Goal: Contribute content: Contribute content

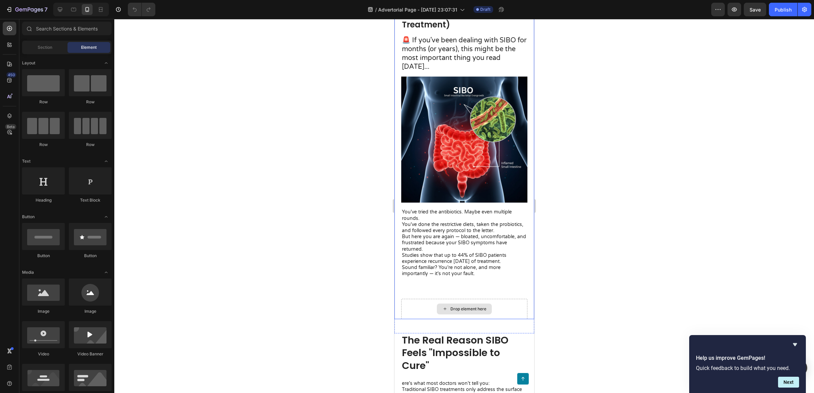
scroll to position [72, 0]
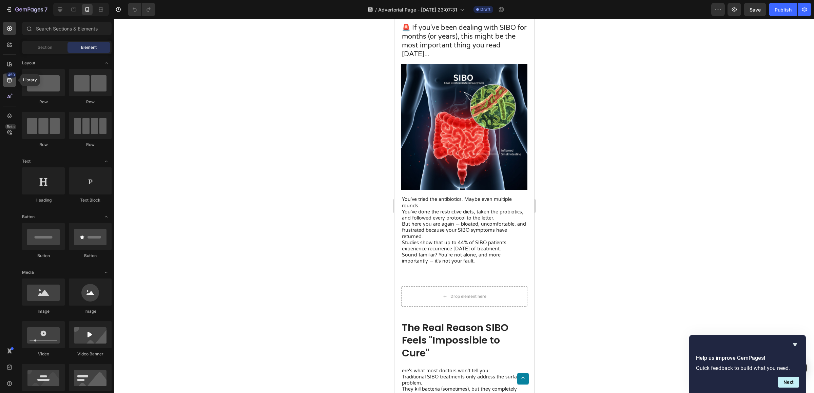
click at [8, 79] on icon at bounding box center [9, 80] width 4 height 4
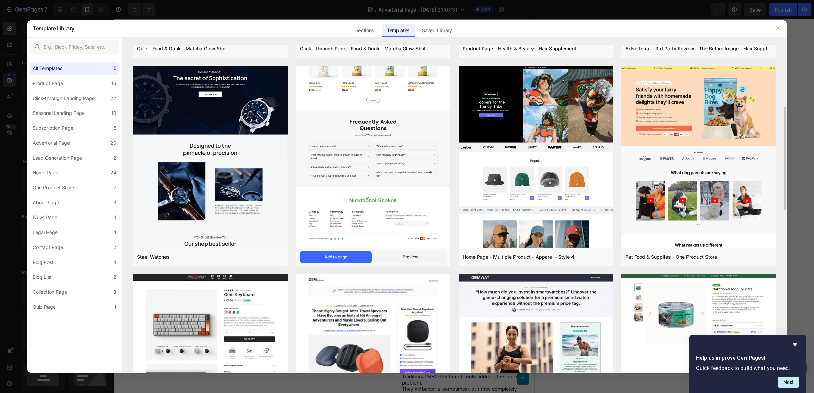
scroll to position [285, 0]
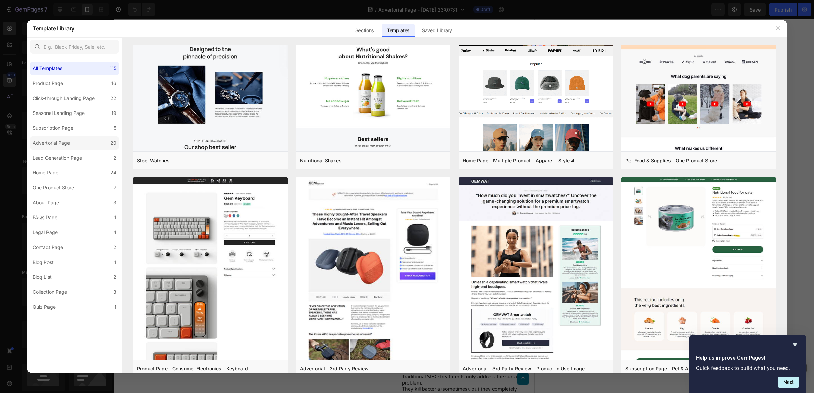
click at [72, 140] on div "Advertorial Page" at bounding box center [53, 143] width 40 height 8
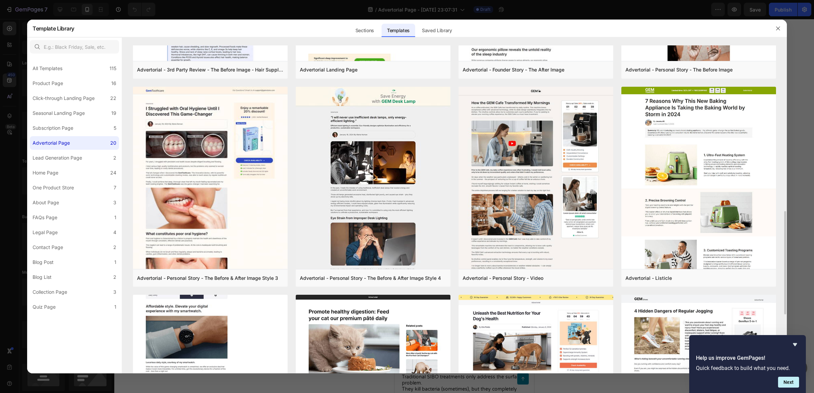
scroll to position [253, 0]
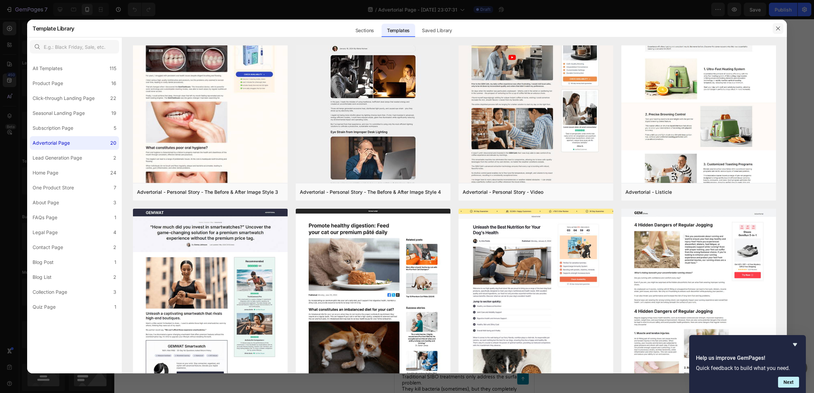
click at [778, 28] on icon "button" at bounding box center [778, 28] width 4 height 4
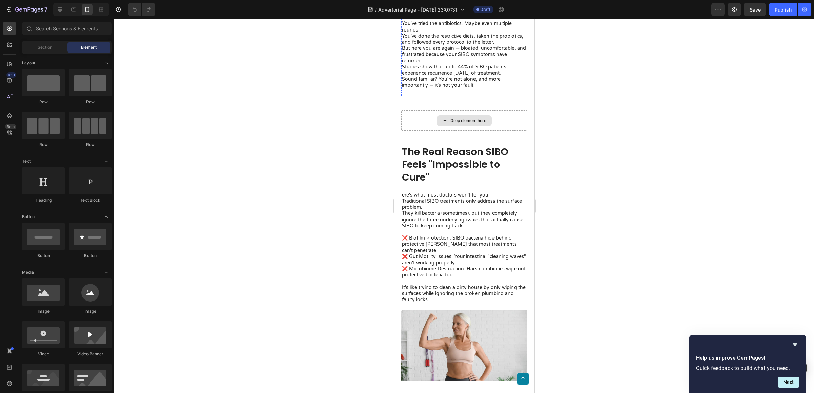
scroll to position [256, 0]
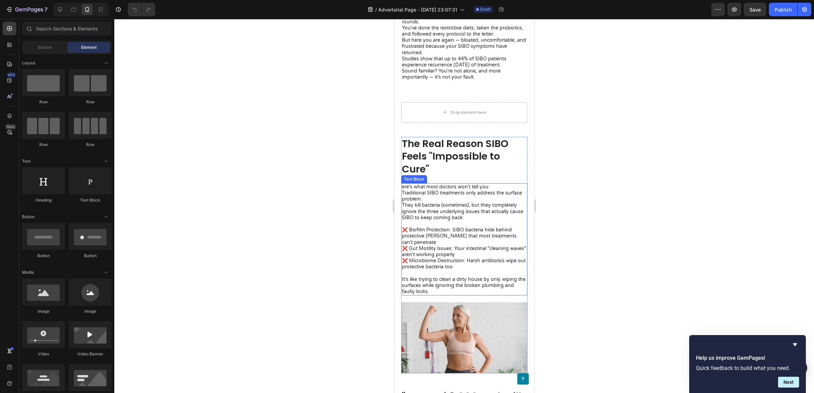
click at [443, 184] on p "ere's what most doctors won't tell you:" at bounding box center [464, 187] width 125 height 6
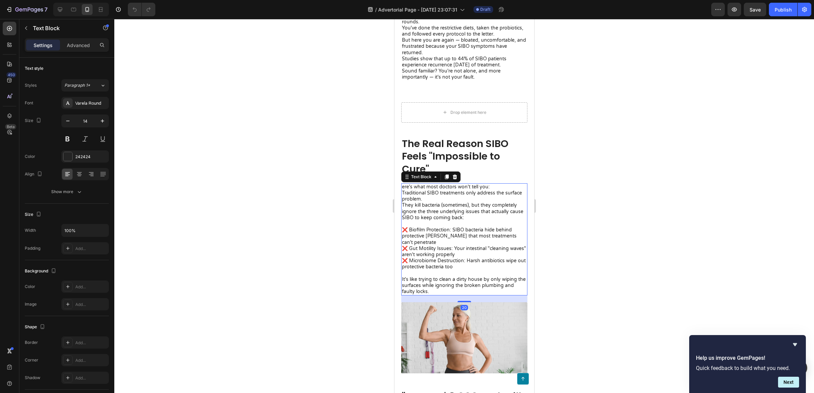
click at [408, 184] on p "ere's what most doctors won't tell you:" at bounding box center [464, 187] width 125 height 6
click at [403, 184] on p "ere's what most doctors won't tell you:" at bounding box center [464, 187] width 125 height 6
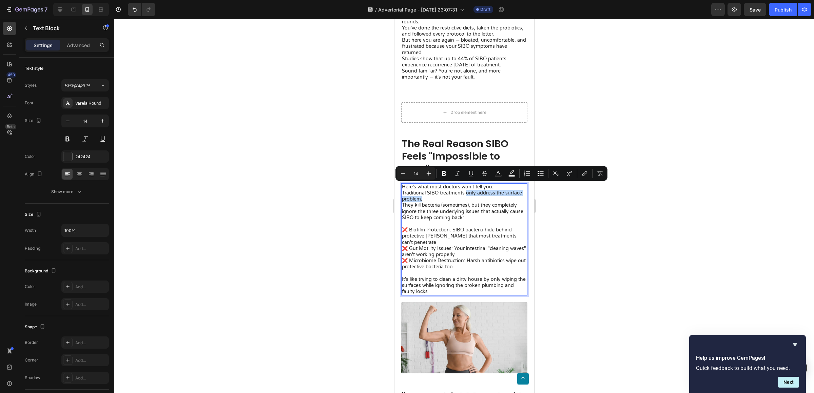
drag, startPoint x: 466, startPoint y: 187, endPoint x: 465, endPoint y: 192, distance: 4.8
click at [465, 192] on p "Traditional SIBO treatments only address the surface problem." at bounding box center [464, 196] width 125 height 12
click at [487, 193] on p "Traditional SIBO treatments only address the surface problem." at bounding box center [464, 196] width 125 height 12
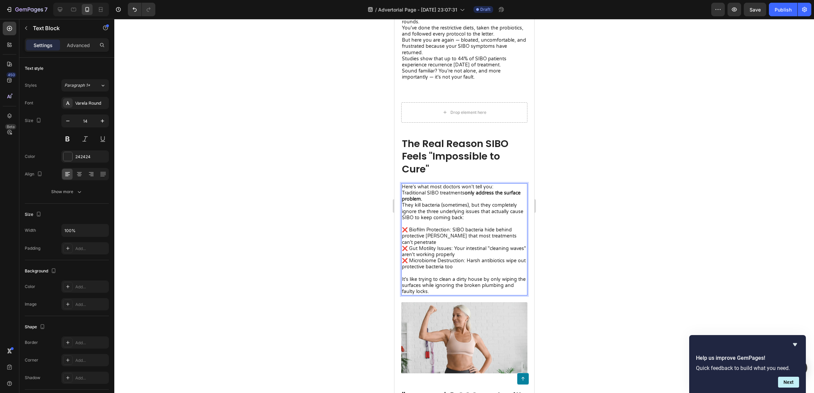
click at [417, 190] on p "Traditional SIBO treatments only address the surface problem." at bounding box center [464, 196] width 125 height 12
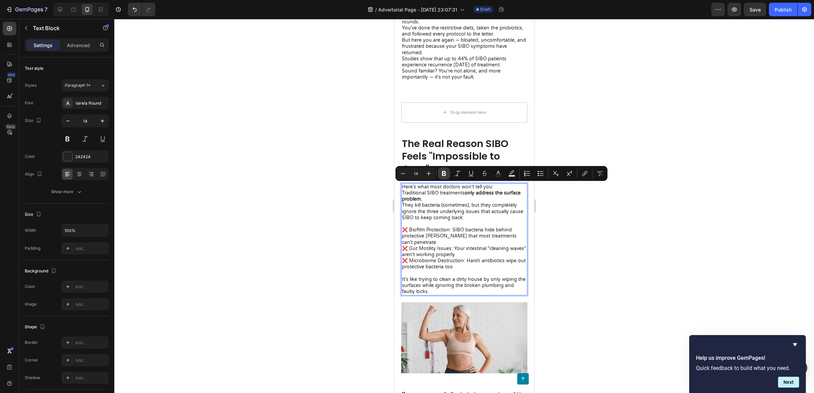
click at [441, 175] on icon "Editor contextual toolbar" at bounding box center [444, 173] width 7 height 7
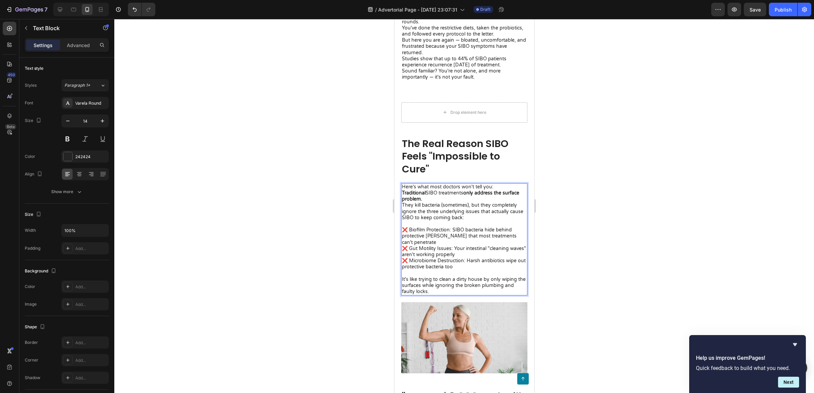
click at [444, 202] on p "They kill bacteria (sometimes), but they completely ignore the three underlying…" at bounding box center [464, 214] width 125 height 25
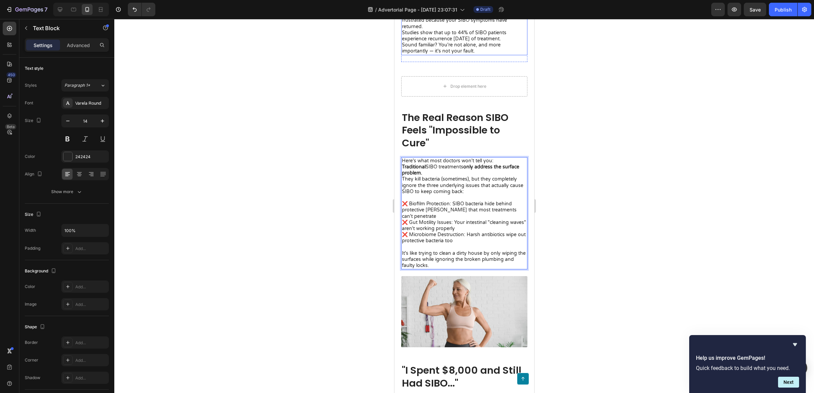
scroll to position [292, 0]
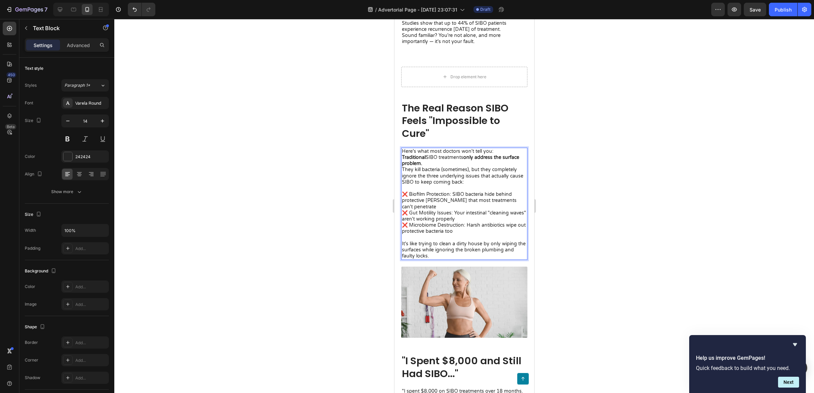
click at [578, 185] on div at bounding box center [464, 206] width 700 height 374
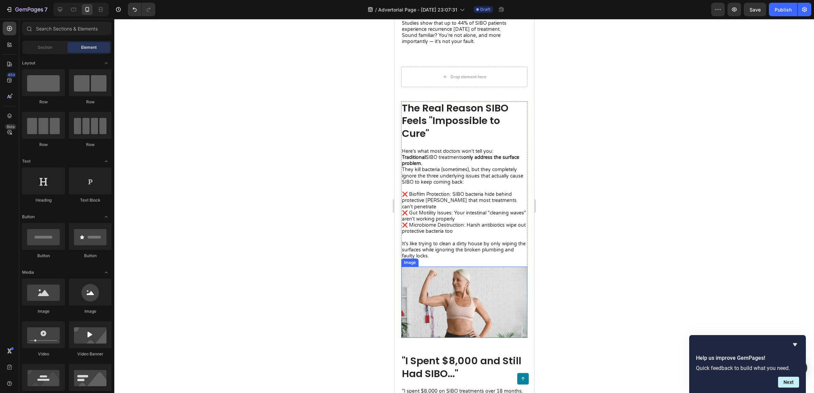
click at [449, 279] on img at bounding box center [464, 302] width 126 height 71
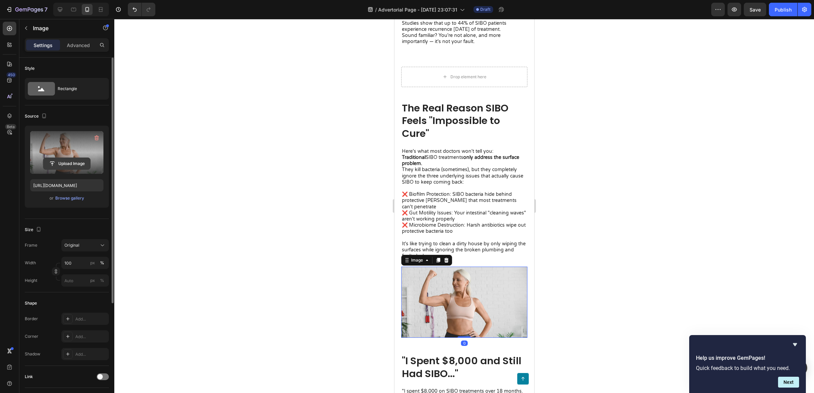
click at [61, 166] on input "file" at bounding box center [66, 164] width 47 height 12
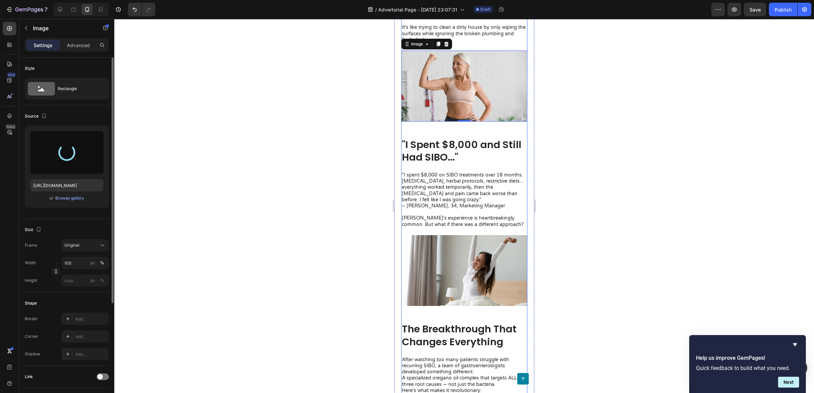
scroll to position [512, 0]
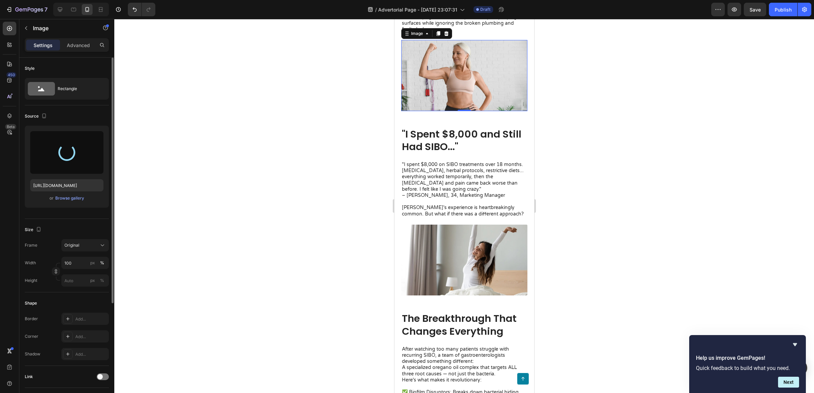
type input "https://cdn.shopify.com/s/files/1/0673/4944/6882/files/gempages_484072994692399…"
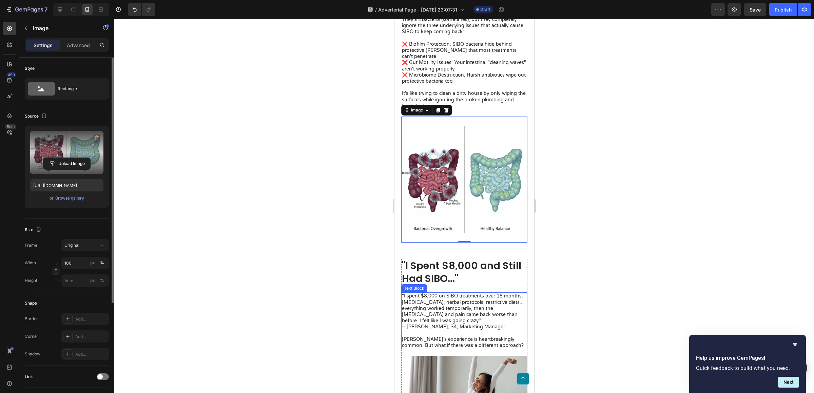
scroll to position [405, 0]
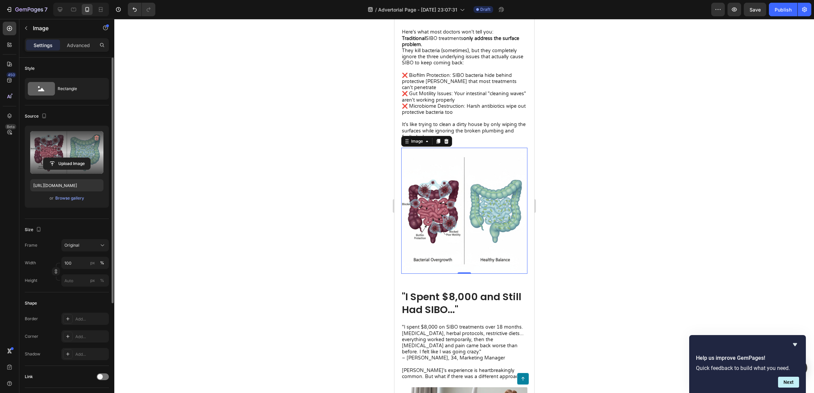
click at [648, 201] on div at bounding box center [464, 206] width 700 height 374
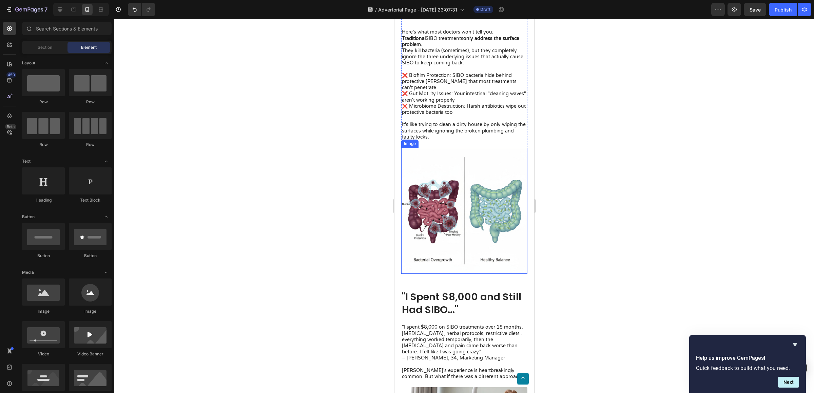
click at [468, 196] on img at bounding box center [464, 211] width 126 height 126
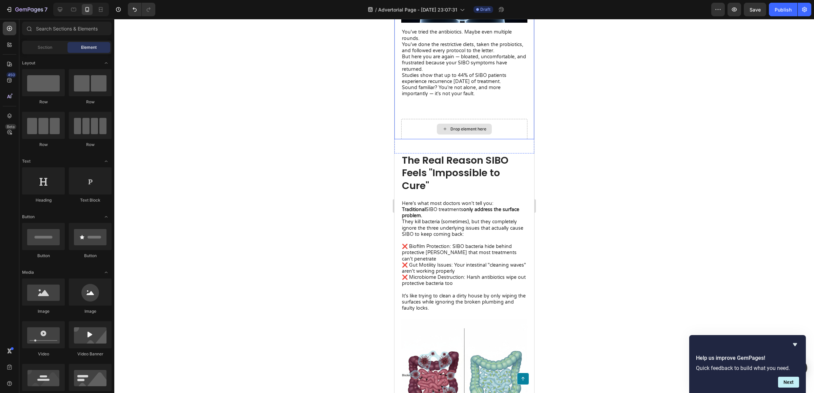
scroll to position [239, 0]
click at [461, 127] on div "Drop element here" at bounding box center [468, 129] width 36 height 5
click at [8, 91] on div at bounding box center [10, 97] width 14 height 14
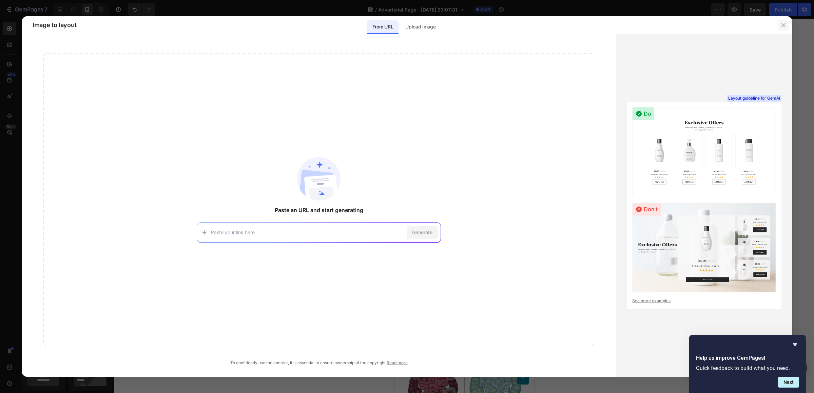
click at [784, 27] on icon "button" at bounding box center [783, 24] width 5 height 5
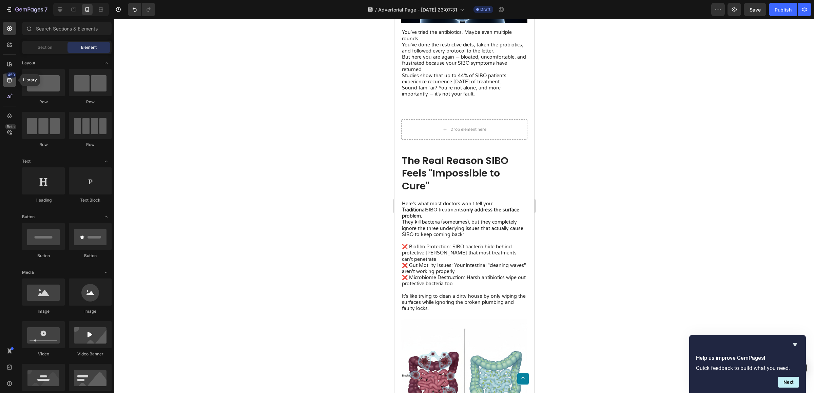
click at [12, 78] on icon at bounding box center [9, 80] width 7 height 7
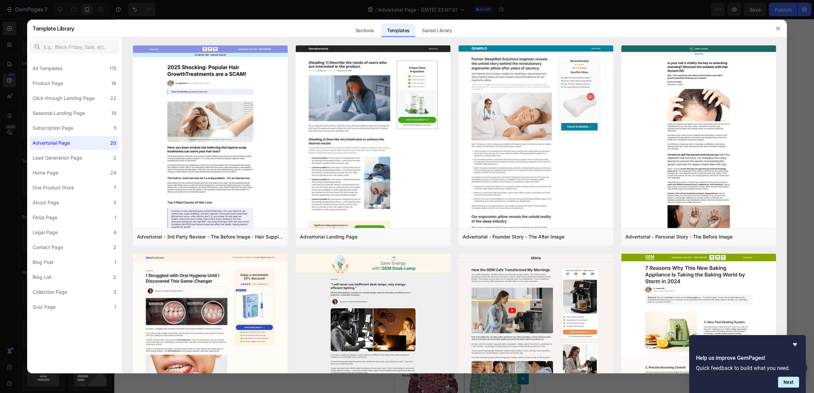
click at [11, 66] on div at bounding box center [407, 196] width 814 height 393
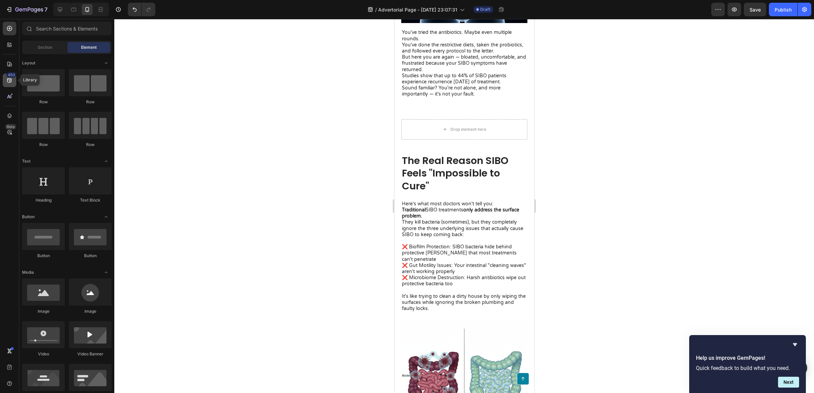
click at [4, 77] on div "450" at bounding box center [10, 81] width 14 height 14
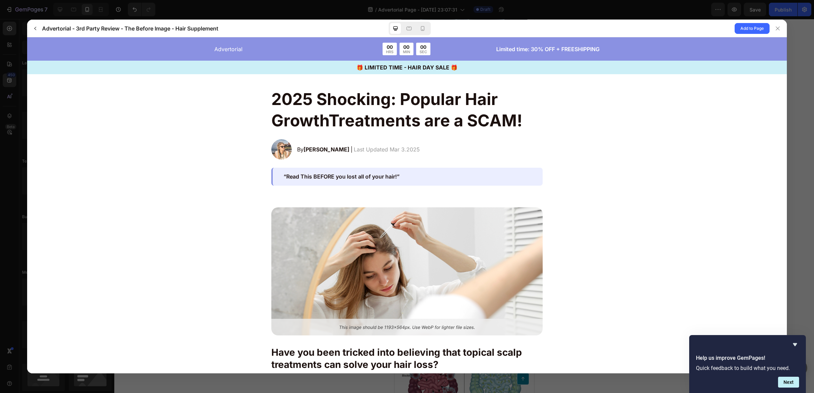
scroll to position [9, 0]
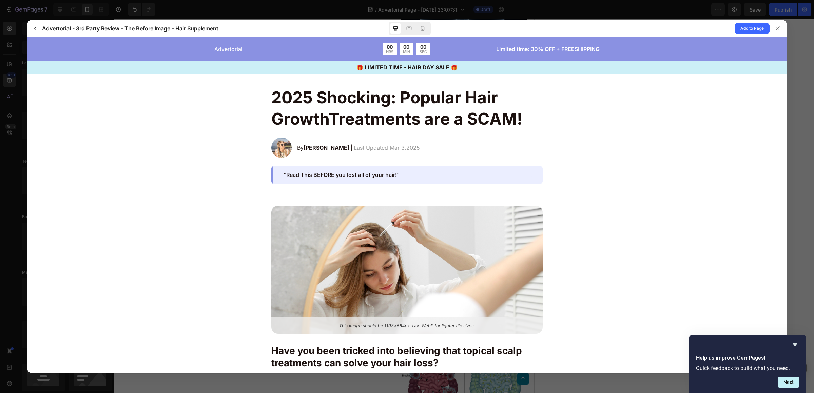
click at [376, 172] on p "“Read This BEFORE you lost all of your hair!”" at bounding box center [408, 175] width 248 height 7
click at [287, 172] on p "“Read This BEFORE you lost all of your hair!”" at bounding box center [408, 175] width 248 height 7
click at [271, 173] on div "2025 Shocking: Popular Hair GrowthTreatments are a SCAM! By Jessica M. | Last U…" at bounding box center [406, 135] width 271 height 97
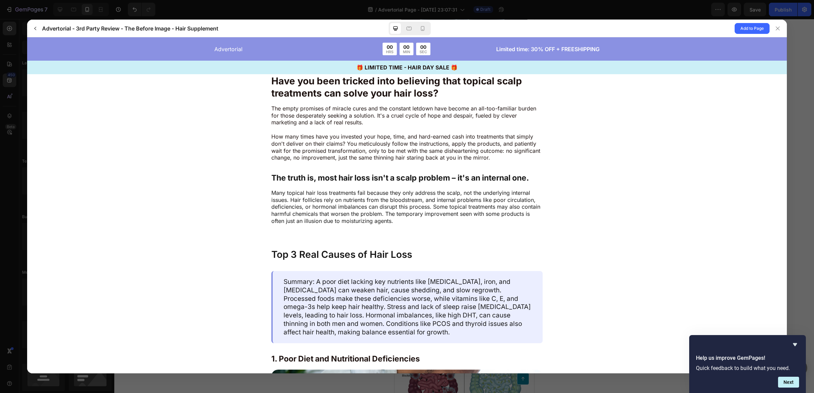
scroll to position [338, 0]
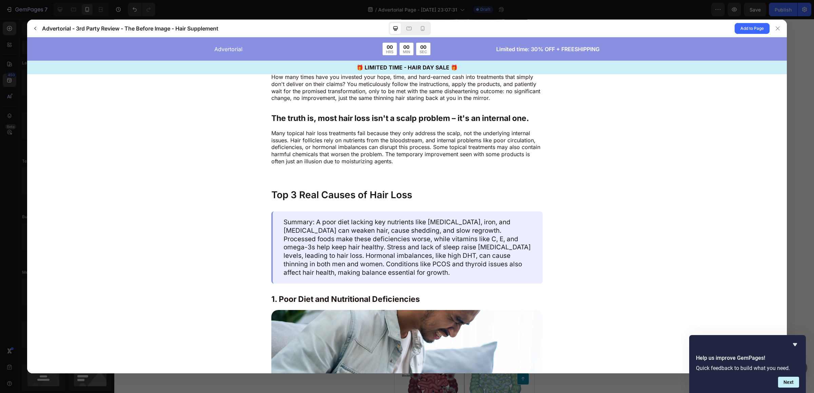
drag, startPoint x: 360, startPoint y: 212, endPoint x: 210, endPoint y: 212, distance: 149.9
click at [210, 212] on div "Top 3 Real Causes of Hair Loss Summary: A poor diet lacking key nutrients like …" at bounding box center [407, 345] width 543 height 311
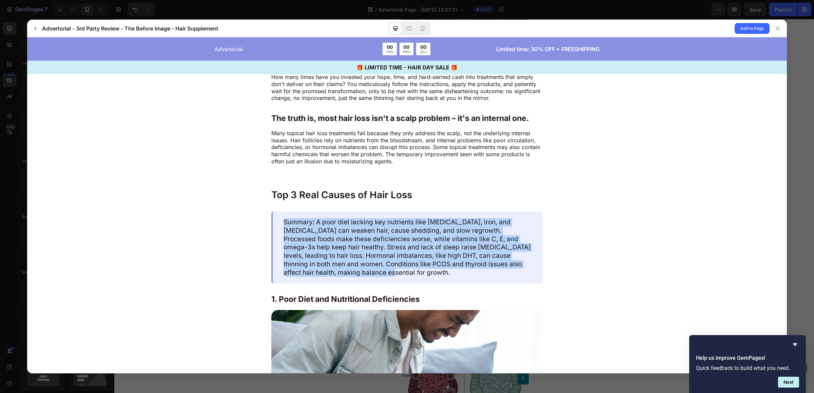
drag, startPoint x: 370, startPoint y: 279, endPoint x: 291, endPoint y: 209, distance: 105.0
click at [289, 214] on gp-row "Summary: A poor diet lacking key nutrients like biotin, iron, and vitamin D can…" at bounding box center [406, 248] width 271 height 72
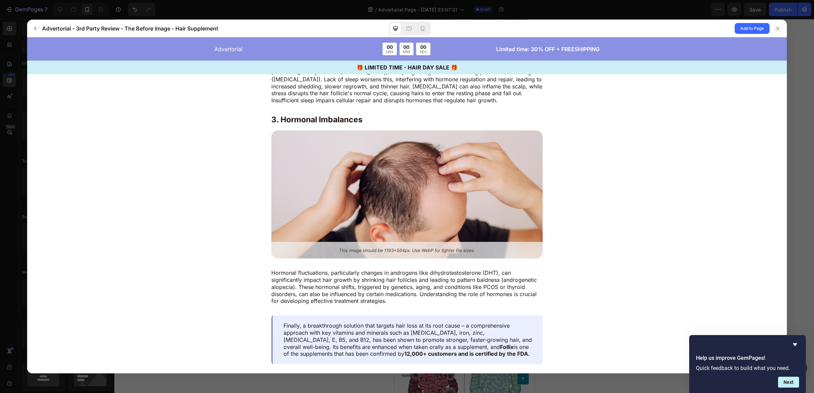
scroll to position [952, 0]
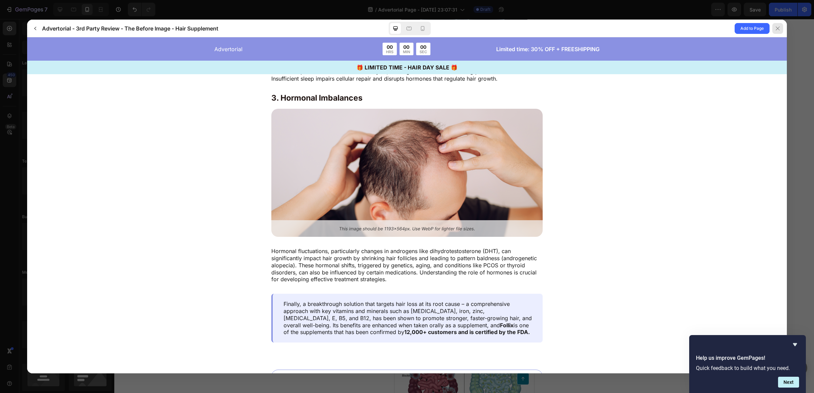
click at [780, 28] on div at bounding box center [777, 28] width 11 height 11
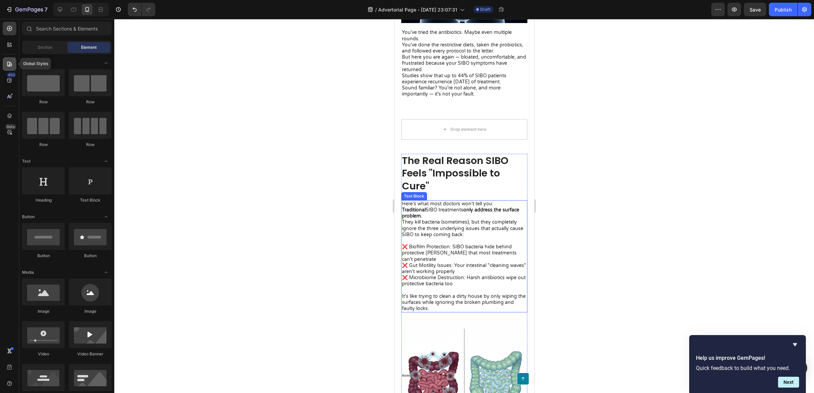
click at [8, 61] on icon at bounding box center [9, 64] width 7 height 7
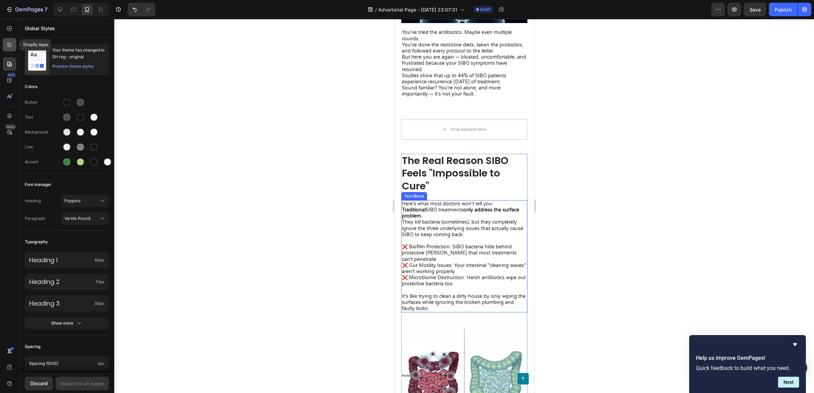
click at [10, 46] on icon at bounding box center [11, 46] width 2 height 2
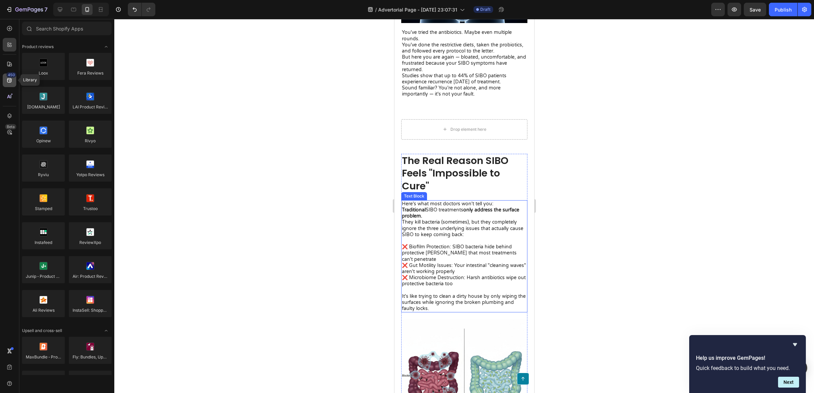
click at [5, 84] on div "450" at bounding box center [10, 81] width 14 height 14
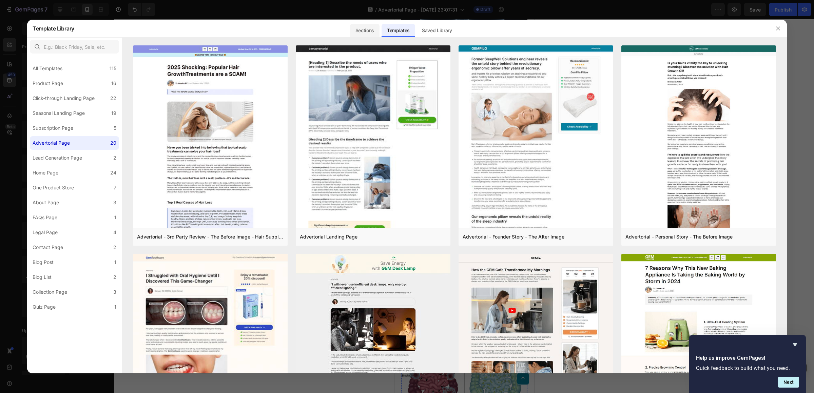
click at [370, 30] on div "Sections" at bounding box center [365, 31] width 30 height 14
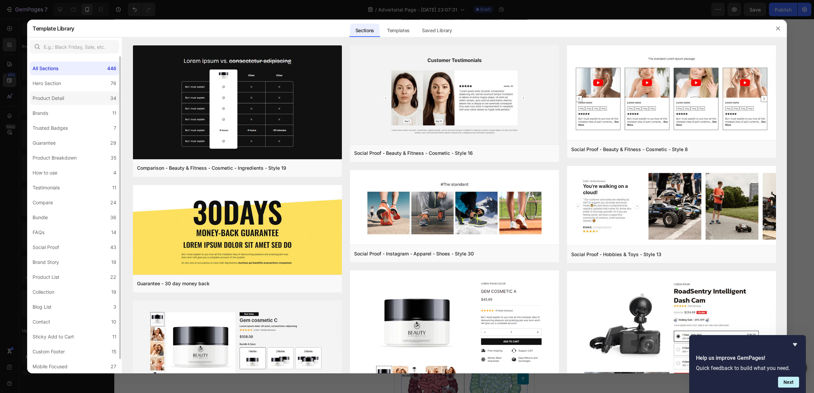
click at [95, 98] on label "Product Detail 34" at bounding box center [74, 99] width 89 height 14
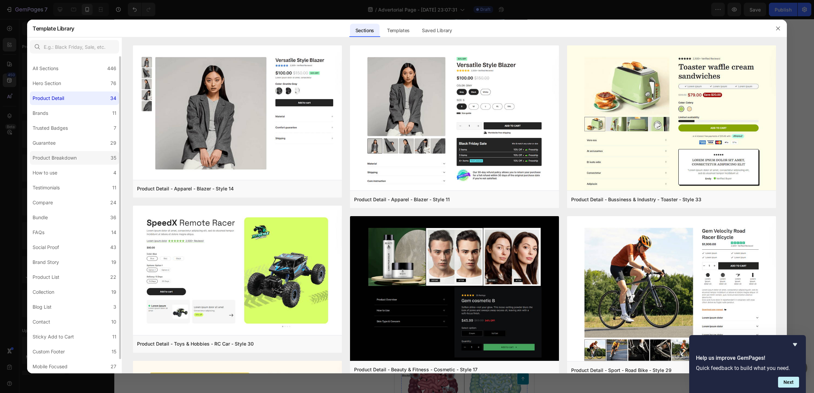
scroll to position [14, 0]
click at [78, 236] on label "Social Proof 43" at bounding box center [74, 234] width 89 height 14
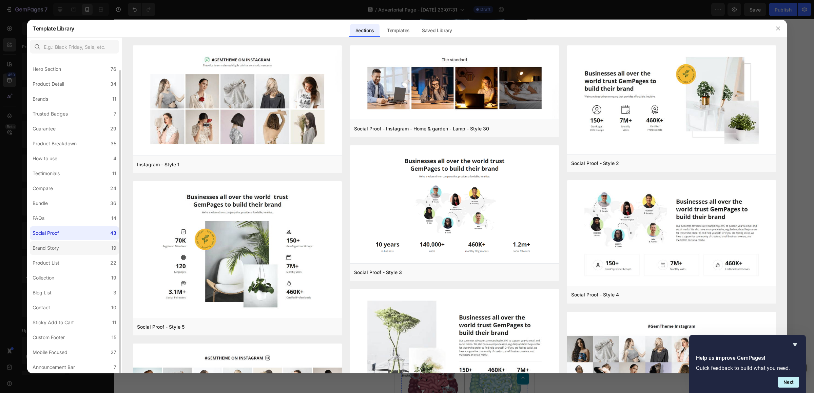
click at [70, 249] on label "Brand Story 19" at bounding box center [74, 248] width 89 height 14
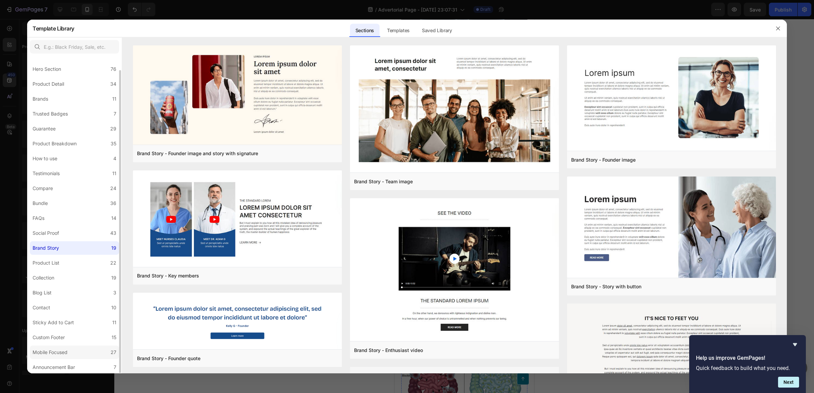
drag, startPoint x: 73, startPoint y: 364, endPoint x: 71, endPoint y: 348, distance: 15.7
click at [73, 364] on div "Announcement Bar" at bounding box center [54, 368] width 42 height 8
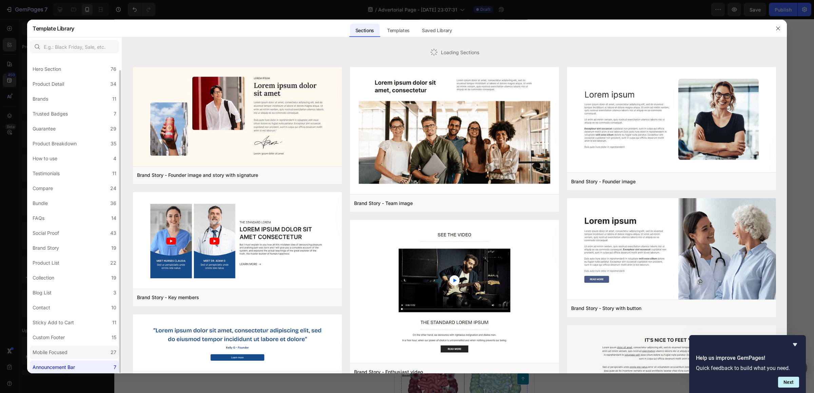
click at [71, 347] on label "Mobile Focused 27" at bounding box center [74, 353] width 89 height 14
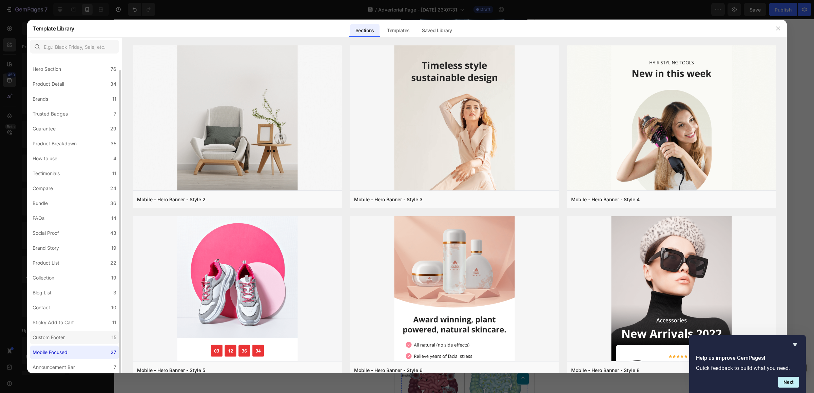
click at [71, 336] on label "Custom Footer 15" at bounding box center [74, 338] width 89 height 14
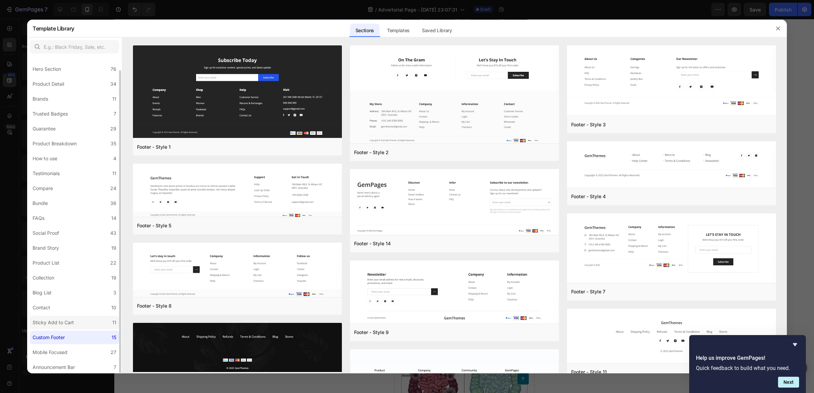
click at [72, 328] on label "Sticky Add to Cart 11" at bounding box center [74, 323] width 89 height 14
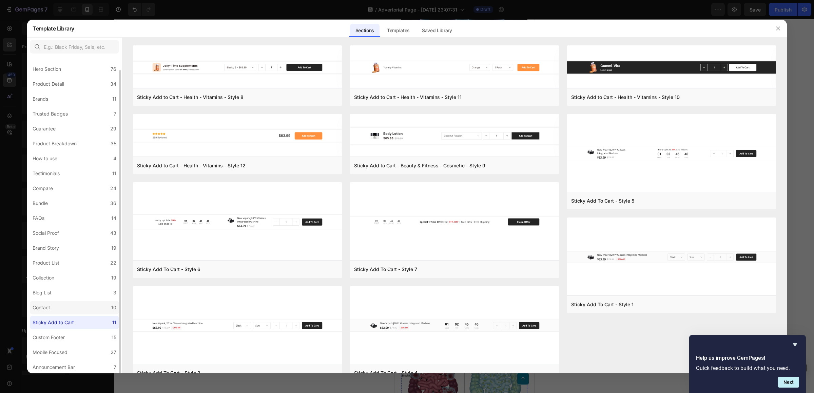
click at [68, 311] on label "Contact 10" at bounding box center [74, 308] width 89 height 14
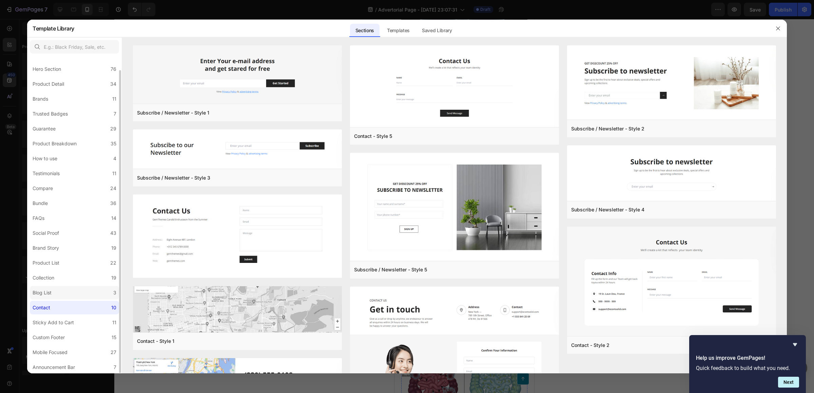
click at [63, 291] on label "Blog List 3" at bounding box center [74, 293] width 89 height 14
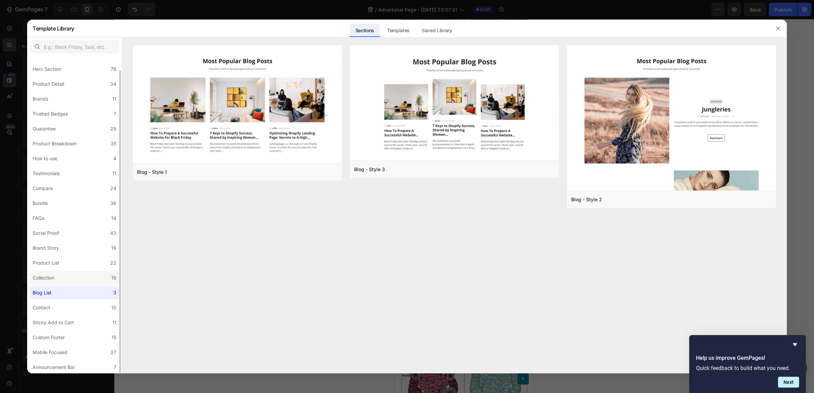
click at [62, 280] on label "Collection 19" at bounding box center [74, 278] width 89 height 14
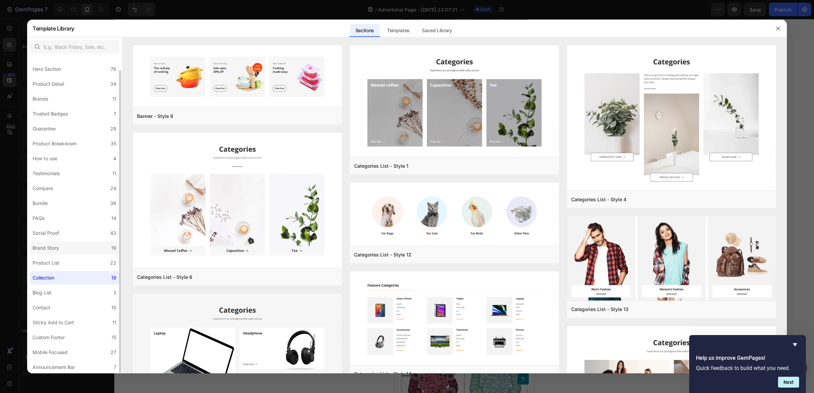
click at [62, 253] on label "Brand Story 19" at bounding box center [74, 248] width 89 height 14
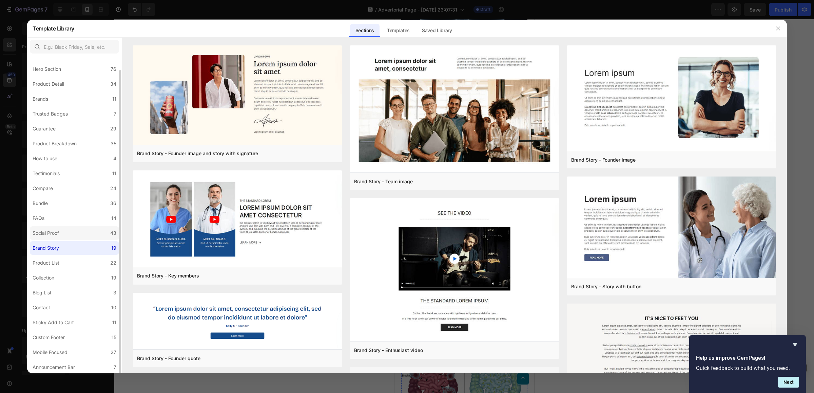
click at [56, 228] on label "Social Proof 43" at bounding box center [74, 234] width 89 height 14
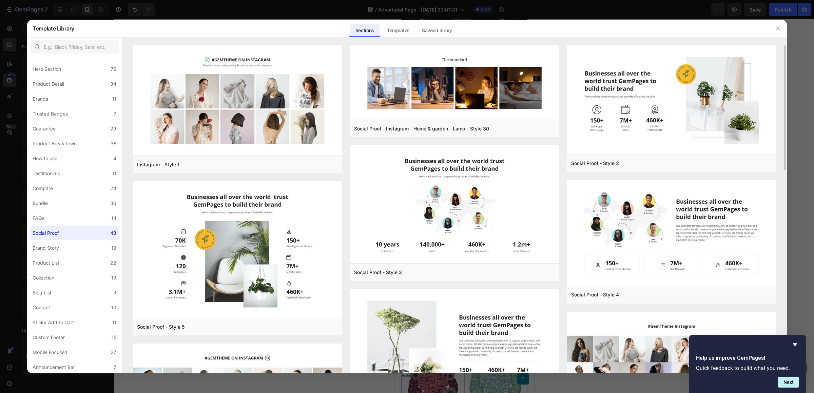
scroll to position [413, 0]
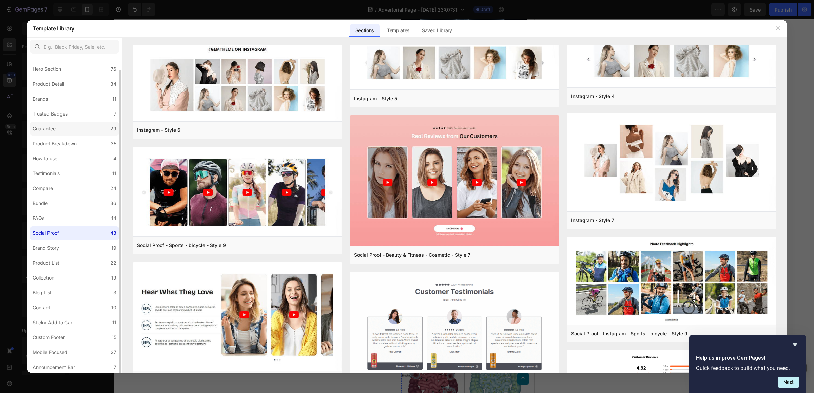
click at [67, 123] on label "Guarantee 29" at bounding box center [74, 129] width 89 height 14
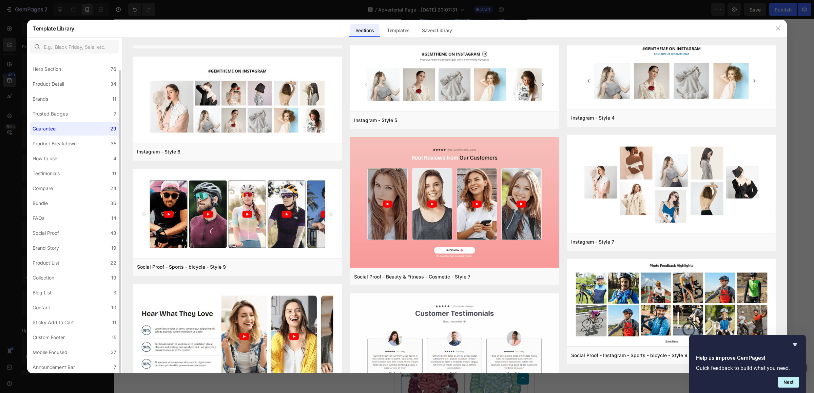
scroll to position [0, 0]
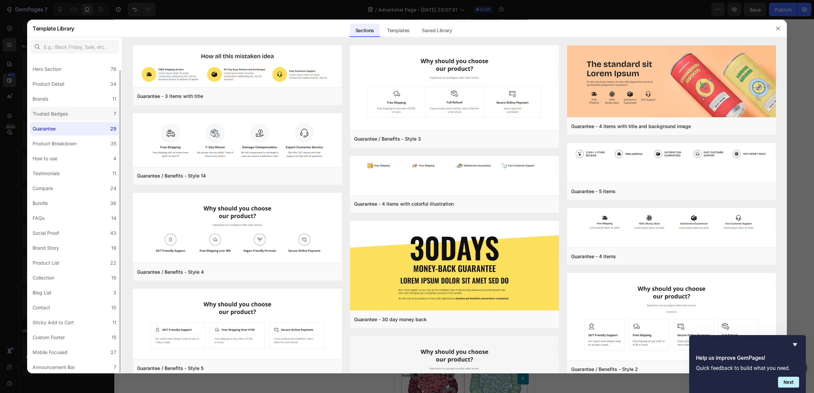
click at [67, 110] on div "Trusted Badges" at bounding box center [50, 114] width 35 height 8
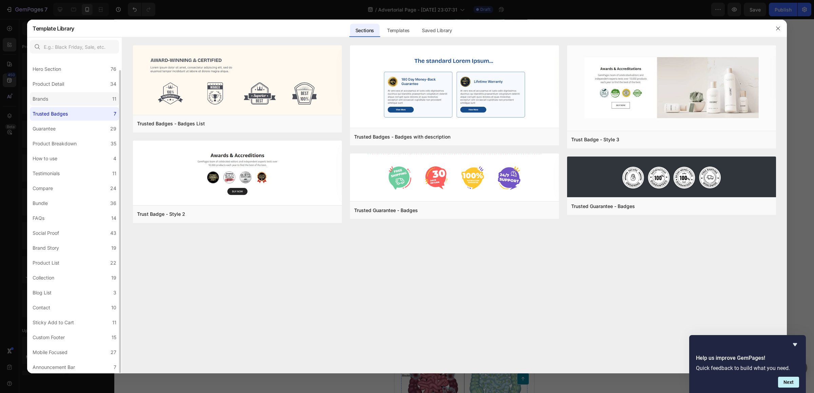
click at [75, 93] on label "Brands 11" at bounding box center [74, 99] width 89 height 14
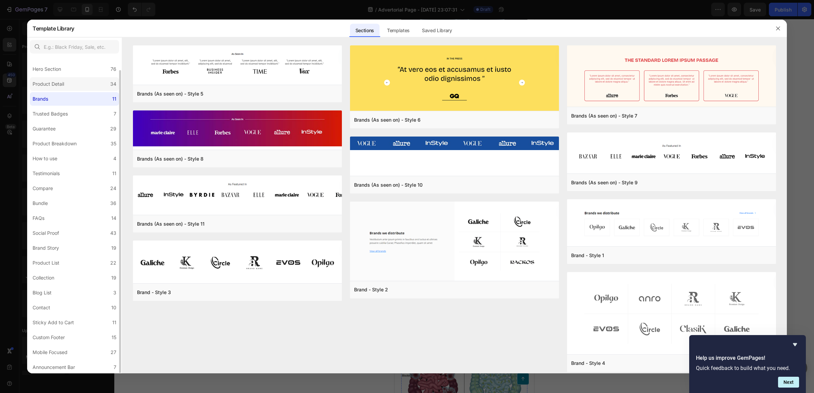
click at [79, 79] on label "Product Detail 34" at bounding box center [74, 84] width 89 height 14
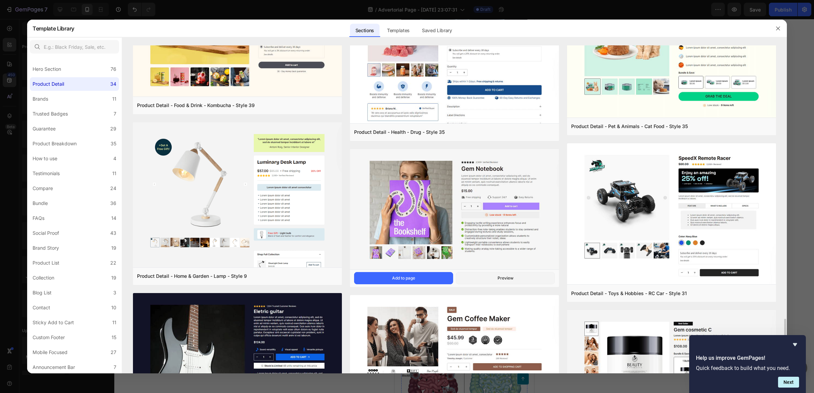
scroll to position [633, 0]
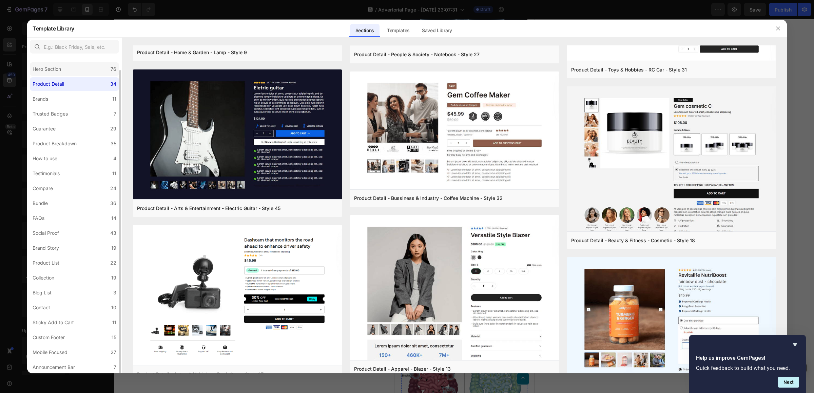
click at [75, 70] on label "Hero Section 76" at bounding box center [74, 69] width 89 height 14
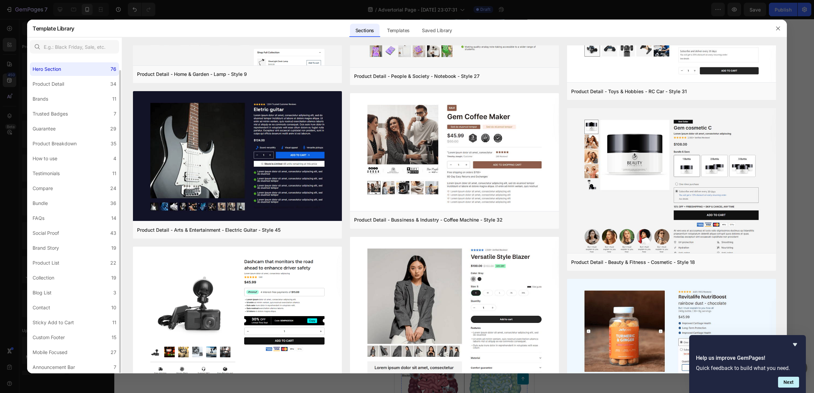
scroll to position [0, 0]
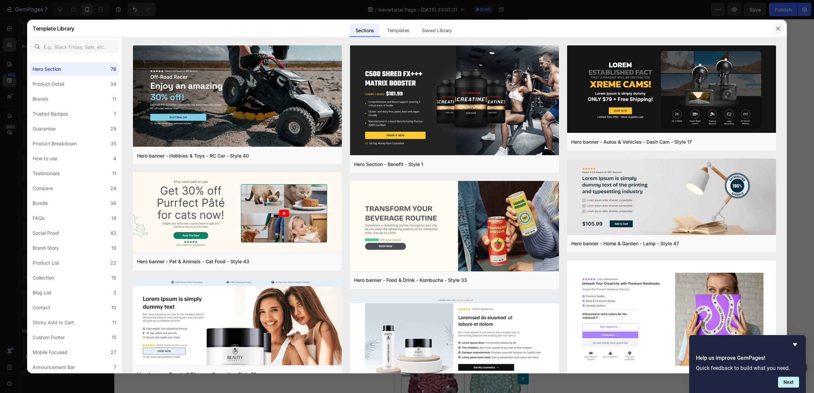
click at [781, 26] on button "button" at bounding box center [778, 28] width 11 height 11
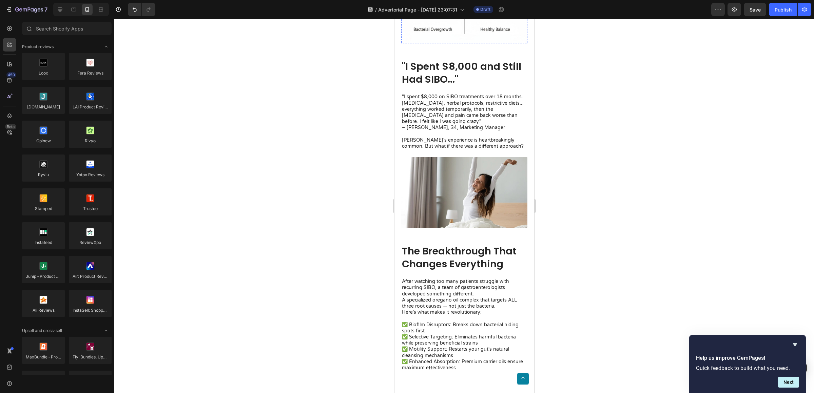
scroll to position [652, 0]
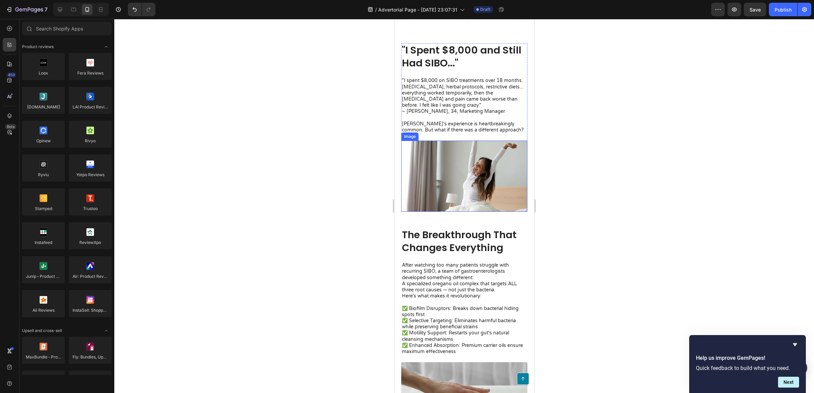
click at [474, 193] on img at bounding box center [464, 176] width 126 height 71
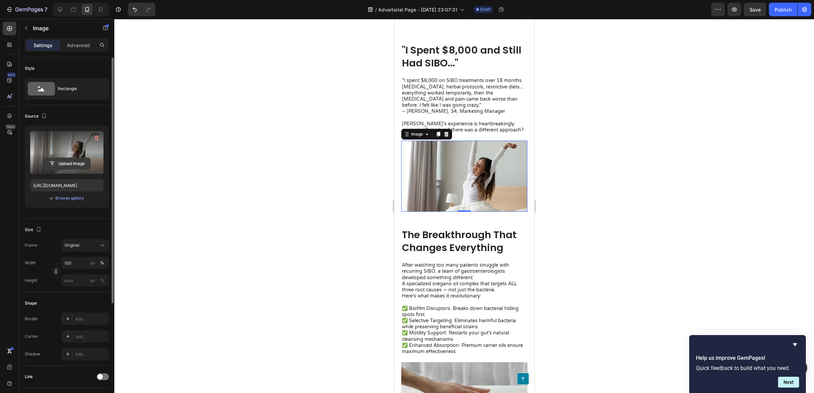
click at [85, 167] on input "file" at bounding box center [66, 164] width 47 height 12
type input "C:\fakepath\82366"
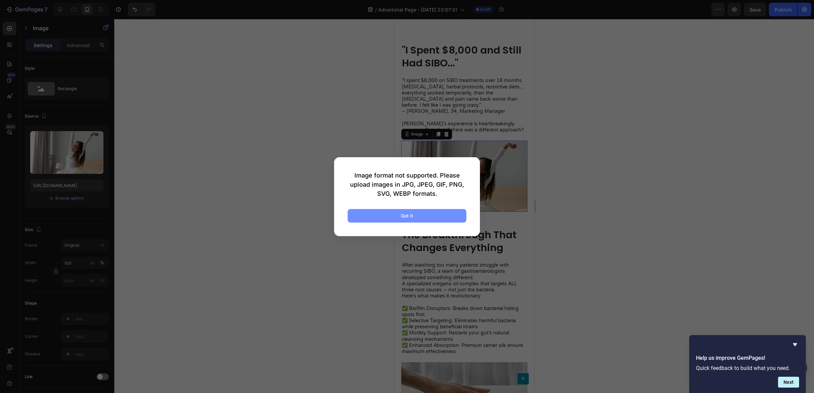
click at [439, 216] on button "Got it" at bounding box center [407, 216] width 119 height 14
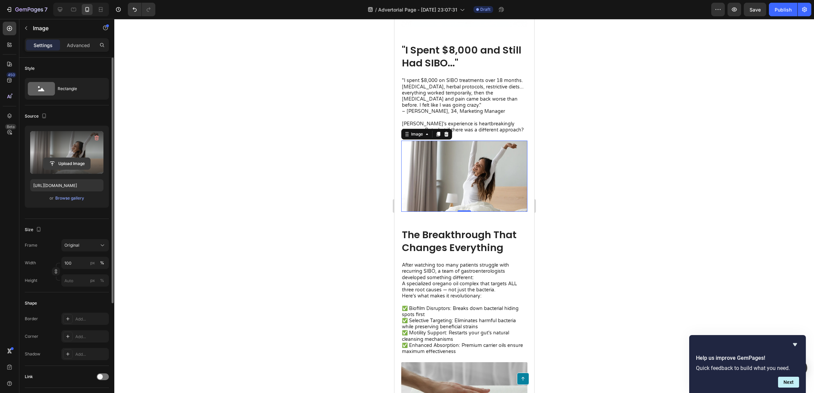
click at [61, 163] on input "file" at bounding box center [66, 164] width 47 height 12
type input "https://cdn.shopify.com/s/files/1/0673/4944/6882/files/gempages_484072994692399…"
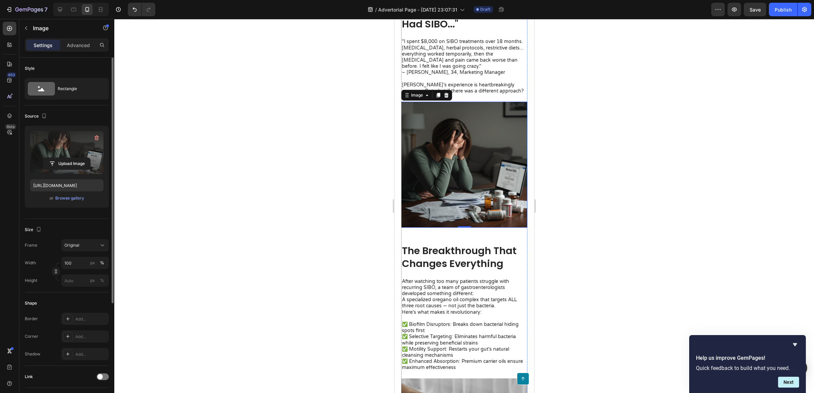
scroll to position [681, 0]
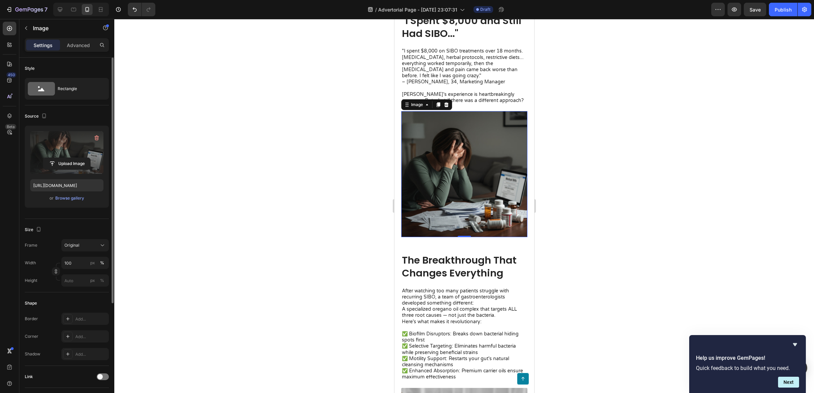
click at [602, 141] on div at bounding box center [464, 206] width 700 height 374
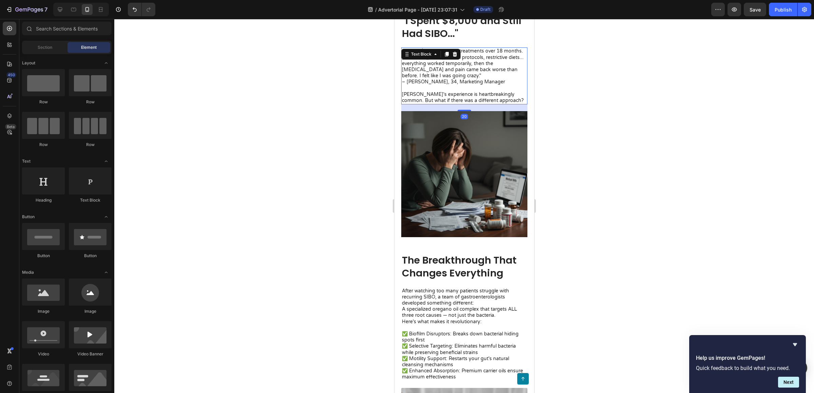
click at [459, 92] on p "[PERSON_NAME]'s experience is heartbreakingly common. But what if there was a d…" at bounding box center [464, 98] width 125 height 12
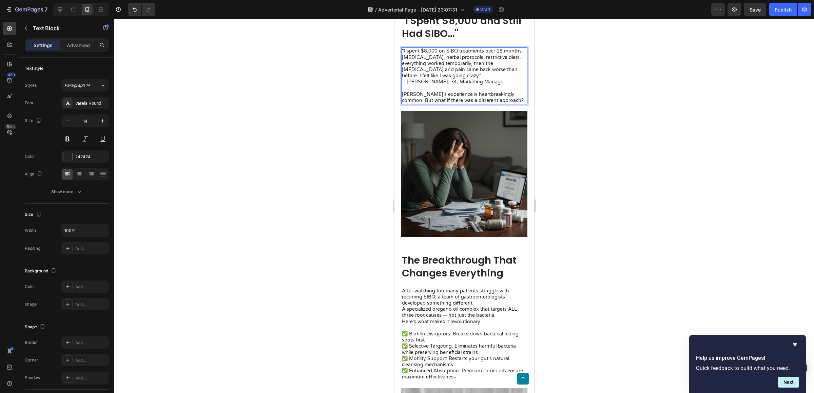
click at [459, 92] on p "[PERSON_NAME]'s experience is heartbreakingly common. But what if there was a d…" at bounding box center [464, 98] width 125 height 12
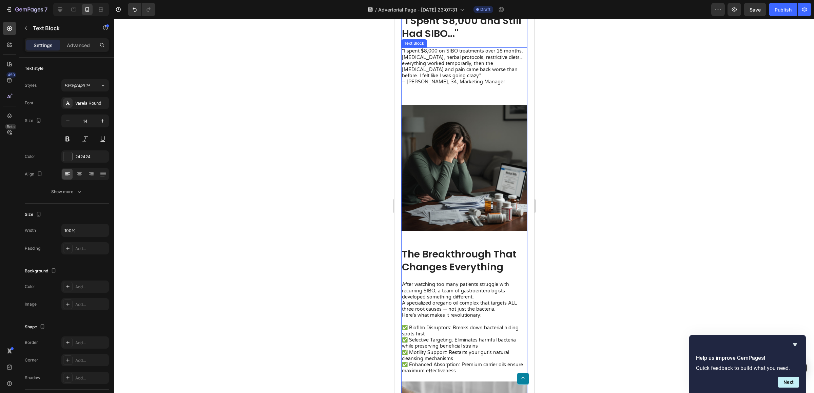
click at [423, 82] on p "– [PERSON_NAME], 34, Marketing Manager" at bounding box center [464, 85] width 125 height 12
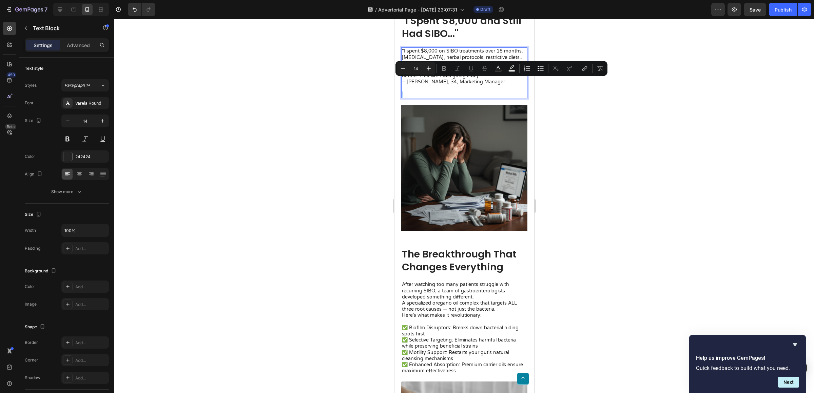
click at [424, 92] on p "Rich Text Editor. Editing area: main" at bounding box center [464, 95] width 125 height 6
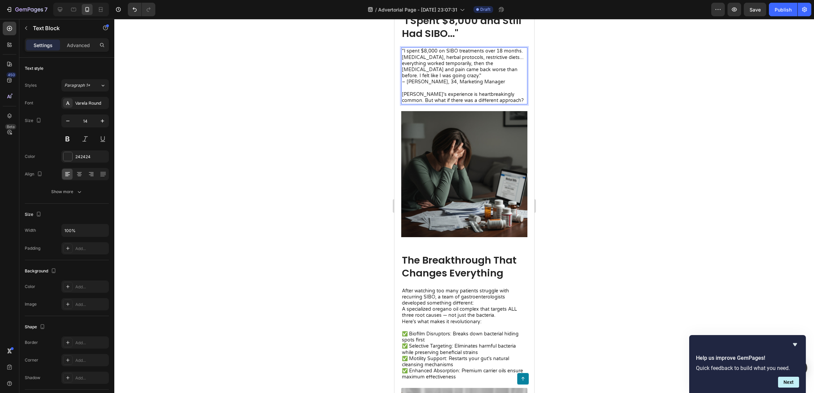
click at [562, 83] on div at bounding box center [464, 206] width 700 height 374
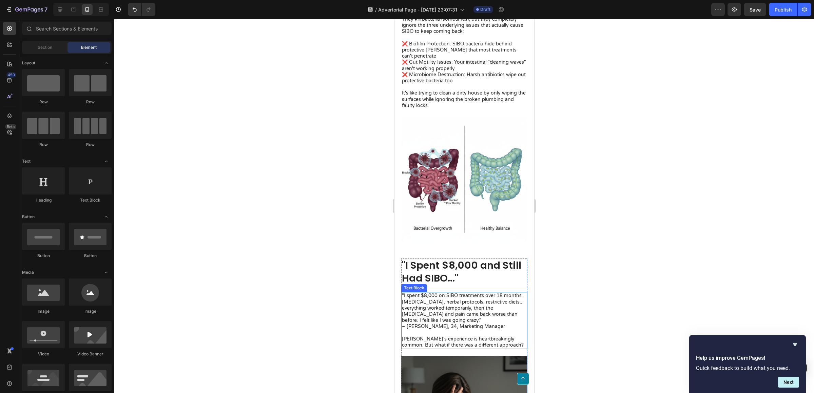
scroll to position [434, 0]
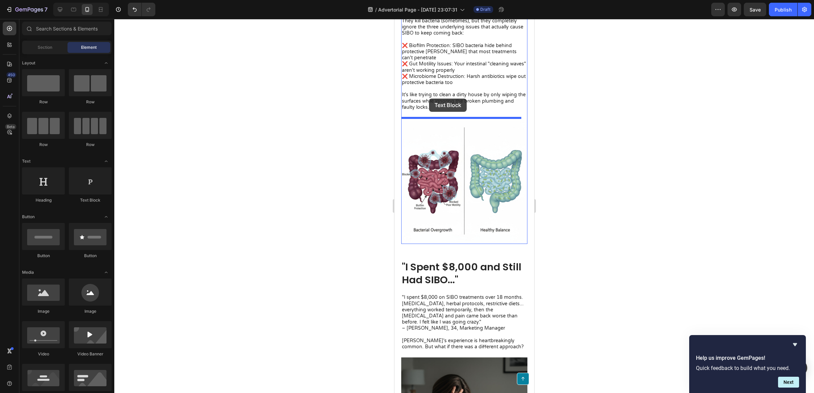
drag, startPoint x: 494, startPoint y: 202, endPoint x: 429, endPoint y: 99, distance: 122.4
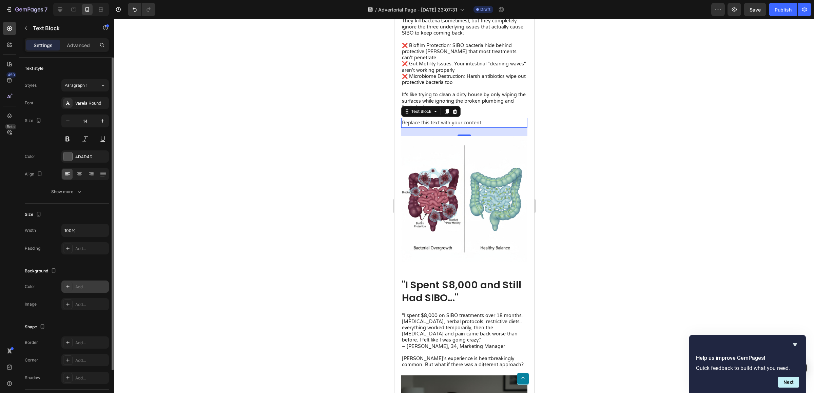
click at [66, 286] on icon at bounding box center [67, 286] width 5 height 5
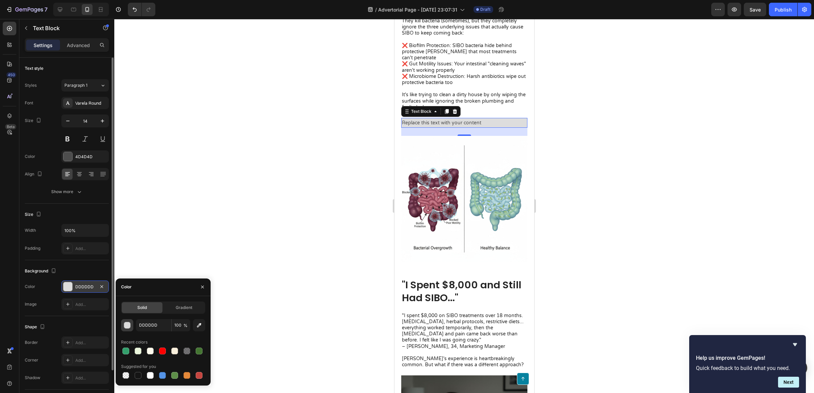
click at [124, 321] on button "button" at bounding box center [127, 325] width 12 height 12
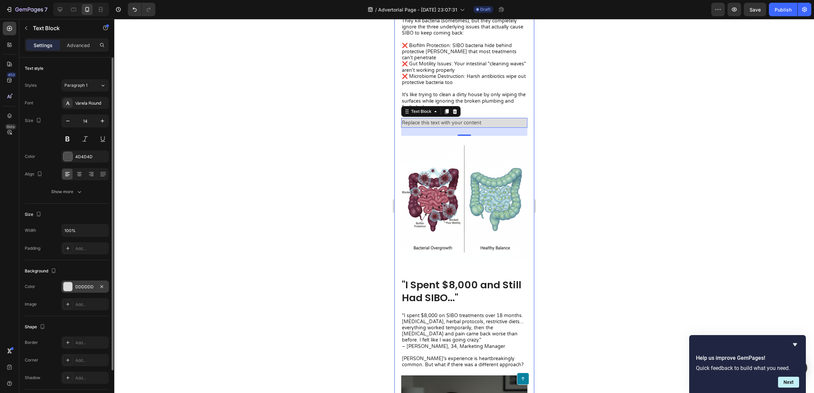
click at [673, 205] on div at bounding box center [464, 206] width 700 height 374
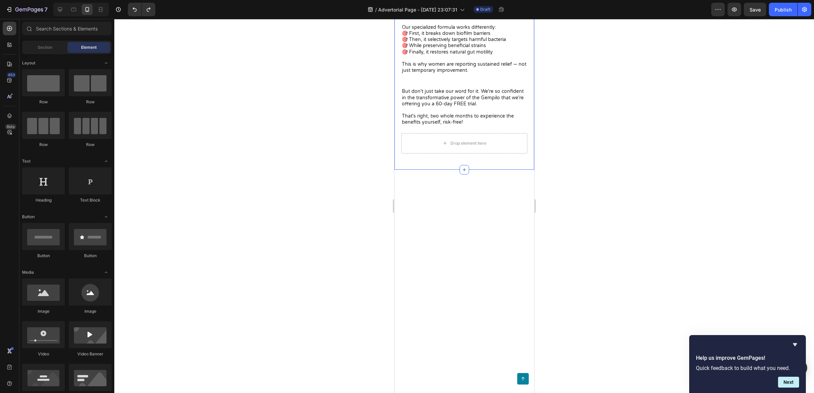
scroll to position [1711, 0]
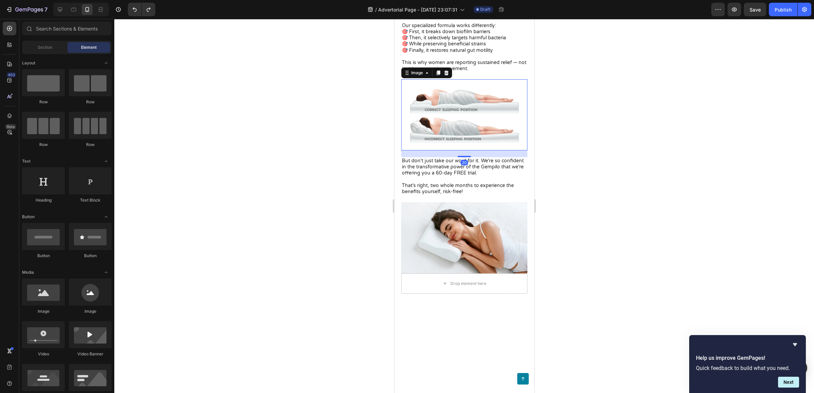
click at [478, 151] on img at bounding box center [464, 114] width 126 height 71
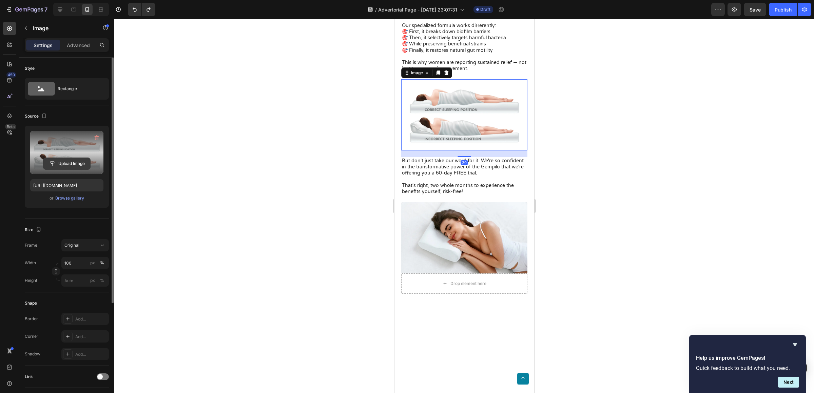
click at [62, 167] on input "file" at bounding box center [66, 164] width 47 height 12
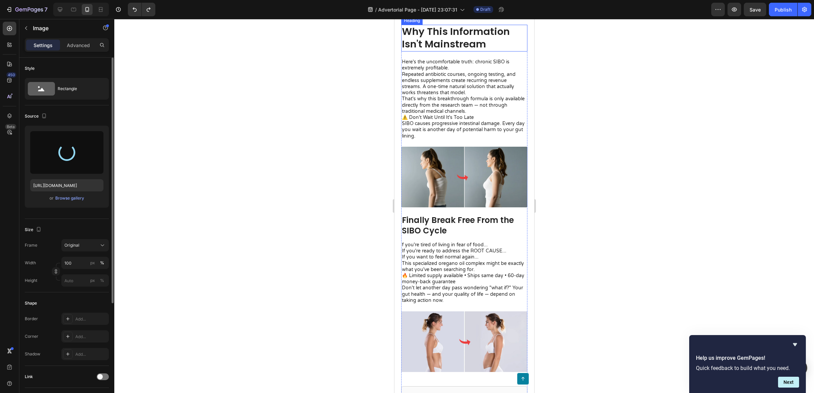
type input "https://cdn.shopify.com/s/files/1/0673/4944/6882/files/gempages_484072994692399…"
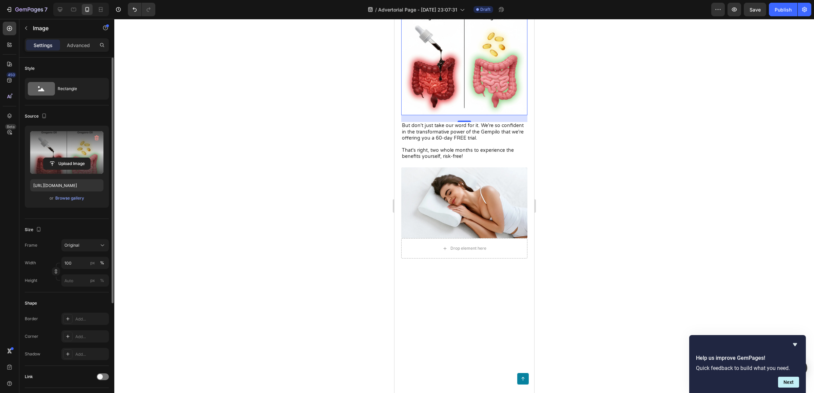
scroll to position [1745, 0]
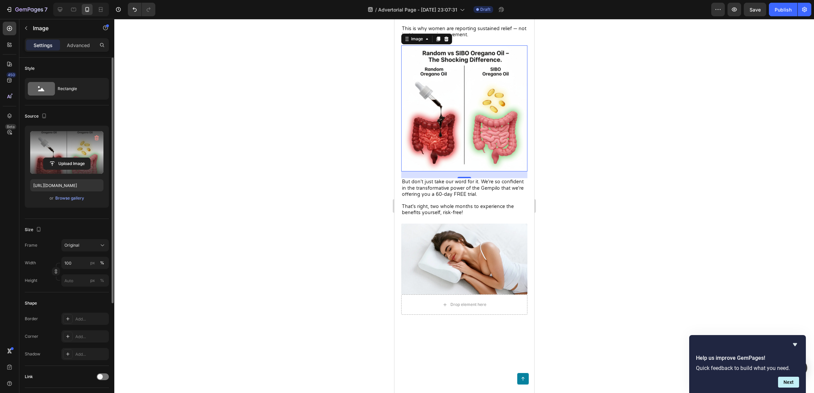
click at [615, 206] on div at bounding box center [464, 206] width 700 height 374
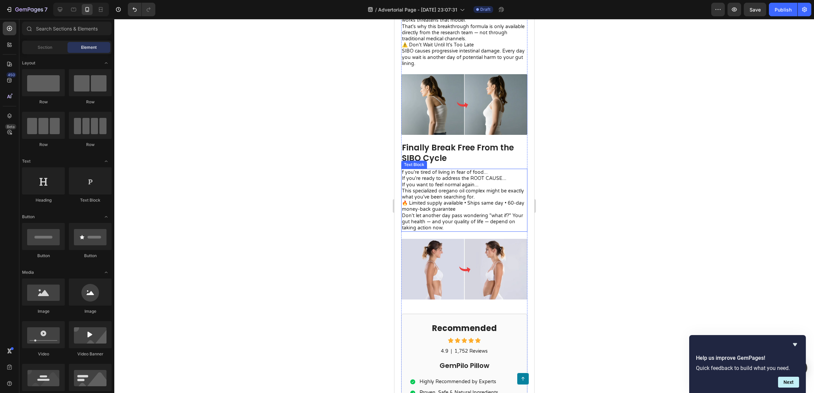
scroll to position [2242, 0]
click at [402, 169] on p "f you're tired of living in fear of food..." at bounding box center [464, 172] width 125 height 6
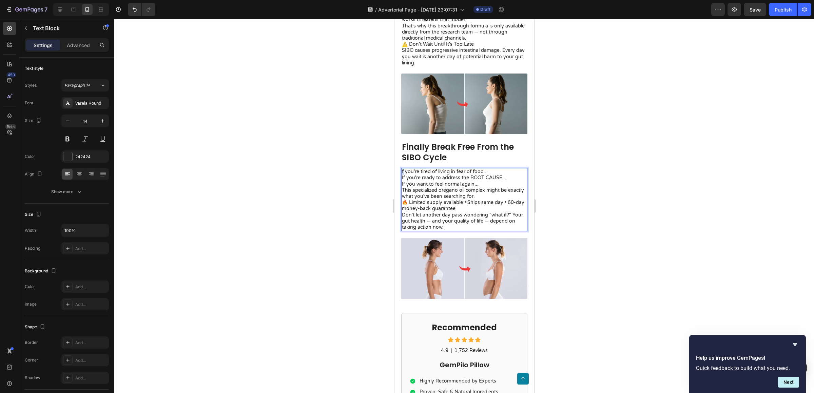
click at [402, 169] on p "f you're tired of living in fear of food..." at bounding box center [464, 172] width 125 height 6
click at [595, 160] on div at bounding box center [464, 206] width 700 height 374
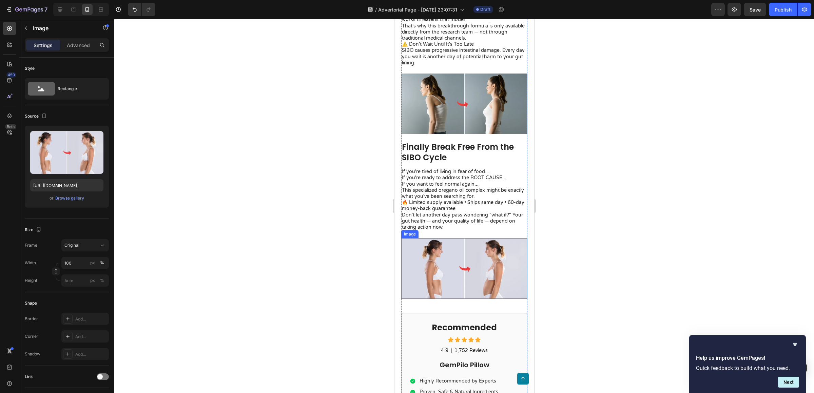
click at [447, 266] on img at bounding box center [464, 268] width 126 height 61
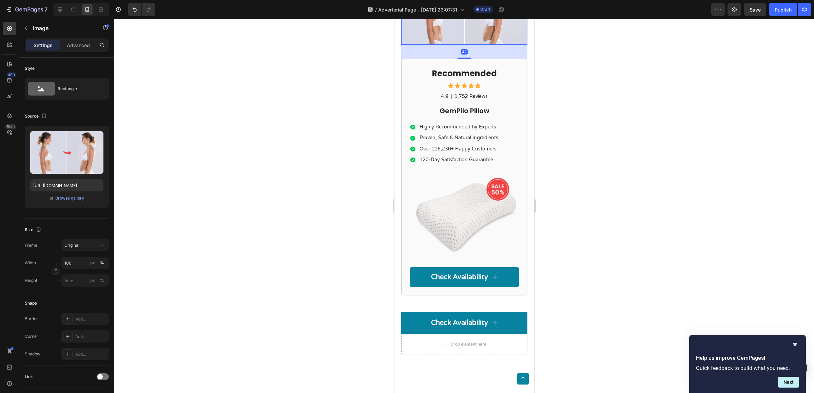
scroll to position [2505, 0]
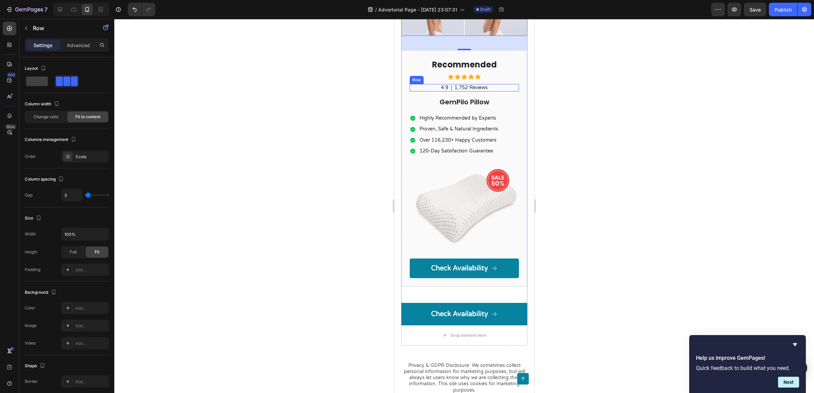
click at [497, 84] on div "4.9 Text Block | Text Block 1,752 Reviews Text Block Row" at bounding box center [463, 87] width 109 height 7
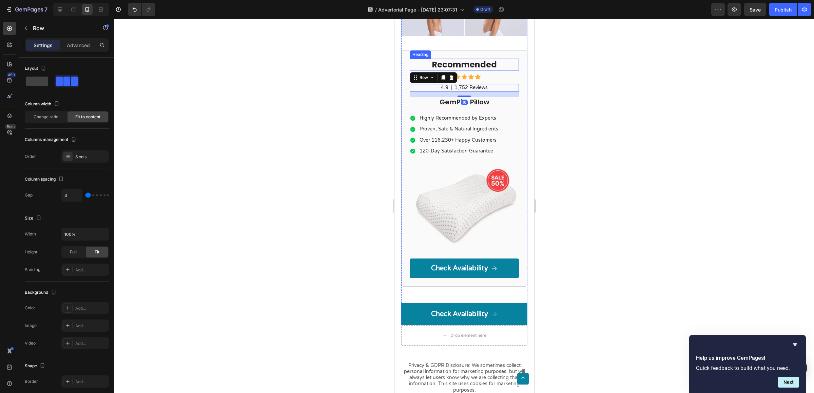
click at [501, 52] on div "Recommended Heading Icon Icon Icon Icon Icon Icon List 4.9 Text Block | Text Bl…" at bounding box center [464, 168] width 126 height 237
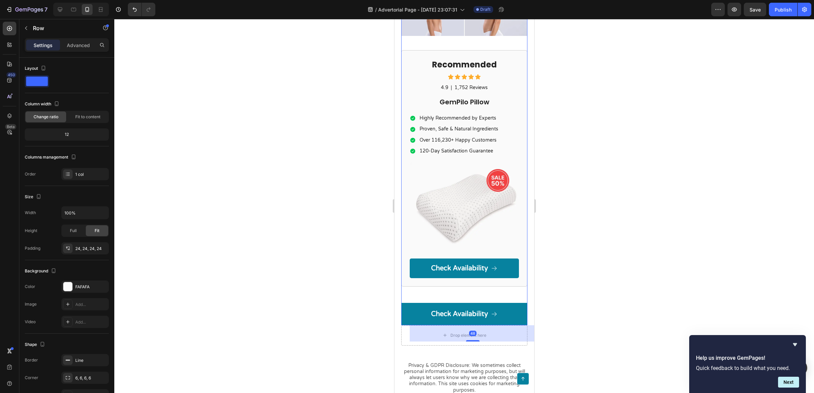
click at [513, 59] on div "Recommended Heading Icon Icon Icon Icon Icon Icon List 4.9 Text Block | Text Bl…" at bounding box center [464, 168] width 126 height 237
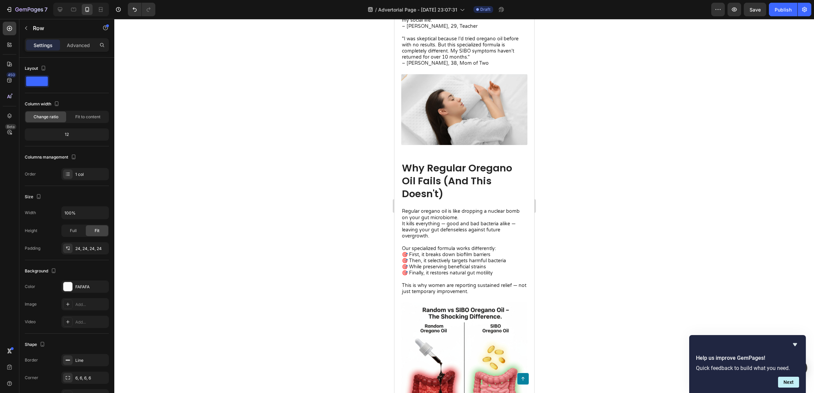
scroll to position [1597, 0]
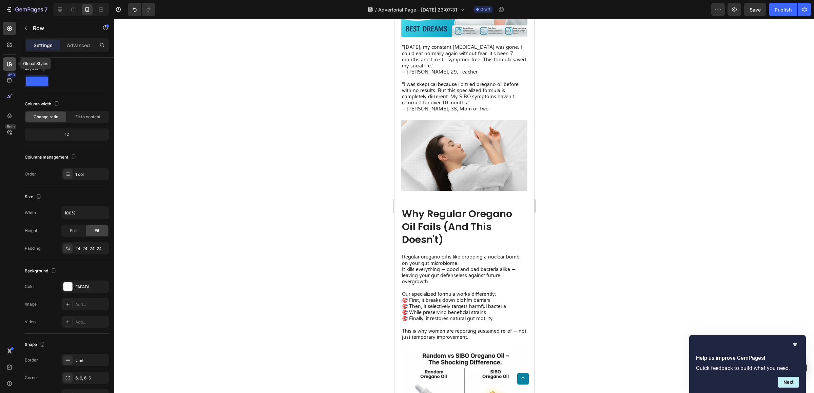
click at [11, 65] on icon at bounding box center [9, 64] width 5 height 5
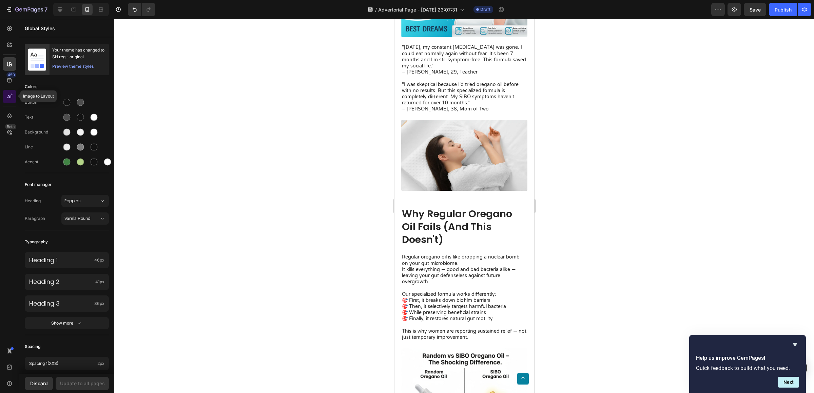
click at [7, 98] on icon at bounding box center [9, 96] width 7 height 7
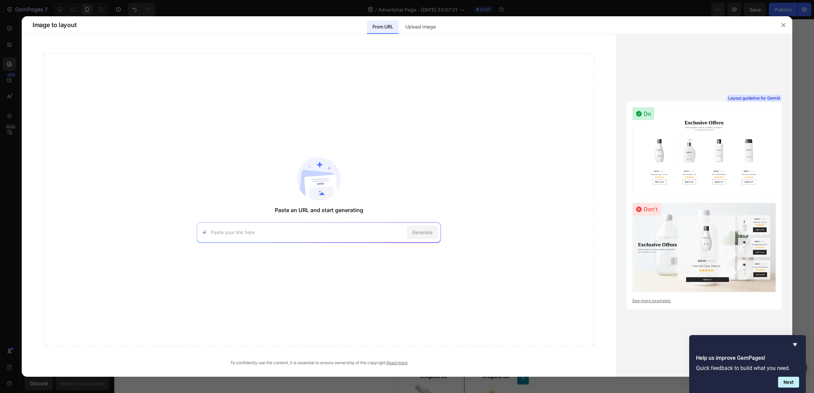
click at [332, 231] on input at bounding box center [307, 232] width 193 height 7
paste input "https://heykeratin.com/pages/bao-advertorial1"
type input "https://heykeratin.com/pages/bao-advertorial1"
click at [420, 226] on div "Generate" at bounding box center [422, 233] width 31 height 14
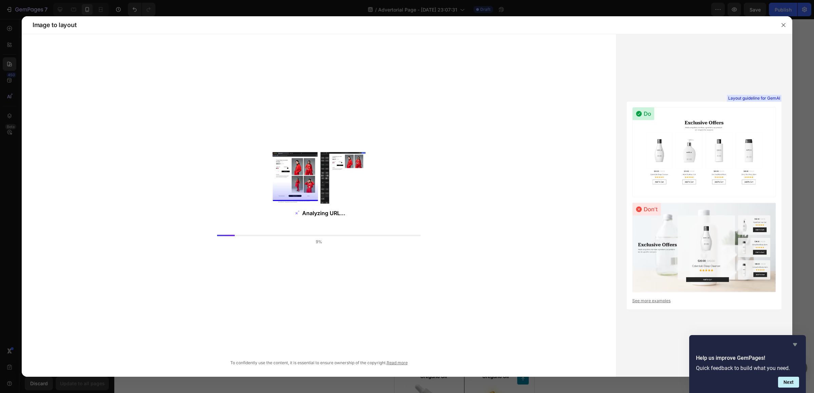
click at [794, 343] on icon "Hide survey" at bounding box center [795, 345] width 8 height 8
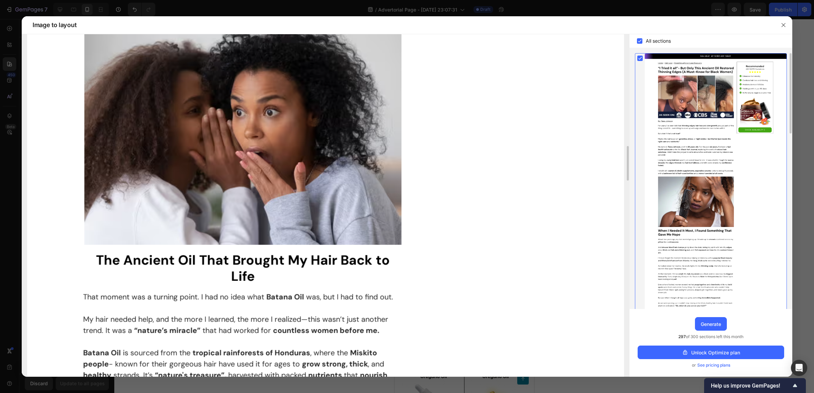
scroll to position [689, 0]
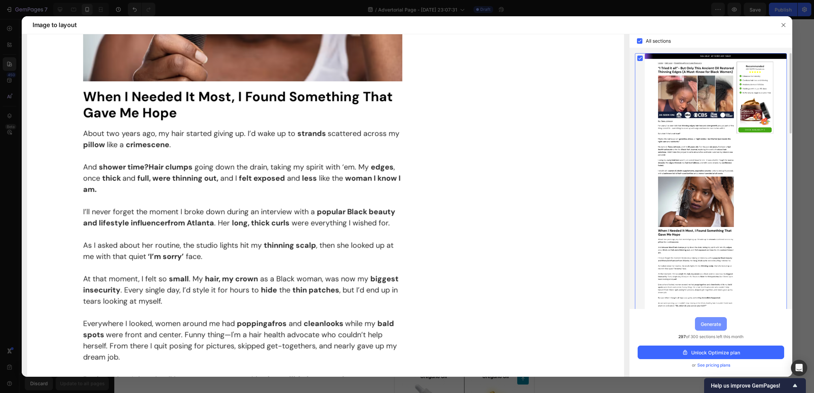
click at [717, 323] on div "Generate" at bounding box center [711, 324] width 20 height 7
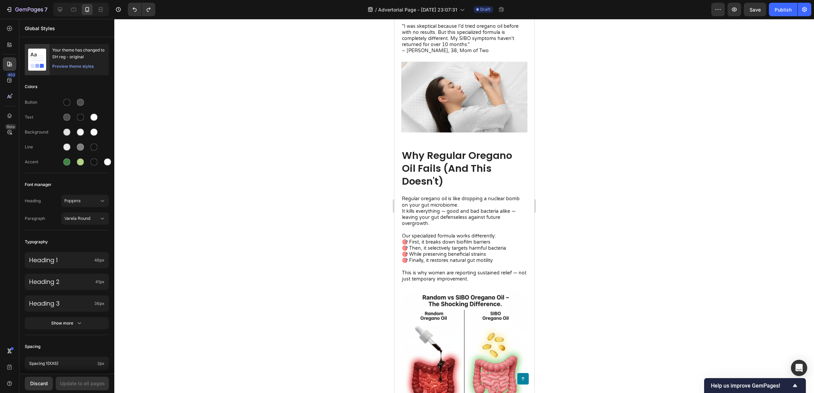
scroll to position [1532, 0]
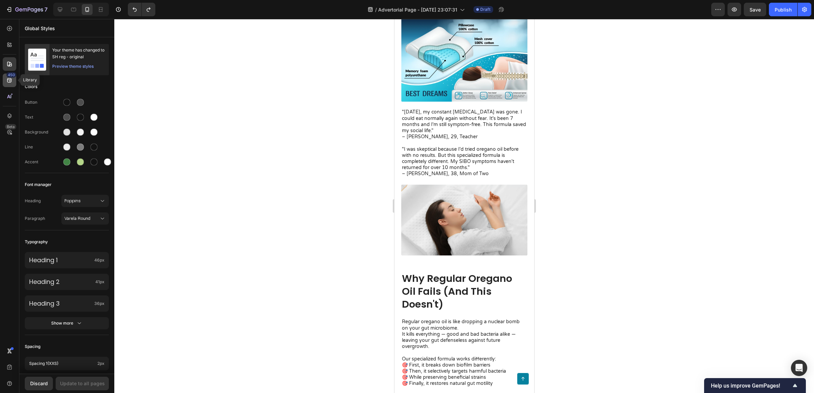
click at [12, 75] on div "450" at bounding box center [11, 74] width 10 height 5
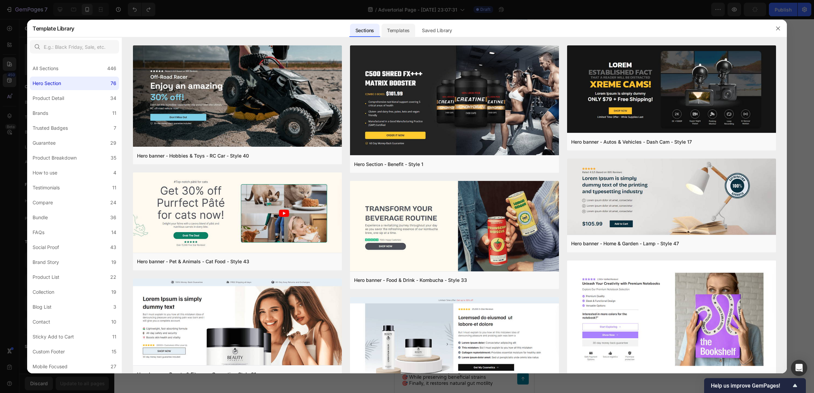
click at [391, 33] on div "Templates" at bounding box center [399, 31] width 34 height 14
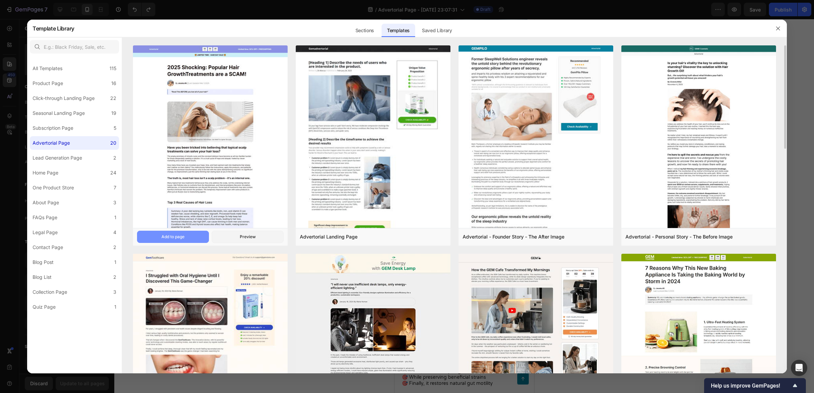
click at [198, 232] on button "Add to page" at bounding box center [173, 237] width 72 height 12
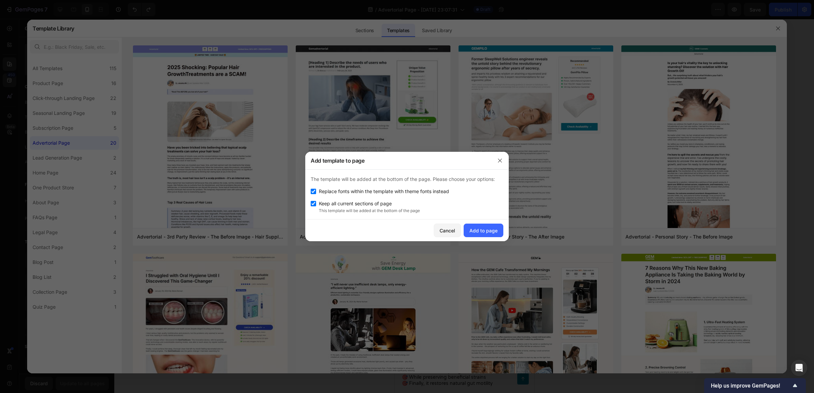
click at [424, 191] on span "Replace fonts within the template with theme fonts instead" at bounding box center [384, 192] width 130 height 8
checkbox input "false"
click at [492, 233] on div "Add to page" at bounding box center [483, 230] width 28 height 7
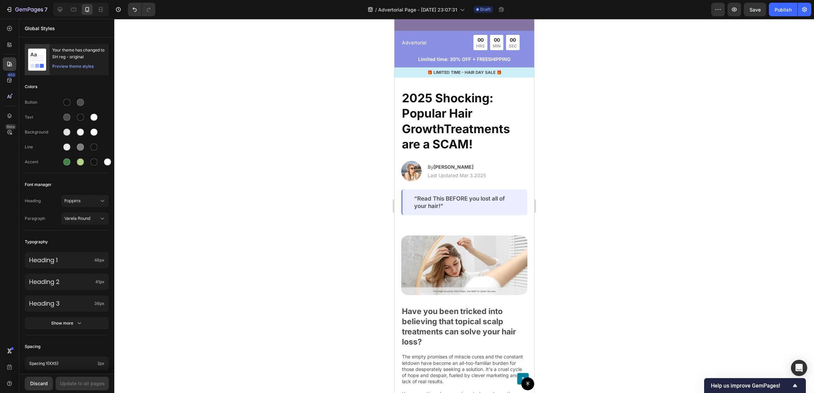
scroll to position [3585, 0]
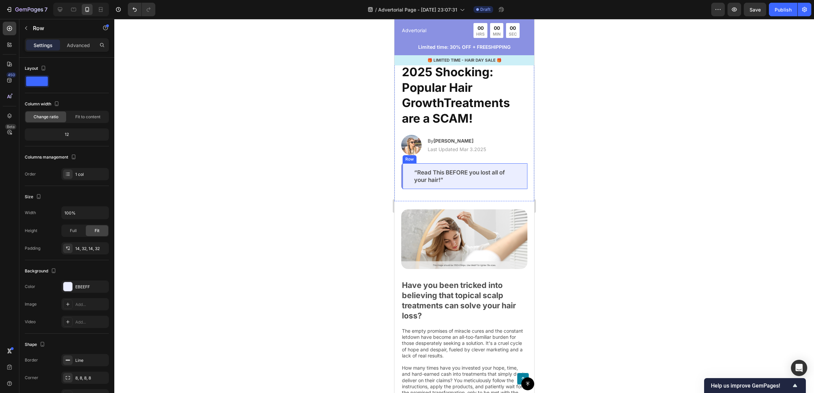
click at [485, 179] on div "“Read This BEFORE you lost all of your hair!” Text Block Row" at bounding box center [464, 176] width 126 height 26
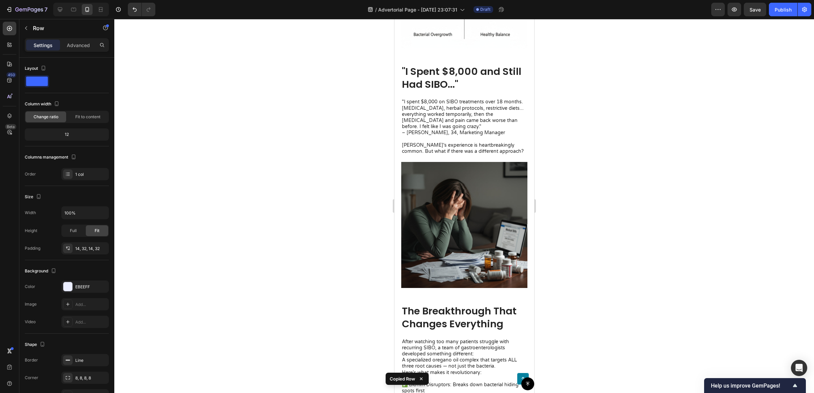
scroll to position [621, 0]
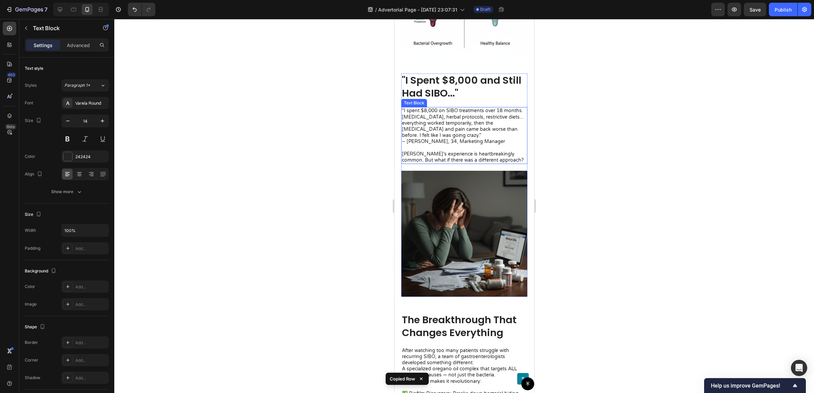
click at [474, 151] on p "[PERSON_NAME]'s experience is heartbreakingly common. But what if there was a d…" at bounding box center [464, 157] width 125 height 12
click at [463, 164] on div "20" at bounding box center [464, 167] width 126 height 7
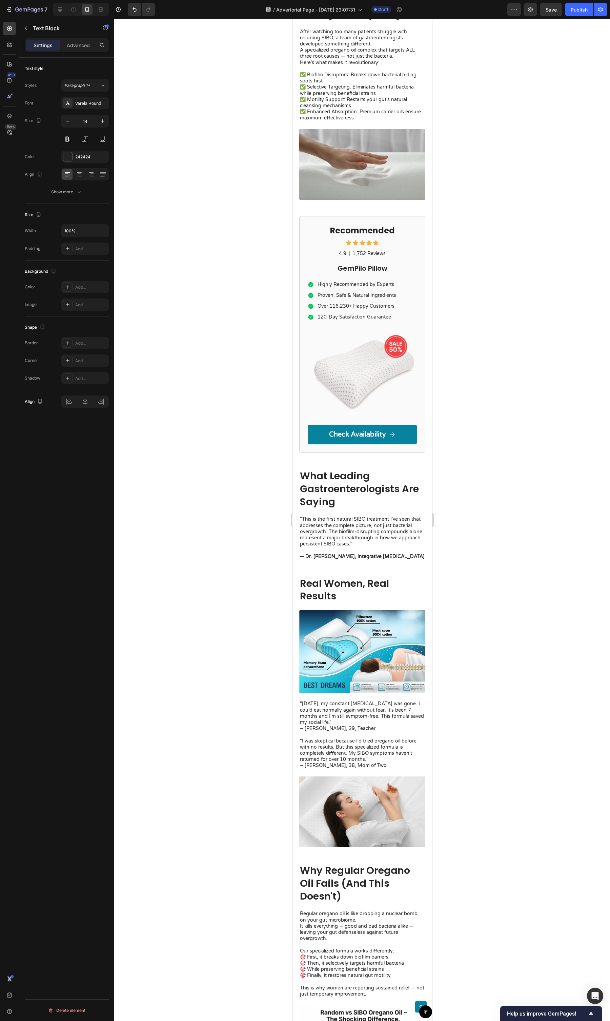
scroll to position [0, 0]
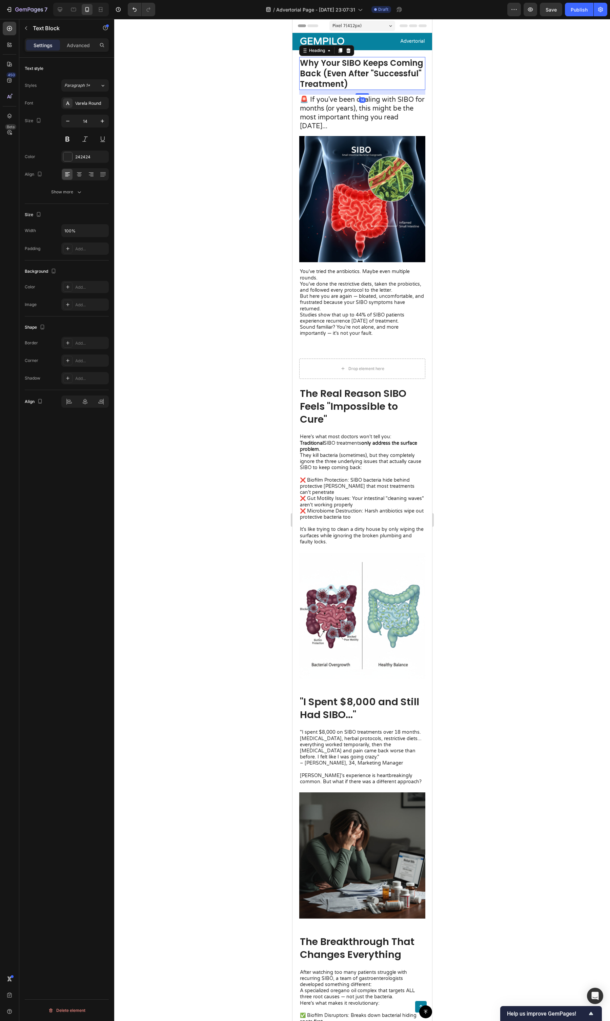
click at [348, 78] on h1 "Why Your SIBO Keeps Coming Back (Even After "Successful" Treatment)" at bounding box center [362, 73] width 126 height 33
click at [348, 78] on p "Why Your SIBO Keeps Coming Back (Even After "Successful" Treatment)" at bounding box center [362, 74] width 125 height 32
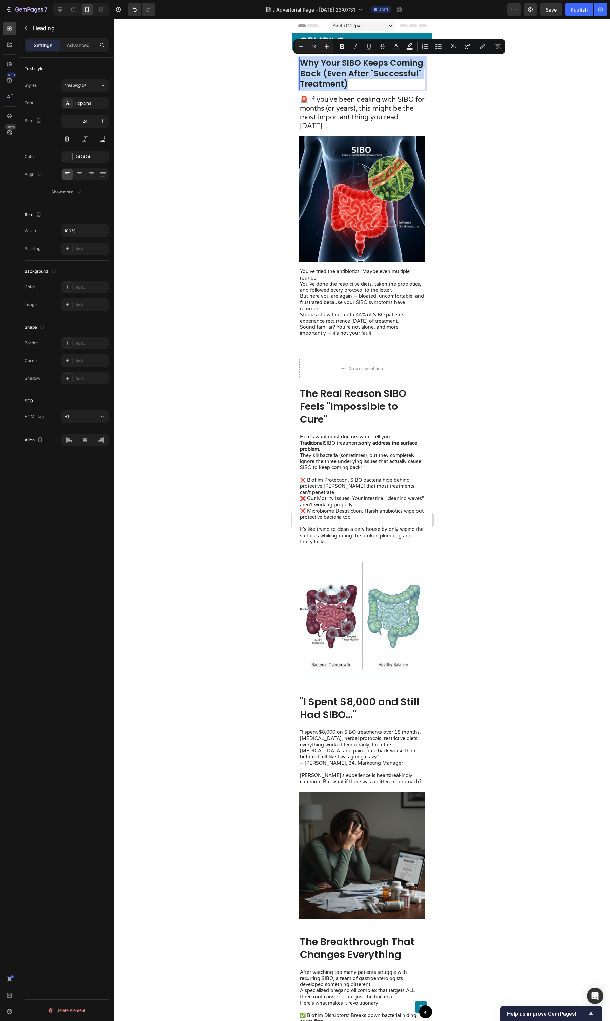
copy p "Why Your SIBO Keeps Coming Back (Even After "Successful" Treatment)"
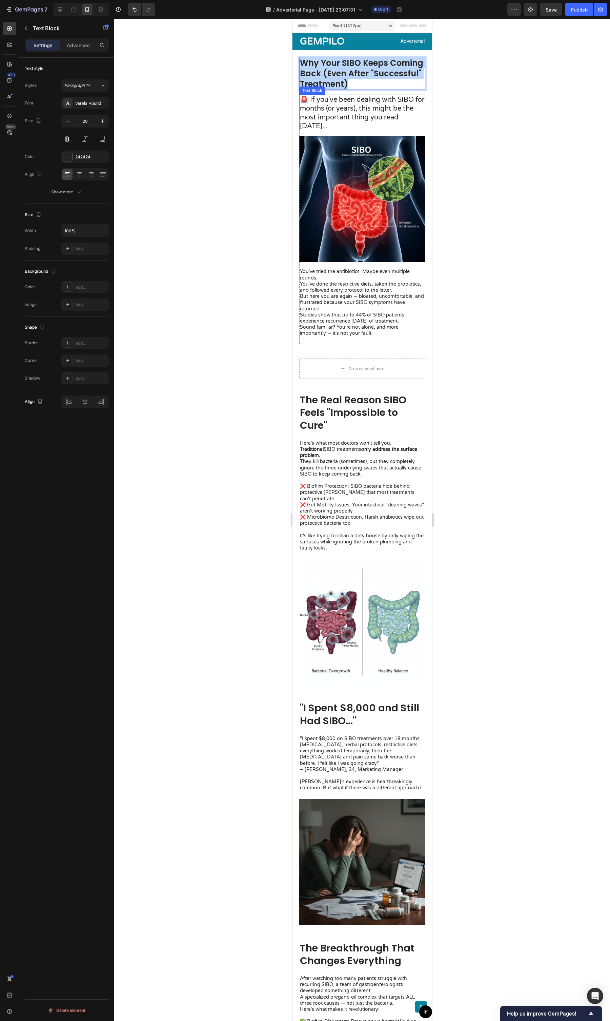
click at [352, 116] on p "🚨 If you've been dealing with SIBO for months (or years), this might be the mos…" at bounding box center [362, 112] width 125 height 35
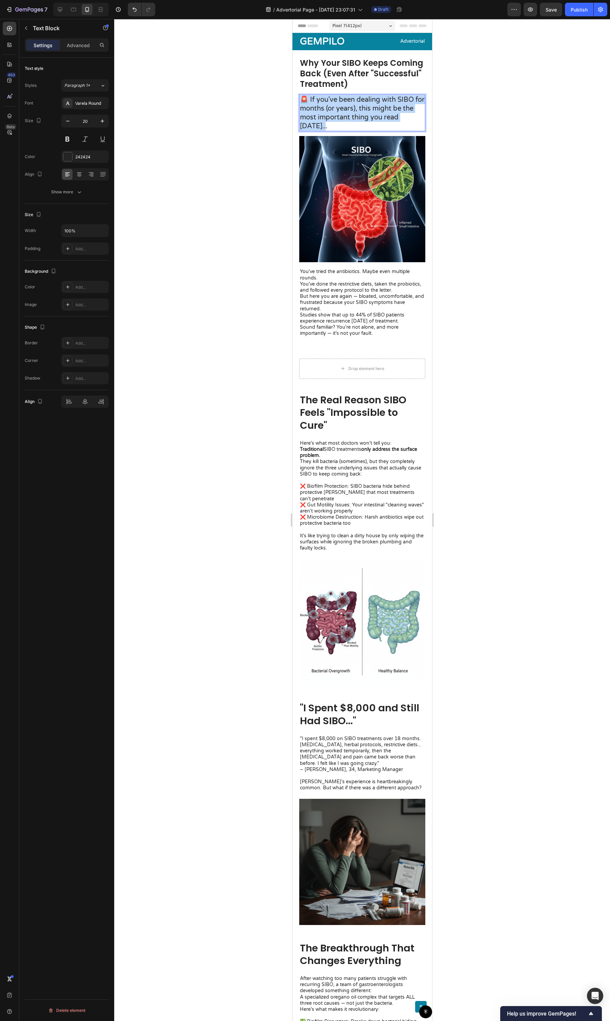
click at [352, 116] on p "🚨 If you've been dealing with SIBO for months (or years), this might be the mos…" at bounding box center [362, 112] width 125 height 35
copy p "🚨 If you've been dealing with SIBO for months (or years), this might be the mos…"
click at [351, 293] on p "But here you are again — bloated, uncomfortable, and frustrated because your SI…" at bounding box center [362, 302] width 125 height 19
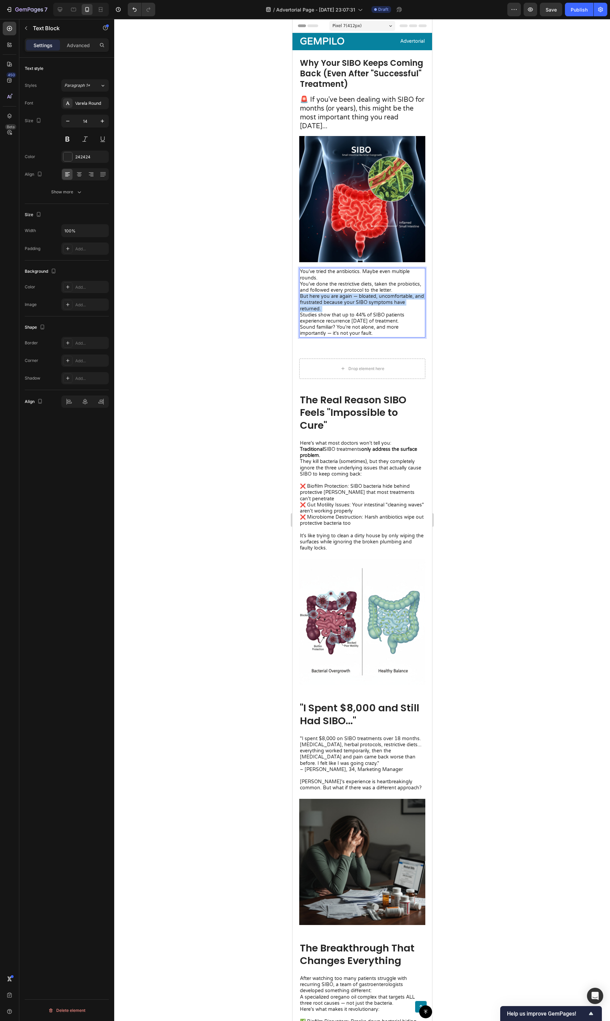
click at [351, 293] on p "But here you are again — bloated, uncomfortable, and frustrated because your SI…" at bounding box center [362, 302] width 125 height 19
click at [375, 324] on p "Sound familiar? You're not alone, and more importantly — it's not your fault." at bounding box center [362, 330] width 125 height 12
drag, startPoint x: 381, startPoint y: 329, endPoint x: 544, endPoint y: 319, distance: 163.8
click at [299, 268] on div "You've tried the antibiotics. Maybe even multiple rounds. You've done the restr…" at bounding box center [362, 302] width 126 height 69
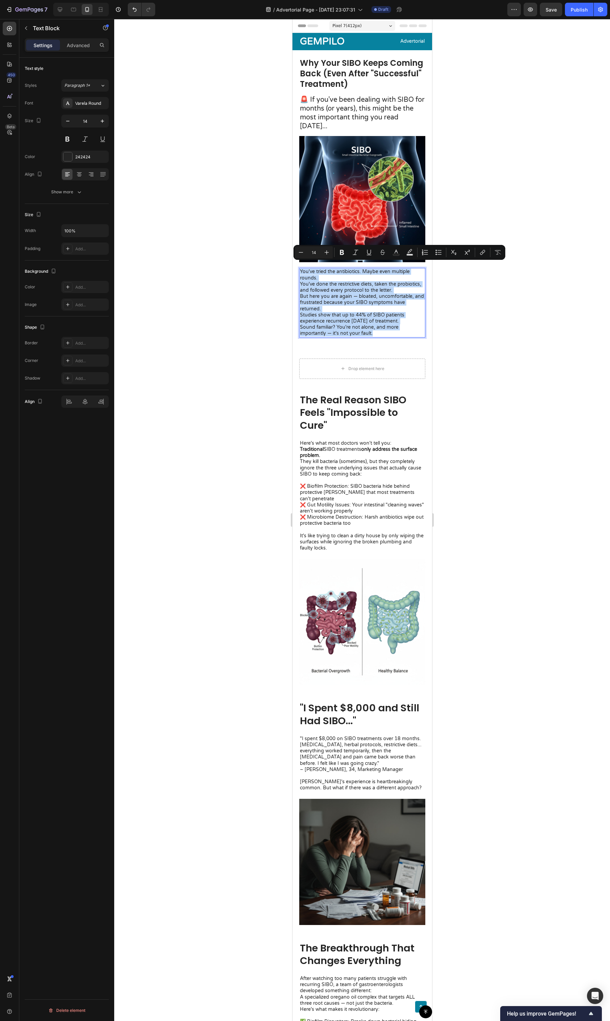
copy div "You've tried the antibiotics. Maybe even multiple rounds. You've done the restr…"
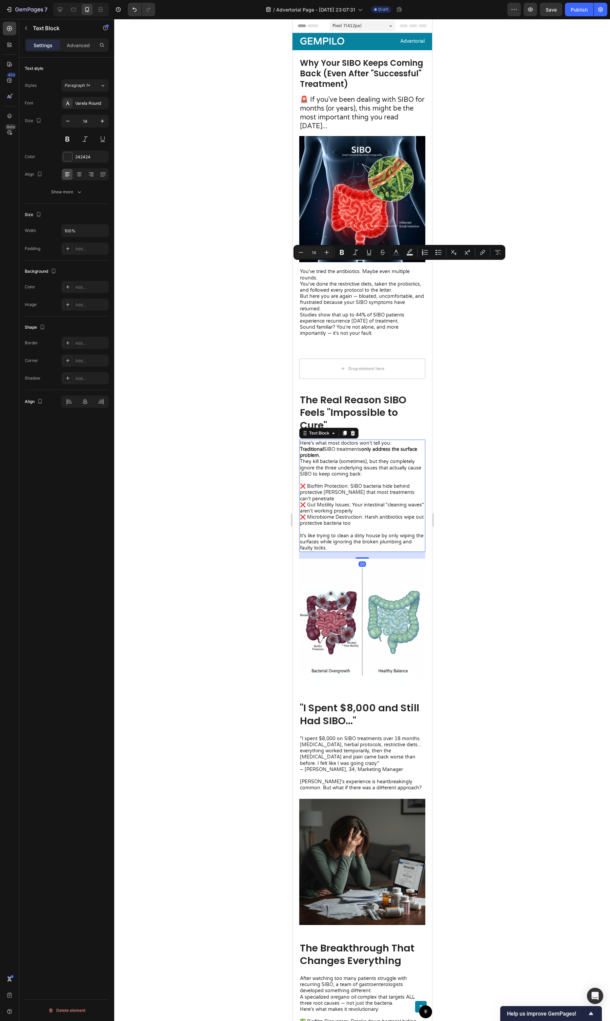
click at [363, 393] on p "It's like trying to clean a dirty house by only wiping the surfaces while ignor…" at bounding box center [362, 542] width 125 height 19
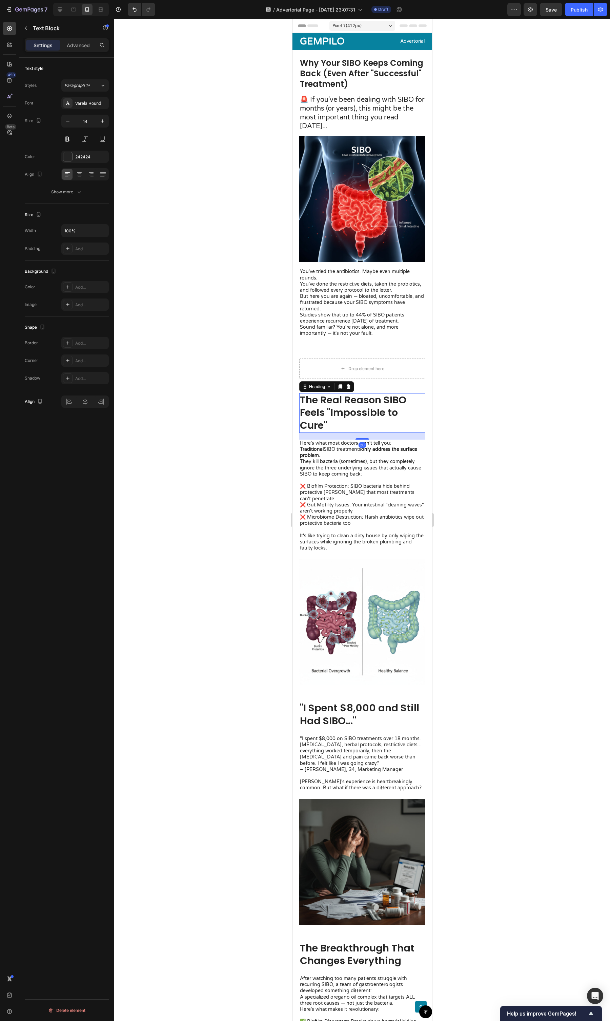
click at [343, 393] on h2 "The Real Reason SIBO Feels "Impossible to Cure"" at bounding box center [362, 413] width 126 height 40
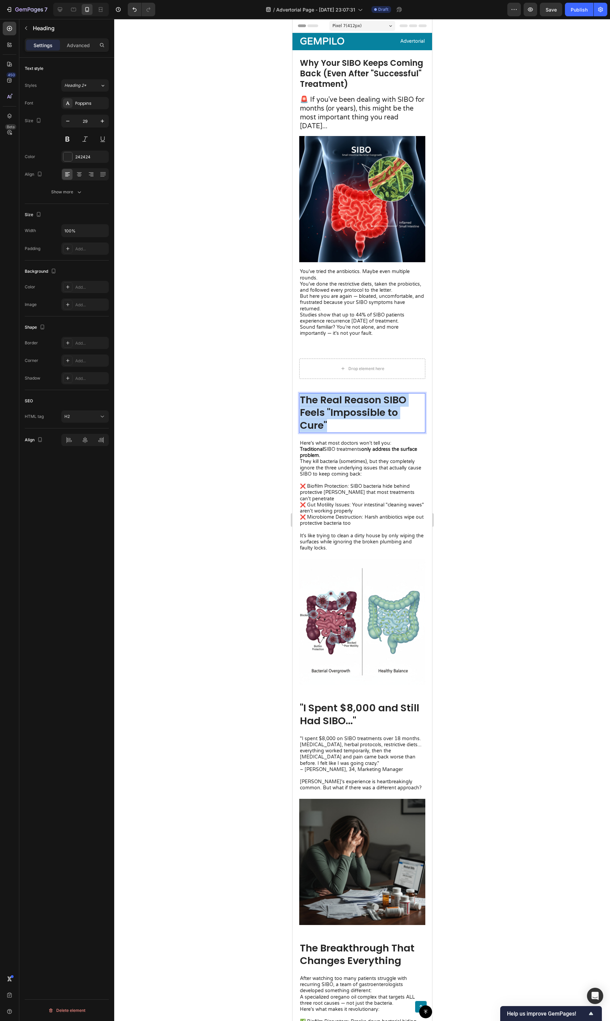
click at [343, 393] on p "The Real Reason SIBO Feels "Impossible to Cure"" at bounding box center [362, 413] width 125 height 38
click at [347, 393] on p "It's like trying to clean a dirty house by only wiping the surfaces while ignor…" at bounding box center [362, 542] width 125 height 19
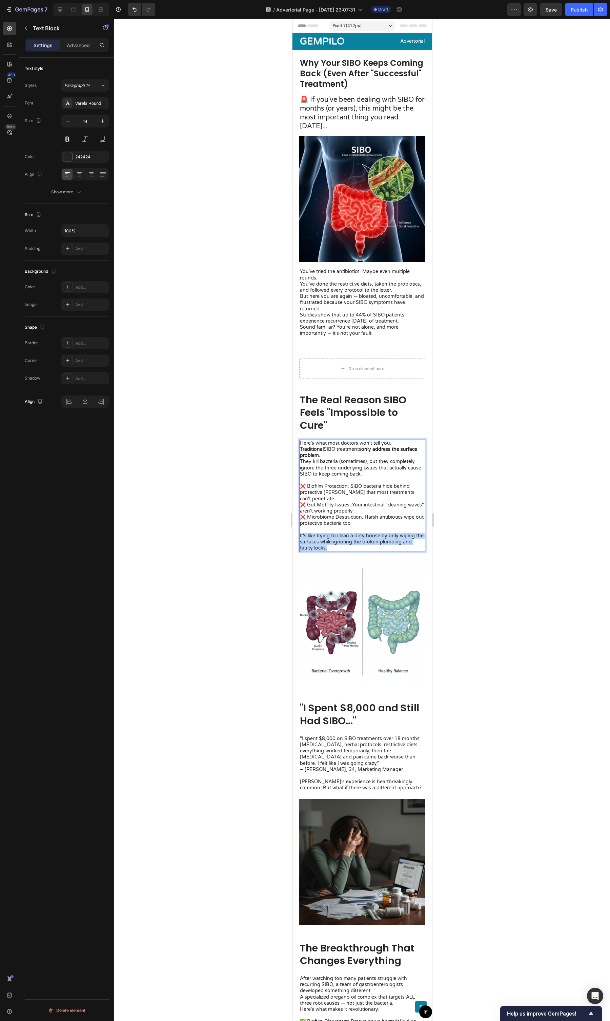
click at [347, 393] on p "It's like trying to clean a dirty house by only wiping the surfaces while ignor…" at bounding box center [362, 542] width 125 height 19
click at [345, 393] on p "It's like trying to clean a dirty house by only wiping the surfaces while ignor…" at bounding box center [362, 542] width 125 height 19
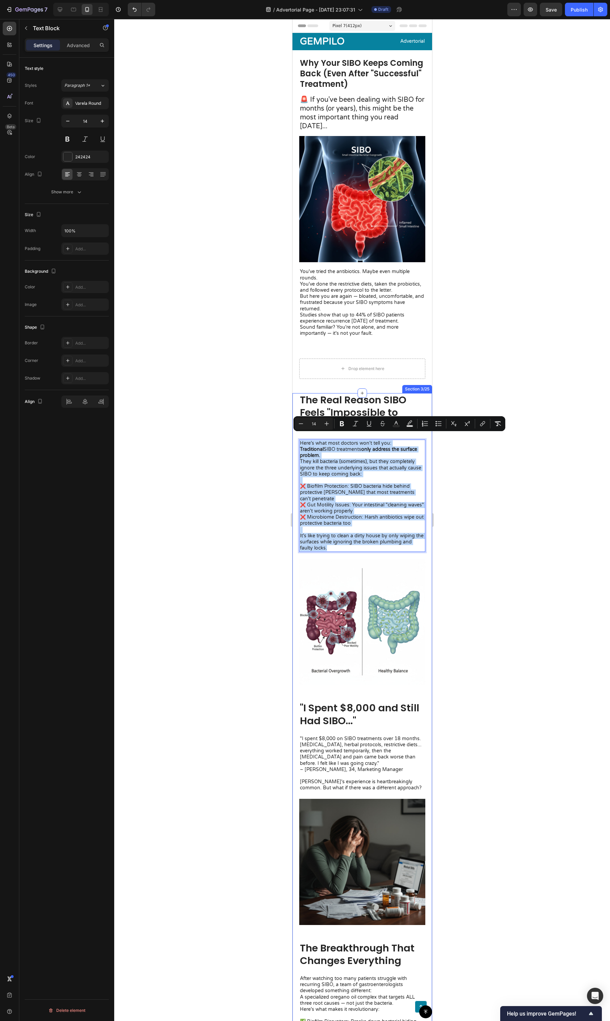
drag, startPoint x: 346, startPoint y: 542, endPoint x: 293, endPoint y: 434, distance: 119.5
copy div "Here's what most doctors won't tell you: Traditional SIBO treatments only addre…"
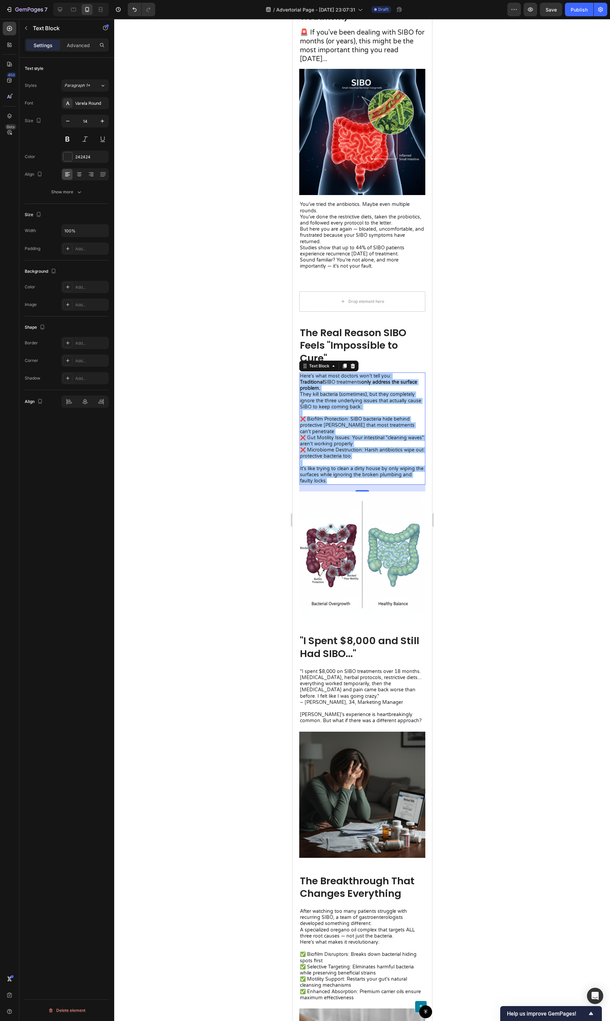
scroll to position [76, 0]
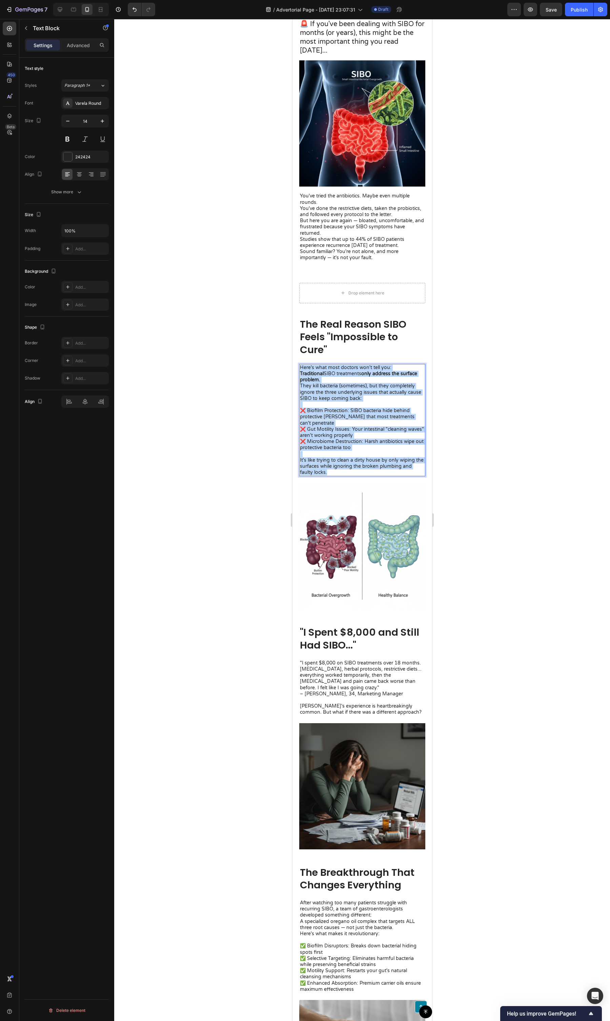
click at [352, 393] on h2 ""I Spent $8,000 and Still Had SIBO..."" at bounding box center [362, 638] width 126 height 27
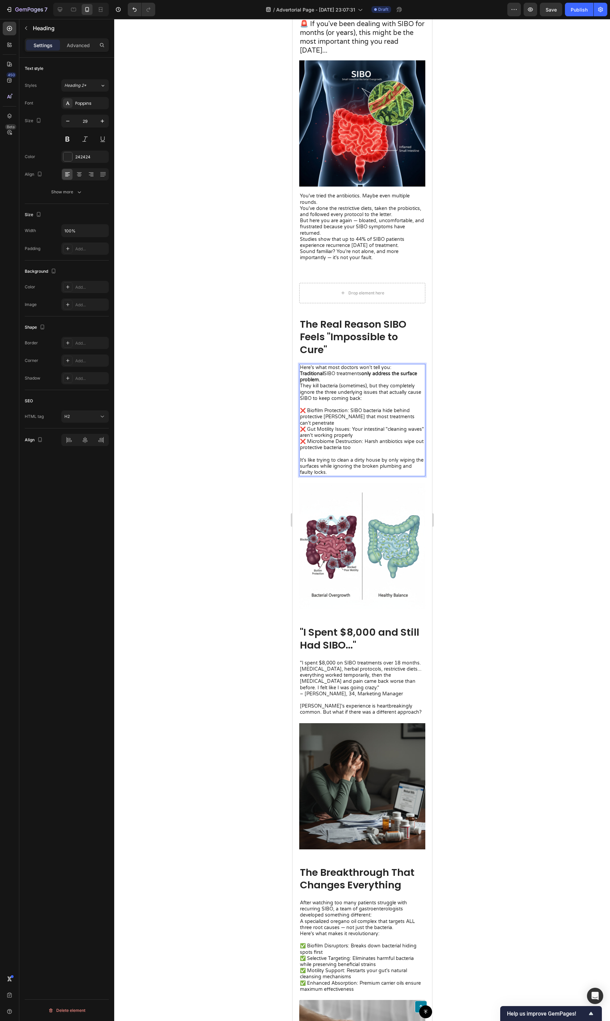
click at [352, 393] on h2 ""I Spent $8,000 and Still Had SIBO..."" at bounding box center [362, 638] width 126 height 27
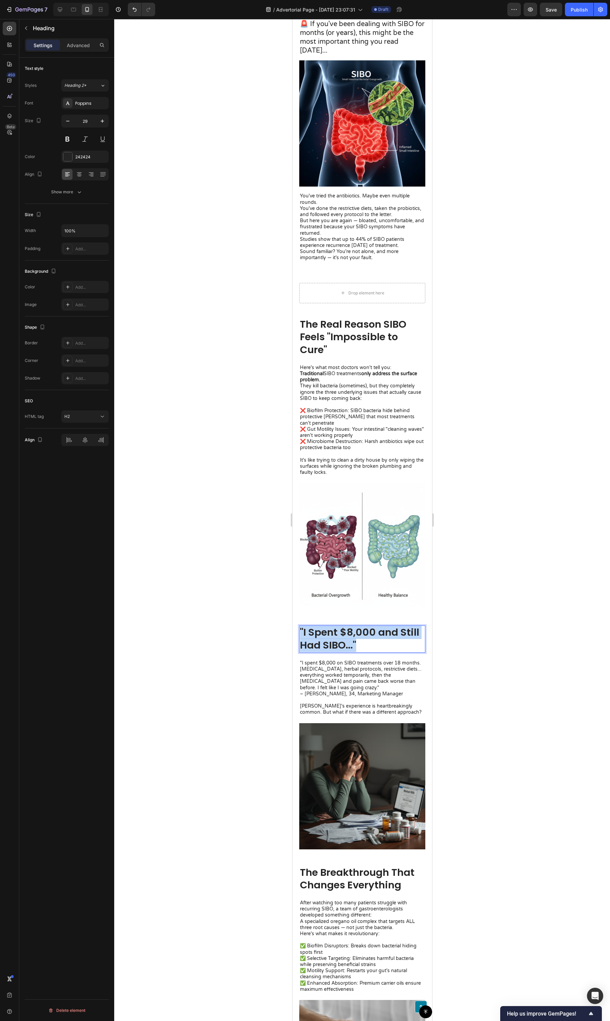
click at [352, 393] on p ""I Spent $8,000 and Still Had SIBO..."" at bounding box center [362, 638] width 125 height 25
click at [348, 393] on p ""I spent $8,000 on SIBO treatments over 18 months. [MEDICAL_DATA], herbal proto…" at bounding box center [362, 675] width 125 height 31
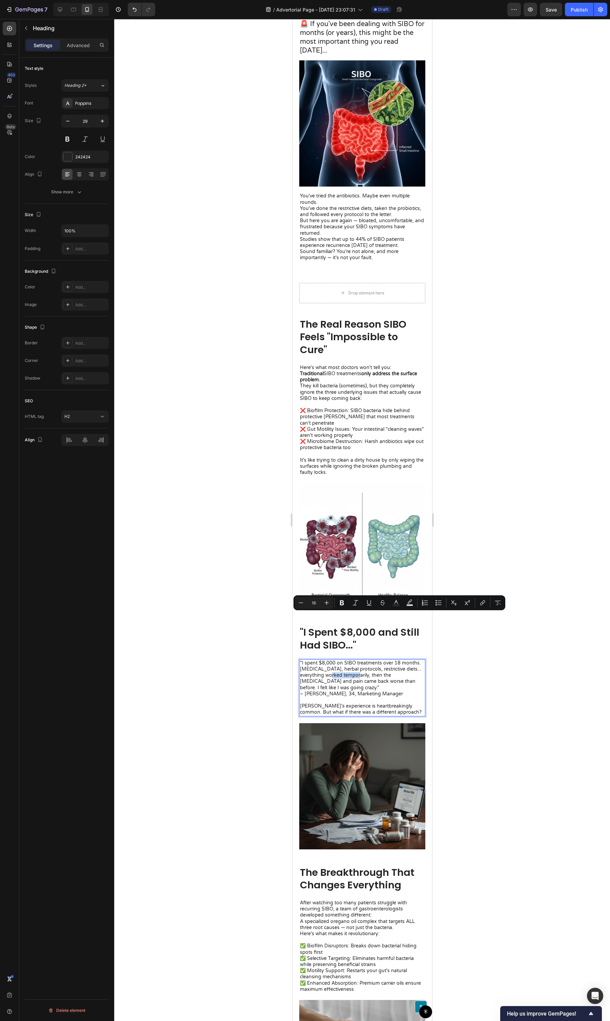
click at [348, 393] on p ""I spent $8,000 on SIBO treatments over 18 months. [MEDICAL_DATA], herbal proto…" at bounding box center [362, 675] width 125 height 31
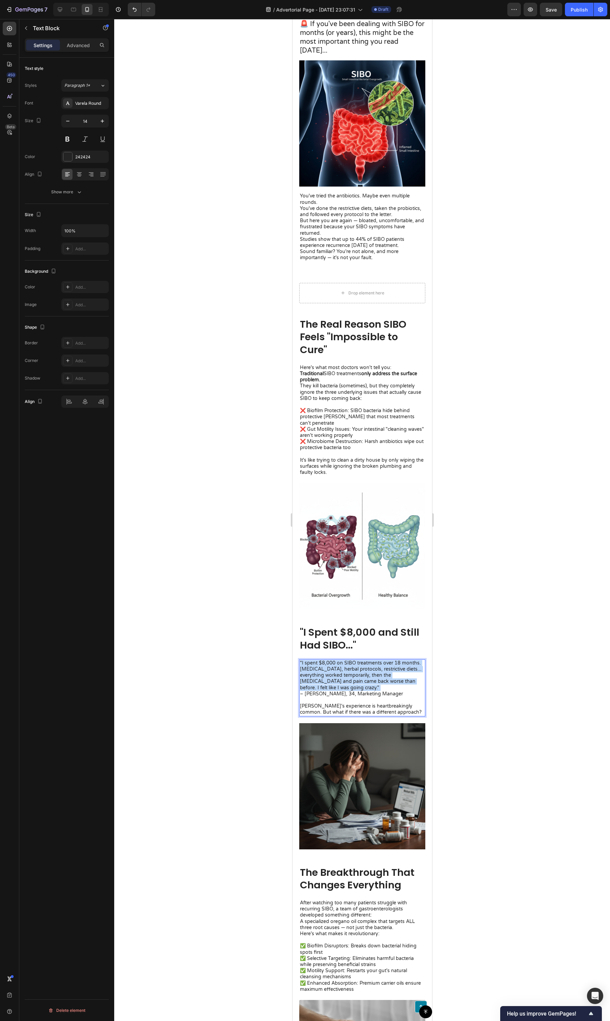
click at [348, 393] on p ""I spent $8,000 on SIBO treatments over 18 months. [MEDICAL_DATA], herbal proto…" at bounding box center [362, 675] width 125 height 31
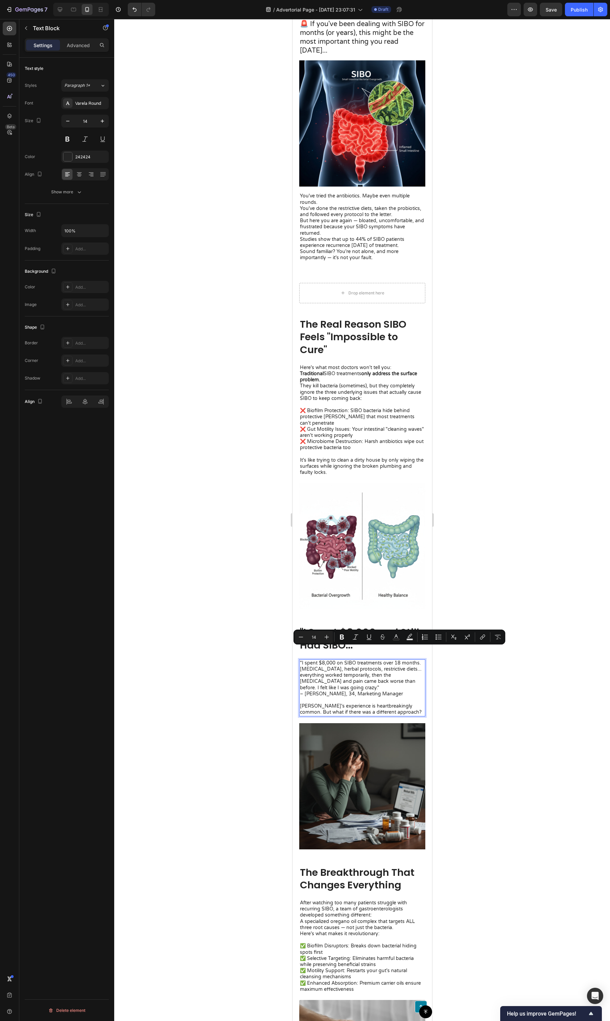
click at [380, 393] on p "– [PERSON_NAME], 34, Marketing Manager" at bounding box center [362, 697] width 125 height 12
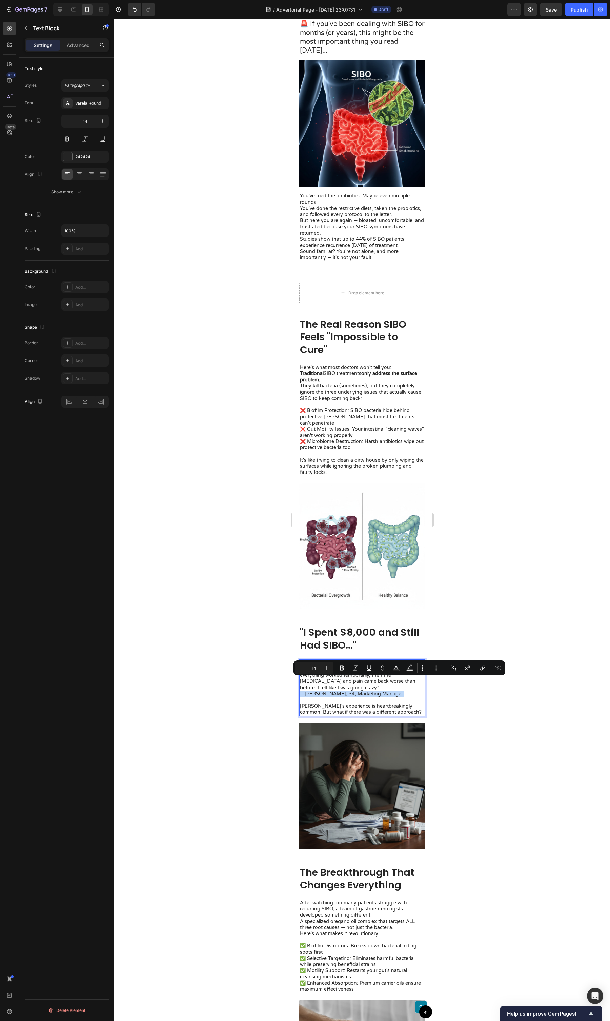
copy p "– [PERSON_NAME], 34, Marketing Manager"
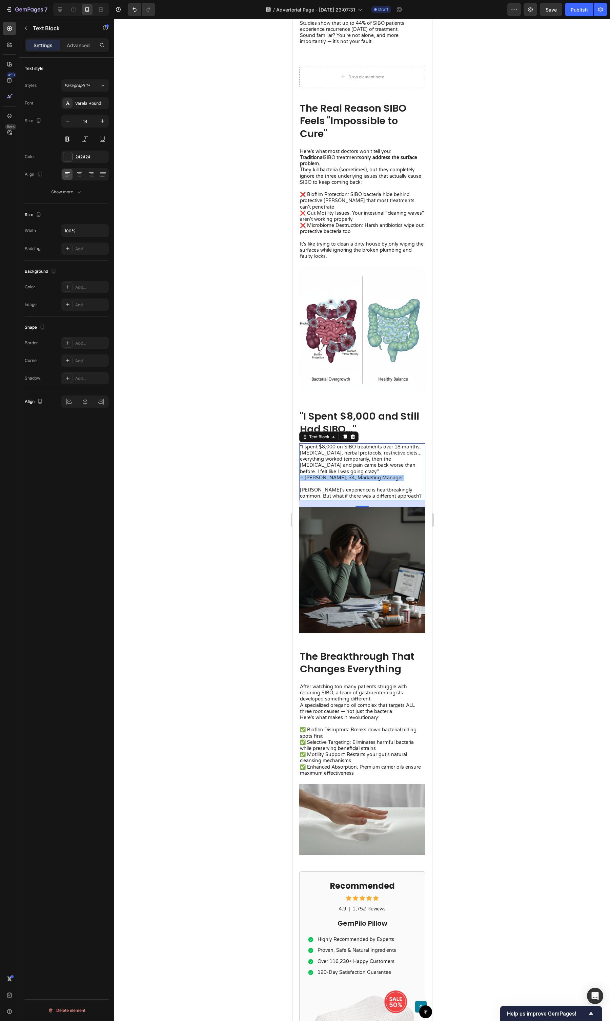
scroll to position [510, 0]
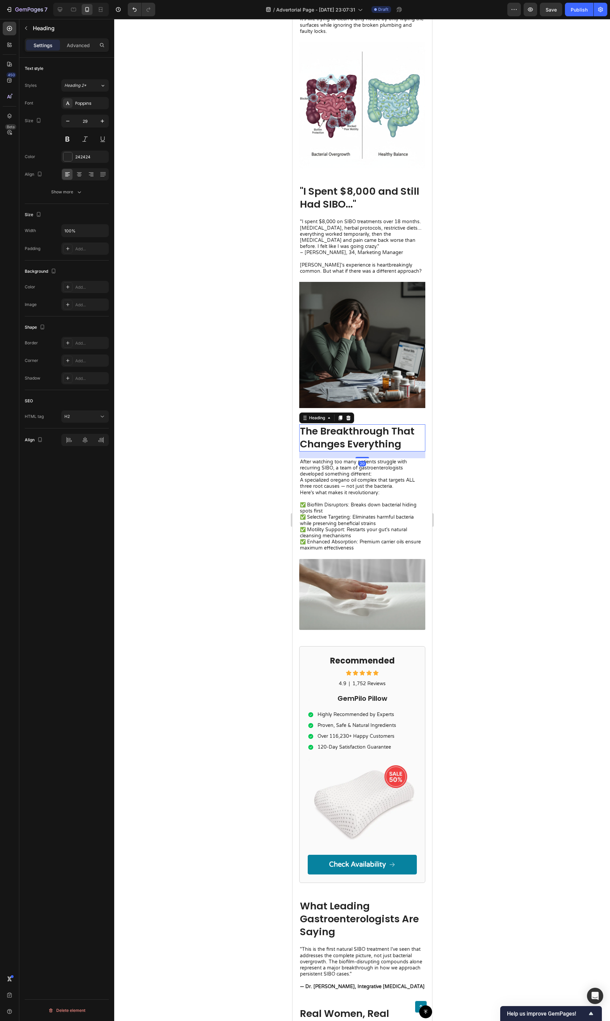
click at [377, 393] on h2 "The Breakthrough That Changes Everything" at bounding box center [362, 437] width 126 height 27
click at [377, 393] on p "The Breakthrough That Changes Everything" at bounding box center [362, 437] width 125 height 25
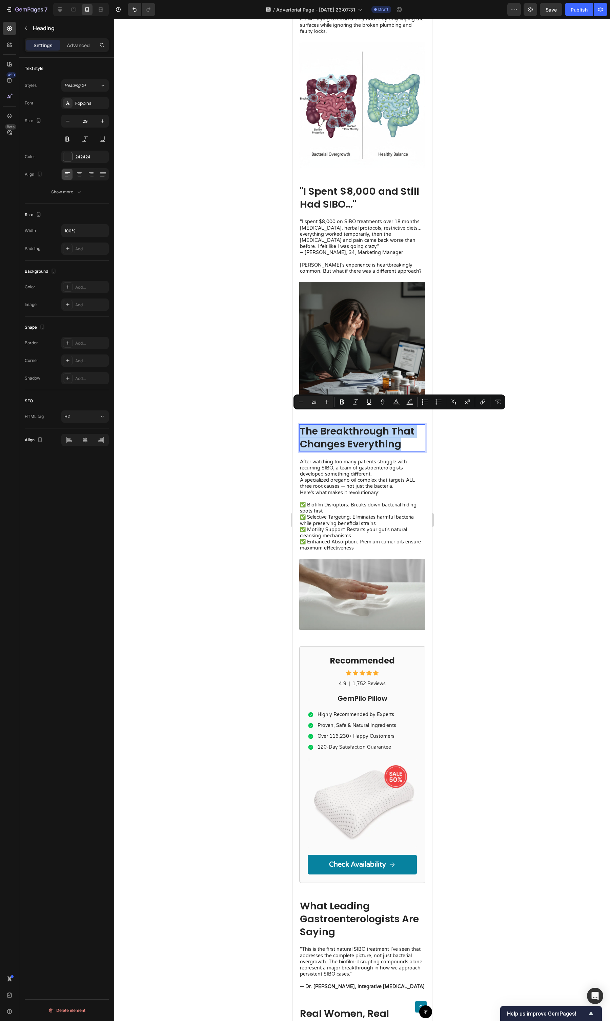
copy p "The Breakthrough That Changes Everything"
click at [354, 262] on p "[PERSON_NAME]'s experience is heartbreakingly common. But what if there was a d…" at bounding box center [362, 268] width 125 height 12
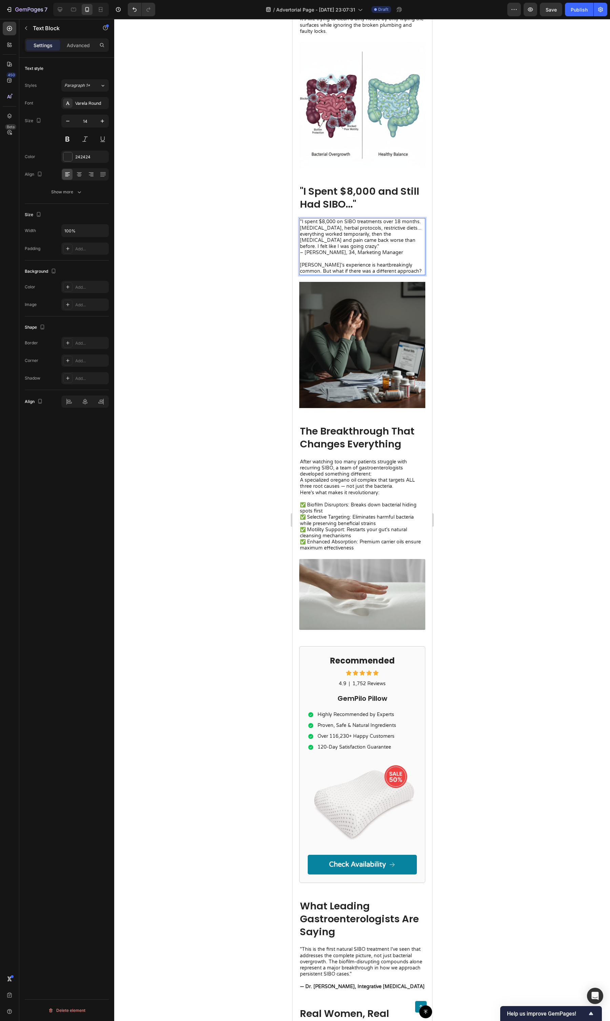
click at [354, 262] on p "[PERSON_NAME]'s experience is heartbreakingly common. But what if there was a d…" at bounding box center [362, 268] width 125 height 12
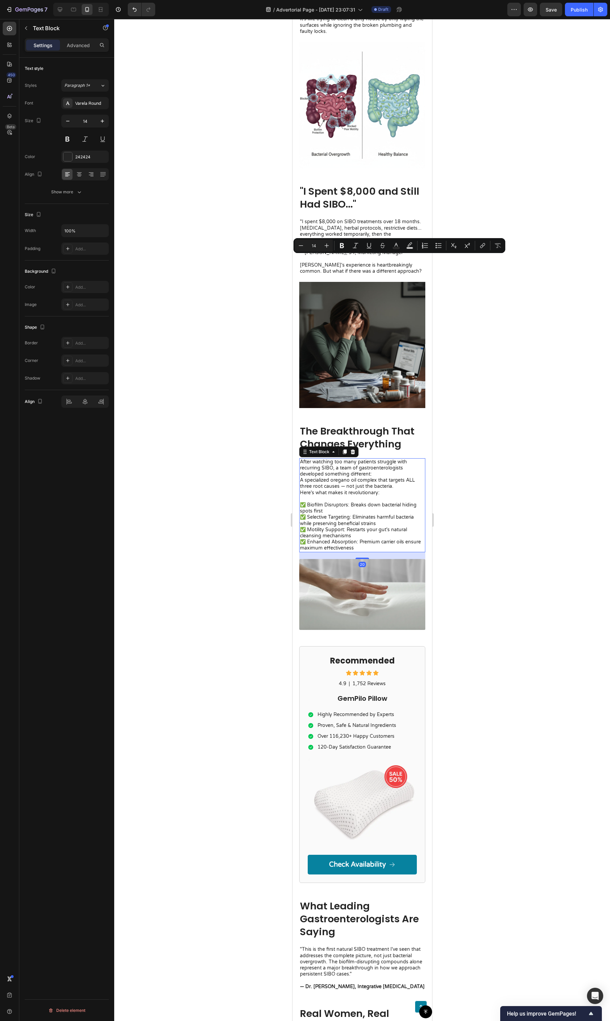
click at [377, 393] on p "✅ Biofilm Disruptors: Breaks down bacterial hiding spots first ✅ Selective Targ…" at bounding box center [362, 527] width 125 height 50
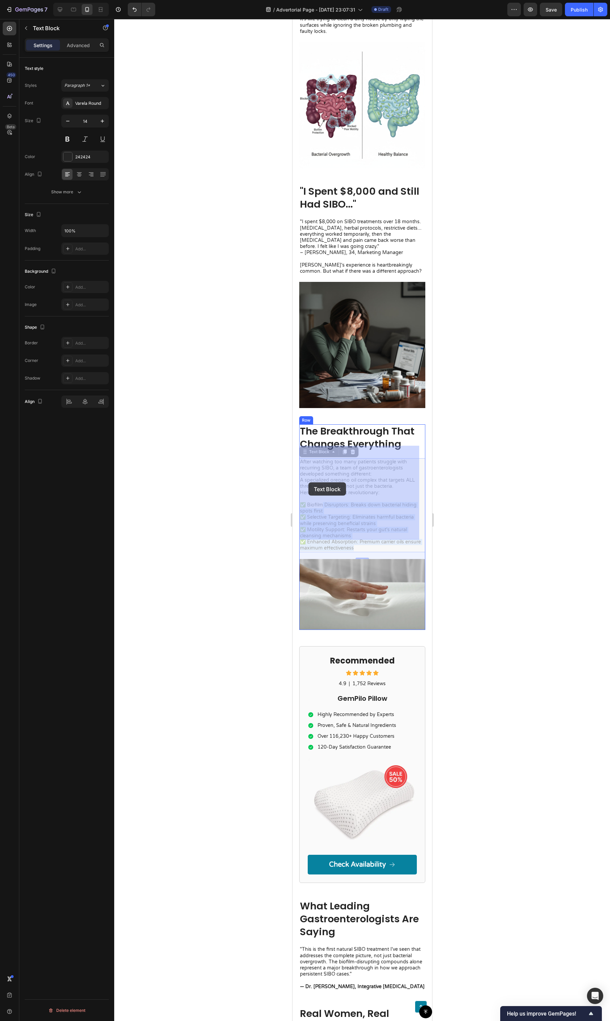
drag, startPoint x: 377, startPoint y: 535, endPoint x: 323, endPoint y: 490, distance: 71.0
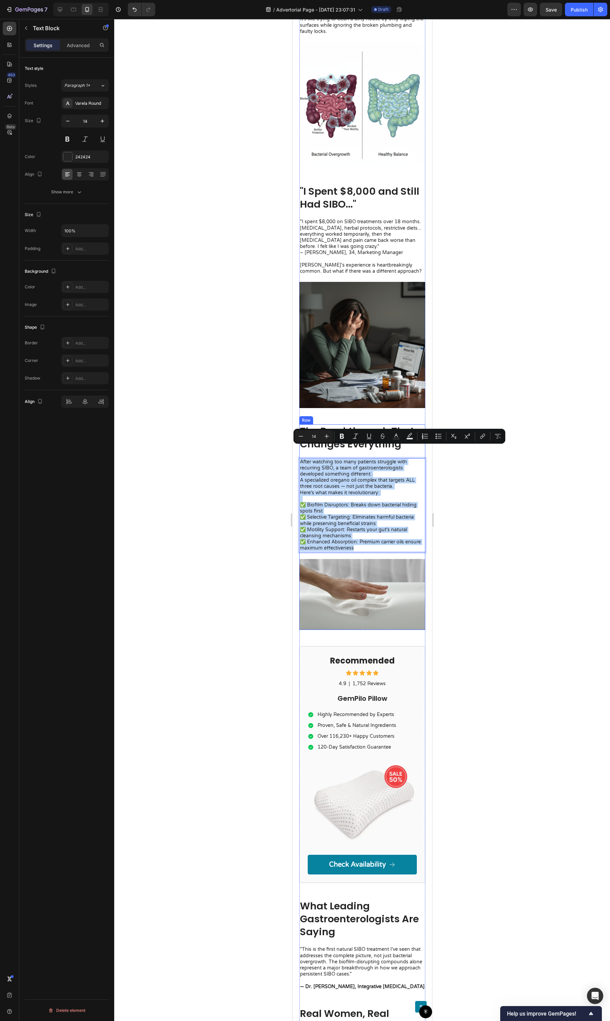
drag, startPoint x: 376, startPoint y: 538, endPoint x: 300, endPoint y: 441, distance: 123.2
click at [300, 393] on div "The Breakthrough That Changes Everything Heading After watching too many patien…" at bounding box center [362, 527] width 126 height 206
copy div "After watching too many patients struggle with recurring SIBO, a team of gastro…"
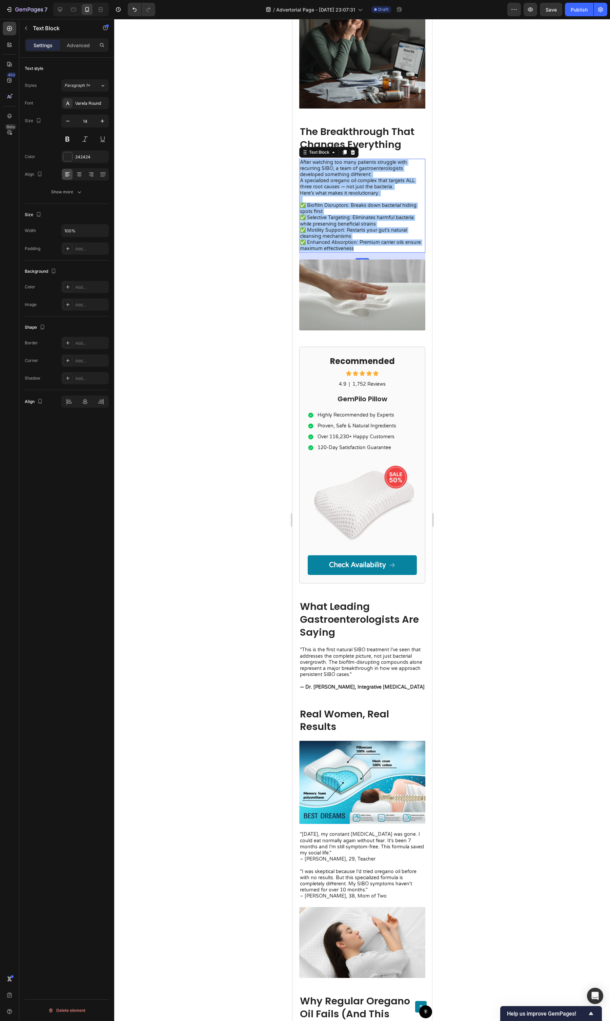
scroll to position [818, 0]
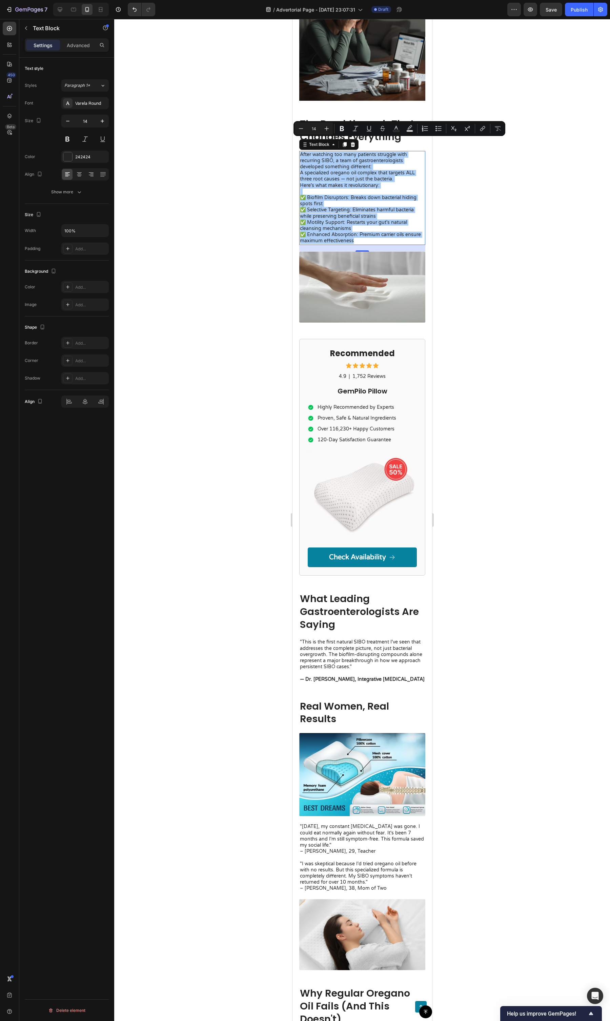
click at [345, 393] on h2 "What Leading Gastroenterologists Are Saying" at bounding box center [362, 612] width 126 height 40
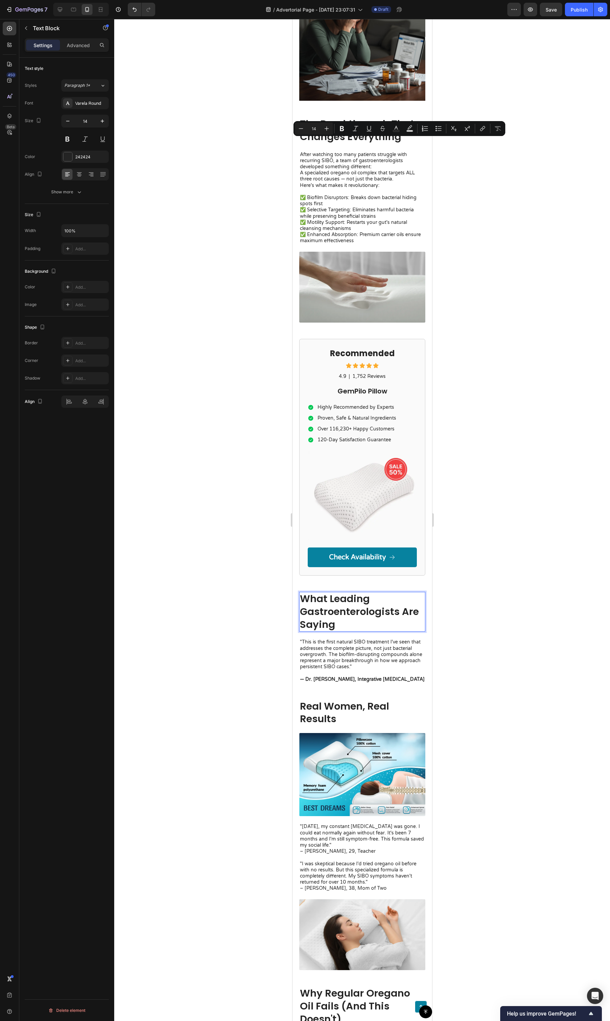
click at [345, 393] on h2 "What Leading Gastroenterologists Are Saying" at bounding box center [362, 612] width 126 height 40
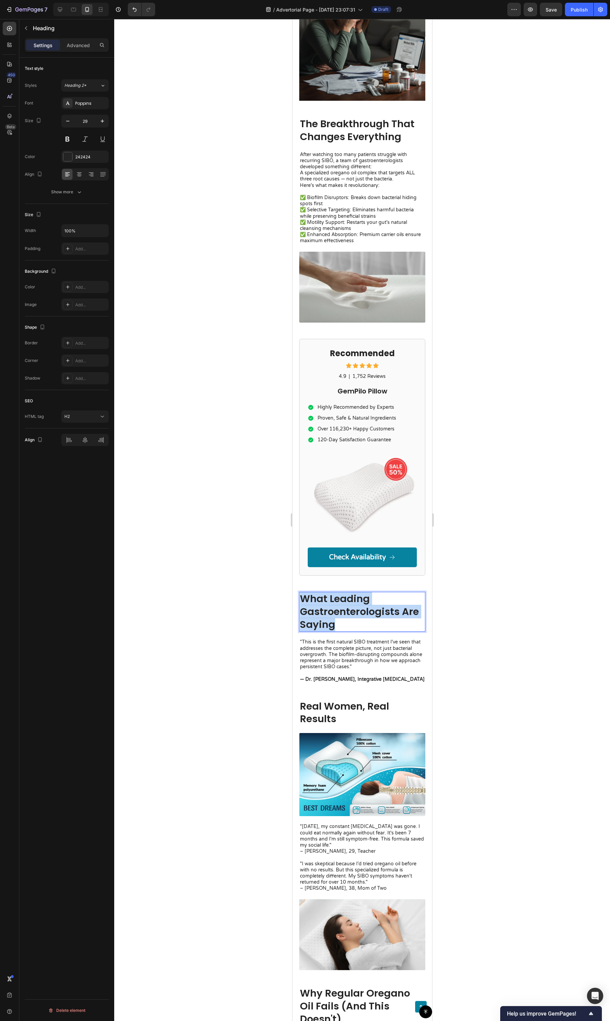
click at [345, 393] on p "What Leading Gastroenterologists Are Saying" at bounding box center [362, 612] width 125 height 38
click at [335, 393] on p ""This is the first natural SIBO treatment I've seen that addresses the complete…" at bounding box center [362, 657] width 125 height 37
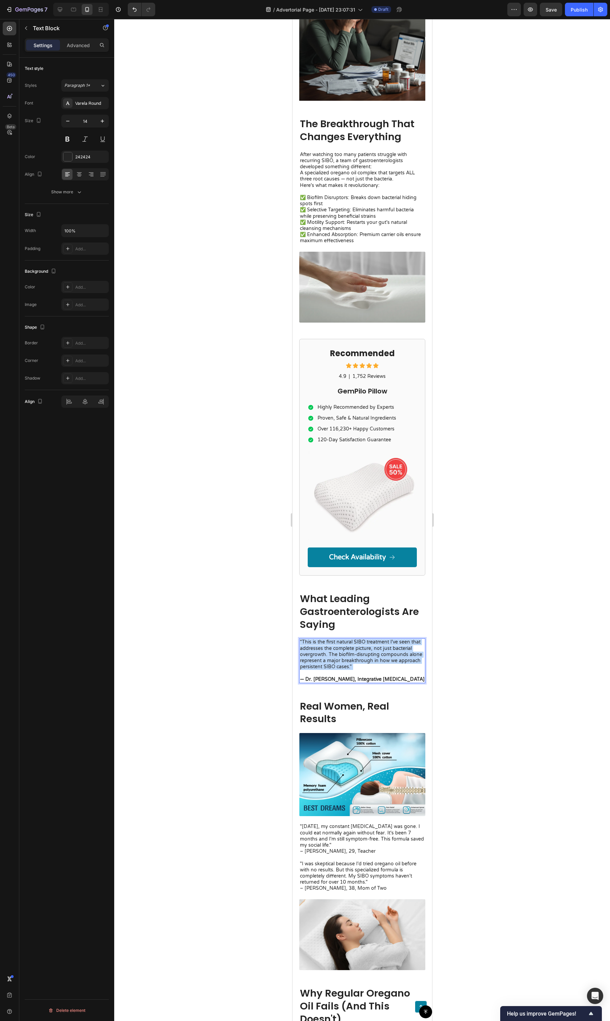
click at [335, 393] on strong "— Dr. [PERSON_NAME], Integrative [MEDICAL_DATA]" at bounding box center [362, 679] width 125 height 6
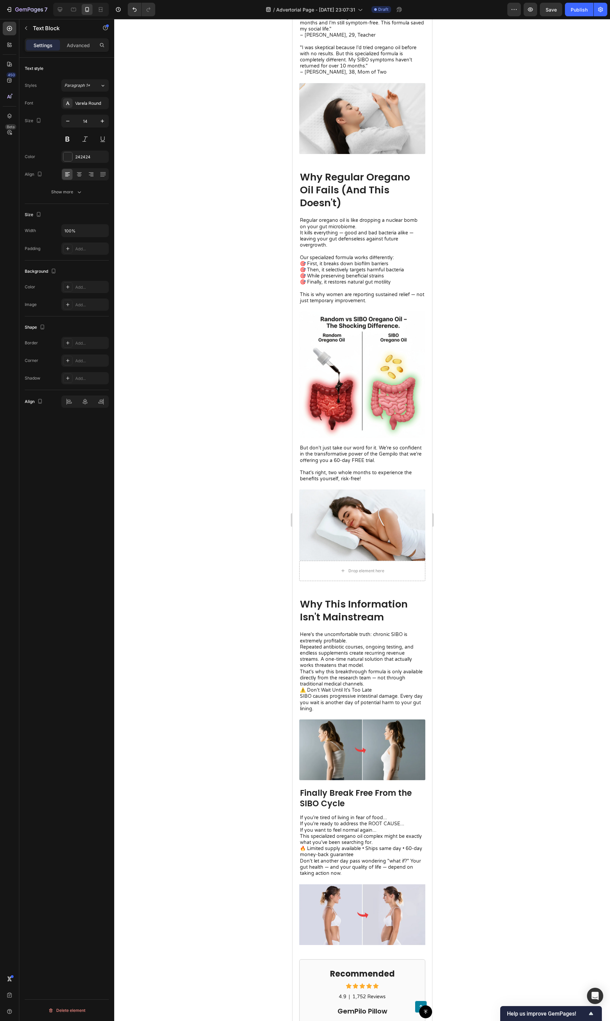
scroll to position [1393, 0]
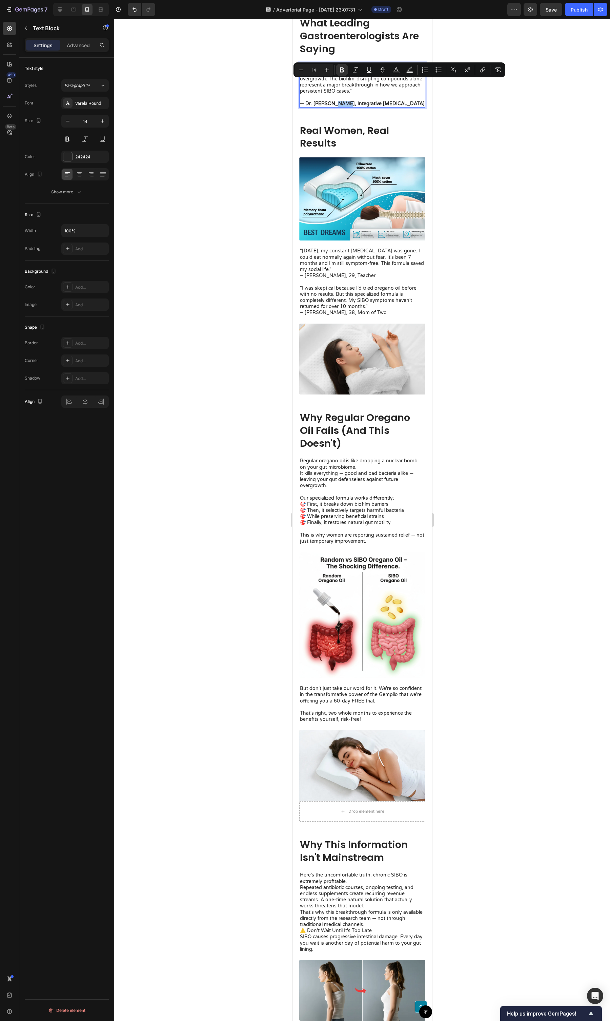
click at [356, 124] on h2 "Real Women, Real Results" at bounding box center [362, 137] width 126 height 27
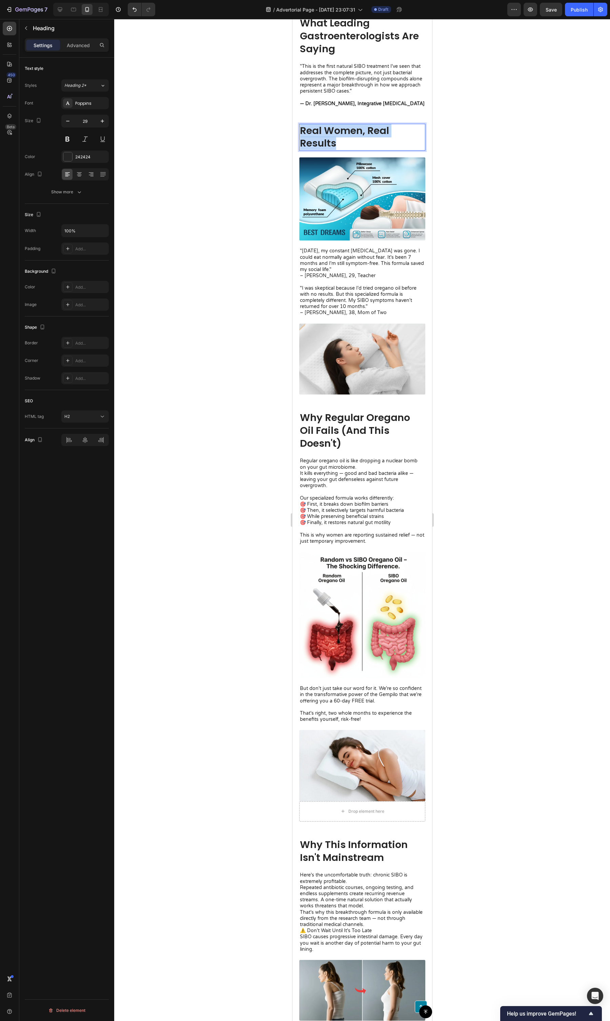
drag, startPoint x: 356, startPoint y: 114, endPoint x: 340, endPoint y: 160, distance: 48.8
click at [356, 124] on p "Real Women, Real Results" at bounding box center [362, 136] width 125 height 25
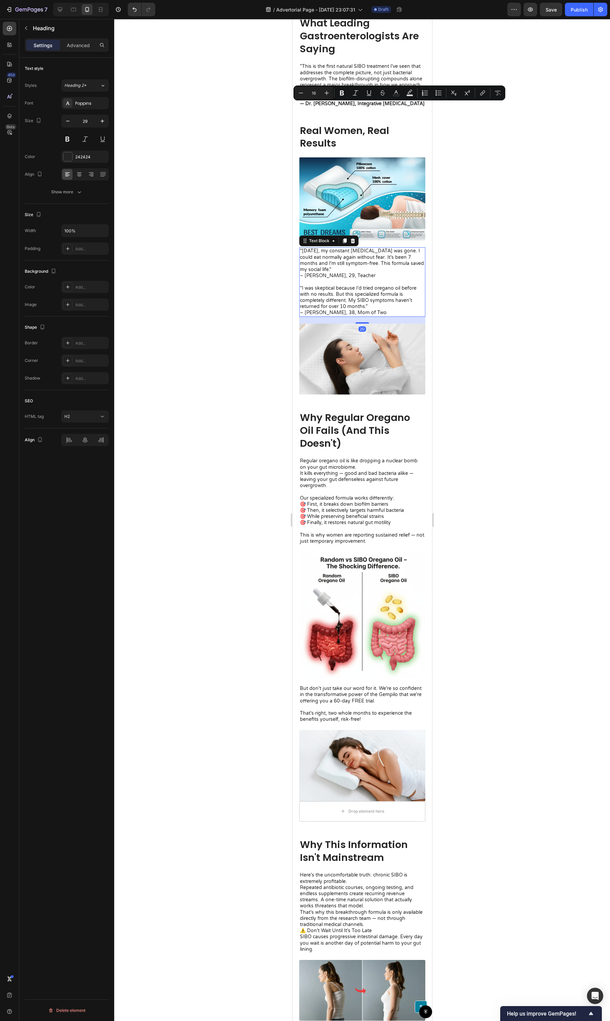
click at [367, 285] on p ""I was skeptical because I'd tried oregano oil before with no results. But this…" at bounding box center [362, 300] width 125 height 31
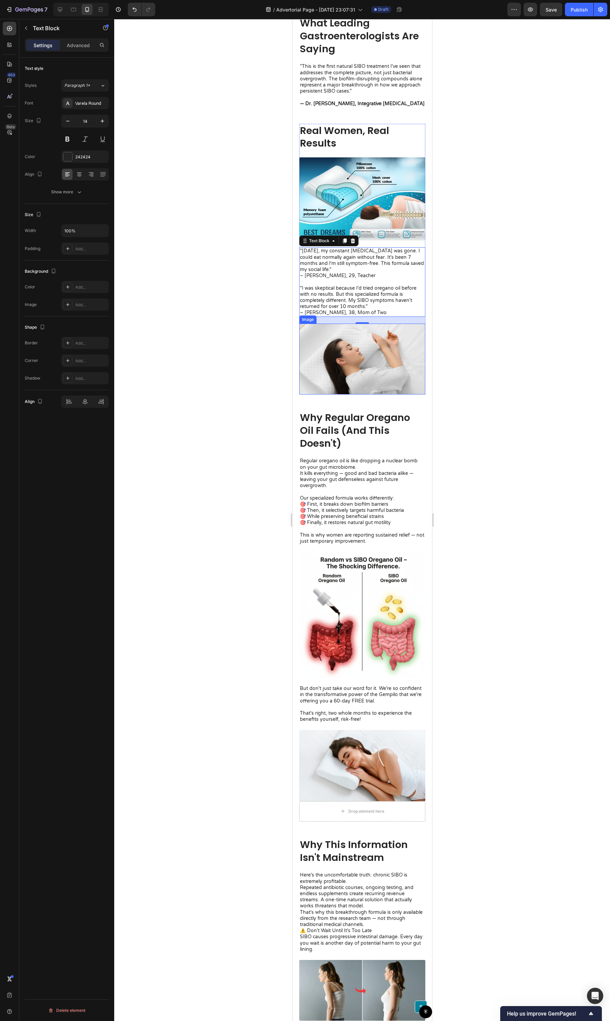
click at [367, 393] on h2 "Why Regular Oregano Oil Fails (And This Doesn't)" at bounding box center [362, 431] width 126 height 40
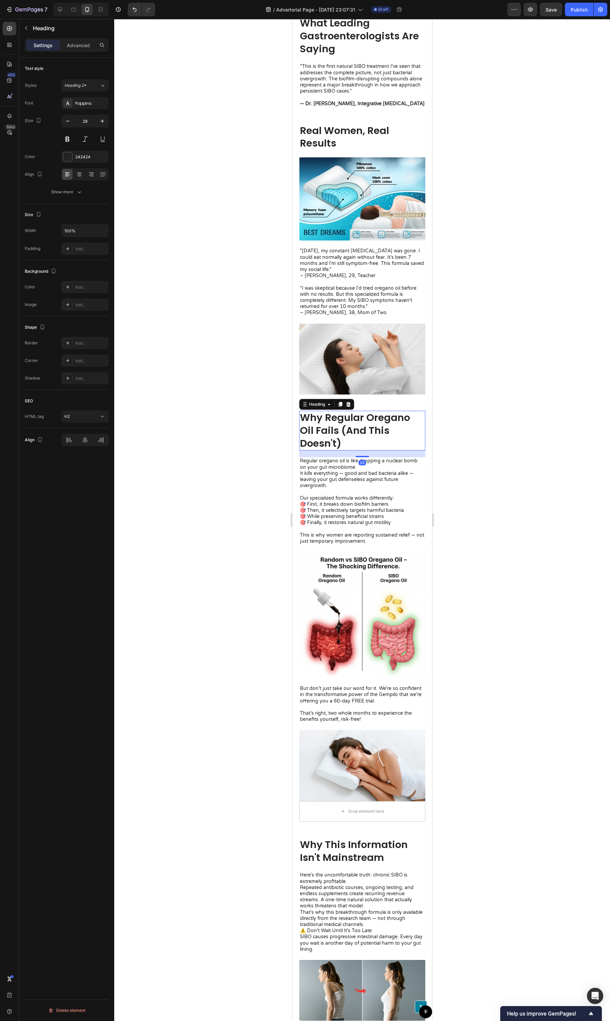
click at [367, 393] on h2 "Why Regular Oregano Oil Fails (And This Doesn't)" at bounding box center [362, 431] width 126 height 40
click at [367, 393] on p "Why Regular Oregano Oil Fails (And This Doesn't)" at bounding box center [362, 430] width 125 height 38
click at [362, 393] on p "🎯 First, it breaks down biofilm barriers 🎯 Then, it selectively targets harmful…" at bounding box center [362, 516] width 125 height 31
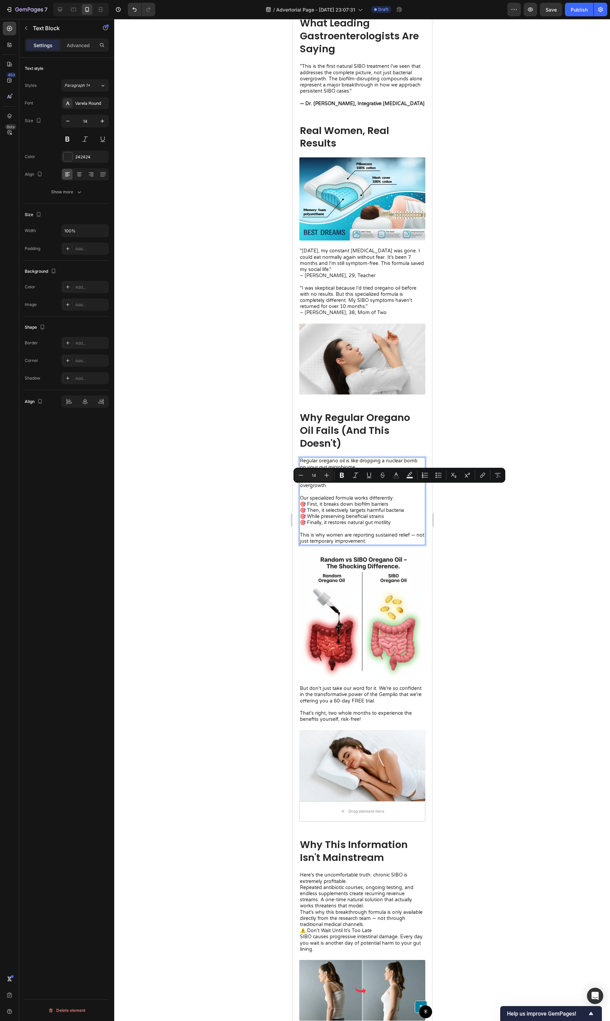
click at [378, 393] on p "This is why women are reporting sustained relief — not just temporary improveme…" at bounding box center [362, 538] width 125 height 12
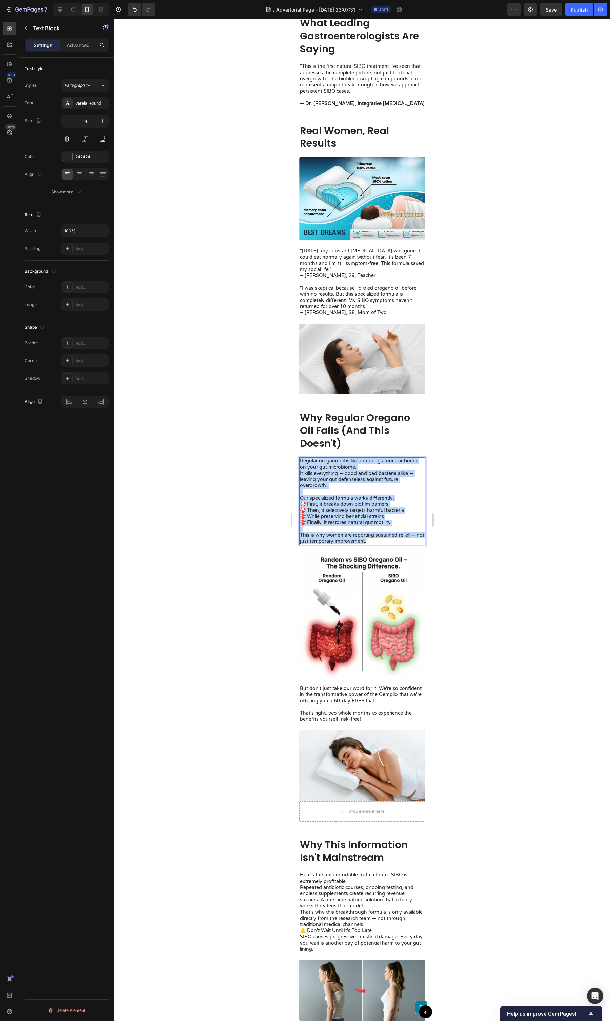
drag, startPoint x: 380, startPoint y: 512, endPoint x: 272, endPoint y: 430, distance: 135.7
copy div "Regular oregano oil is like dropping a nuclear bomb on your gut microbiome. It …"
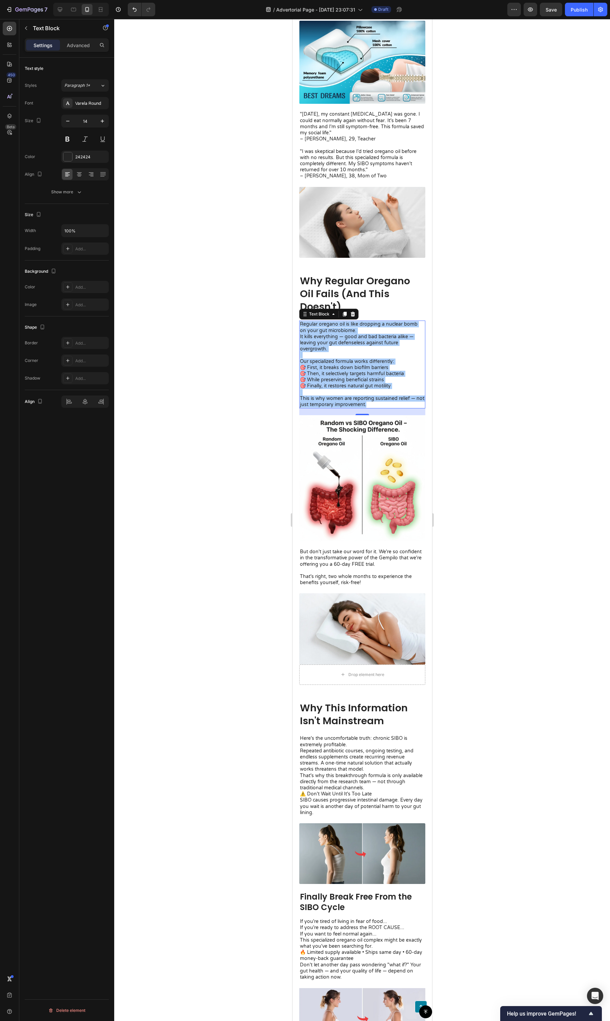
scroll to position [1534, 0]
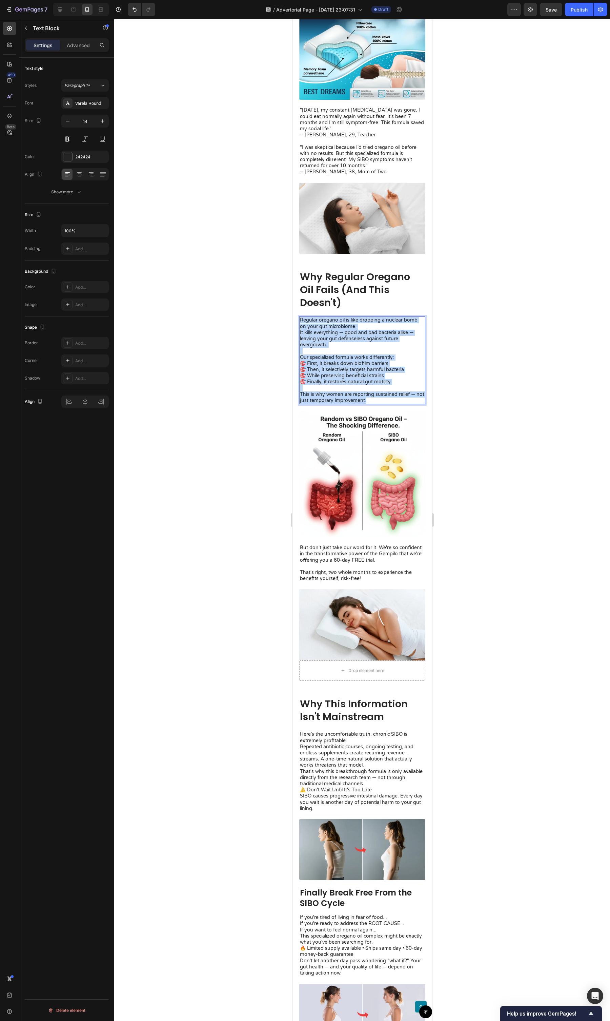
click at [390, 393] on p "Here's the uncomfortable truth: chronic SIBO is extremely profitable." at bounding box center [362, 737] width 125 height 12
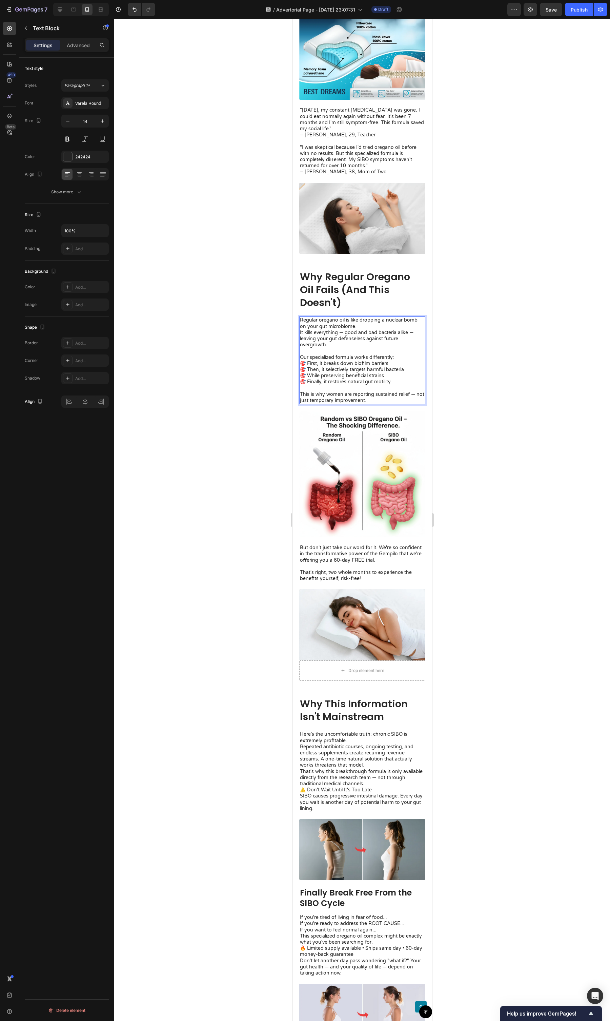
click at [390, 393] on p "Here's the uncomfortable truth: chronic SIBO is extremely profitable." at bounding box center [362, 737] width 125 height 12
click at [383, 393] on h2 "Why This Information Isn't Mainstream" at bounding box center [362, 710] width 126 height 27
click at [383, 393] on p "Why This Information Isn't Mainstream" at bounding box center [362, 710] width 125 height 25
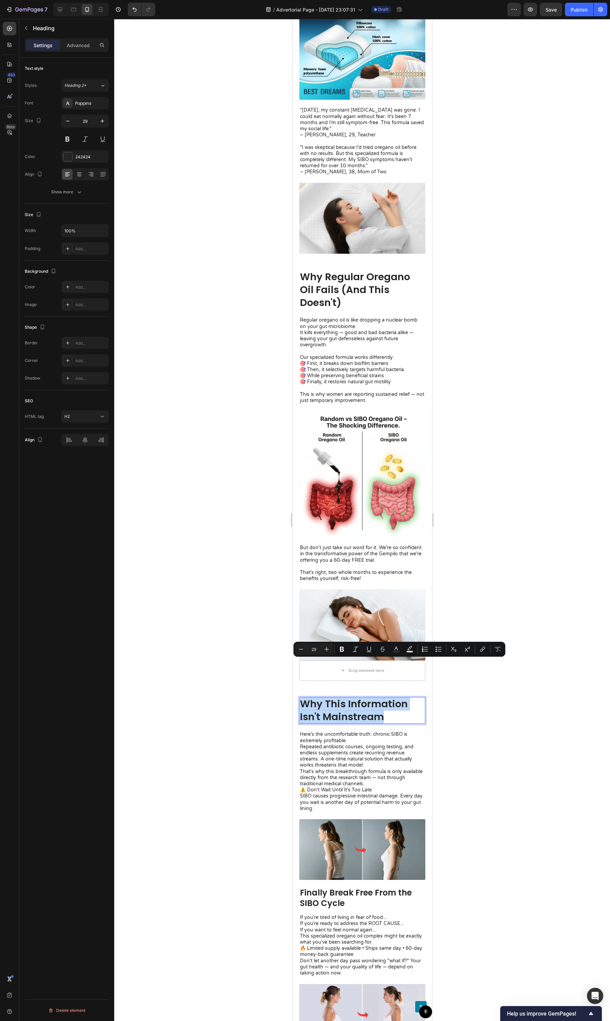
copy p "Why This Information Isn't Mainstream"
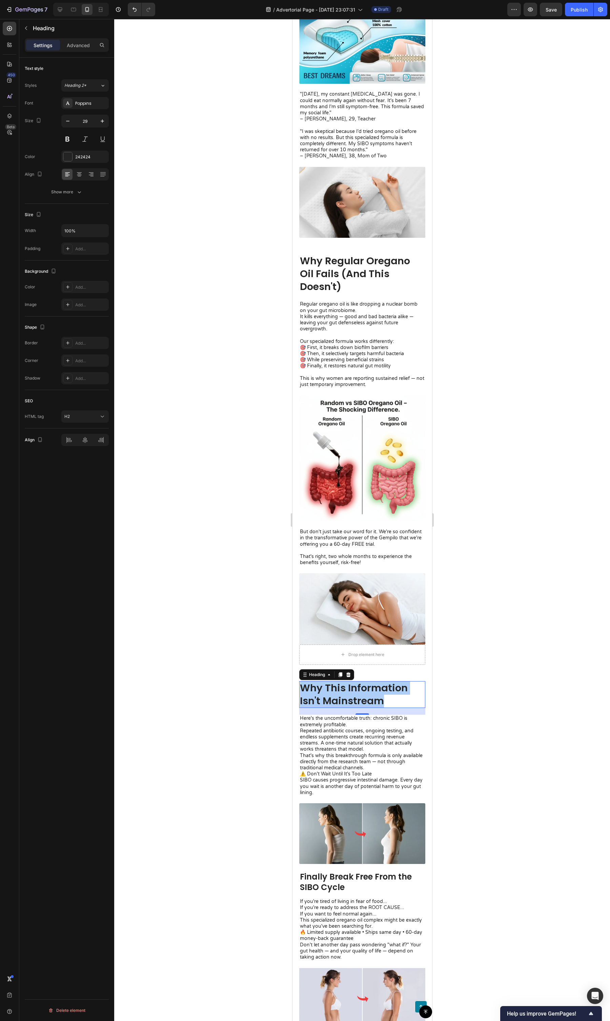
scroll to position [1550, 0]
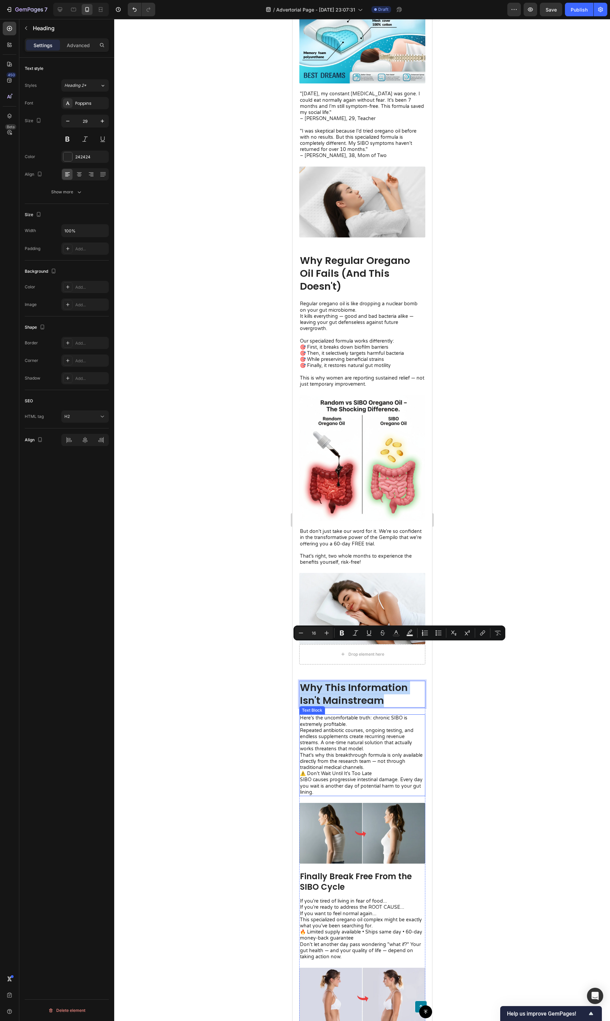
click at [356, 393] on p "SIBO causes progressive intestinal damage. Every day you wait is another day of…" at bounding box center [362, 786] width 125 height 19
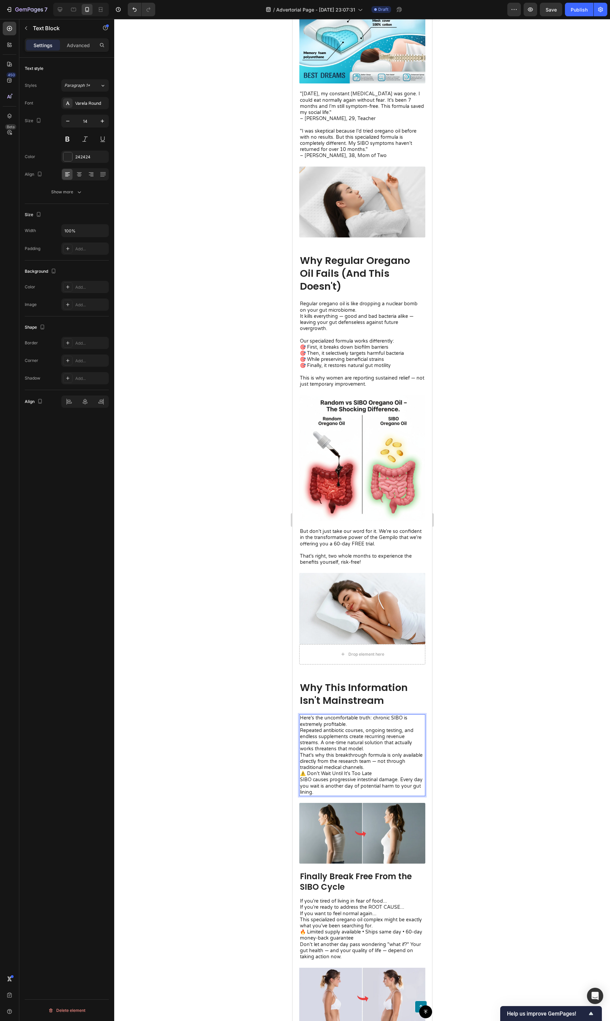
drag, startPoint x: 352, startPoint y: 753, endPoint x: 361, endPoint y: 737, distance: 17.9
drag, startPoint x: 390, startPoint y: 730, endPoint x: 401, endPoint y: 723, distance: 12.4
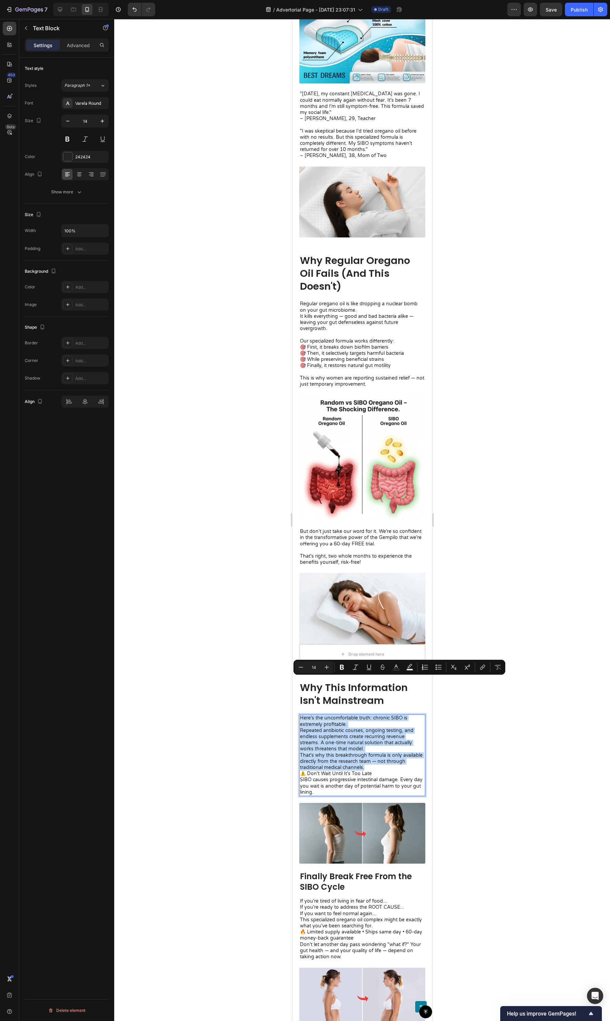
copy div "Here's the uncomfortable truth: chronic SIBO is extremely profitable. Repeated …"
click at [394, 393] on p "SIBO causes progressive intestinal damage. Every day you wait is another day of…" at bounding box center [362, 786] width 125 height 19
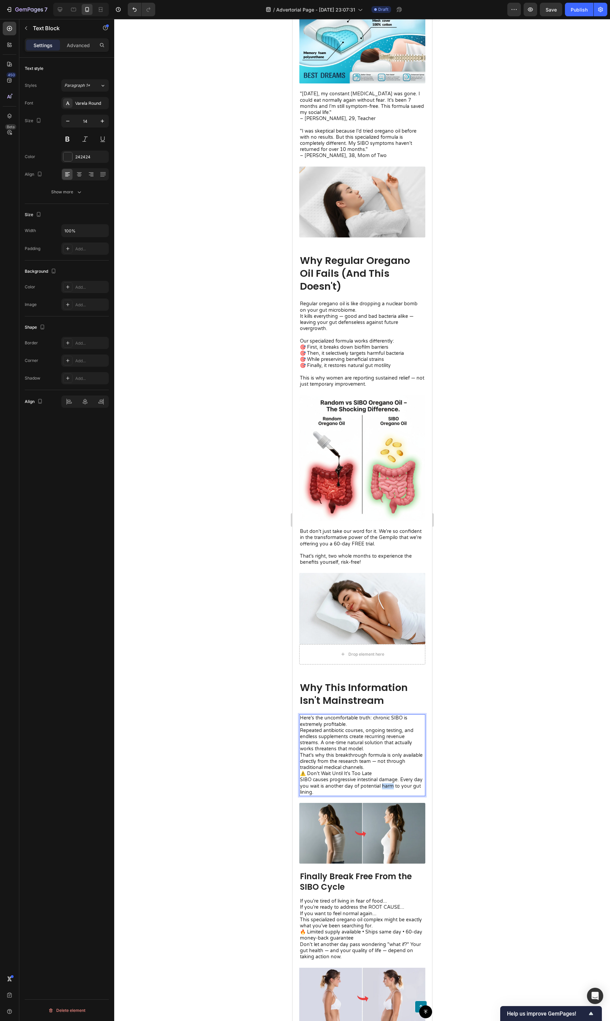
click at [394, 393] on p "SIBO causes progressive intestinal damage. Every day you wait is another day of…" at bounding box center [362, 786] width 125 height 19
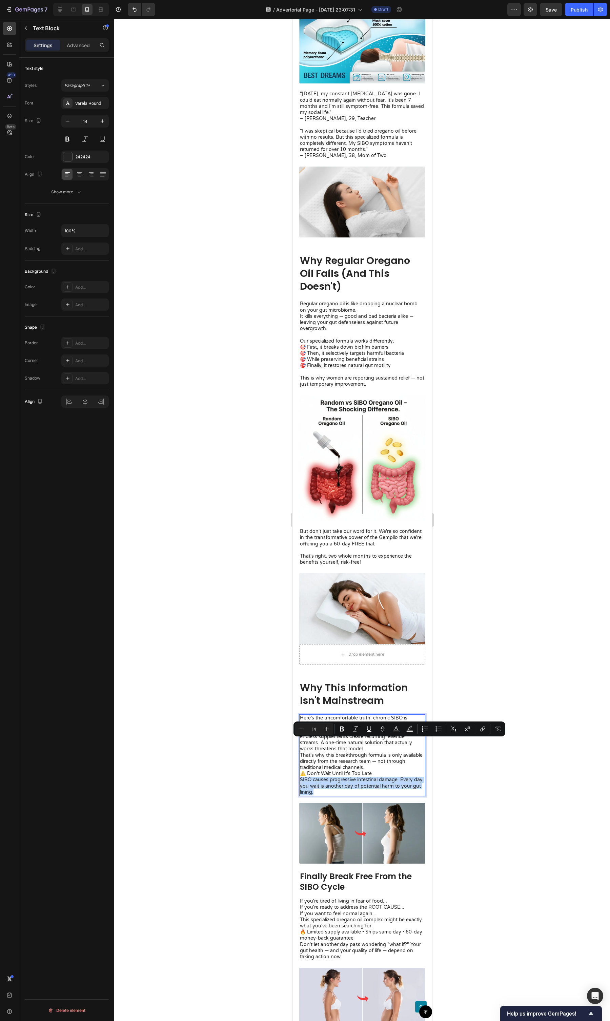
click at [354, 393] on p "SIBO causes progressive intestinal damage. Every day you wait is another day of…" at bounding box center [362, 786] width 125 height 19
drag, startPoint x: 347, startPoint y: 752, endPoint x: 291, endPoint y: 734, distance: 59.2
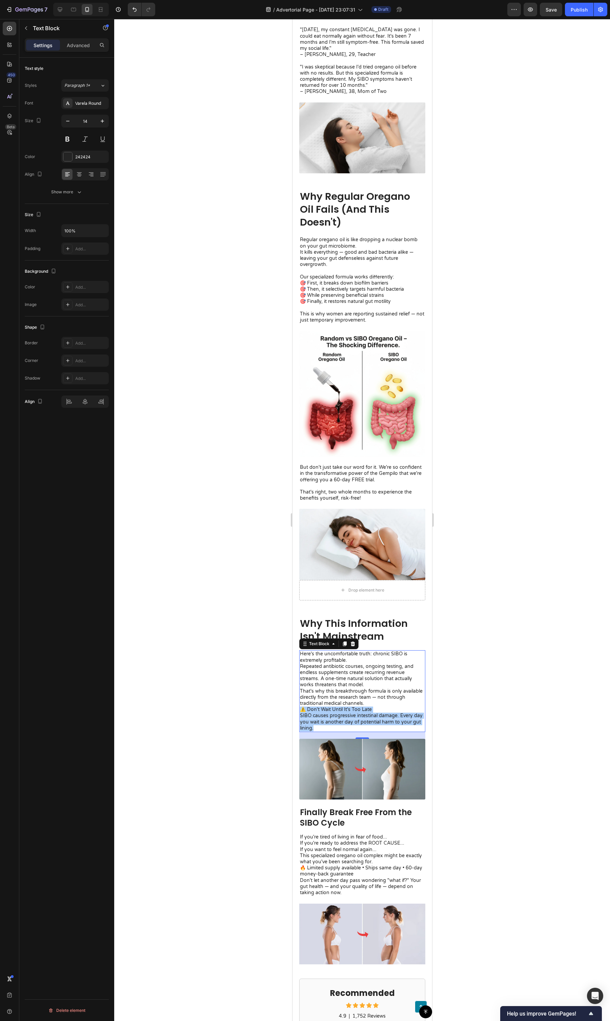
scroll to position [1774, 0]
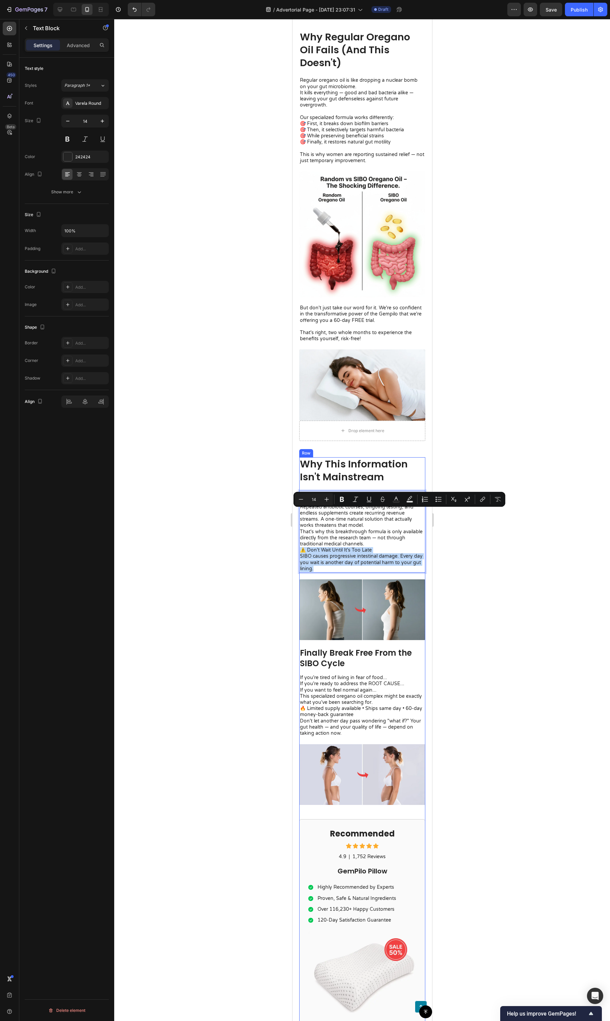
click at [371, 393] on h3 "Finally Break Free From the SIBO Cycle" at bounding box center [362, 658] width 126 height 22
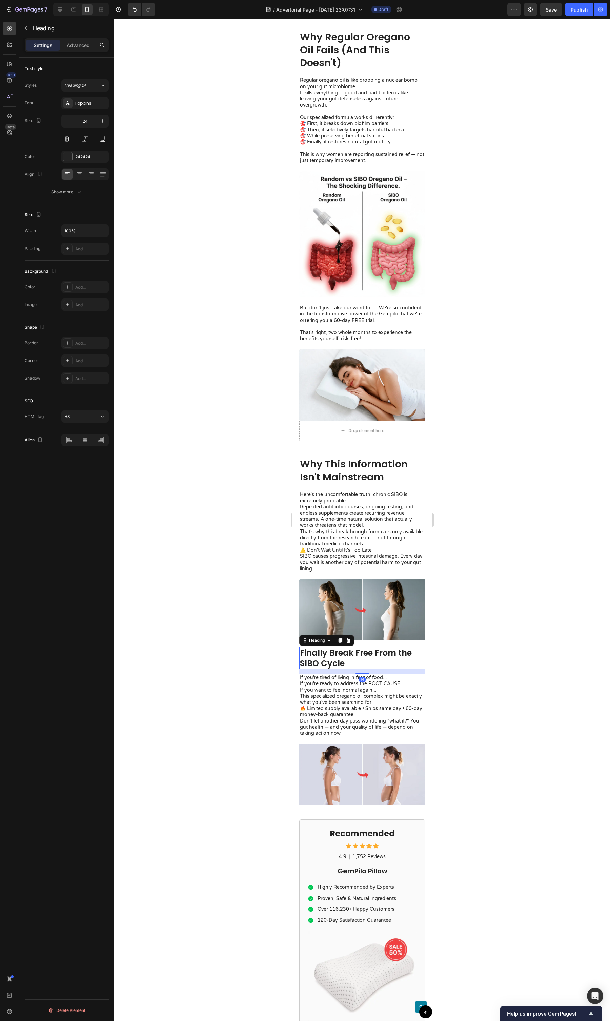
click at [370, 393] on h3 "Finally Break Free From the SIBO Cycle" at bounding box center [362, 658] width 126 height 22
click at [370, 393] on p "Finally Break Free From the SIBO Cycle" at bounding box center [362, 657] width 125 height 21
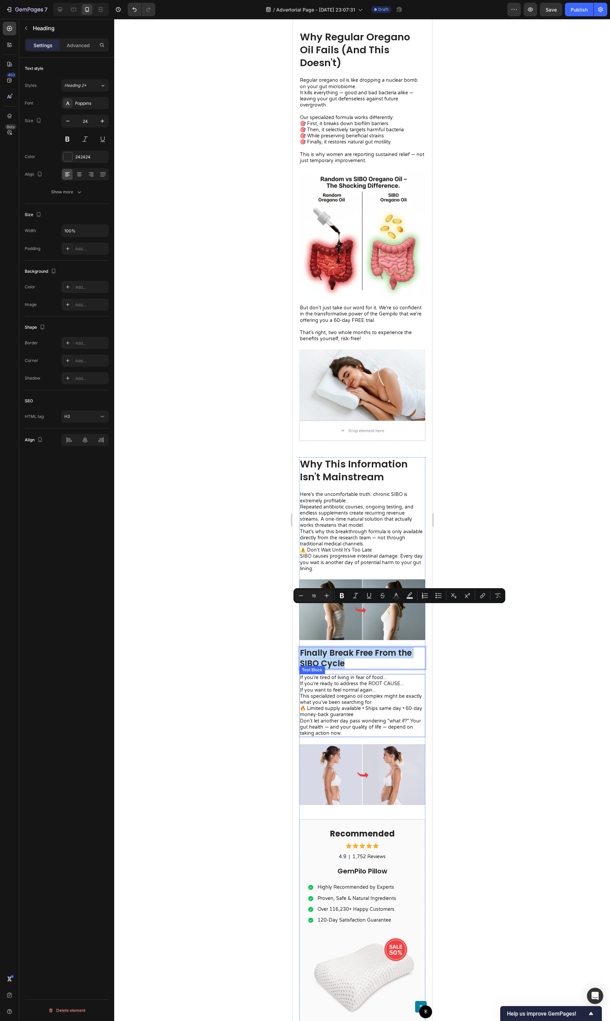
click at [346, 393] on p "Don't let another day pass wondering "what if?" Your gut health — and your qual…" at bounding box center [362, 727] width 125 height 19
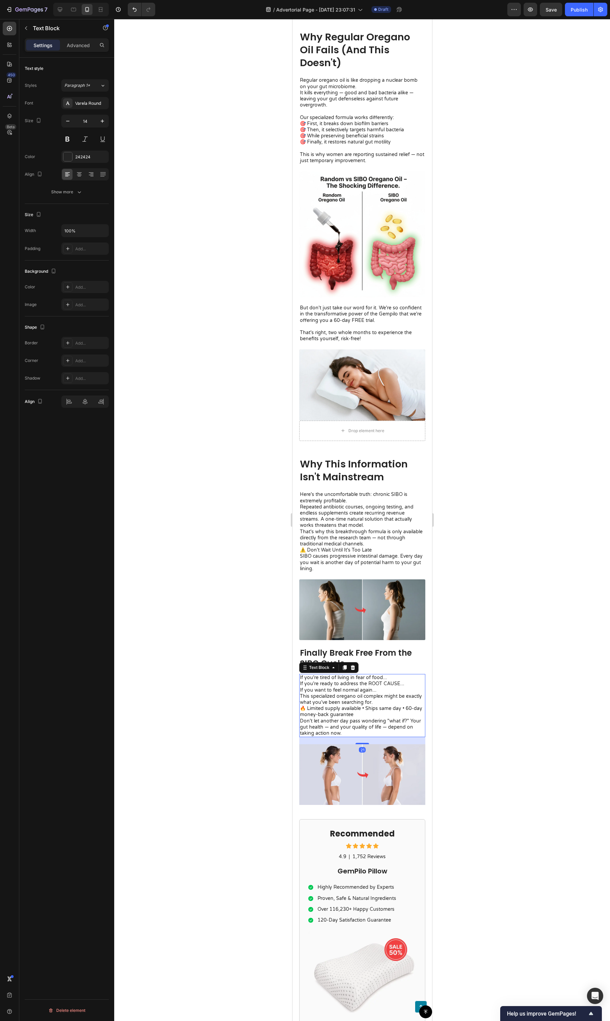
click at [351, 393] on p "Don't let another day pass wondering "what if?" Your gut health — and your qual…" at bounding box center [362, 727] width 125 height 19
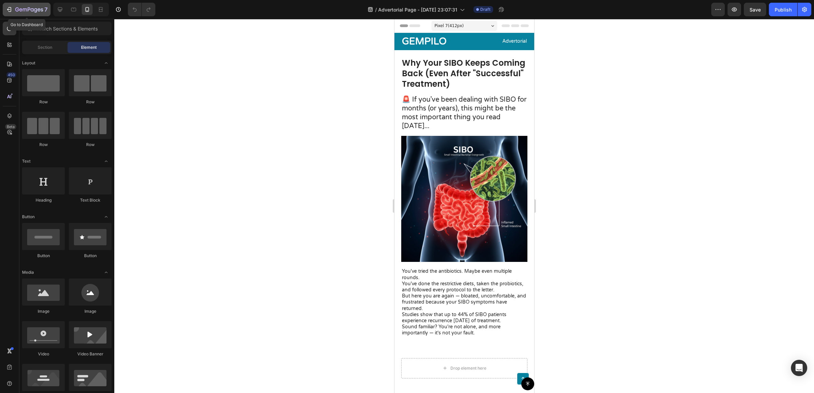
click at [16, 13] on div "7" at bounding box center [31, 9] width 32 height 8
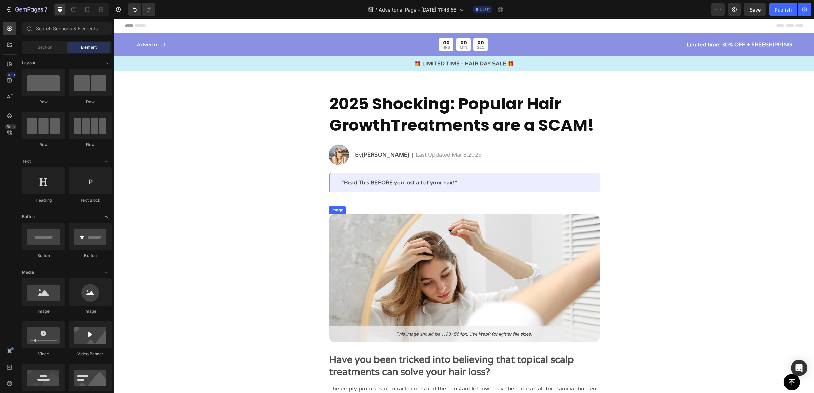
click at [458, 289] on img at bounding box center [464, 278] width 271 height 128
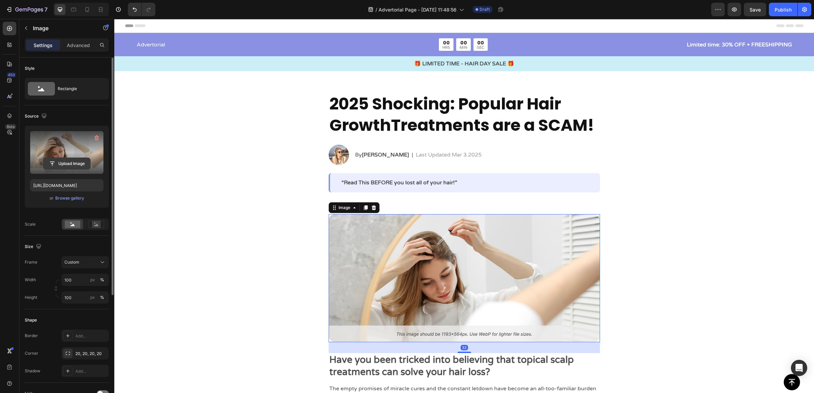
click at [69, 163] on input "file" at bounding box center [66, 164] width 47 height 12
type input "https://cdn.shopify.com/s/files/1/0673/4944/6882/files/gempages_484072994692399…"
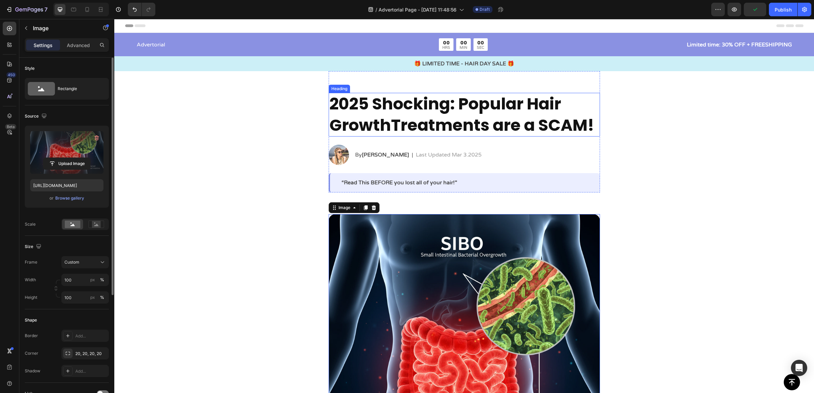
click at [389, 118] on h2 "2025 Shocking: Popular Hair GrowthTreatments are a SCAM!" at bounding box center [464, 115] width 271 height 44
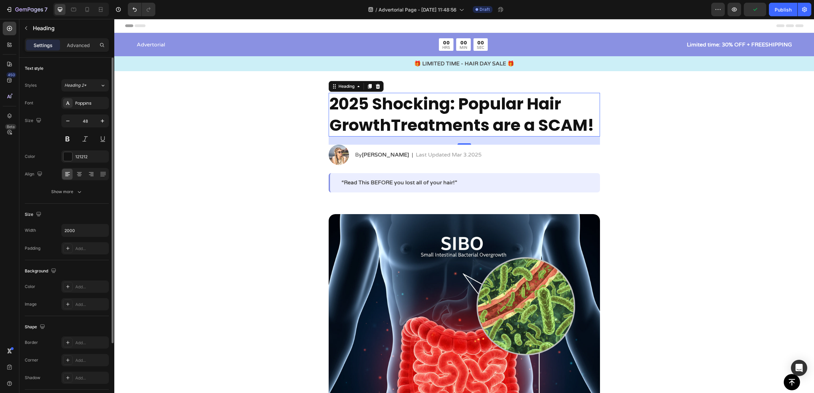
click at [471, 100] on h2 "2025 Shocking: Popular Hair GrowthTreatments are a SCAM!" at bounding box center [464, 115] width 271 height 44
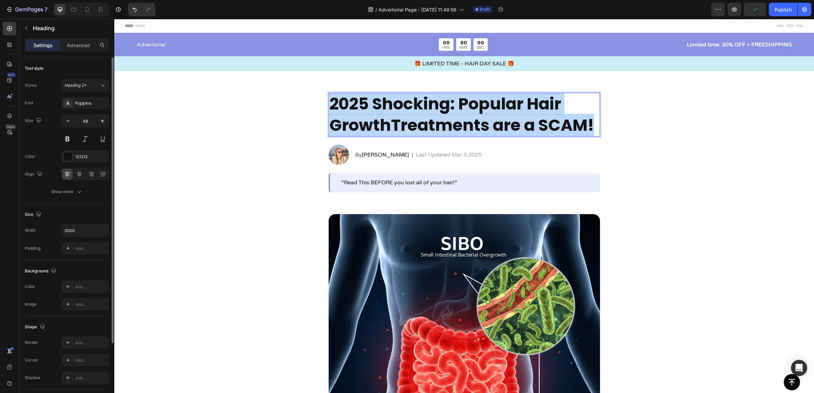
click at [471, 100] on p "2025 Shocking: Popular Hair GrowthTreatments are a SCAM!" at bounding box center [464, 115] width 270 height 42
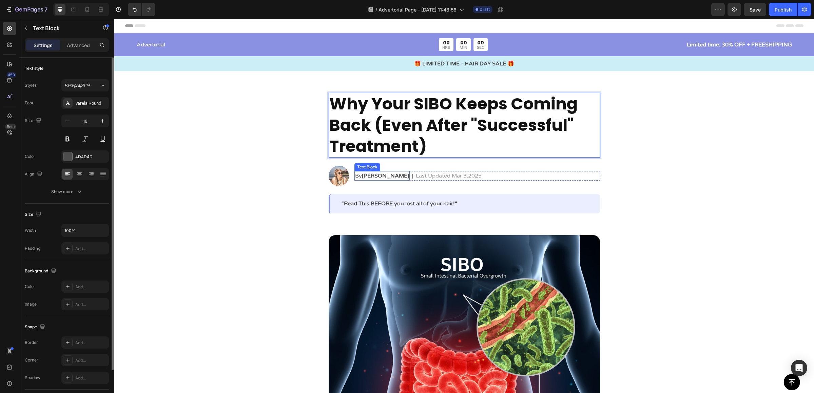
click at [378, 176] on strong "Jessica M." at bounding box center [385, 176] width 47 height 7
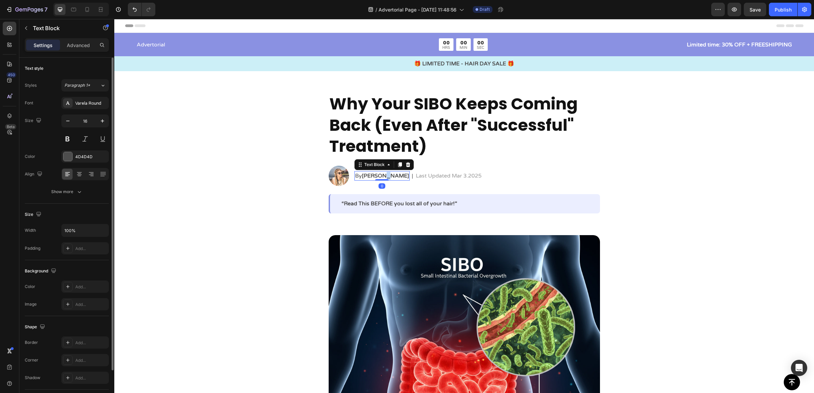
click at [378, 176] on strong "Jessica M." at bounding box center [385, 176] width 47 height 7
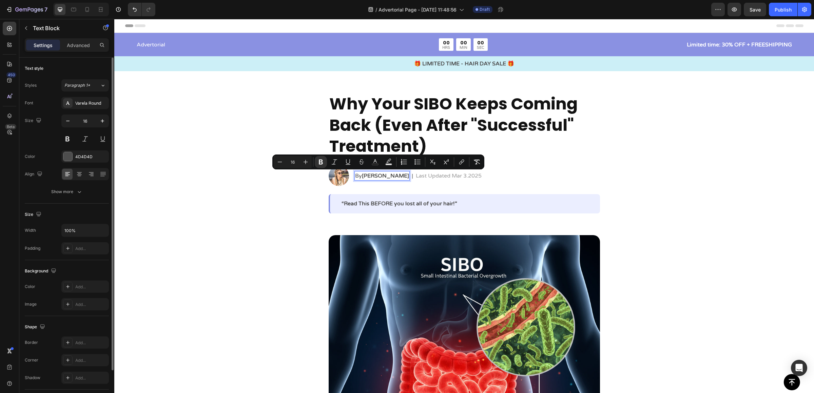
click at [374, 176] on strong "Jessica M." at bounding box center [385, 176] width 47 height 7
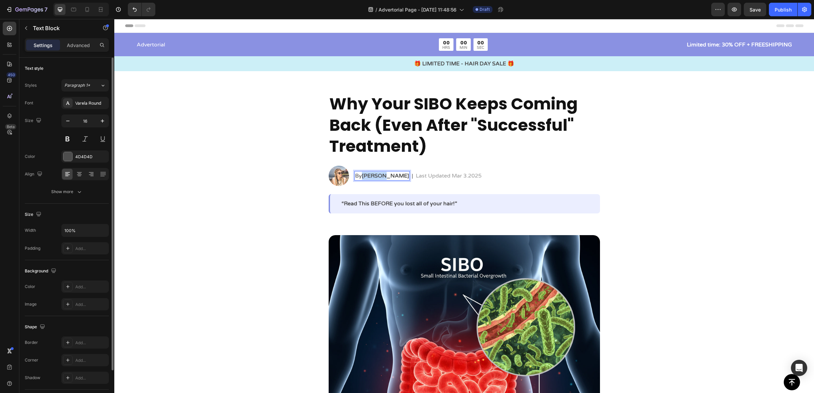
click at [374, 176] on strong "Jessica M." at bounding box center [385, 176] width 47 height 7
drag, startPoint x: 369, startPoint y: 177, endPoint x: 393, endPoint y: 177, distance: 24.4
click at [393, 177] on div "By Dr. Mi M. Text Block 0 | Text Block Last Updated Mar 3.2025 Text Block Row" at bounding box center [477, 175] width 246 height 9
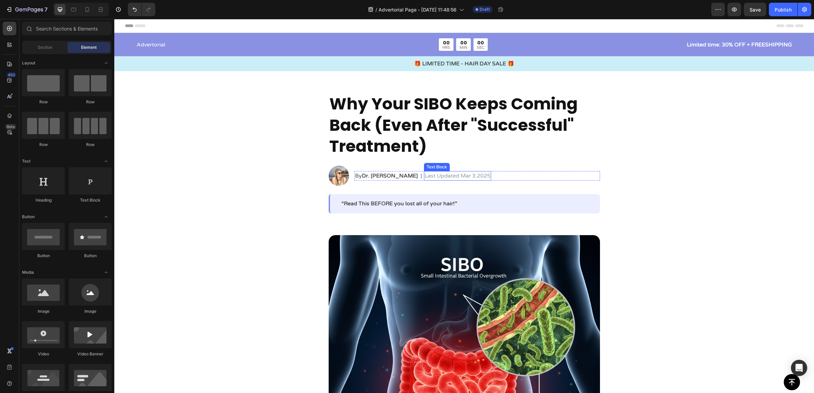
click at [456, 177] on p "Last Updated Mar 3.2025" at bounding box center [458, 176] width 66 height 8
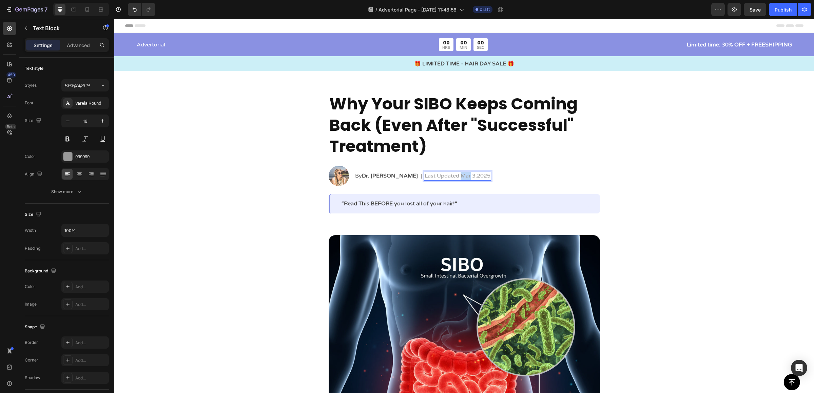
click at [456, 177] on p "Last Updated Mar 3.2025" at bounding box center [458, 176] width 66 height 8
click at [460, 177] on p "Last Updated Mar 3.2025" at bounding box center [458, 176] width 66 height 8
click at [462, 177] on p "Last Updated Mar 3.2025" at bounding box center [458, 176] width 66 height 8
click at [454, 176] on p "Last Updated Mar 3.2025" at bounding box center [458, 176] width 66 height 8
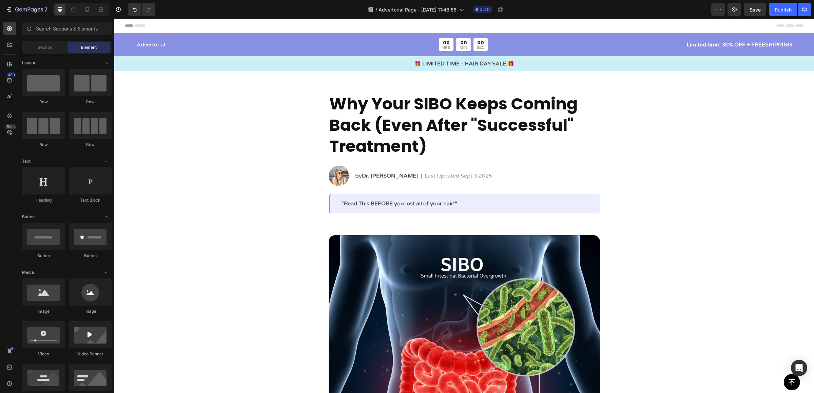
click at [395, 209] on div "“Read This BEFORE you lost all of your hair!” Text Block Row" at bounding box center [464, 203] width 271 height 19
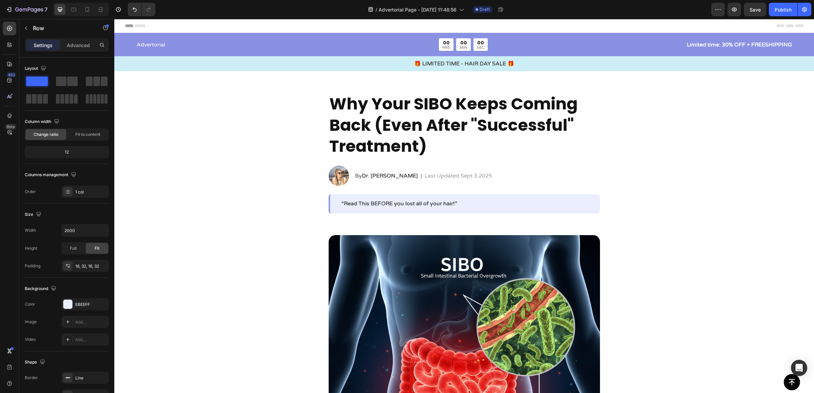
click at [395, 209] on div "“Read This BEFORE you lost all of your hair!” Text Block Row" at bounding box center [464, 203] width 271 height 19
click at [396, 205] on p "“Read This BEFORE you lost all of your hair!”" at bounding box center [465, 203] width 247 height 7
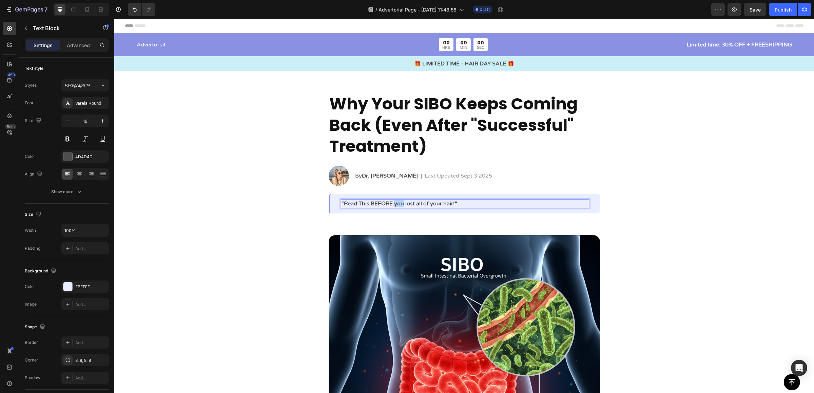
click at [396, 205] on p "“Read This BEFORE you lost all of your hair!”" at bounding box center [465, 203] width 247 height 7
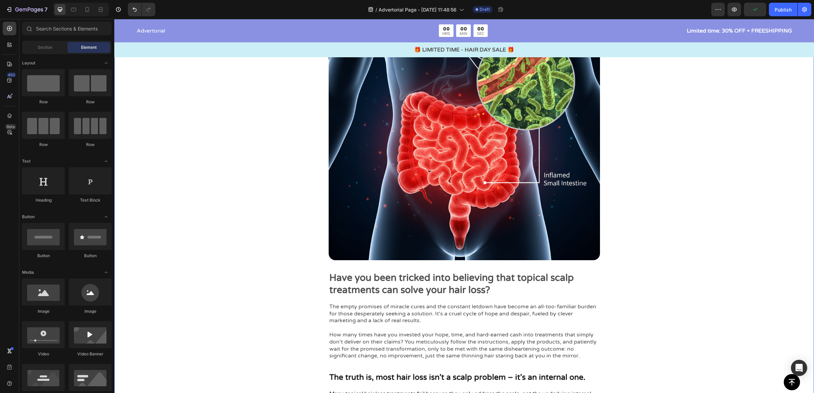
scroll to position [275, 0]
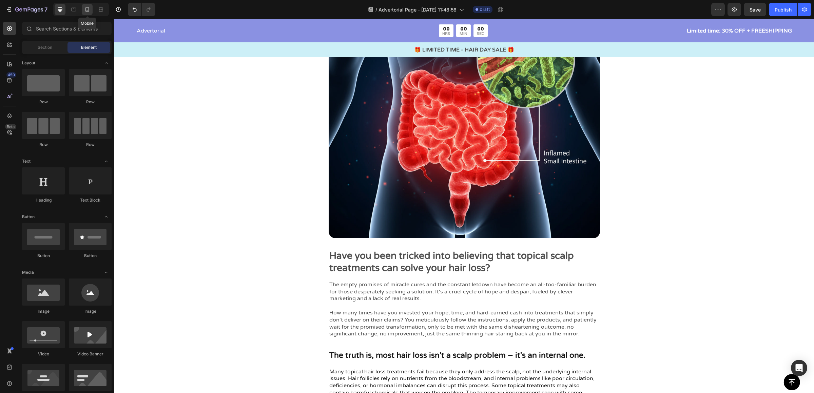
click at [83, 9] on div at bounding box center [87, 9] width 11 height 11
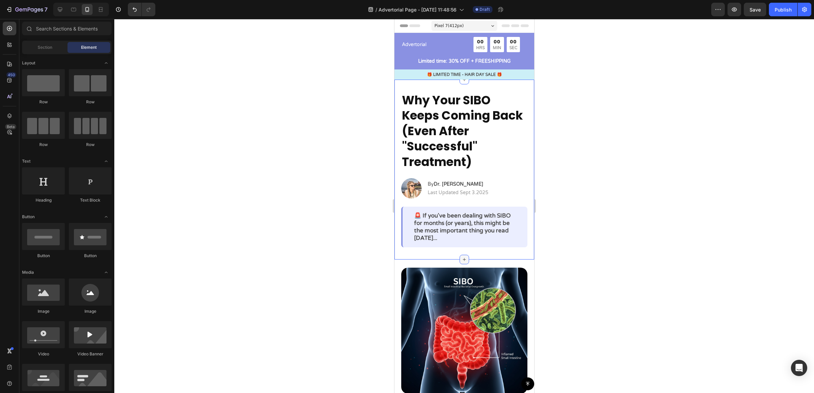
click at [462, 256] on div at bounding box center [463, 259] width 9 height 9
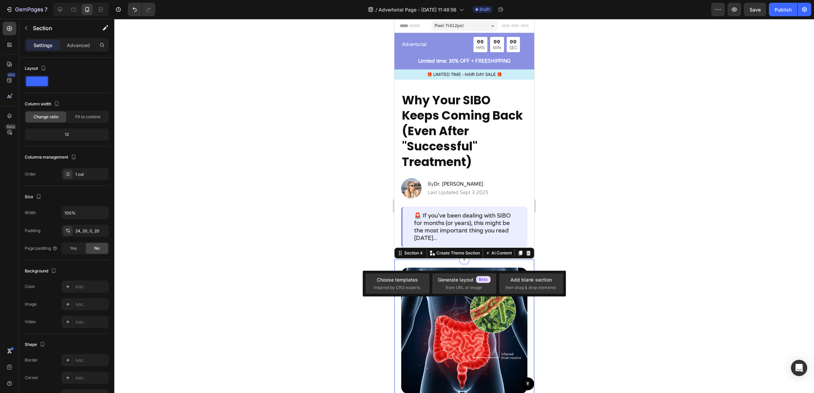
click at [640, 256] on div at bounding box center [464, 206] width 700 height 374
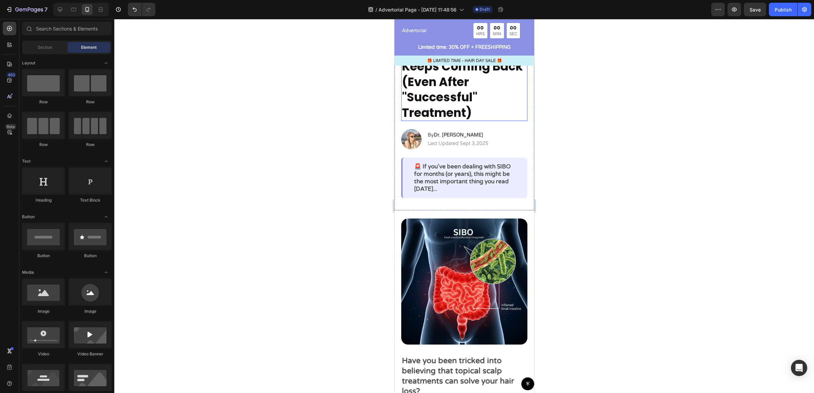
scroll to position [67, 0]
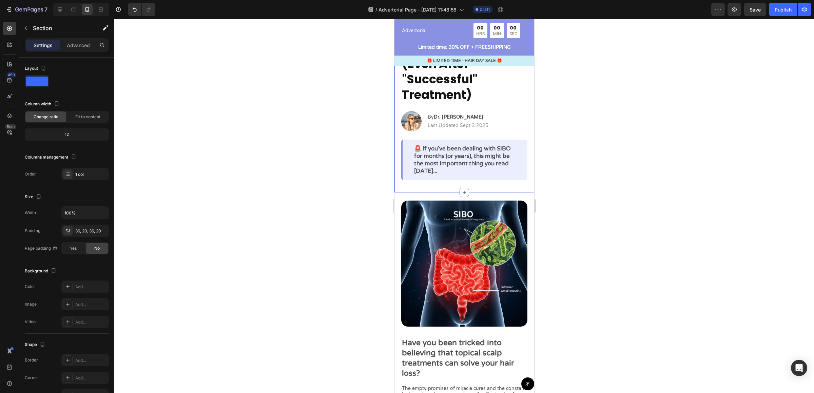
click at [441, 182] on div "Why Your SIBO Keeps Coming Back (Even After "Successful" Treatment) Heading Ima…" at bounding box center [464, 103] width 140 height 180
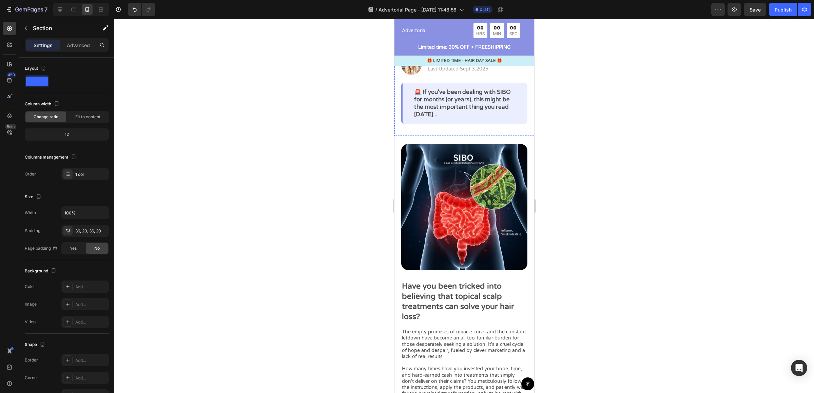
scroll to position [127, 0]
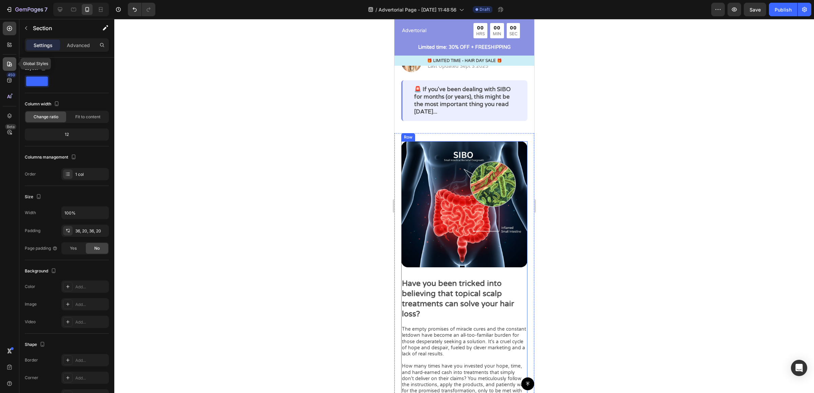
click at [11, 62] on icon at bounding box center [9, 64] width 7 height 7
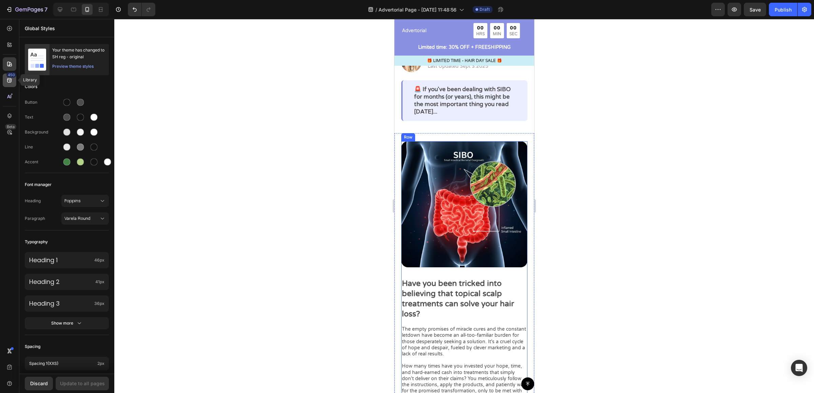
click at [11, 77] on div "450" at bounding box center [11, 74] width 10 height 5
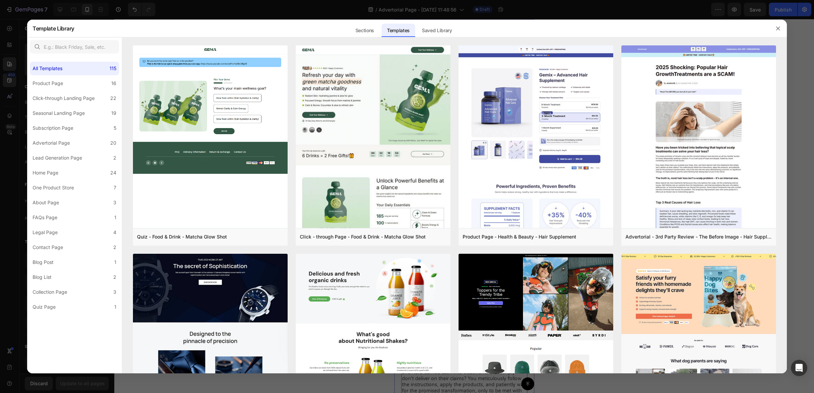
click at [12, 27] on div at bounding box center [407, 196] width 814 height 393
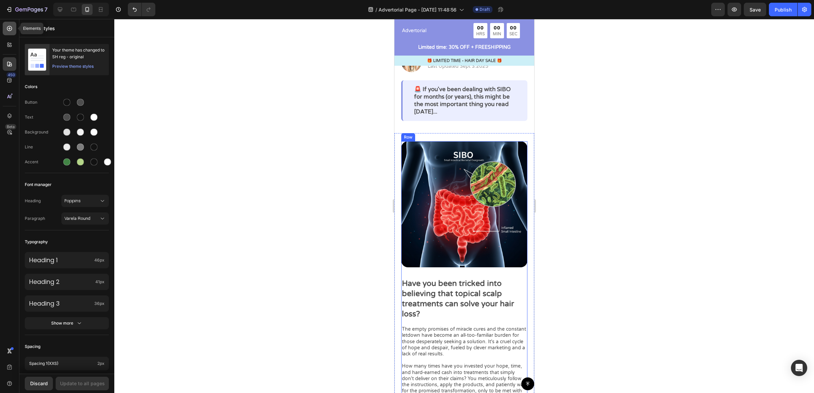
click at [11, 30] on icon at bounding box center [9, 28] width 5 height 5
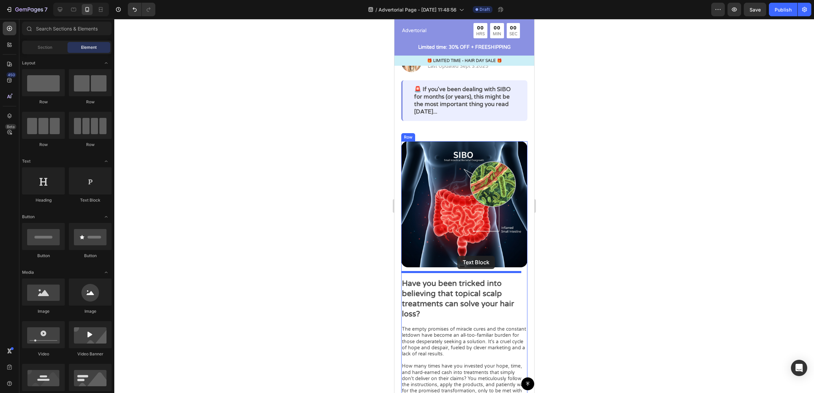
drag, startPoint x: 490, startPoint y: 196, endPoint x: 457, endPoint y: 256, distance: 68.2
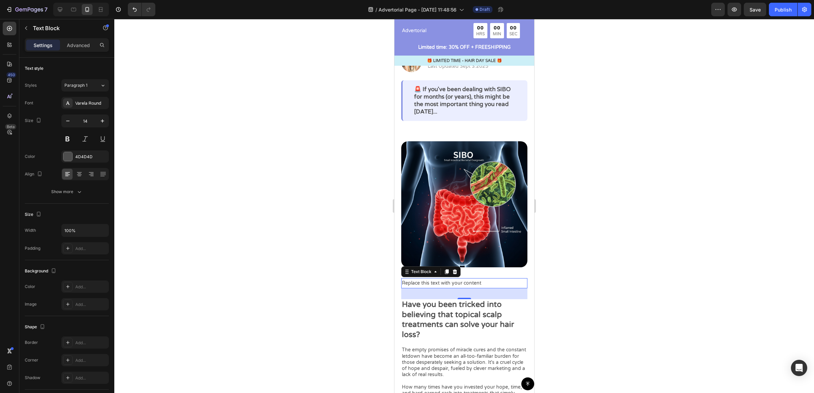
click at [470, 278] on div "Replace this text with your content" at bounding box center [464, 283] width 126 height 10
click at [470, 279] on p "Replace this text with your content" at bounding box center [464, 283] width 125 height 8
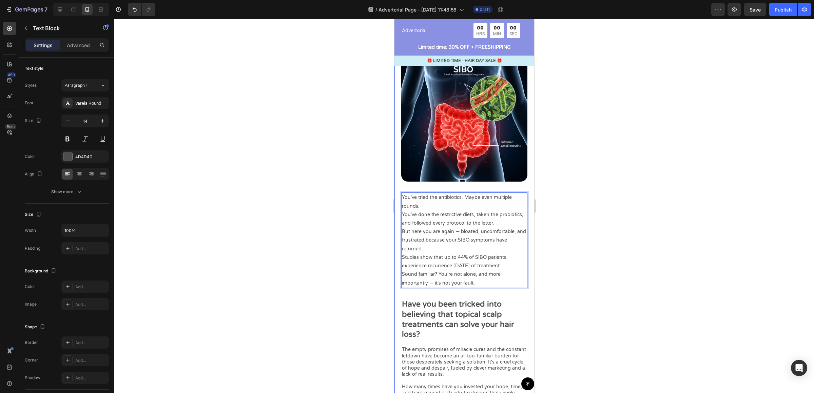
click at [605, 301] on div at bounding box center [464, 206] width 700 height 374
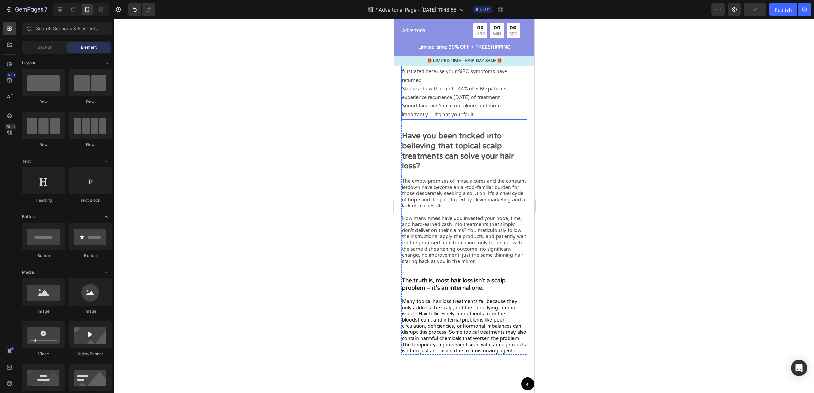
scroll to position [387, 0]
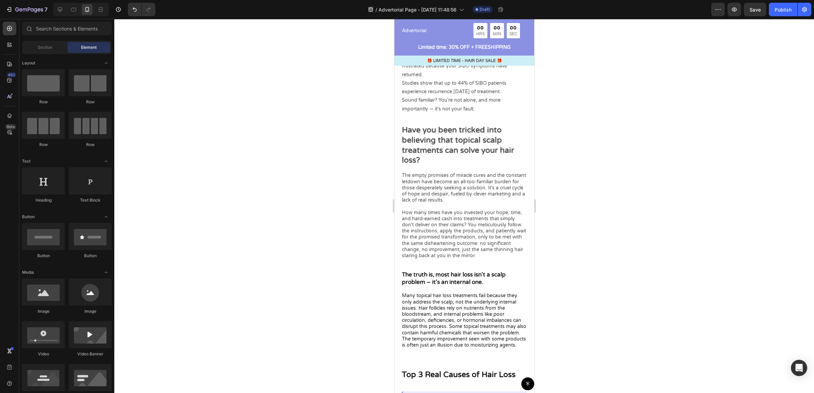
click at [453, 128] on p "Have you been tricked into believing that topical scalp treatments can solve yo…" at bounding box center [464, 145] width 125 height 41
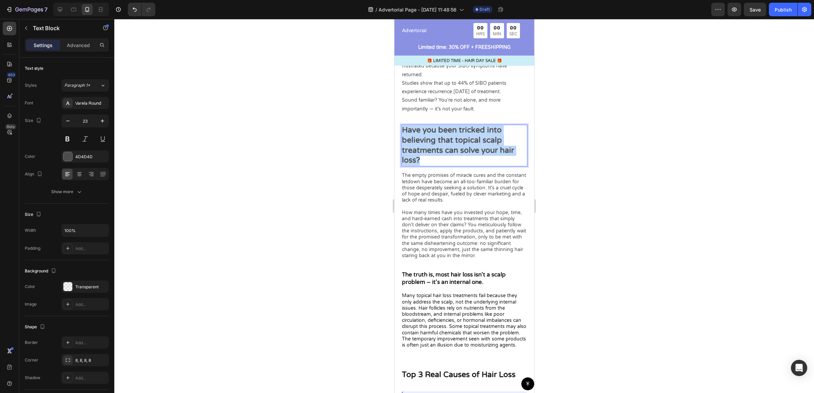
click at [453, 128] on p "Have you been tricked into believing that topical scalp treatments can solve yo…" at bounding box center [464, 145] width 125 height 41
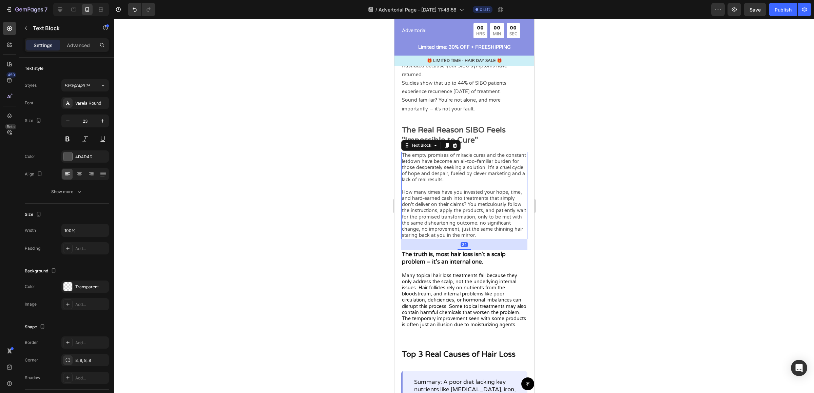
click at [474, 232] on p "The empty promises of miracle cures and the constant letdown have become an all…" at bounding box center [464, 196] width 125 height 86
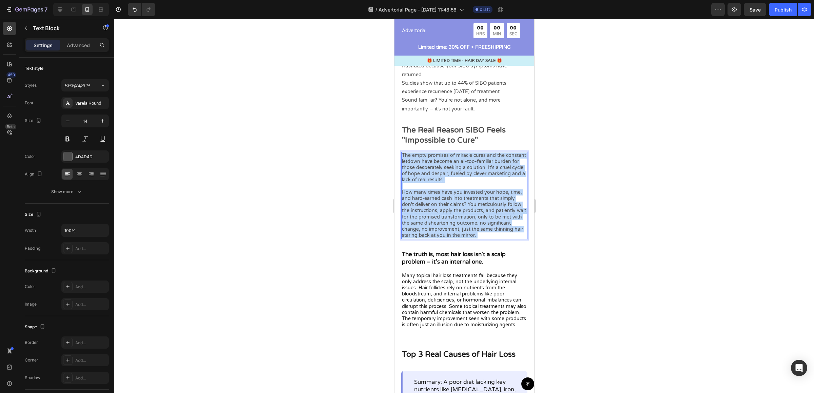
drag, startPoint x: 478, startPoint y: 229, endPoint x: 397, endPoint y: 145, distance: 116.1
click at [397, 145] on div "Image You've tried the antibiotics. Maybe even multiple rounds. You've done the…" at bounding box center [464, 101] width 140 height 456
drag, startPoint x: 481, startPoint y: 230, endPoint x: 401, endPoint y: 149, distance: 113.9
click at [402, 153] on p "The empty promises of miracle cures and the constant letdown have become an all…" at bounding box center [464, 196] width 125 height 86
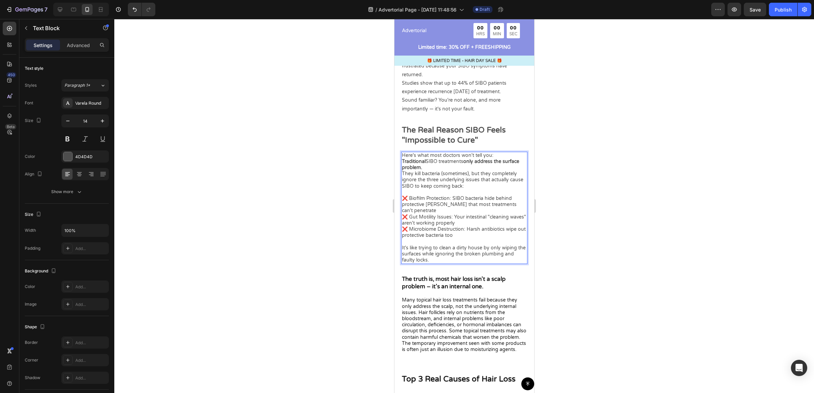
click at [597, 215] on div at bounding box center [464, 206] width 700 height 374
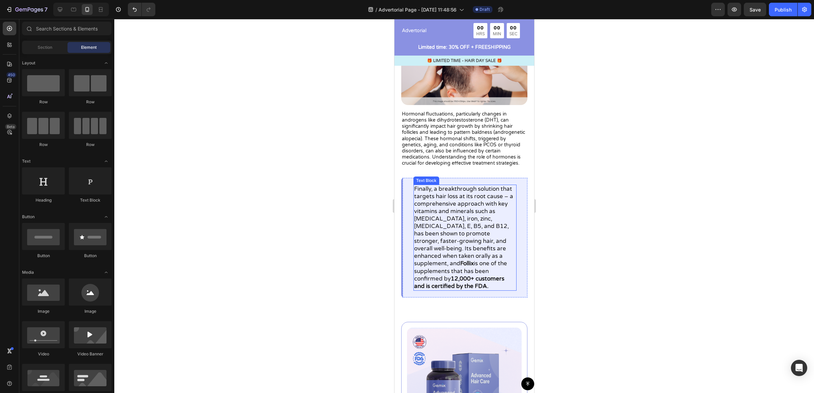
scroll to position [1256, 0]
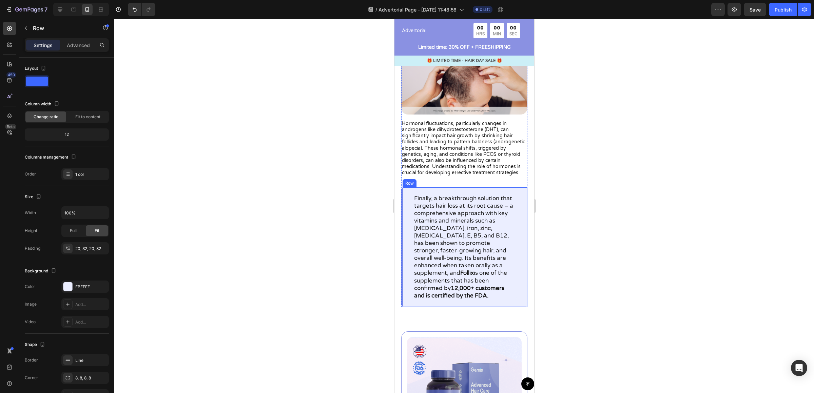
click at [514, 196] on div "Finally, a breakthrough solution that targets hair loss at its root cause – a c…" at bounding box center [464, 248] width 126 height 120
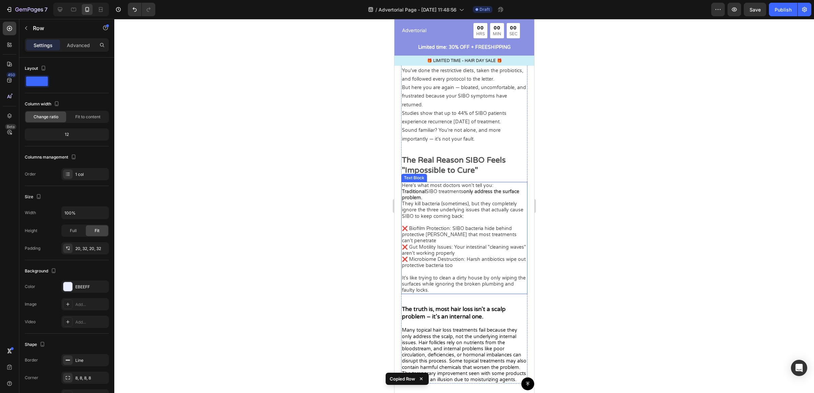
scroll to position [281, 0]
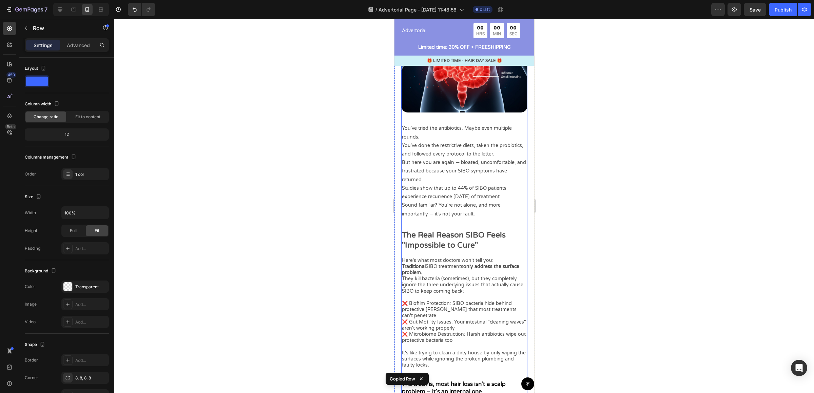
click at [460, 213] on div "Image You've tried the antibiotics. Maybe even multiple rounds. You've done the…" at bounding box center [464, 222] width 126 height 472
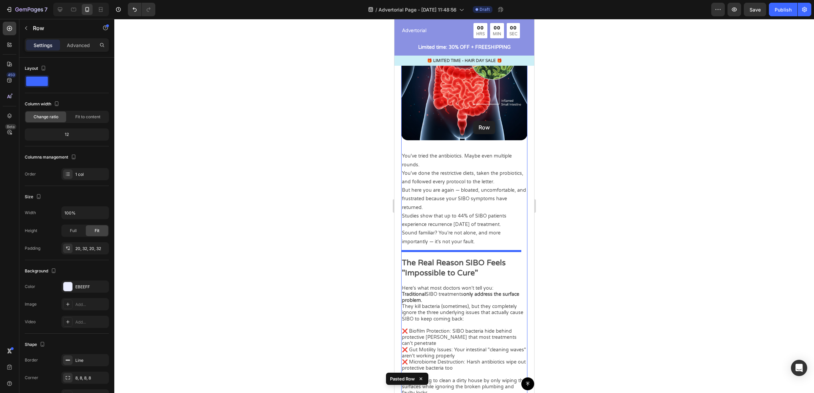
scroll to position [253, 0]
drag, startPoint x: 474, startPoint y: 151, endPoint x: 454, endPoint y: 251, distance: 102.0
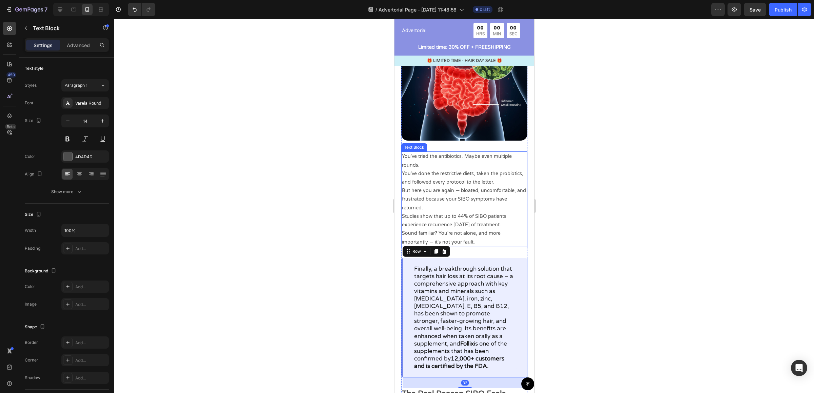
click at [459, 232] on p "Sound familiar? You're not alone, and more importantly — it's not your fault." at bounding box center [464, 237] width 125 height 17
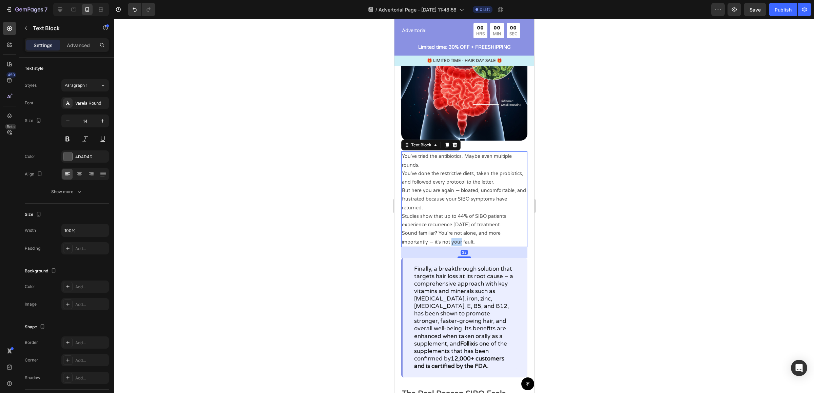
click at [459, 232] on p "Sound familiar? You're not alone, and more importantly — it's not your fault." at bounding box center [464, 237] width 125 height 17
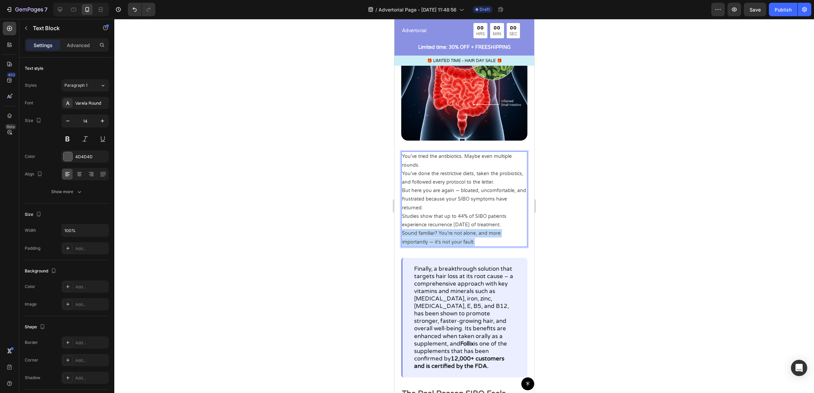
click at [459, 232] on p "Sound familiar? You're not alone, and more importantly — it's not your fault." at bounding box center [464, 237] width 125 height 17
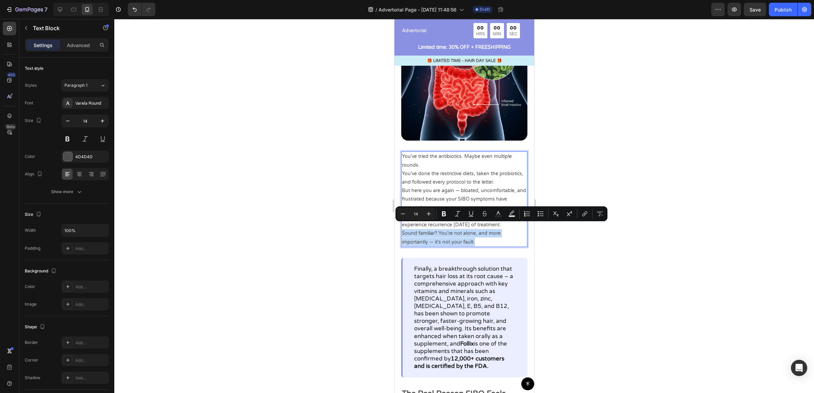
click at [475, 233] on p "Sound familiar? You're not alone, and more importantly — it's not your fault." at bounding box center [464, 237] width 125 height 17
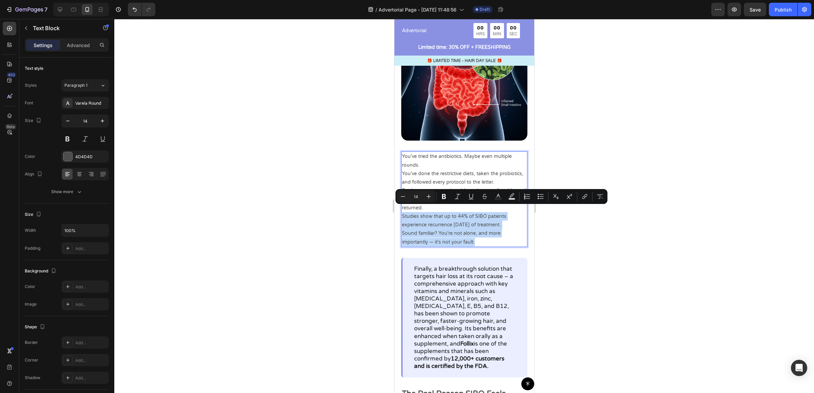
drag, startPoint x: 483, startPoint y: 236, endPoint x: 400, endPoint y: 214, distance: 85.3
click at [401, 214] on div "You've tried the antibiotics. Maybe even multiple rounds. You've done the restr…" at bounding box center [464, 199] width 126 height 95
copy div "Studies show that up to 44% of SIBO patients experience recurrence within 9 mon…"
click at [464, 294] on p "Finally, a breakthrough solution that targets hair loss at its root cause – a c…" at bounding box center [465, 318] width 102 height 105
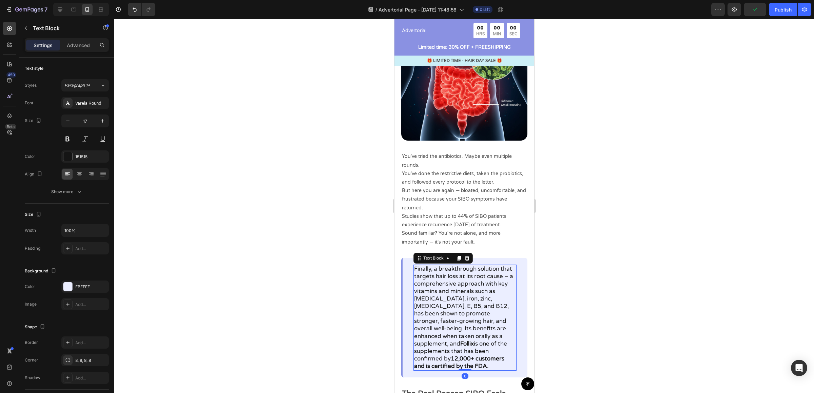
click at [464, 294] on p "Finally, a breakthrough solution that targets hair loss at its root cause – a c…" at bounding box center [465, 318] width 102 height 105
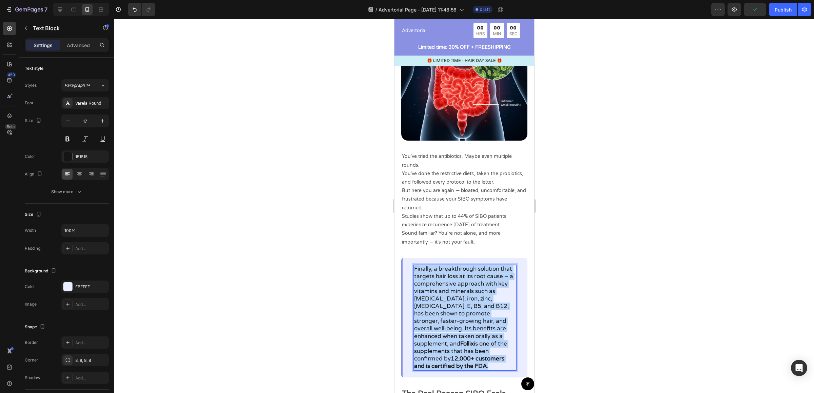
click at [464, 294] on p "Finally, a breakthrough solution that targets hair loss at its root cause – a c…" at bounding box center [465, 318] width 102 height 105
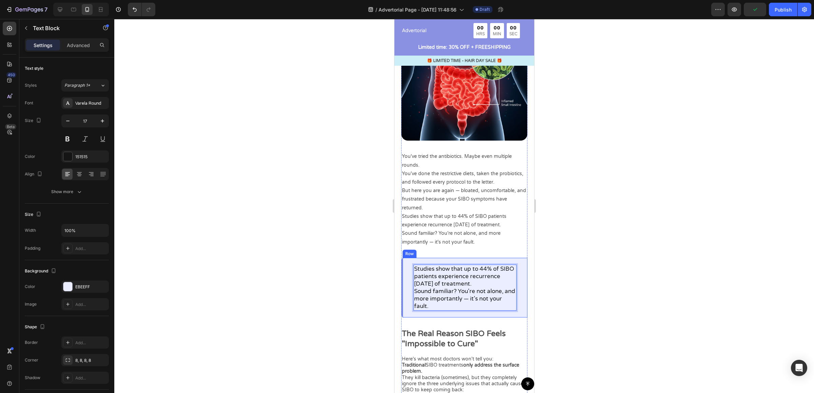
click at [606, 278] on div at bounding box center [464, 206] width 700 height 374
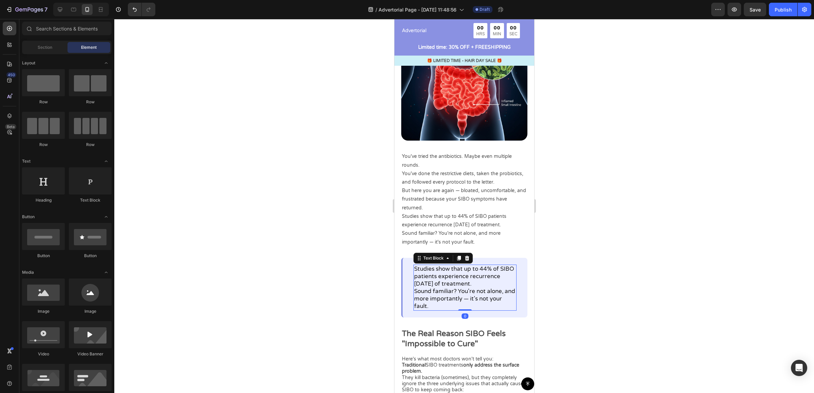
click at [477, 305] on p "Sound familiar? You're not alone, and more importantly — it's not your fault." at bounding box center [465, 299] width 102 height 22
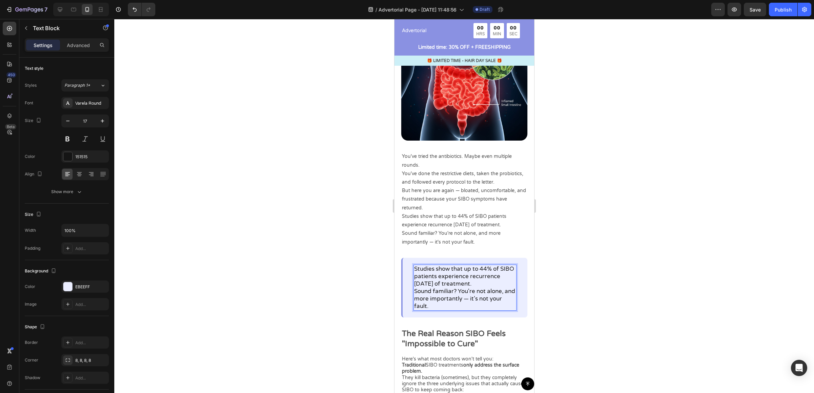
click at [460, 305] on p "Sound familiar? You're not alone, and more importantly — it's not your fault." at bounding box center [465, 299] width 102 height 22
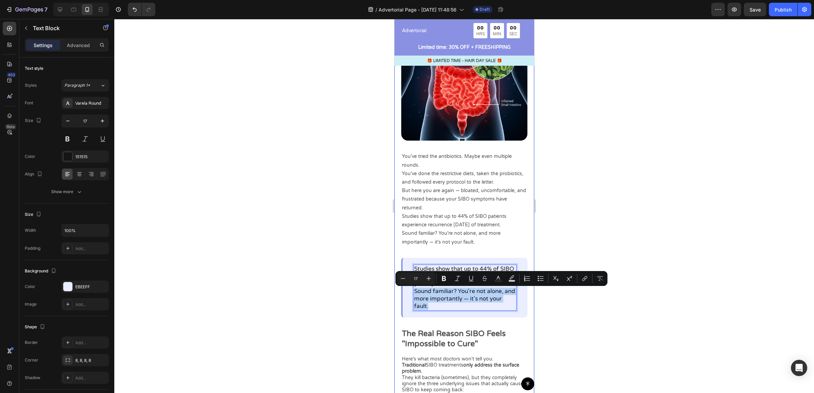
drag, startPoint x: 445, startPoint y: 308, endPoint x: 400, endPoint y: 292, distance: 47.4
click at [400, 292] on div "Image You've tried the antibiotics. Maybe even multiple rounds. You've done the…" at bounding box center [464, 281] width 140 height 551
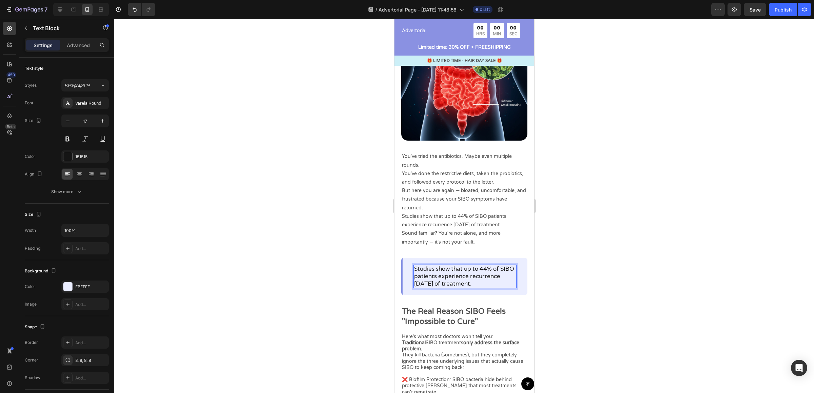
click at [484, 266] on p "Studies show that up to 44% of SIBO patients experience recurrence within 9 mon…" at bounding box center [465, 277] width 102 height 22
click at [596, 278] on div at bounding box center [464, 206] width 700 height 374
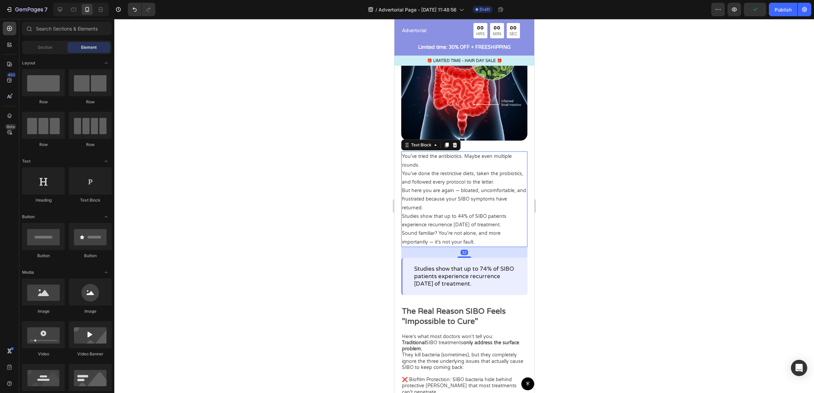
click at [427, 238] on p "Sound familiar? You're not alone, and more importantly — it's not your fault." at bounding box center [464, 237] width 125 height 17
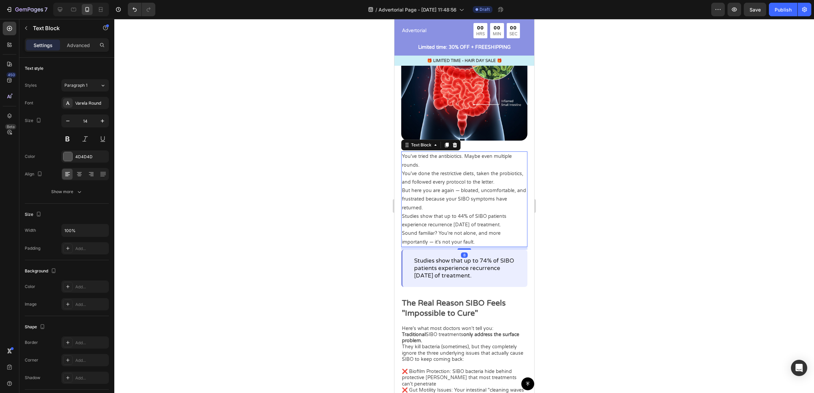
drag, startPoint x: 461, startPoint y: 250, endPoint x: 490, endPoint y: 230, distance: 35.8
click at [462, 249] on div at bounding box center [464, 249] width 14 height 1
click at [589, 218] on div at bounding box center [464, 206] width 700 height 374
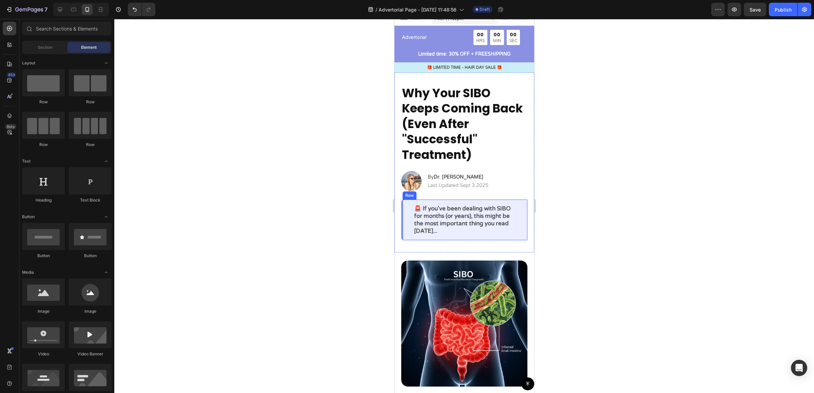
scroll to position [0, 0]
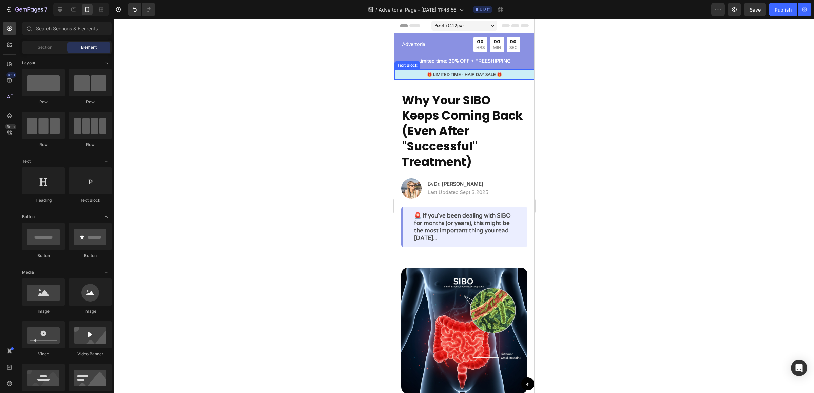
click at [476, 75] on p "🎁 LIMITED TIME - HAIR DAY SALE 🎁" at bounding box center [464, 75] width 138 height 6
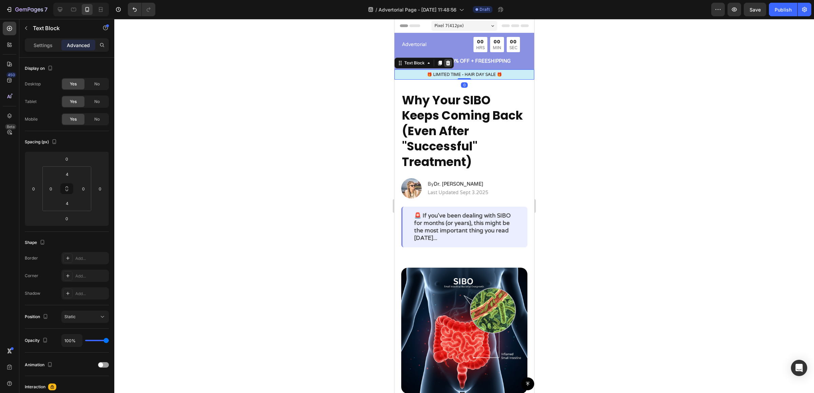
click at [446, 64] on icon at bounding box center [448, 62] width 4 height 5
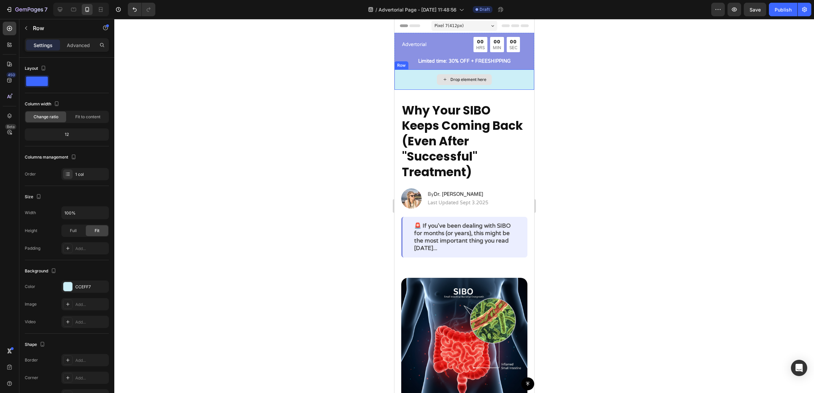
click at [510, 80] on div "Drop element here" at bounding box center [464, 80] width 140 height 20
click at [436, 62] on icon at bounding box center [436, 62] width 4 height 5
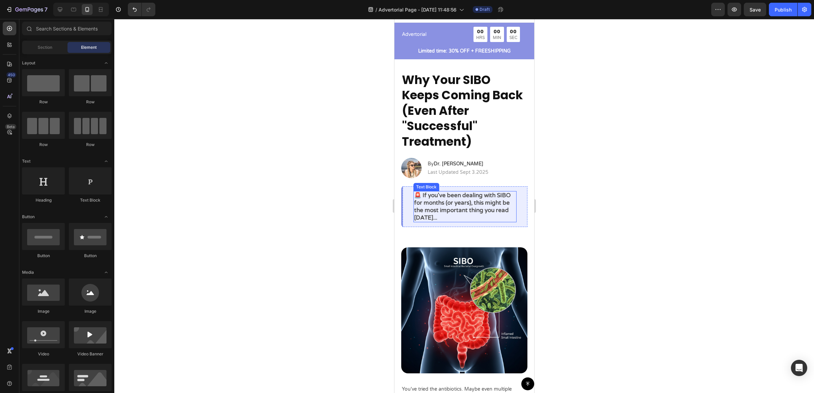
scroll to position [19, 0]
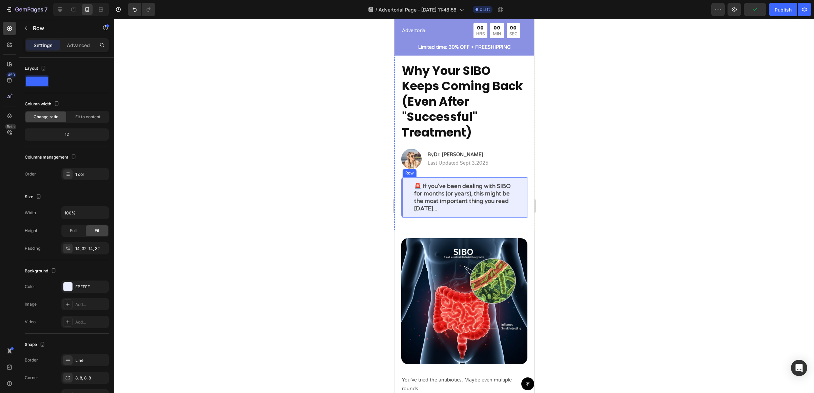
click at [513, 184] on div "🚨 If you've been dealing with SIBO for months (or years), this might be the mos…" at bounding box center [464, 197] width 126 height 41
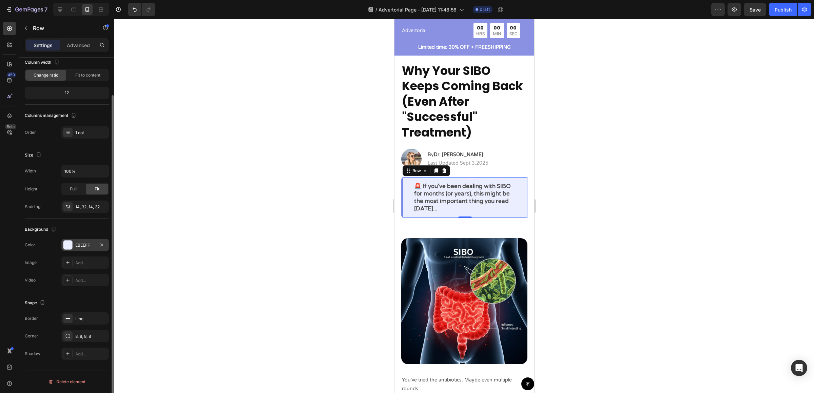
click at [68, 243] on div at bounding box center [67, 245] width 9 height 9
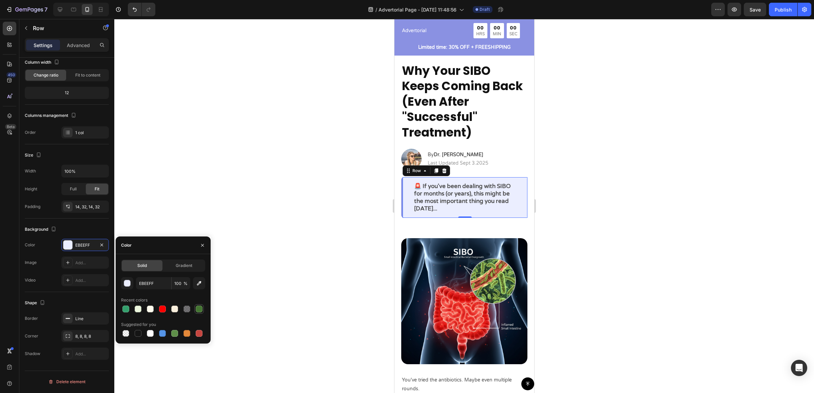
click at [202, 310] on div at bounding box center [199, 309] width 7 height 7
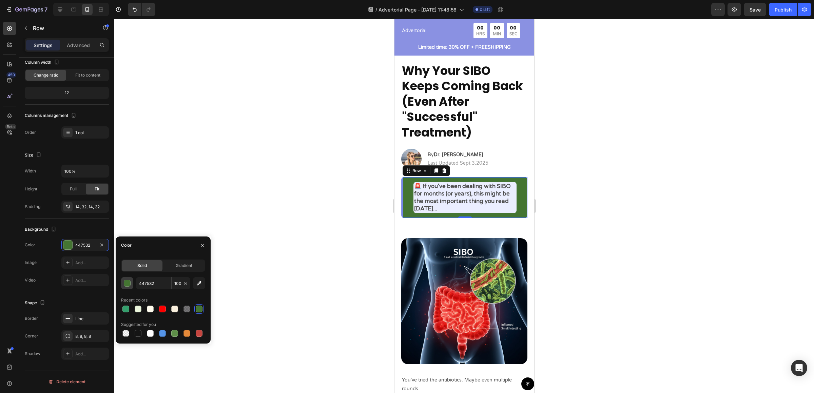
click at [124, 281] on div "button" at bounding box center [127, 283] width 7 height 7
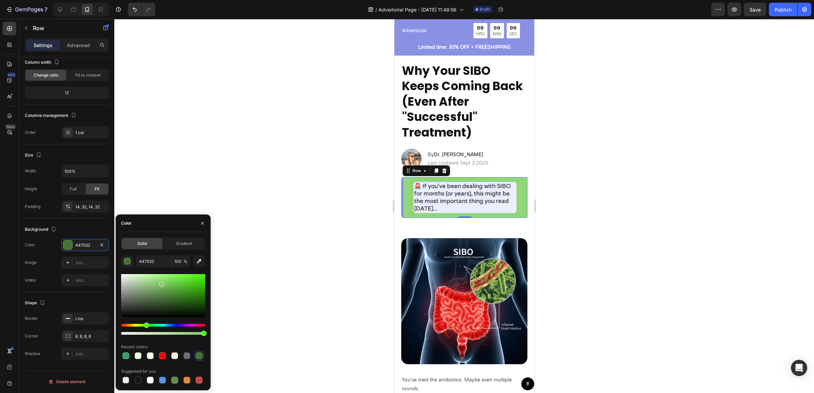
drag, startPoint x: 168, startPoint y: 295, endPoint x: 158, endPoint y: 280, distance: 17.5
click at [158, 280] on div at bounding box center [163, 295] width 84 height 43
drag, startPoint x: 160, startPoint y: 284, endPoint x: 149, endPoint y: 286, distance: 11.7
click at [151, 287] on div at bounding box center [153, 289] width 5 height 5
click at [146, 283] on div at bounding box center [147, 284] width 5 height 5
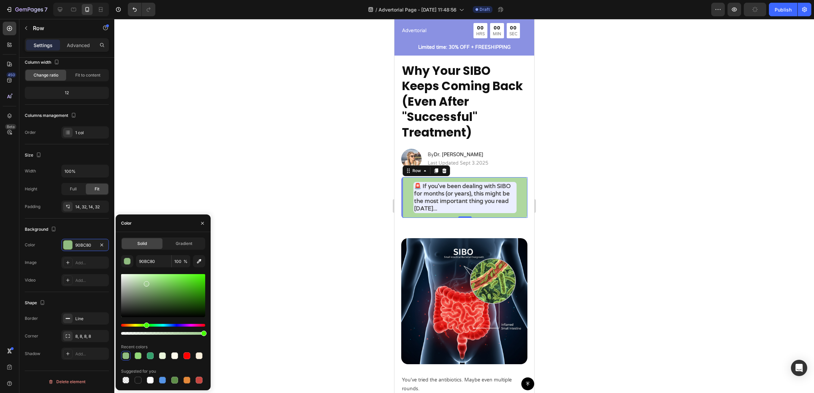
drag, startPoint x: 146, startPoint y: 283, endPoint x: 143, endPoint y: 280, distance: 4.1
click at [144, 281] on div at bounding box center [146, 283] width 5 height 5
click at [145, 279] on div at bounding box center [145, 281] width 5 height 5
type input "B2E2A1"
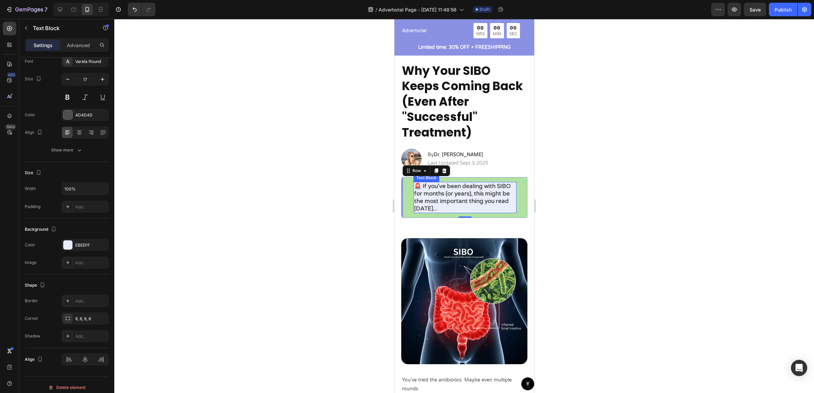
click at [464, 198] on p "🚨 If you've been dealing with SIBO for months (or years), this might be the mos…" at bounding box center [465, 198] width 102 height 30
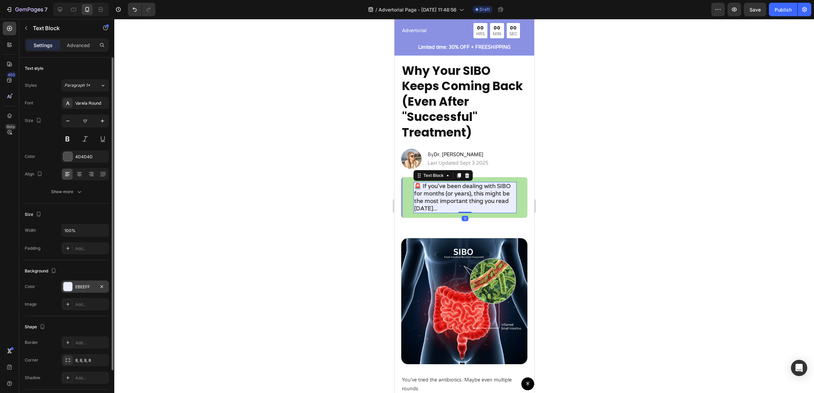
click at [70, 283] on div at bounding box center [67, 287] width 9 height 9
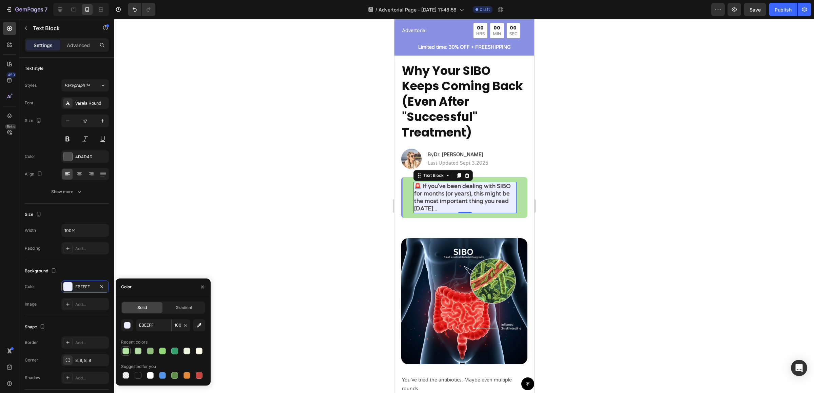
click at [122, 352] on div at bounding box center [125, 351] width 7 height 7
type input "B2E2A1"
click at [593, 217] on div at bounding box center [464, 206] width 700 height 374
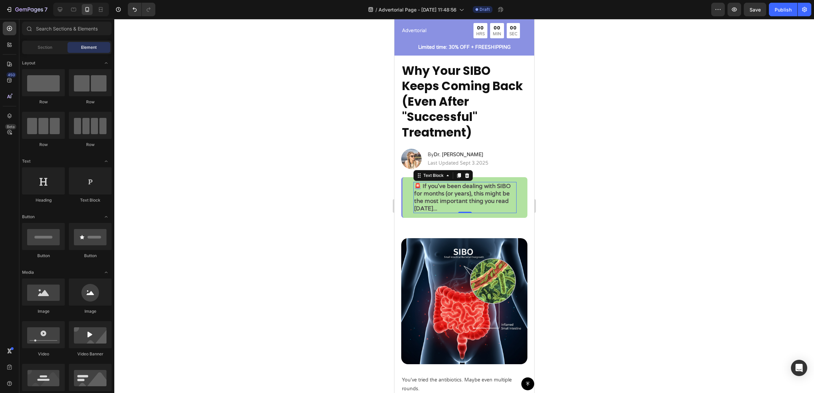
click at [593, 217] on div at bounding box center [464, 206] width 700 height 374
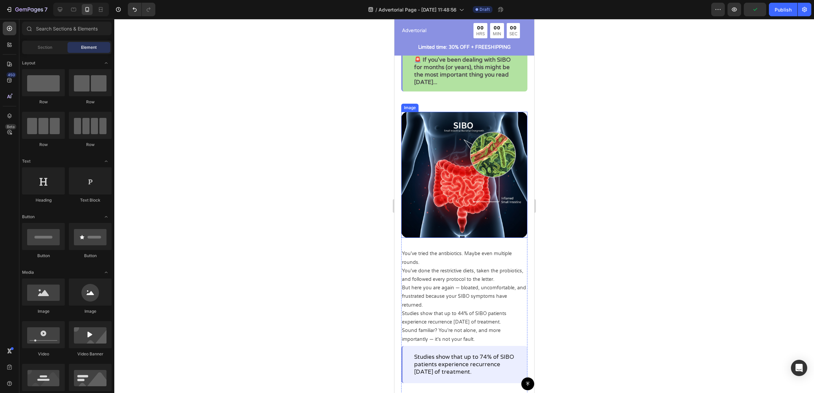
scroll to position [143, 0]
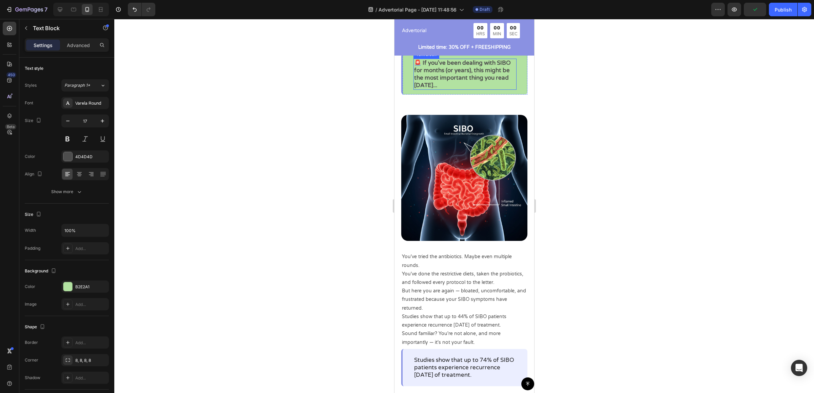
click at [501, 86] on p "🚨 If you've been dealing with SIBO for months (or years), this might be the mos…" at bounding box center [465, 74] width 102 height 30
click at [516, 92] on div "🚨 If you've been dealing with SIBO for months (or years), this might be the mos…" at bounding box center [464, 74] width 126 height 41
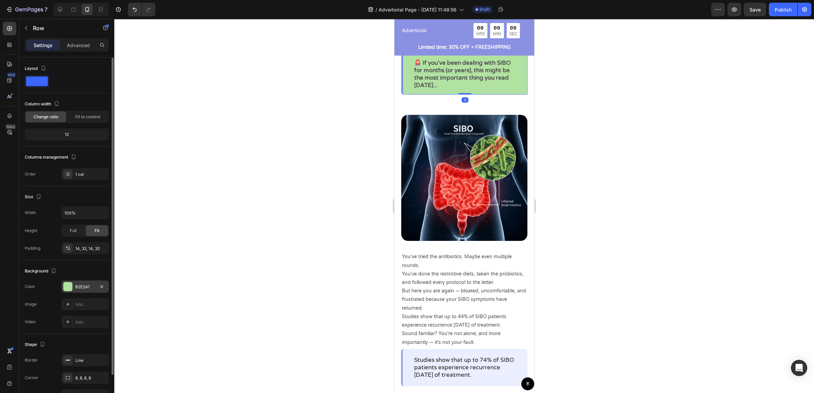
click at [70, 288] on div at bounding box center [67, 287] width 9 height 9
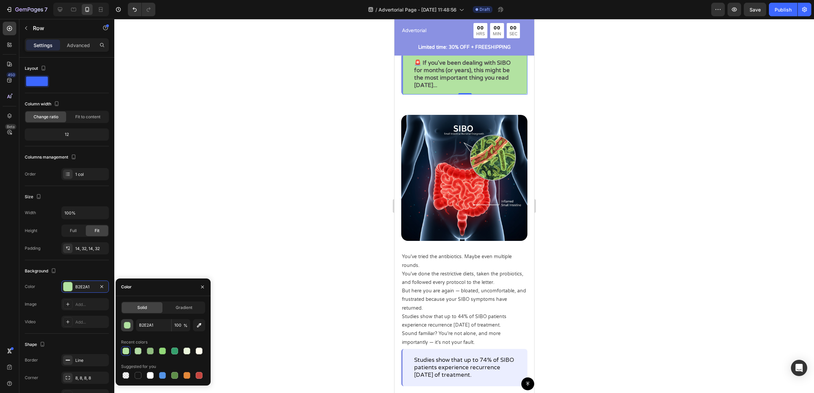
click at [128, 324] on div "button" at bounding box center [127, 326] width 7 height 7
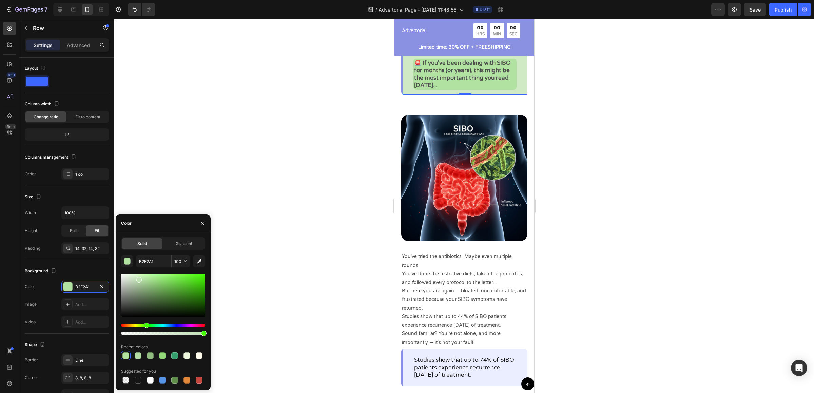
drag, startPoint x: 147, startPoint y: 281, endPoint x: 134, endPoint y: 277, distance: 13.0
click at [136, 277] on div at bounding box center [138, 279] width 5 height 5
type input "D3EDC9"
click at [497, 85] on p "🚨 If you've been dealing with SIBO for months (or years), this might be the mos…" at bounding box center [465, 74] width 102 height 30
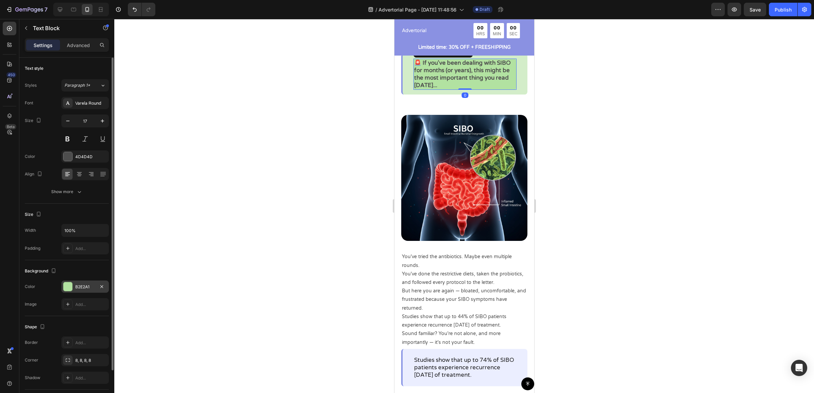
drag, startPoint x: 75, startPoint y: 289, endPoint x: 69, endPoint y: 288, distance: 6.3
click at [69, 288] on div "B2E2A1" at bounding box center [84, 287] width 47 height 12
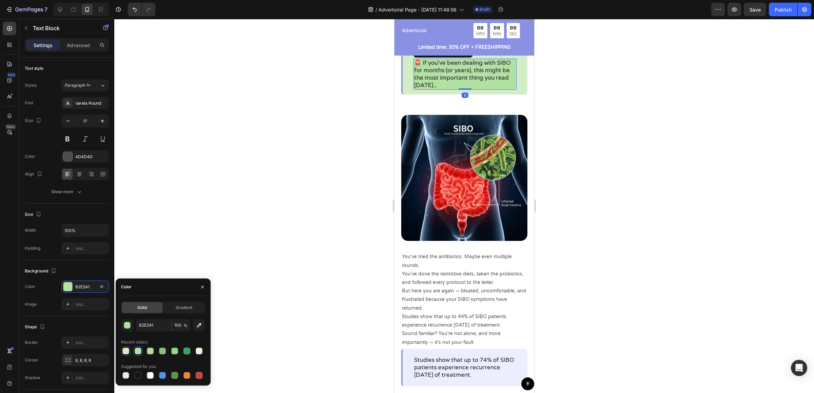
click at [126, 349] on div at bounding box center [125, 351] width 7 height 7
type input "D3EDC9"
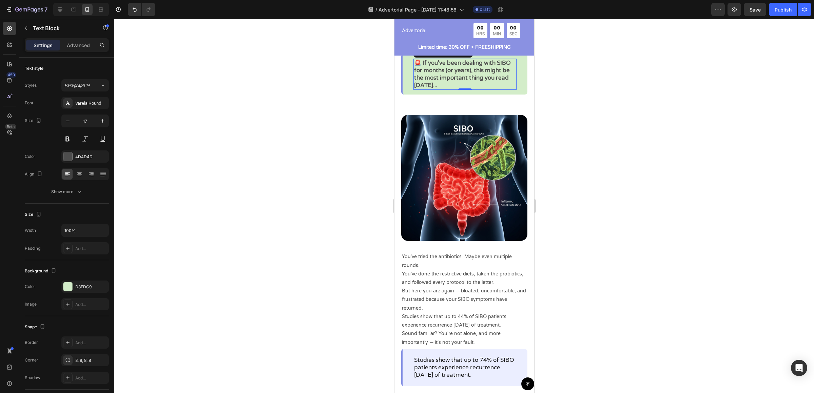
click at [610, 198] on div at bounding box center [464, 206] width 700 height 374
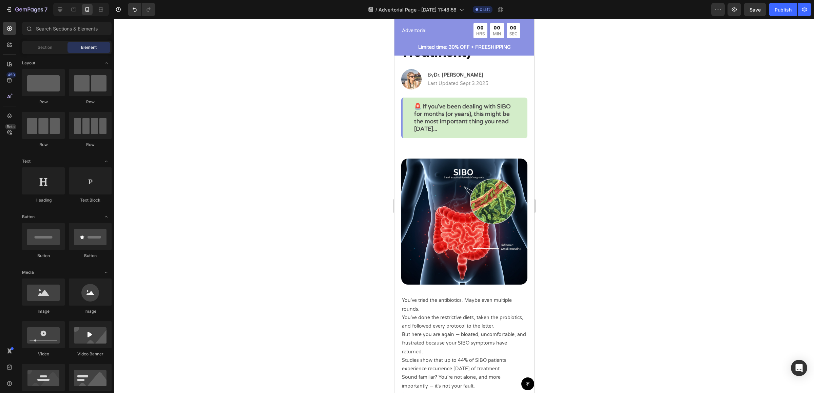
scroll to position [99, 0]
click at [402, 123] on div "🚨 If you've been dealing with SIBO for months (or years), this might be the mos…" at bounding box center [464, 118] width 126 height 41
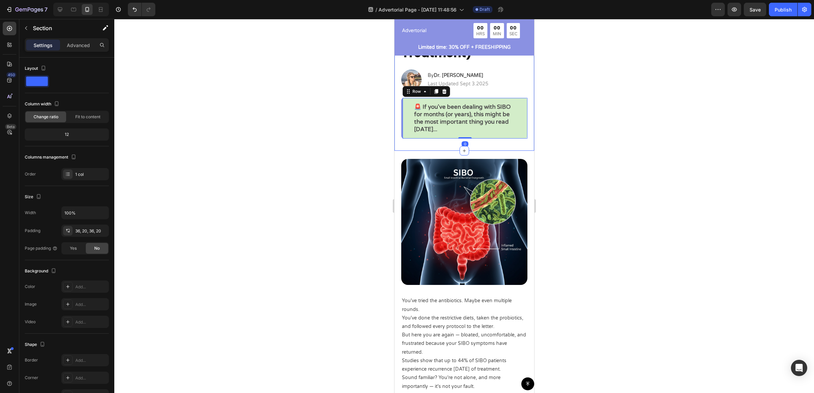
click at [400, 120] on div "Why Your SIBO Keeps Coming Back (Even After "Successful" Treatment) Heading Ima…" at bounding box center [464, 61] width 140 height 180
click at [403, 121] on div "🚨 If you've been dealing with SIBO for months (or years), this might be the mos…" at bounding box center [464, 118] width 126 height 41
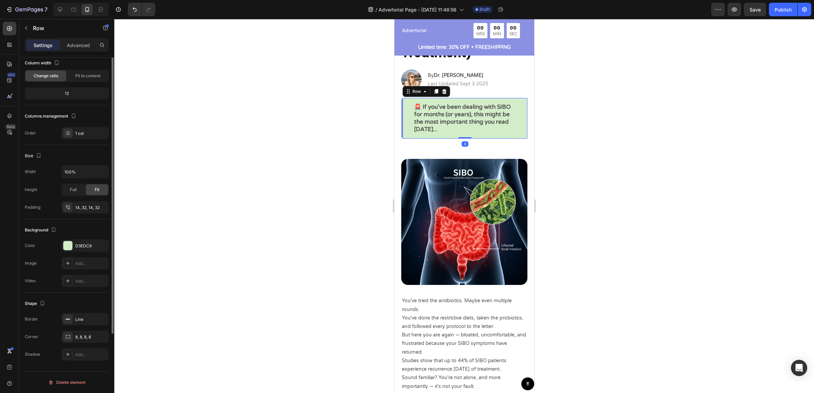
scroll to position [0, 0]
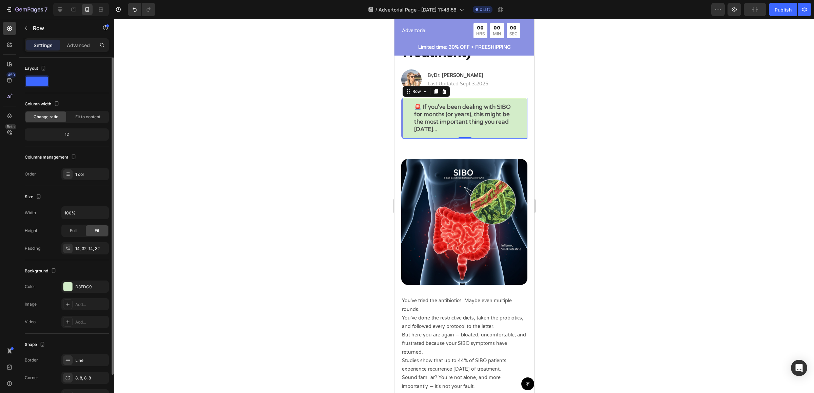
click at [33, 79] on span at bounding box center [37, 81] width 22 height 9
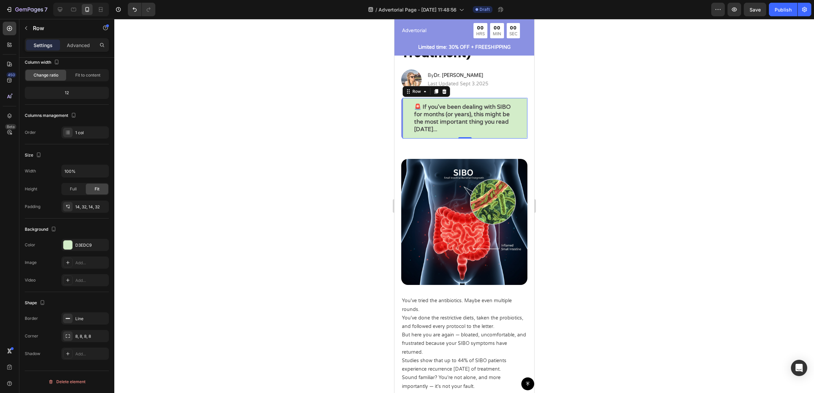
click at [404, 111] on div "🚨 If you've been dealing with SIBO for months (or years), this might be the mos…" at bounding box center [464, 118] width 126 height 41
click at [570, 126] on div at bounding box center [464, 206] width 700 height 374
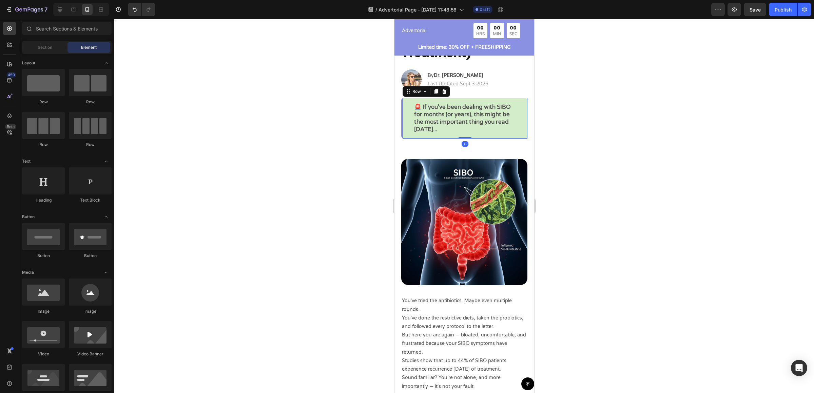
click at [410, 135] on div "🚨 If you've been dealing with SIBO for months (or years), this might be the mos…" at bounding box center [464, 118] width 126 height 41
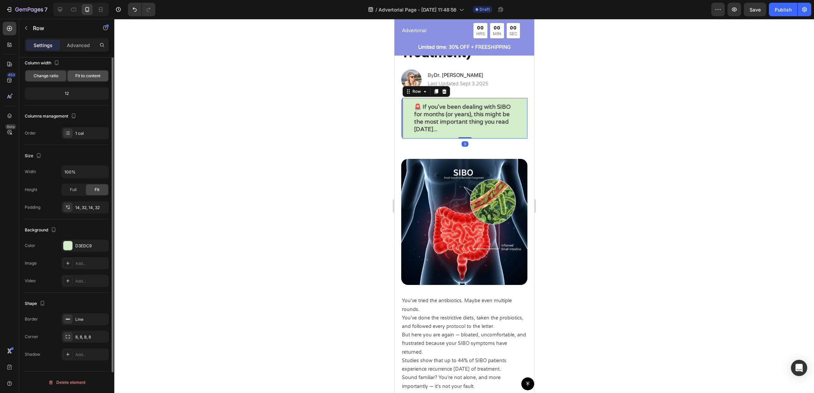
scroll to position [0, 0]
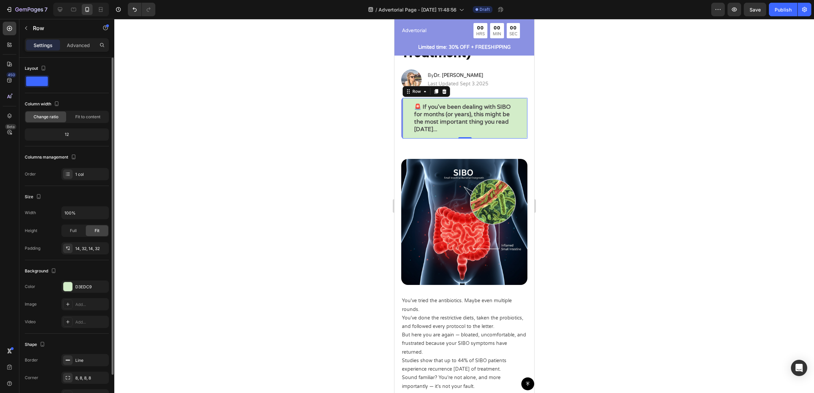
drag, startPoint x: 81, startPoint y: 55, endPoint x: 81, endPoint y: 52, distance: 3.7
click at [81, 54] on div "Settings Advanced" at bounding box center [66, 47] width 95 height 19
click at [81, 48] on p "Advanced" at bounding box center [78, 45] width 23 height 7
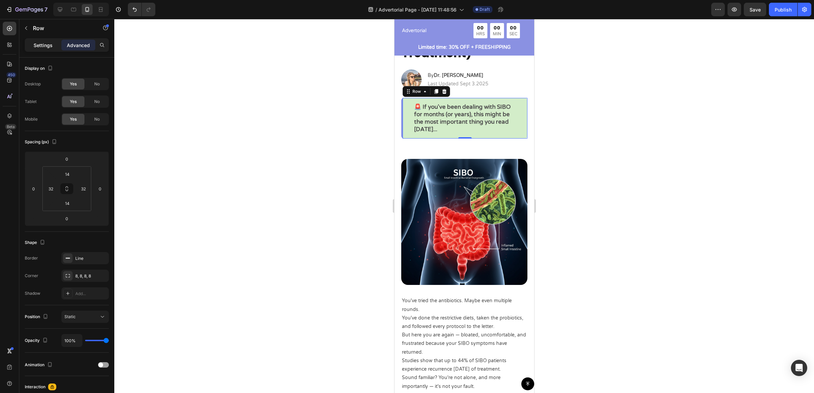
click at [38, 50] on div "Settings" at bounding box center [43, 45] width 34 height 11
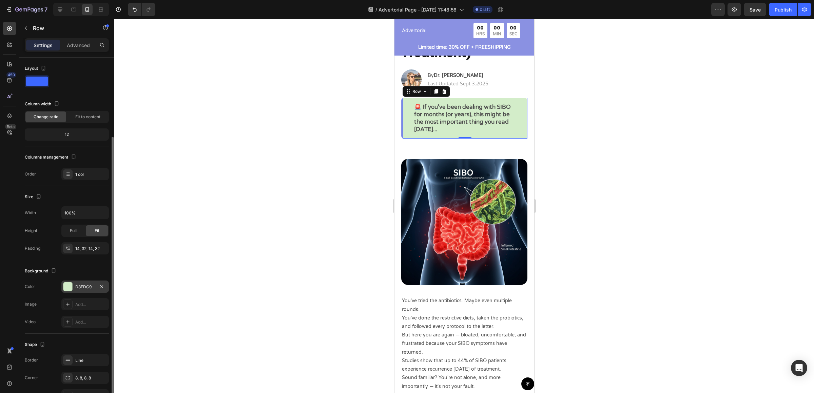
scroll to position [42, 0]
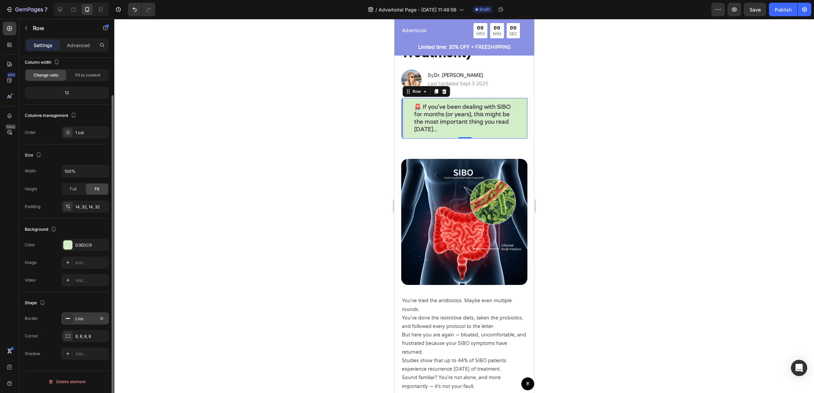
click at [72, 319] on div at bounding box center [67, 318] width 9 height 9
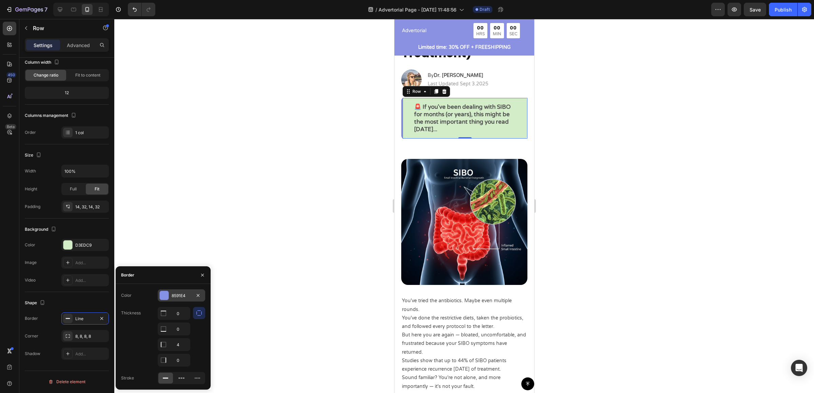
click at [160, 296] on div at bounding box center [164, 295] width 9 height 9
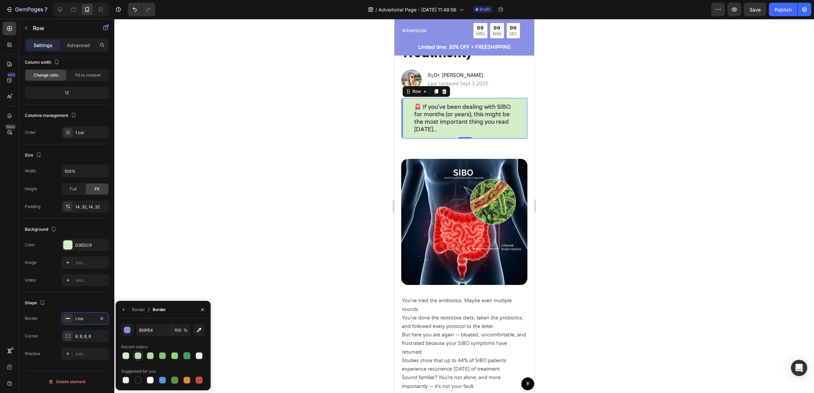
click at [138, 355] on div at bounding box center [138, 356] width 7 height 7
click at [193, 357] on div at bounding box center [163, 355] width 84 height 9
click at [187, 355] on div at bounding box center [186, 356] width 7 height 7
type input "349F6C"
click at [595, 233] on div at bounding box center [464, 206] width 700 height 374
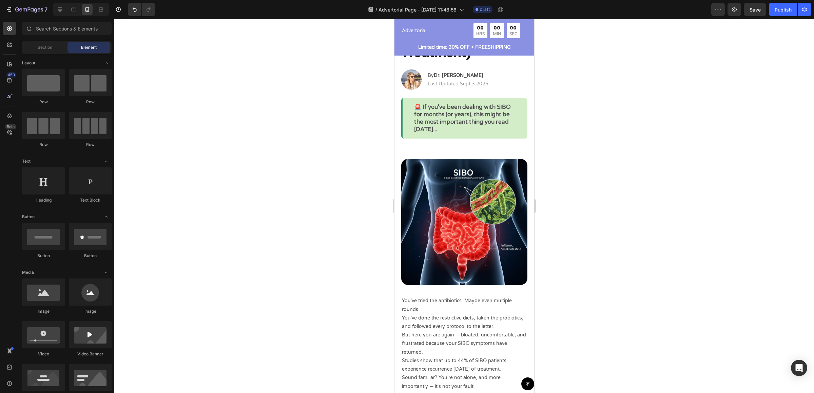
click at [595, 233] on div at bounding box center [464, 206] width 700 height 374
click at [513, 136] on div "🚨 If you've been dealing with SIBO for months (or years), this might be the mos…" at bounding box center [464, 118] width 126 height 41
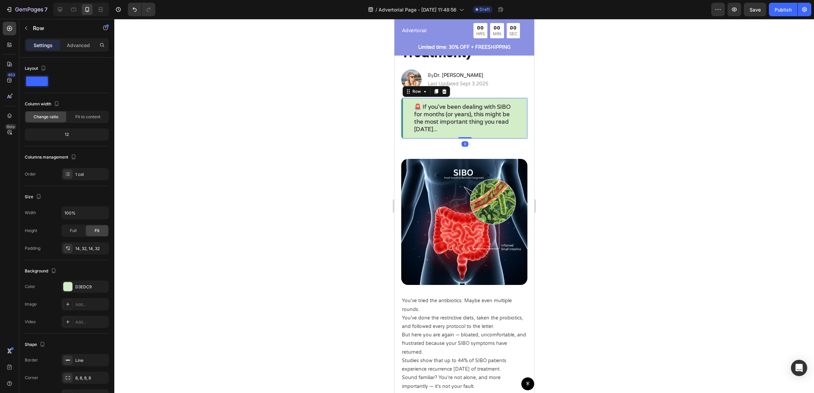
copy div "Border Color 349F6C Thickness Stroke Border / Border % Recent colors Suggested …"
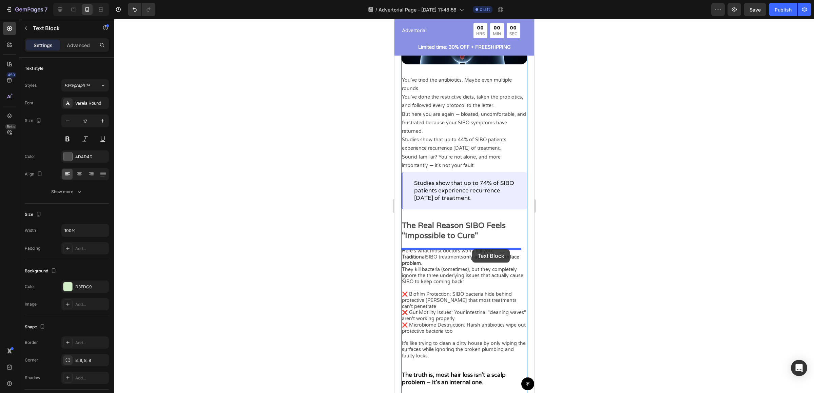
scroll to position [353, 0]
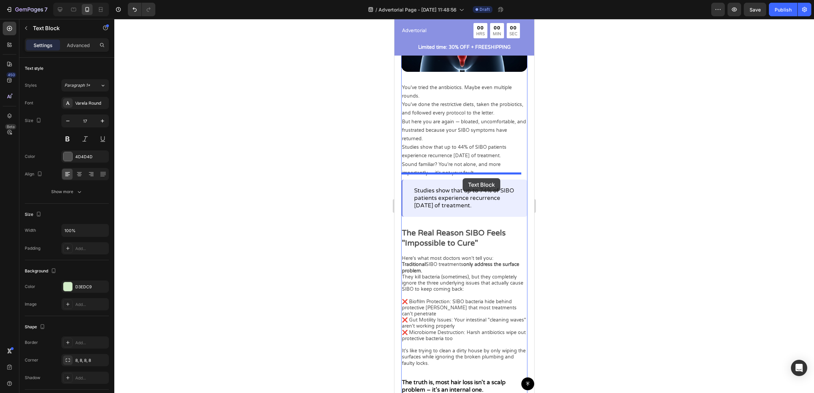
drag, startPoint x: 507, startPoint y: 172, endPoint x: 463, endPoint y: 178, distance: 44.9
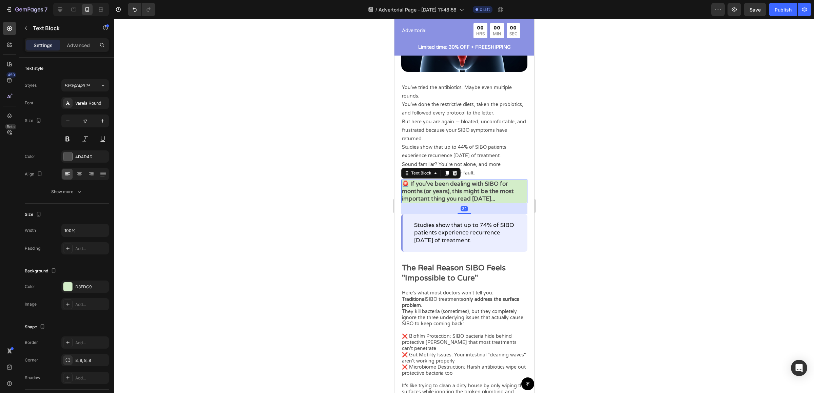
click at [677, 206] on div at bounding box center [464, 206] width 700 height 374
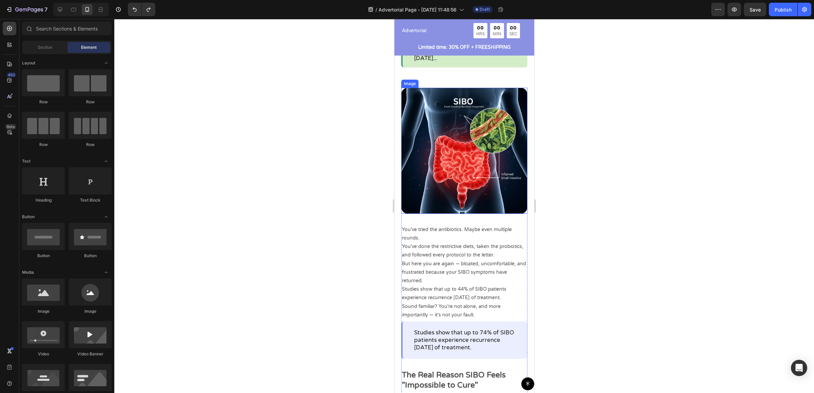
scroll to position [119, 0]
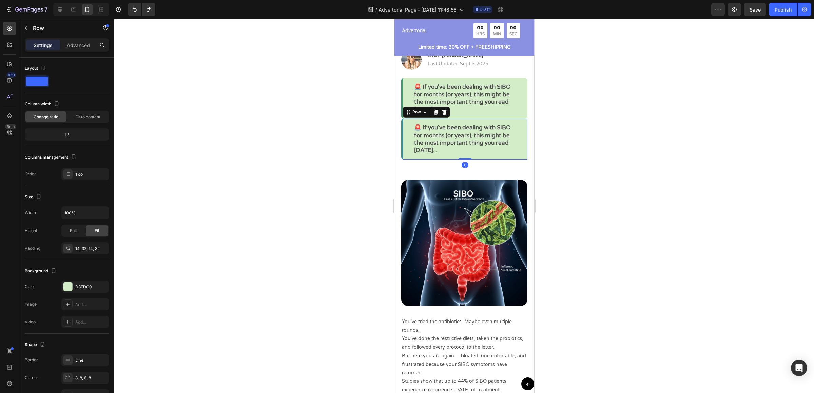
click at [501, 159] on div "🚨 If you've been dealing with SIBO for months (or years), this might be the mos…" at bounding box center [464, 139] width 126 height 41
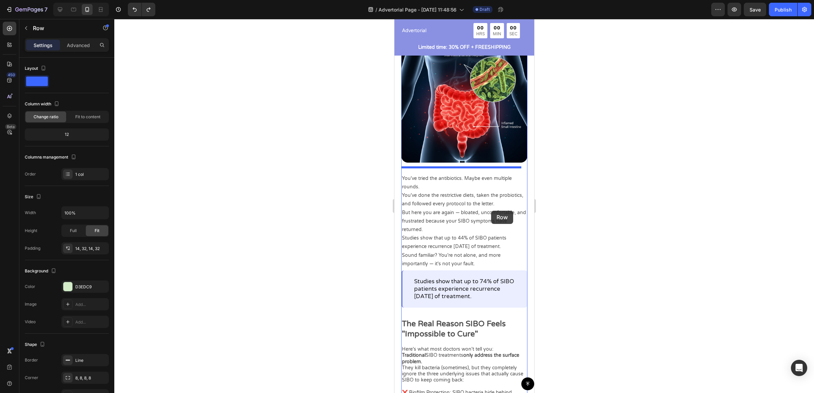
scroll to position [331, 0]
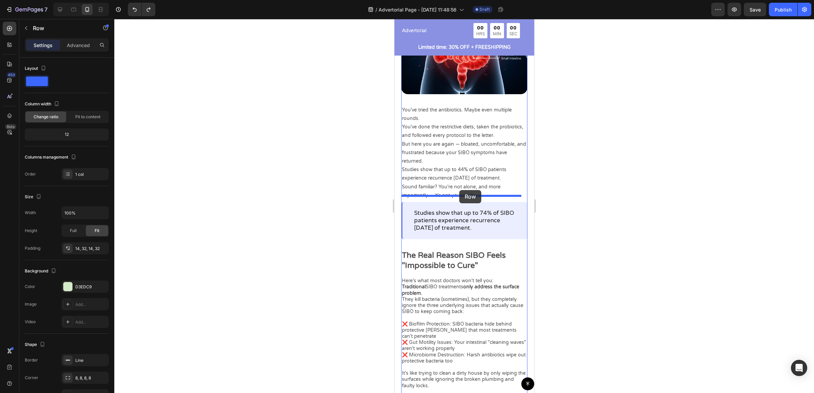
drag, startPoint x: 507, startPoint y: 156, endPoint x: 459, endPoint y: 190, distance: 58.7
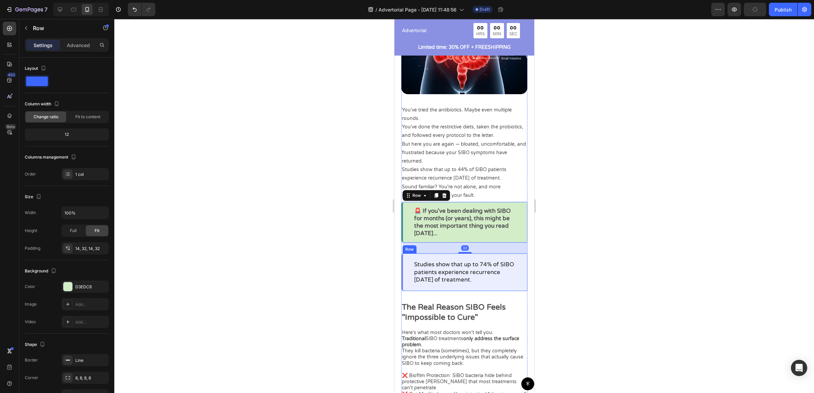
click at [501, 254] on div "Studies show that up to 74% of SIBO patients experience recurrence within 9 mon…" at bounding box center [464, 272] width 126 height 37
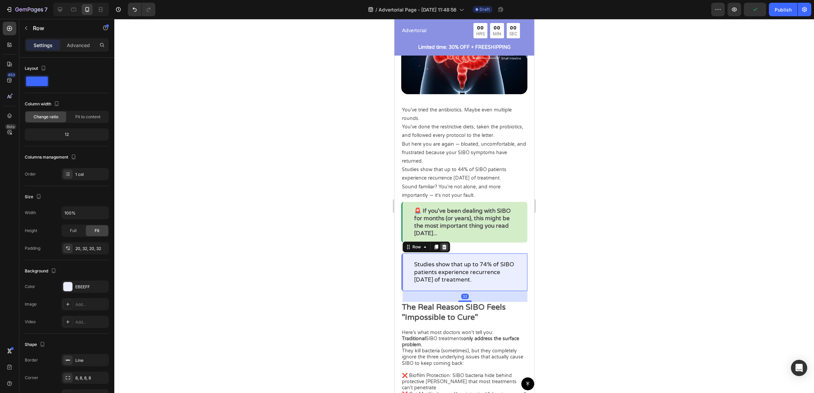
click at [446, 245] on icon at bounding box center [443, 247] width 5 height 5
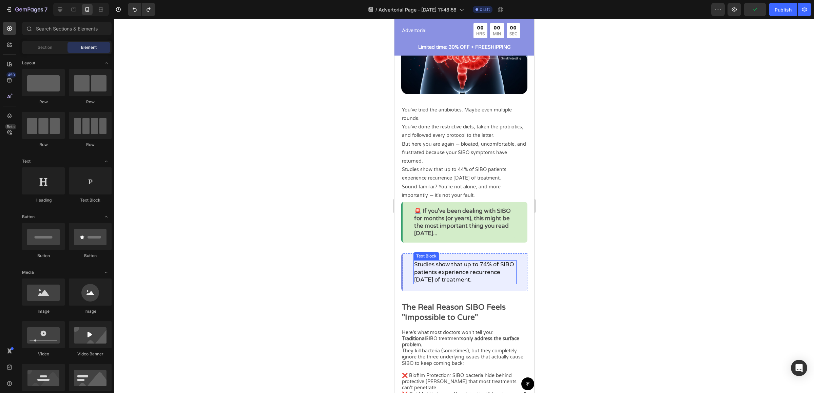
click at [467, 264] on p "Studies show that up to 74% of SIBO patients experience recurrence within 9 mon…" at bounding box center [465, 272] width 102 height 22
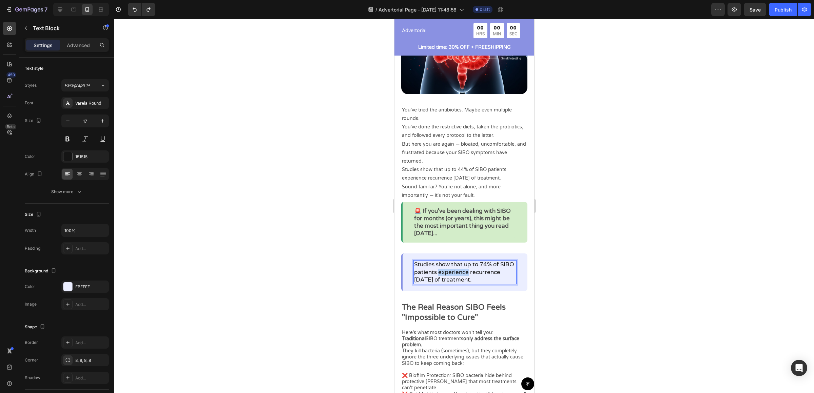
click at [467, 264] on p "Studies show that up to 74% of SIBO patients experience recurrence within 9 mon…" at bounding box center [465, 272] width 102 height 22
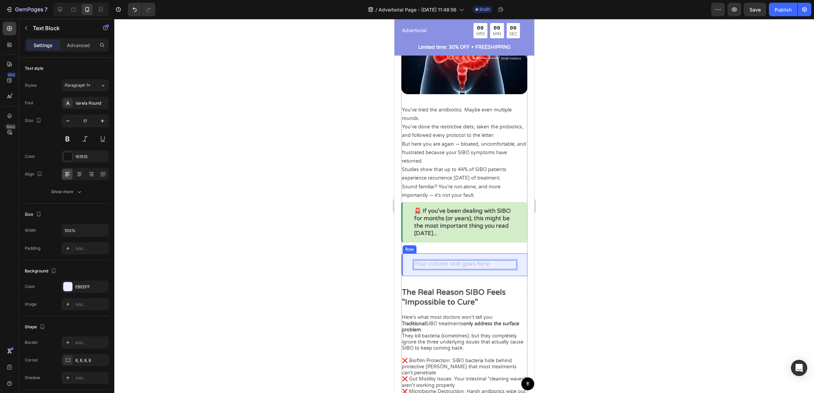
drag, startPoint x: 613, startPoint y: 246, endPoint x: 134, endPoint y: 229, distance: 479.2
click at [613, 246] on div at bounding box center [464, 206] width 700 height 374
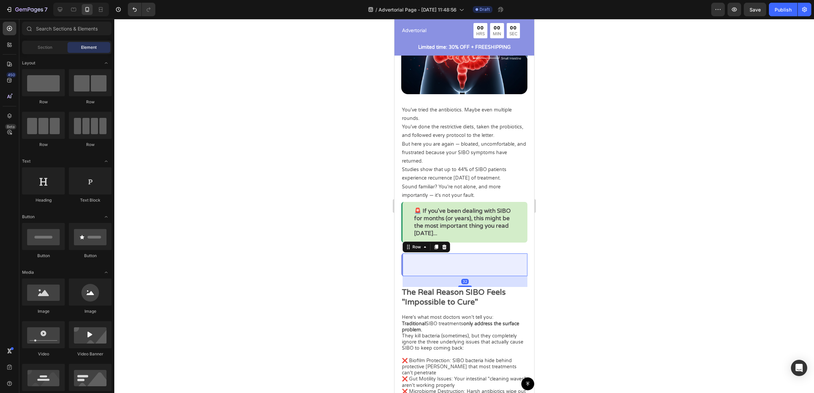
click at [485, 254] on div "Text Block Row 32" at bounding box center [464, 265] width 126 height 22
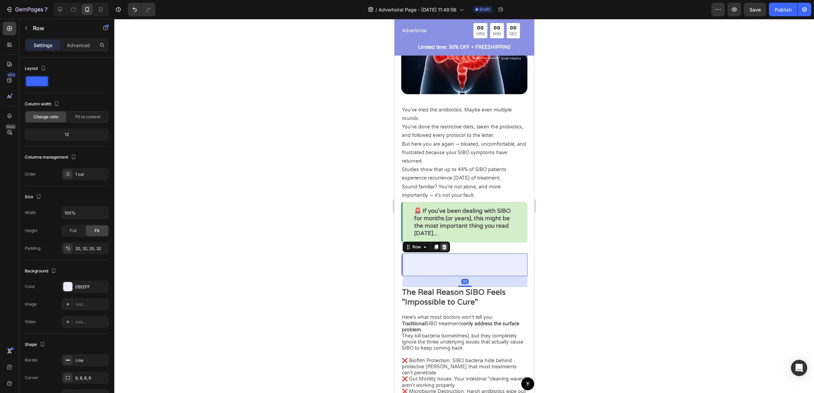
click at [442, 244] on div at bounding box center [444, 247] width 8 height 8
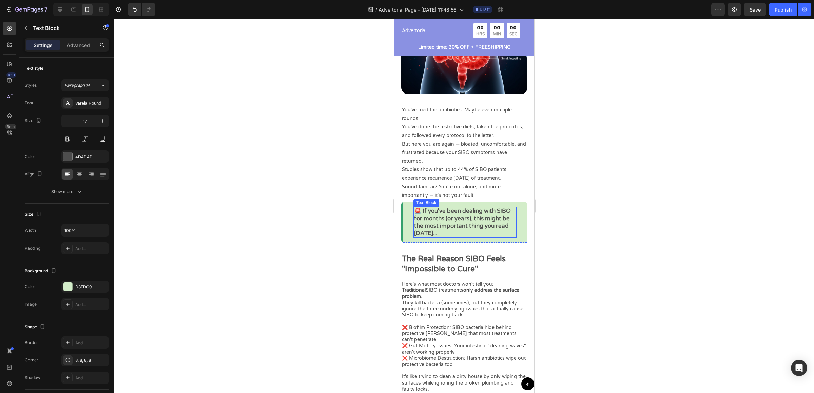
click at [437, 217] on p "🚨 If you've been dealing with SIBO for months (or years), this might be the mos…" at bounding box center [465, 223] width 102 height 30
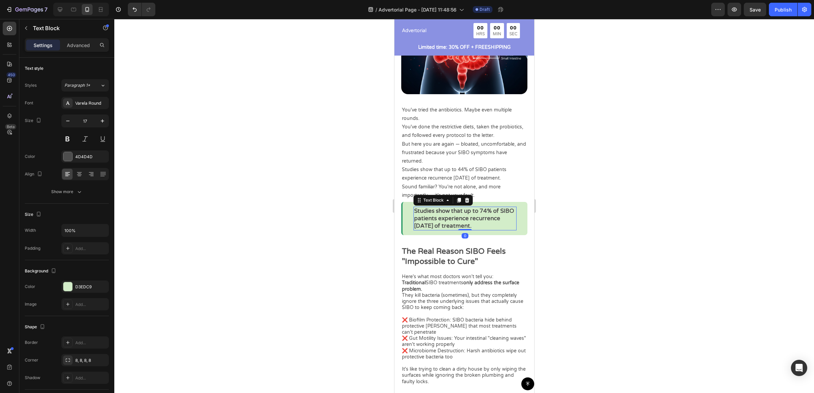
click at [599, 210] on div at bounding box center [464, 206] width 700 height 374
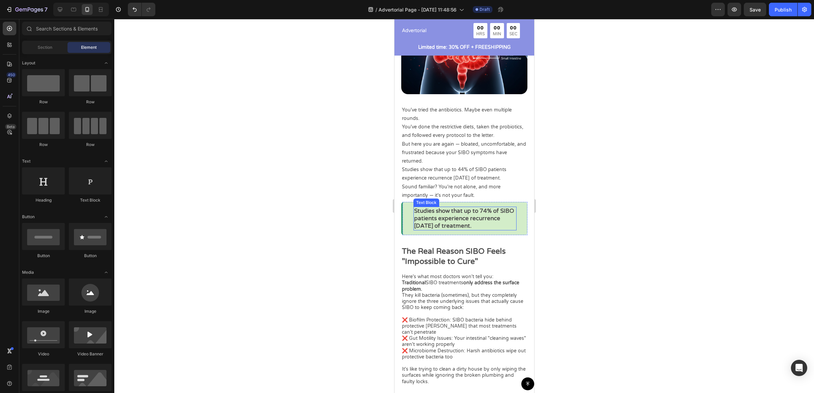
click at [483, 228] on p "Studies show that up to 74% of SIBO patients experience recurrence within 9 mon…" at bounding box center [465, 219] width 102 height 22
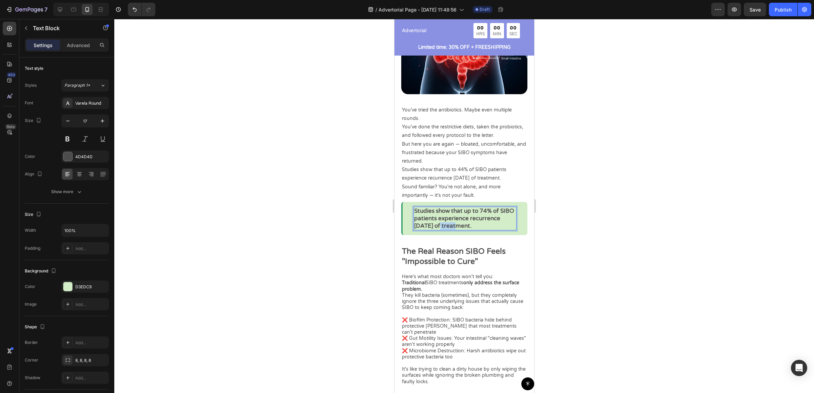
click at [472, 219] on p "Studies show that up to 74% of SIBO patients experience recurrence within 9 mon…" at bounding box center [465, 219] width 102 height 22
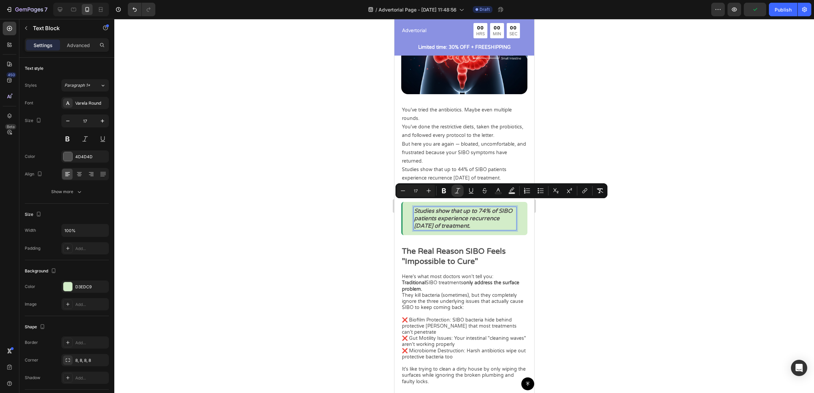
click at [613, 239] on div at bounding box center [464, 206] width 700 height 374
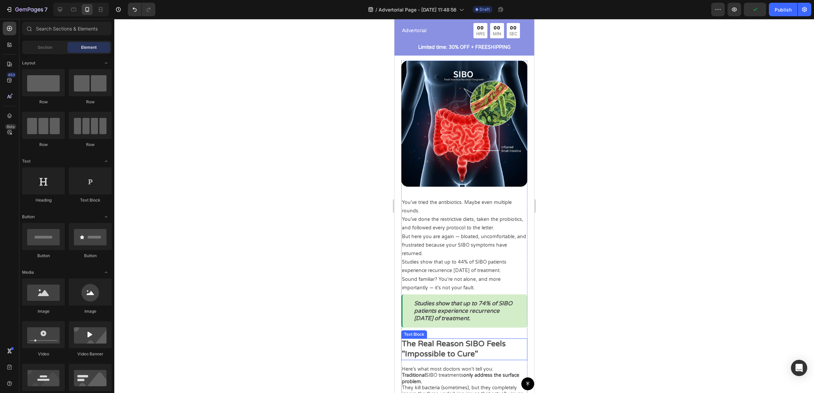
scroll to position [236, 0]
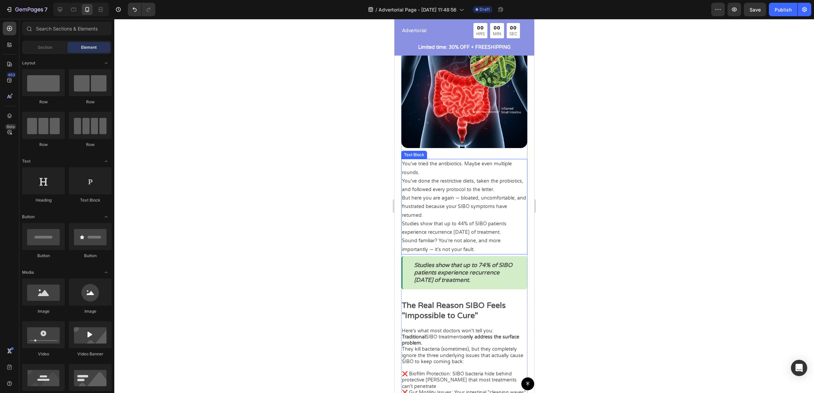
click at [484, 243] on p "Sound familiar? You're not alone, and more importantly — it's not your fault." at bounding box center [464, 245] width 125 height 17
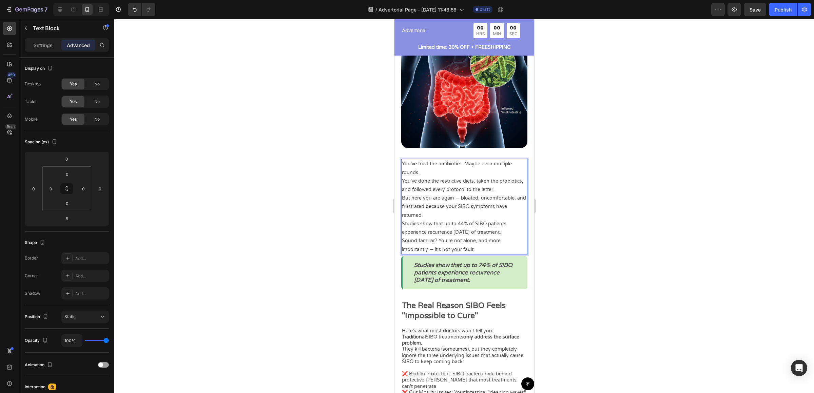
click at [485, 243] on p "Sound familiar? You're not alone, and more importantly — it's not your fault." at bounding box center [464, 245] width 125 height 17
drag, startPoint x: 482, startPoint y: 244, endPoint x: 400, endPoint y: 217, distance: 86.7
click at [400, 217] on div "Image You've tried the antibiotics. Maybe even multiple rounds. You've done the…" at bounding box center [464, 272] width 140 height 516
click at [478, 239] on p "Sound familiar? You're not alone, and more importantly — it's not your fault." at bounding box center [464, 245] width 125 height 17
drag, startPoint x: 478, startPoint y: 242, endPoint x: 403, endPoint y: 217, distance: 78.4
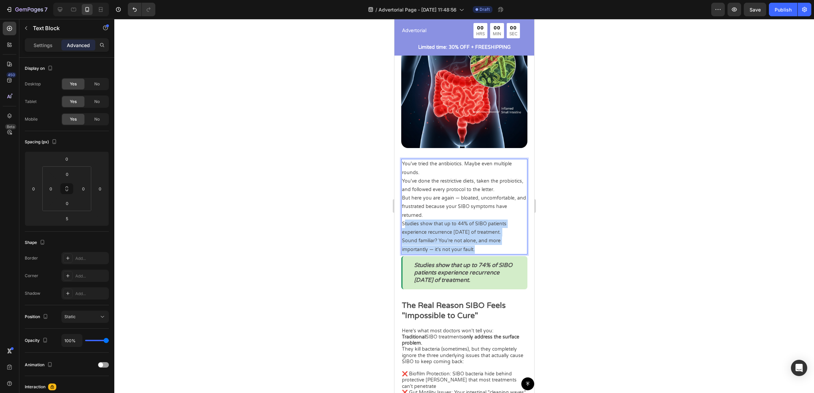
click at [403, 217] on div "You've tried the antibiotics. Maybe even multiple rounds. You've done the restr…" at bounding box center [464, 206] width 126 height 95
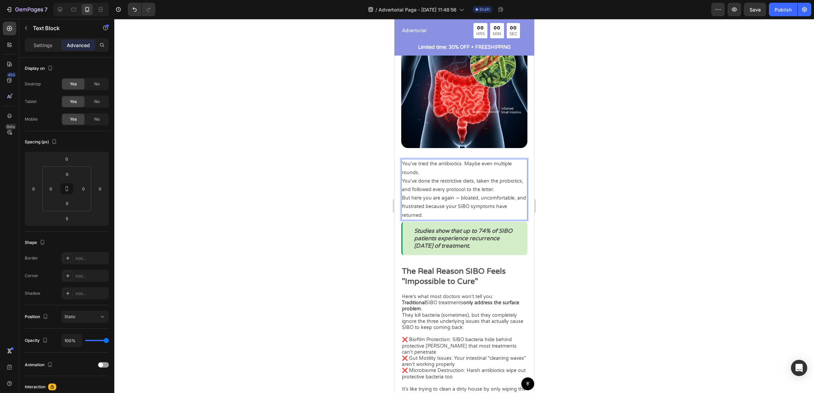
click at [439, 160] on p "You've tried the antibiotics. Maybe even multiple rounds." at bounding box center [464, 168] width 125 height 17
click at [404, 160] on p "You've tried the antibiotics. Maybe even multiple rounds." at bounding box center [464, 168] width 125 height 17
click at [436, 177] on p "You've done the restrictive diets, taken the probiotics, and followed every pro…" at bounding box center [464, 185] width 125 height 17
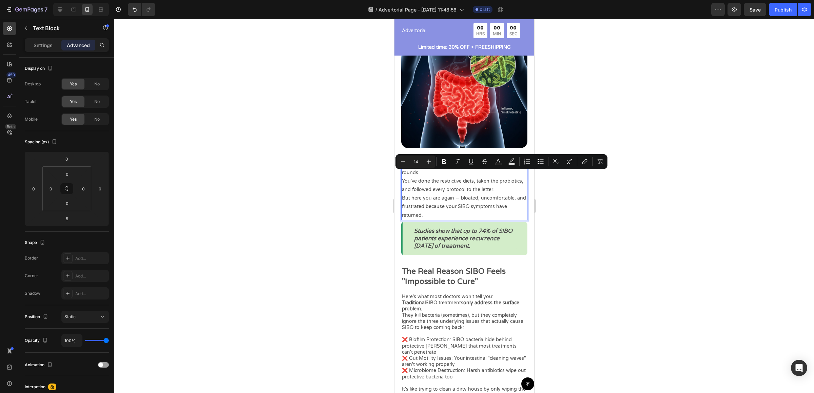
click at [446, 177] on p "You've done the restrictive diets, taken the probiotics, and followed every pro…" at bounding box center [464, 185] width 125 height 17
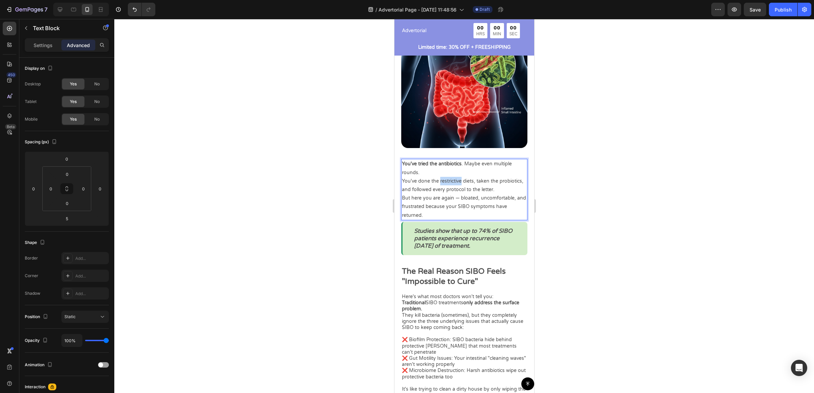
click at [446, 177] on p "You've done the restrictive diets, taken the probiotics, and followed every pro…" at bounding box center [464, 185] width 125 height 17
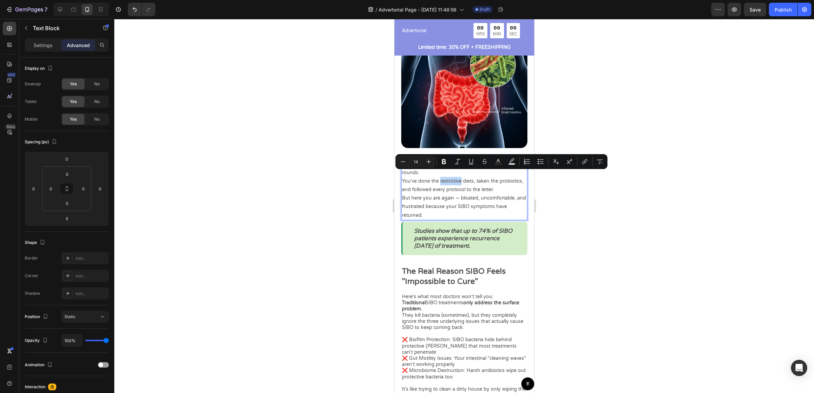
drag, startPoint x: 457, startPoint y: 175, endPoint x: 461, endPoint y: 175, distance: 3.7
click at [457, 177] on p "You've done the restrictive diets, taken the probiotics, and followed every pro…" at bounding box center [464, 185] width 125 height 17
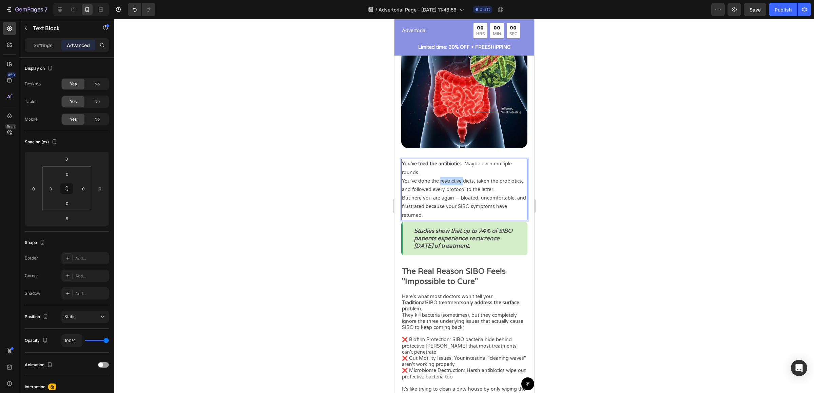
click at [461, 177] on p "You've done the restrictive diets, taken the probiotics, and followed every pro…" at bounding box center [464, 185] width 125 height 17
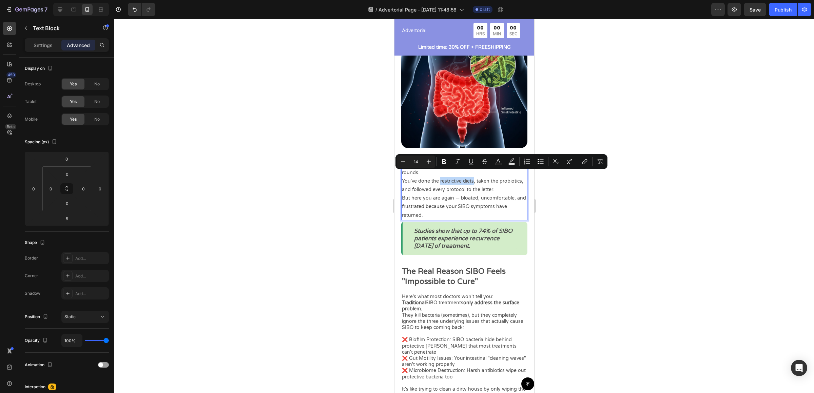
click at [466, 177] on p "You've done the restrictive diets, taken the probiotics, and followed every pro…" at bounding box center [464, 185] width 125 height 17
click at [416, 182] on p "You've done the restrictive diets , taken the probiotics, and followed every pr…" at bounding box center [464, 185] width 125 height 17
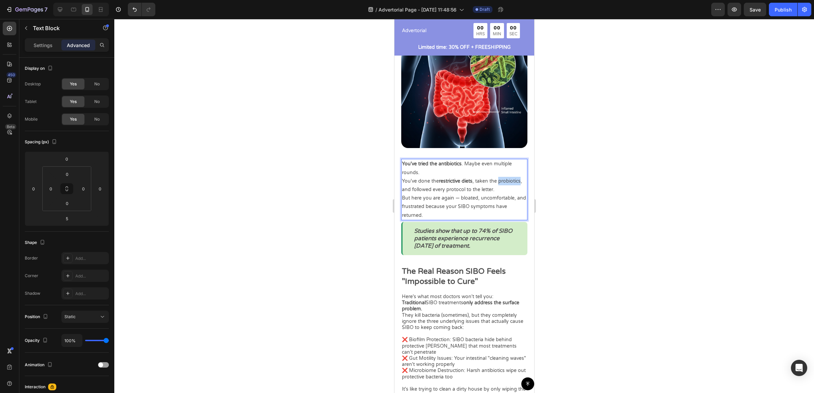
click at [416, 182] on p "You've done the restrictive diets , taken the probiotics, and followed every pr…" at bounding box center [464, 185] width 125 height 17
click at [467, 196] on p "But here you are again — bloated, uncomfortable, and frustrated because your SI…" at bounding box center [464, 207] width 125 height 26
click at [470, 201] on p "But here you are again — bloated, uncomfortable, and frustrated because your SI…" at bounding box center [464, 207] width 125 height 26
drag, startPoint x: 467, startPoint y: 201, endPoint x: 455, endPoint y: 208, distance: 13.7
click at [455, 208] on p "But here you are again — bloated, uncomfortable, and frustrated because your SI…" at bounding box center [464, 207] width 125 height 26
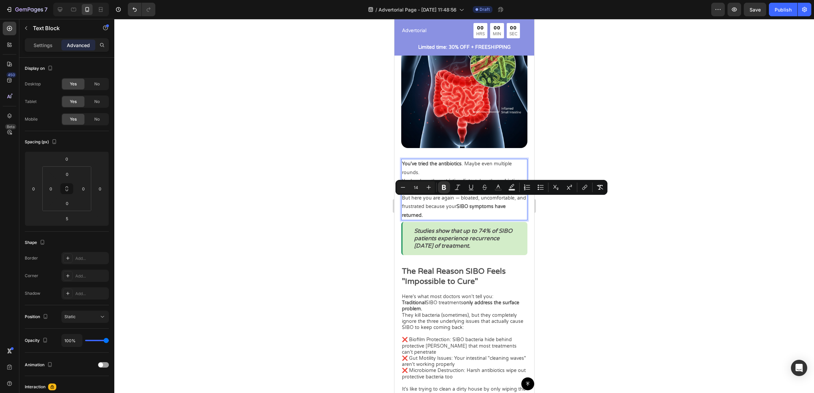
click at [605, 207] on div at bounding box center [464, 206] width 700 height 374
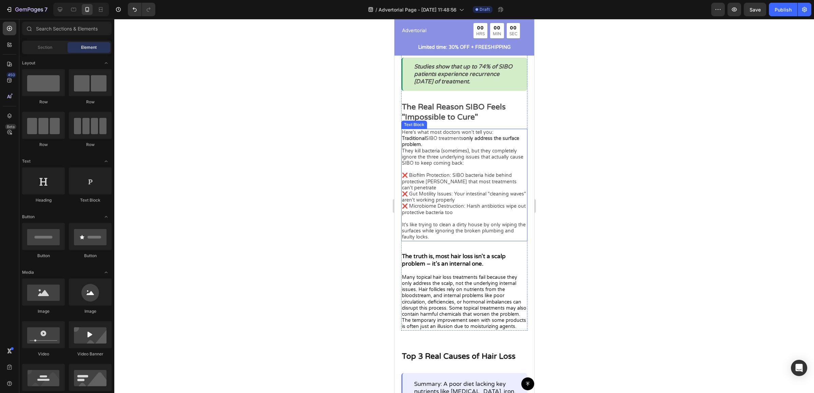
scroll to position [404, 0]
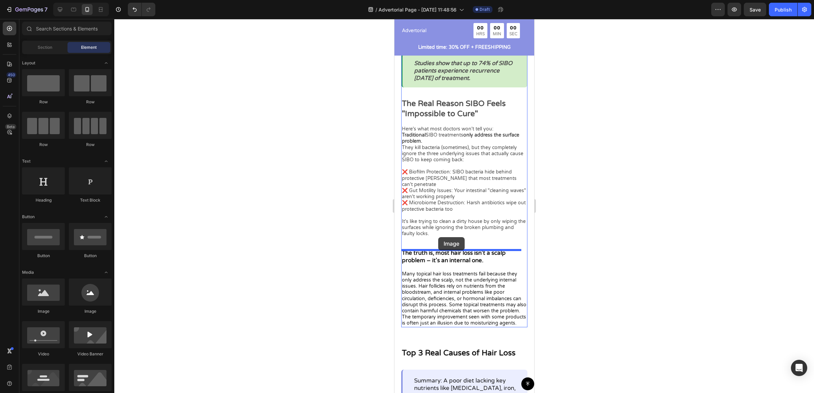
drag, startPoint x: 433, startPoint y: 306, endPoint x: 438, endPoint y: 237, distance: 68.7
drag, startPoint x: 444, startPoint y: 307, endPoint x: 447, endPoint y: 238, distance: 68.9
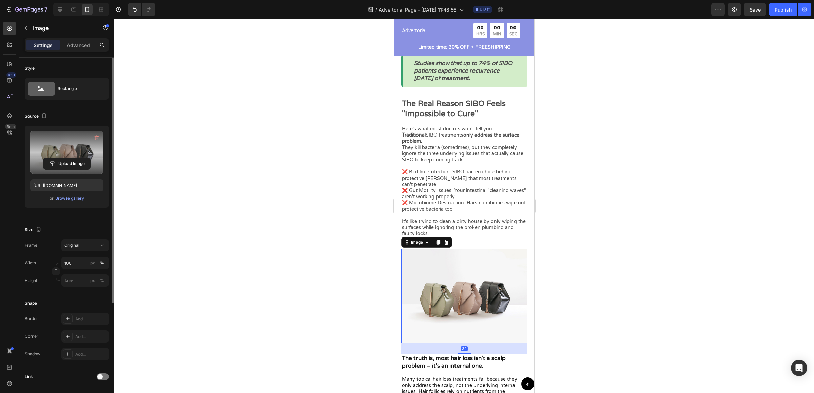
click at [61, 156] on label at bounding box center [66, 152] width 73 height 43
click at [61, 158] on input "file" at bounding box center [66, 164] width 47 height 12
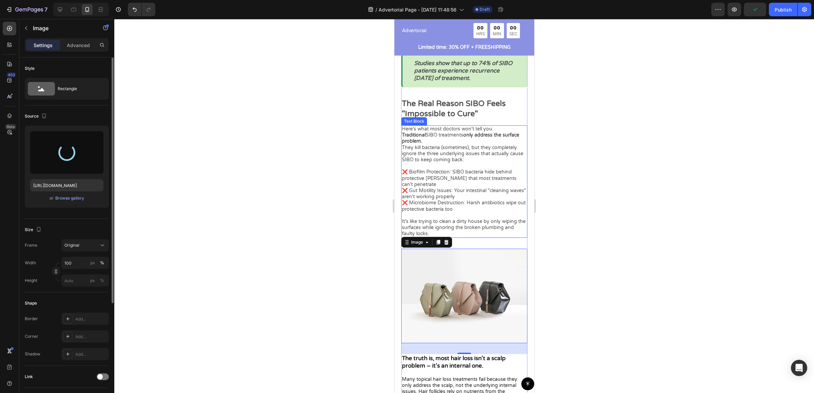
type input "https://cdn.shopify.com/s/files/1/0673/4944/6882/files/gempages_484072994692399…"
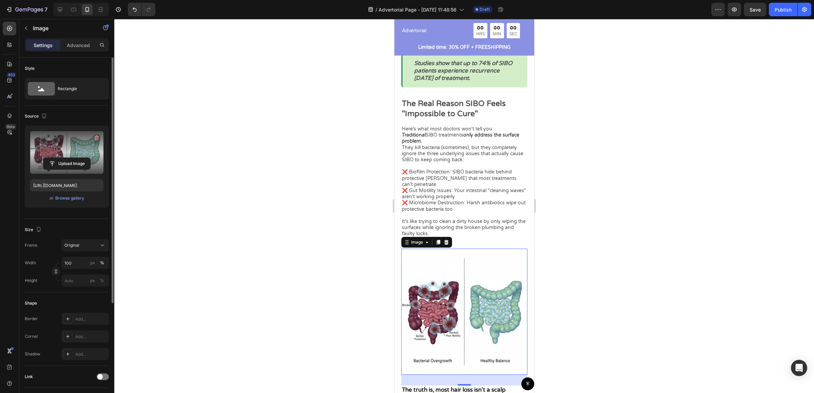
click at [569, 291] on div at bounding box center [464, 206] width 700 height 374
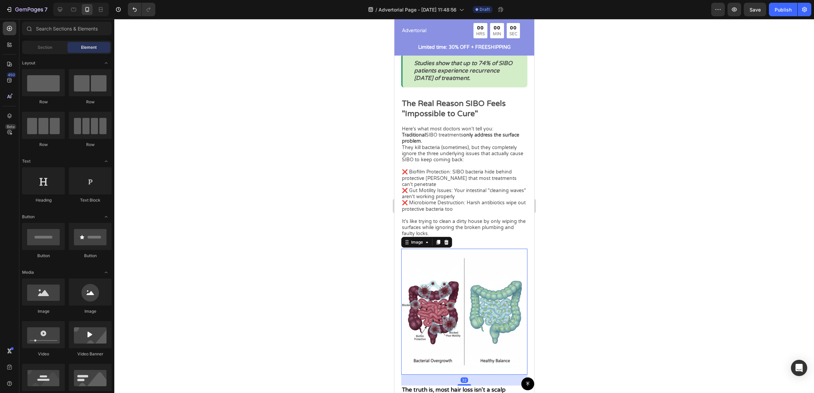
click at [471, 284] on img at bounding box center [464, 312] width 126 height 126
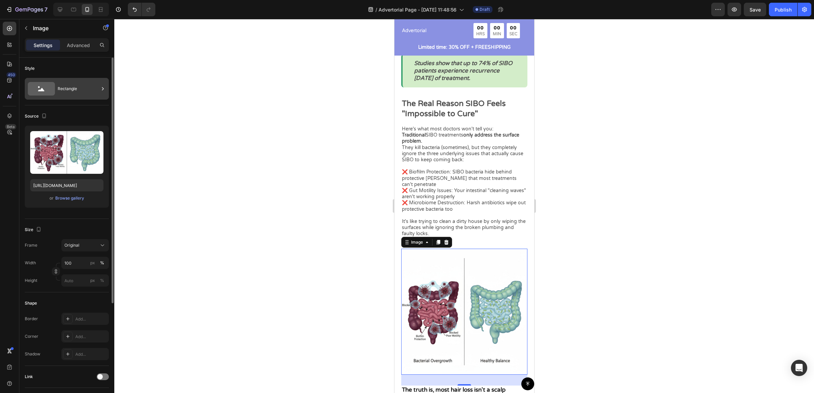
click at [47, 91] on icon at bounding box center [41, 89] width 27 height 14
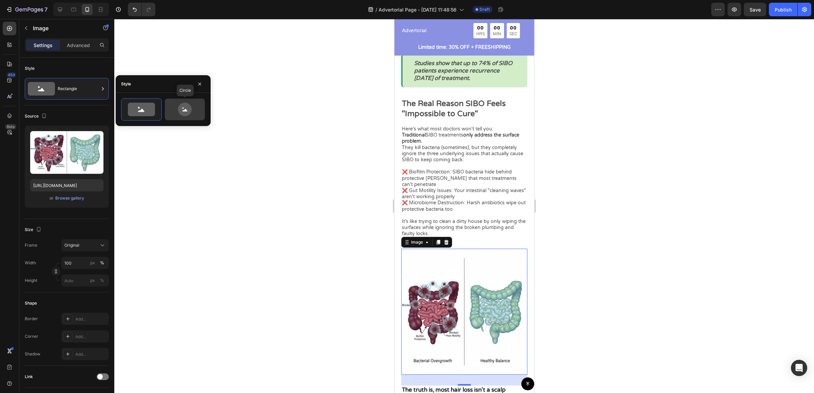
click at [199, 117] on div at bounding box center [185, 110] width 40 height 22
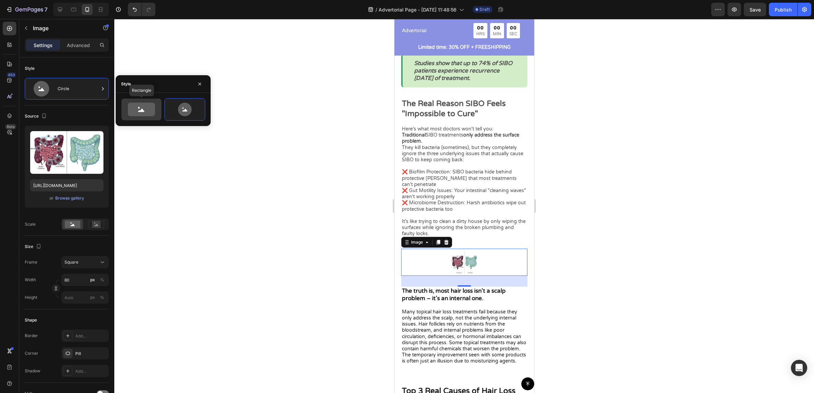
click at [147, 112] on icon at bounding box center [141, 110] width 27 height 14
type input "100"
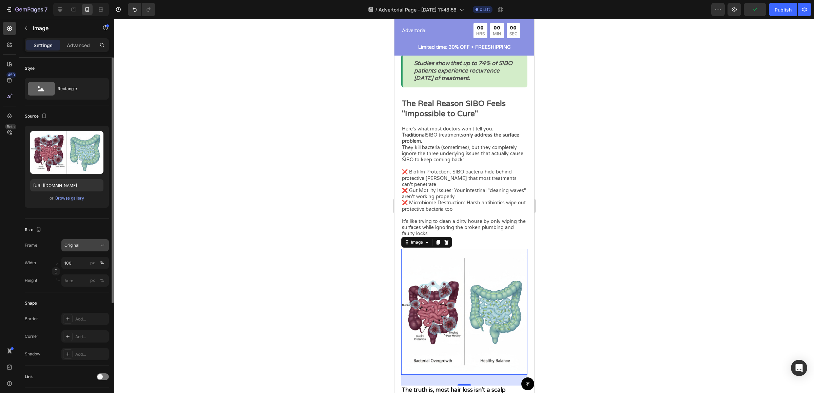
click at [86, 246] on div "Original" at bounding box center [80, 245] width 33 height 6
click at [79, 213] on div "Upload Image https://cdn.shopify.com/s/files/1/0673/4944/6882/files/gempages_48…" at bounding box center [67, 170] width 84 height 88
click at [78, 241] on button "Original" at bounding box center [84, 245] width 47 height 12
click at [75, 311] on span "Custom" at bounding box center [71, 313] width 15 height 6
click at [83, 251] on div "Size" at bounding box center [67, 246] width 84 height 11
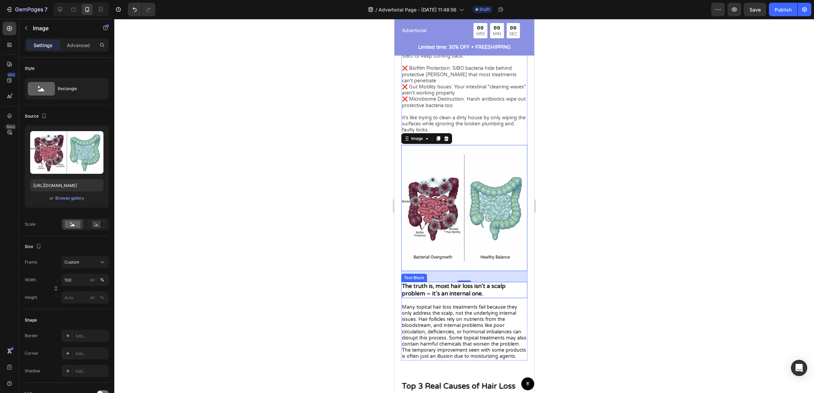
scroll to position [568, 0]
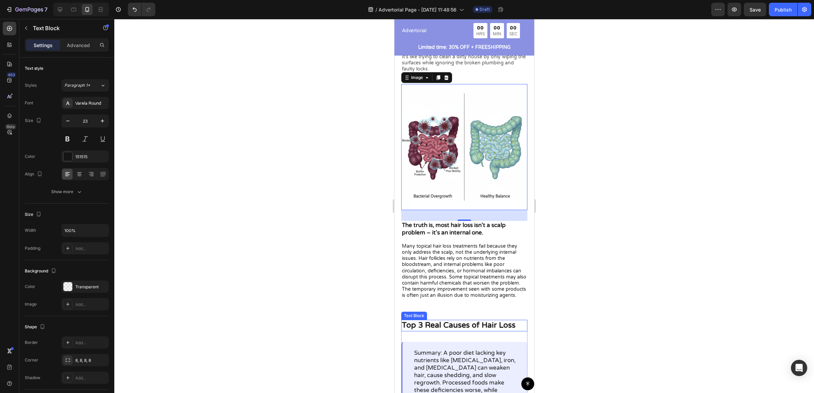
click at [467, 325] on p "Top 3 Real Causes of Hair Loss" at bounding box center [464, 326] width 125 height 10
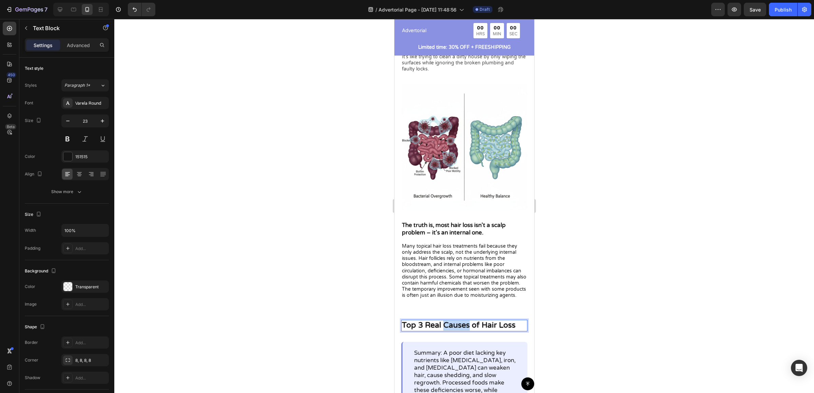
click at [467, 325] on p "Top 3 Real Causes of Hair Loss" at bounding box center [464, 326] width 125 height 10
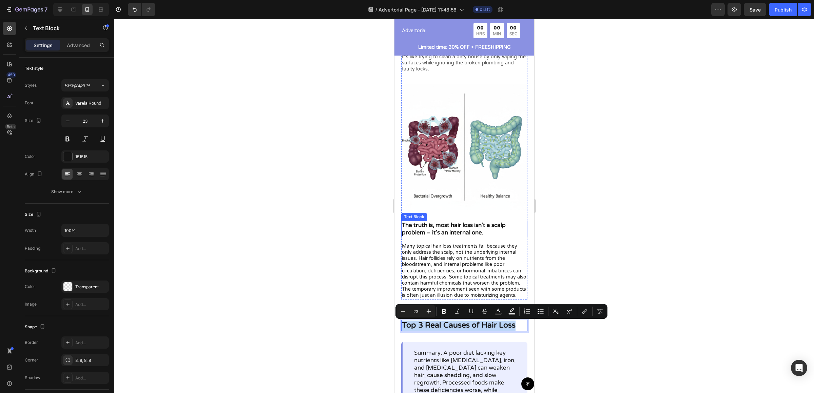
click at [441, 222] on p "The truth is, most hair loss isn't a scalp problem – it's an internal one." at bounding box center [464, 229] width 125 height 15
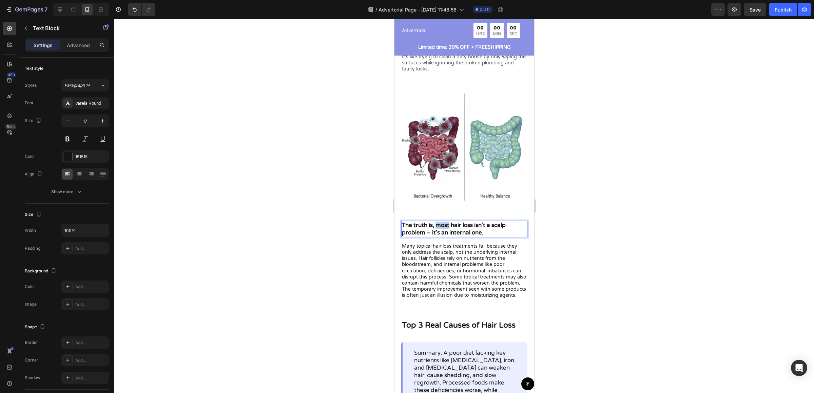
click at [441, 222] on p "The truth is, most hair loss isn't a scalp problem – it's an internal one." at bounding box center [464, 229] width 125 height 15
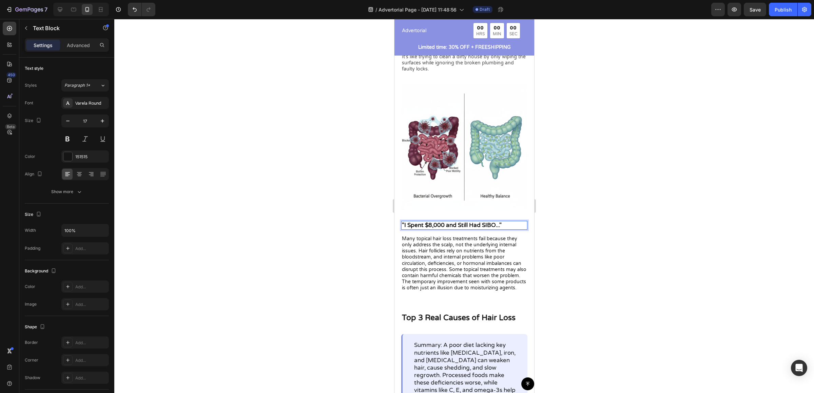
click at [471, 260] on p "Many topical hair loss treatments fail because they only address the scalp, not…" at bounding box center [464, 264] width 125 height 56
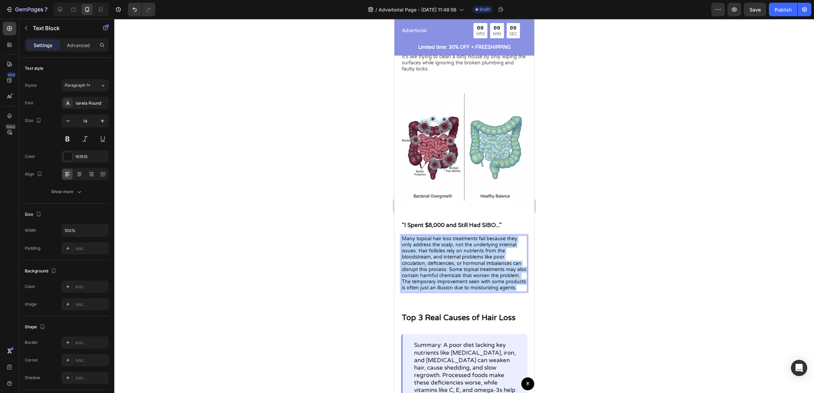
click at [471, 260] on p "Many topical hair loss treatments fail because they only address the scalp, not…" at bounding box center [464, 264] width 125 height 56
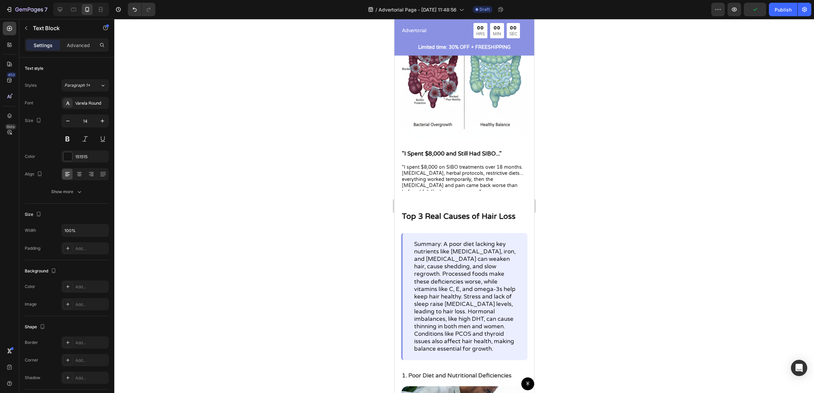
scroll to position [640, 0]
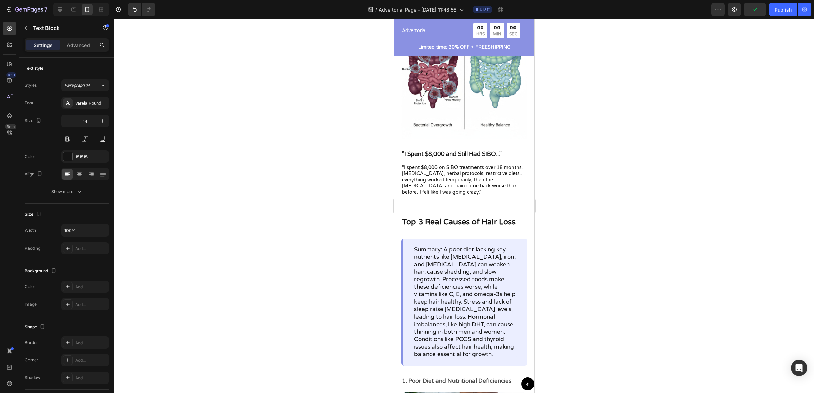
click at [455, 186] on p ""I spent $8,000 on SIBO treatments over 18 months. [MEDICAL_DATA], herbal proto…" at bounding box center [464, 180] width 125 height 31
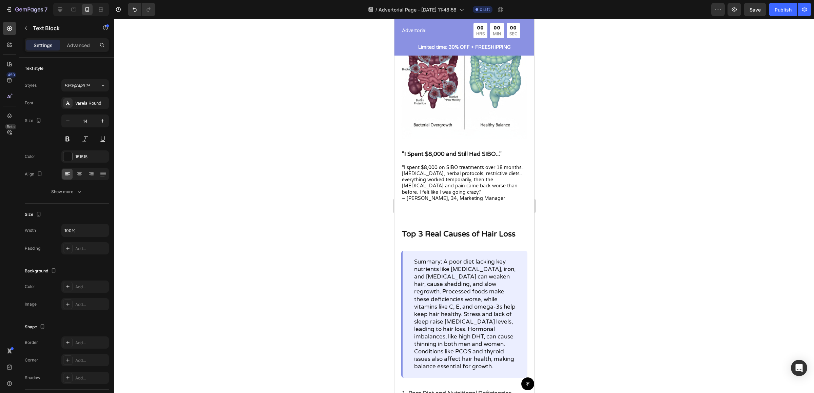
click at [408, 185] on p ""I spent $8,000 on SIBO treatments over 18 months. [MEDICAL_DATA], herbal proto…" at bounding box center [464, 180] width 125 height 31
click at [645, 180] on div at bounding box center [464, 206] width 700 height 374
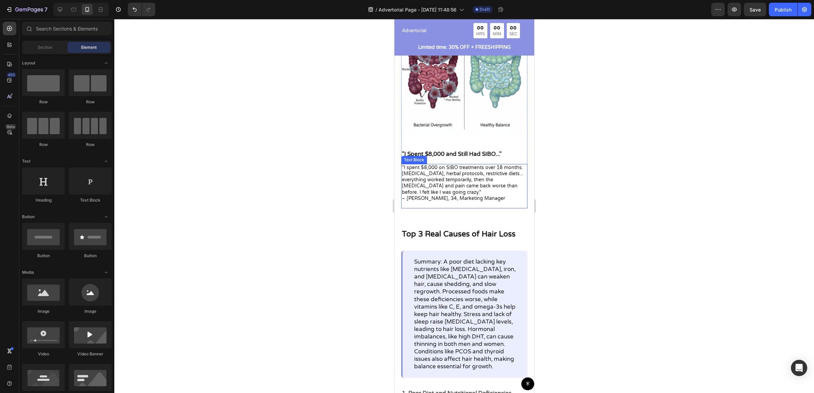
click at [414, 166] on p ""I spent $8,000 on SIBO treatments over 18 months. [MEDICAL_DATA], herbal proto…" at bounding box center [464, 180] width 125 height 31
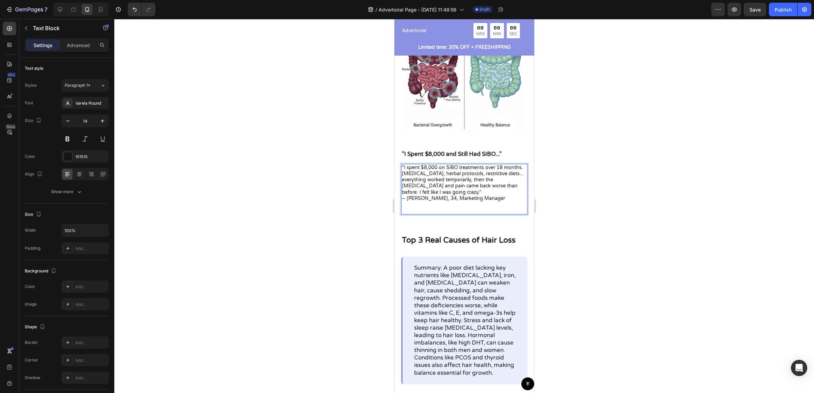
click at [466, 209] on p "– [PERSON_NAME], 34, Marketing Manager" at bounding box center [464, 205] width 125 height 19
click at [466, 186] on p ""I spent $8,000 on SIBO treatments over 18 months. [MEDICAL_DATA], herbal proto…" at bounding box center [464, 180] width 125 height 31
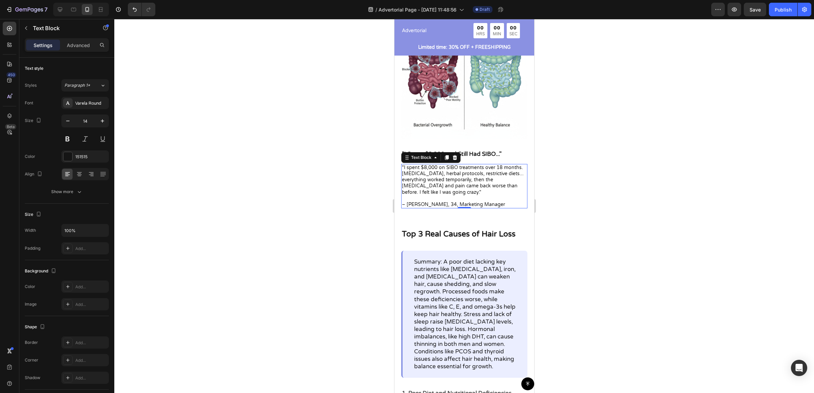
click at [634, 203] on div at bounding box center [464, 206] width 700 height 374
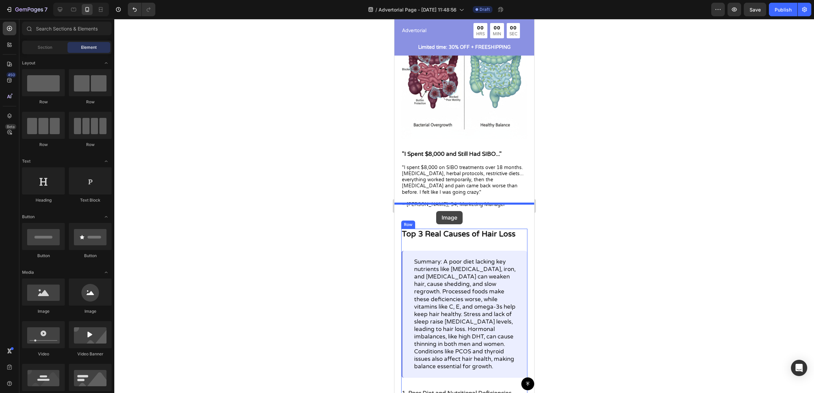
drag, startPoint x: 482, startPoint y: 309, endPoint x: 436, endPoint y: 211, distance: 107.4
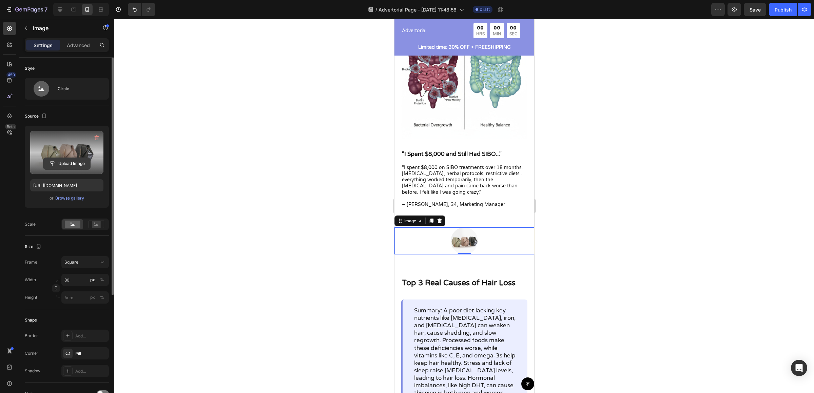
click at [72, 162] on input "file" at bounding box center [66, 164] width 47 height 12
type input "https://cdn.shopify.com/s/files/1/0673/4944/6882/files/gempages_484072994692399…"
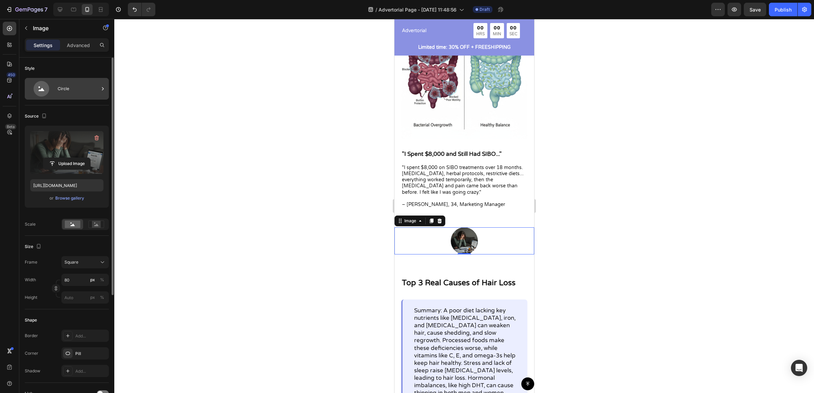
click at [67, 91] on div "Circle" at bounding box center [78, 89] width 41 height 16
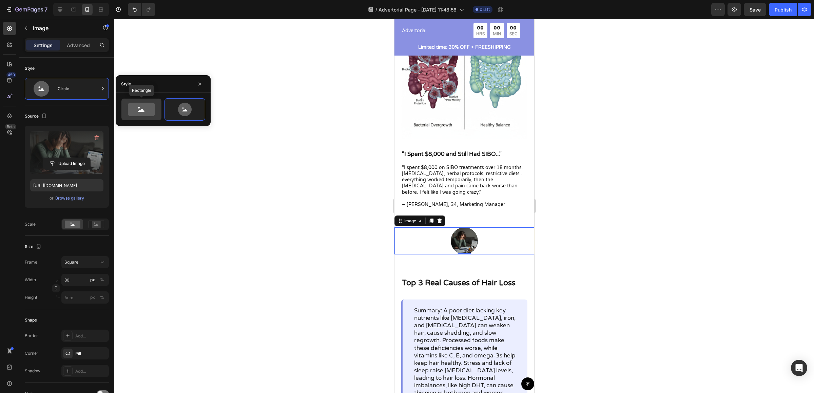
click at [155, 105] on icon at bounding box center [141, 110] width 32 height 14
type input "100"
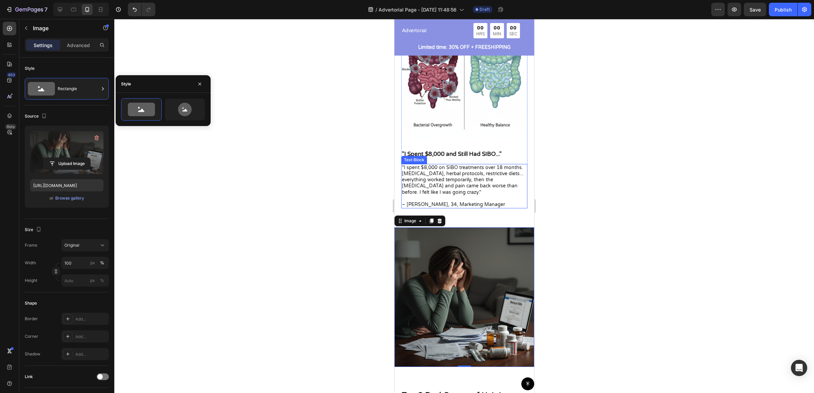
click at [616, 200] on div at bounding box center [464, 206] width 700 height 374
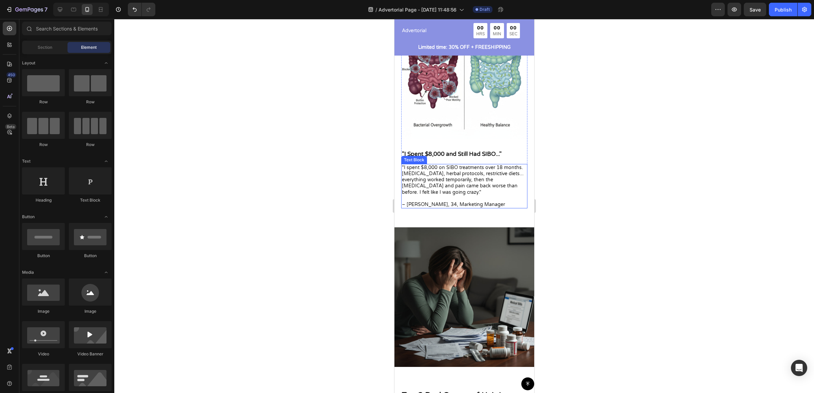
click at [571, 232] on div at bounding box center [464, 206] width 700 height 374
click at [461, 214] on icon at bounding box center [463, 216] width 5 height 5
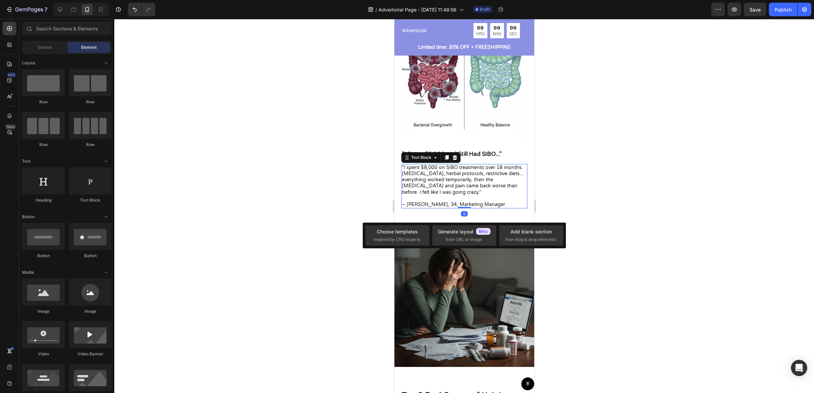
click at [473, 202] on p "– [PERSON_NAME], 34, Marketing Manager" at bounding box center [464, 205] width 125 height 6
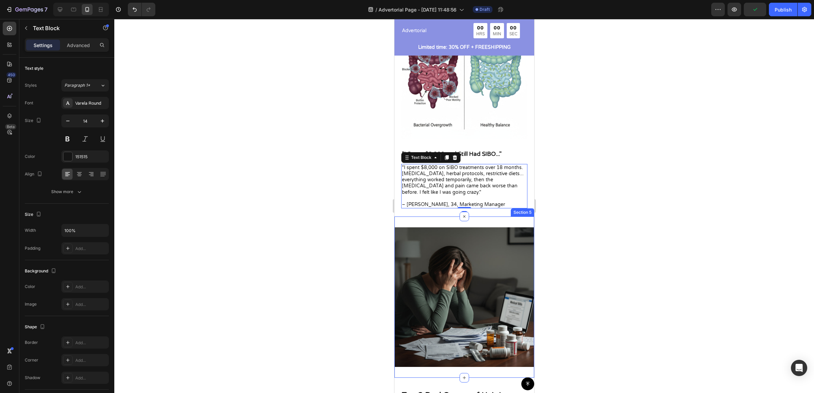
drag, startPoint x: 619, startPoint y: 209, endPoint x: 128, endPoint y: 194, distance: 492.0
click at [619, 209] on div at bounding box center [464, 206] width 700 height 374
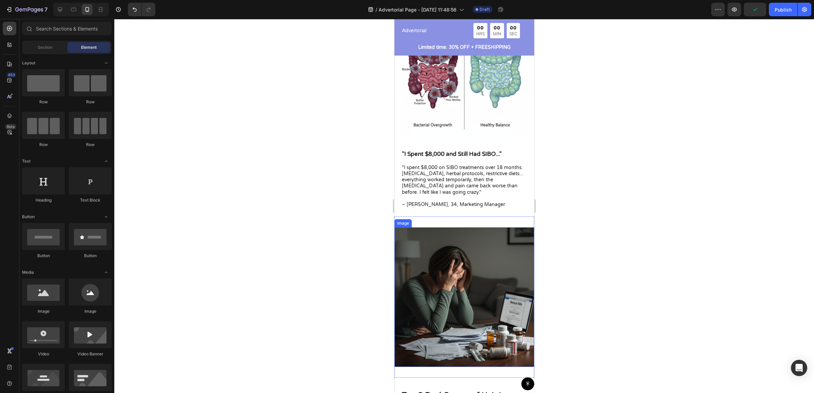
click at [449, 229] on img at bounding box center [464, 298] width 140 height 140
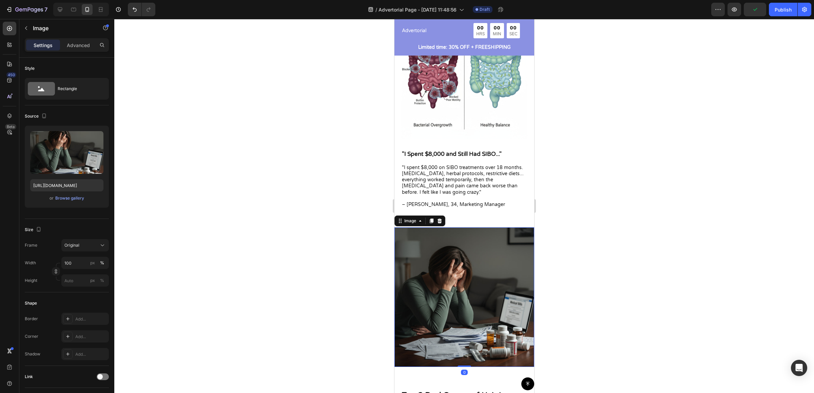
click at [604, 225] on div at bounding box center [464, 206] width 700 height 374
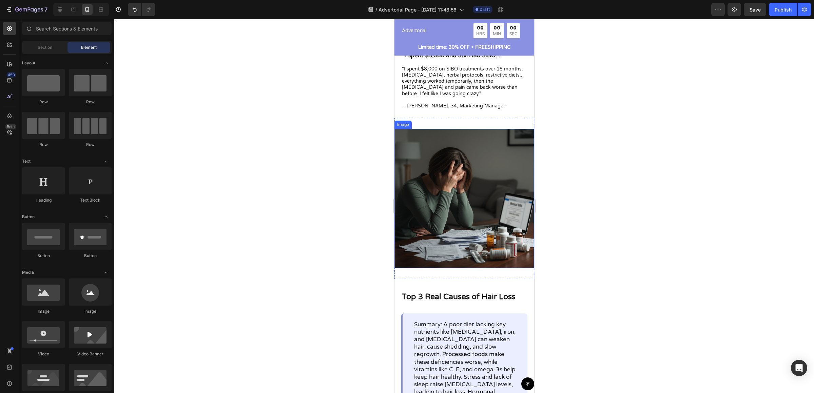
scroll to position [632, 0]
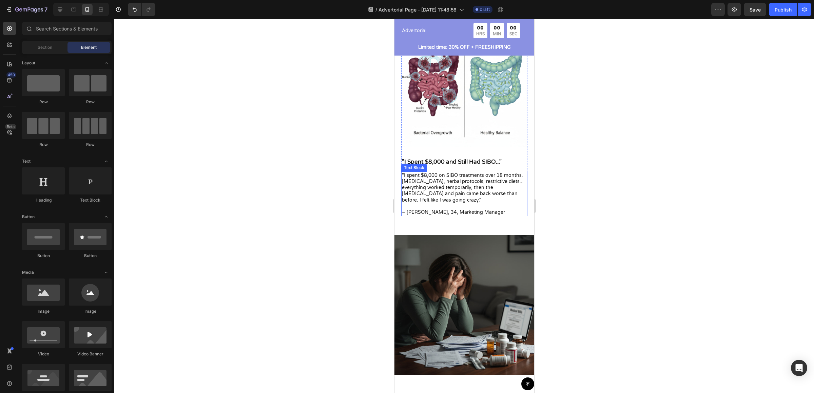
click at [421, 173] on p ""I spent $8,000 on SIBO treatments over 18 months. [MEDICAL_DATA], herbal proto…" at bounding box center [464, 188] width 125 height 31
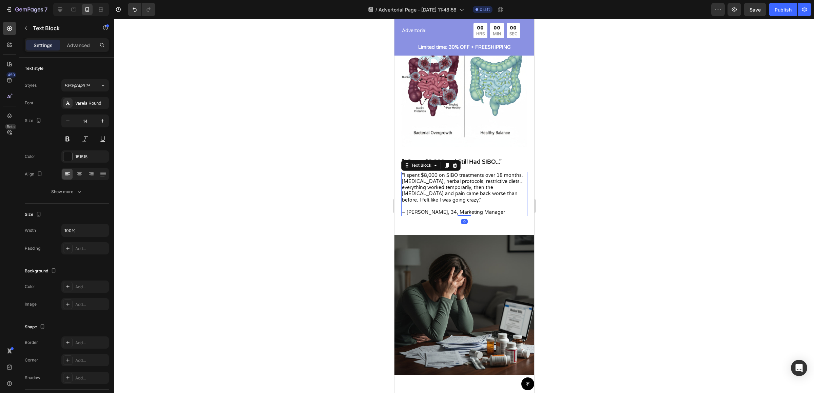
click at [421, 173] on p ""I spent $8,000 on SIBO treatments over 18 months. [MEDICAL_DATA], herbal proto…" at bounding box center [464, 188] width 125 height 31
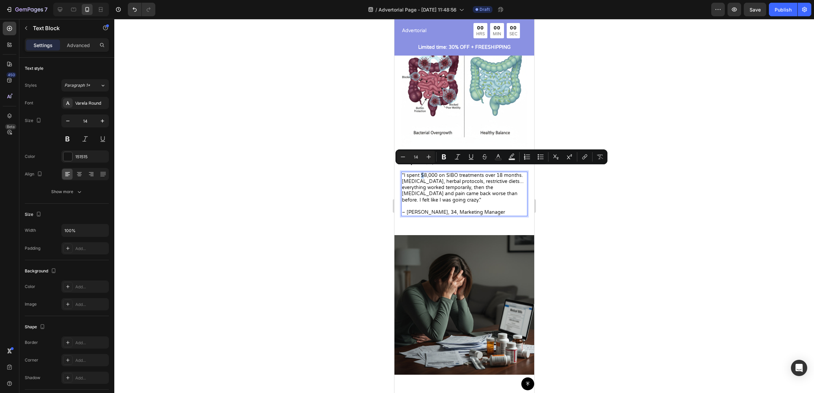
click at [421, 173] on p ""I spent $8,000 on SIBO treatments over 18 months. [MEDICAL_DATA], herbal proto…" at bounding box center [464, 188] width 125 height 31
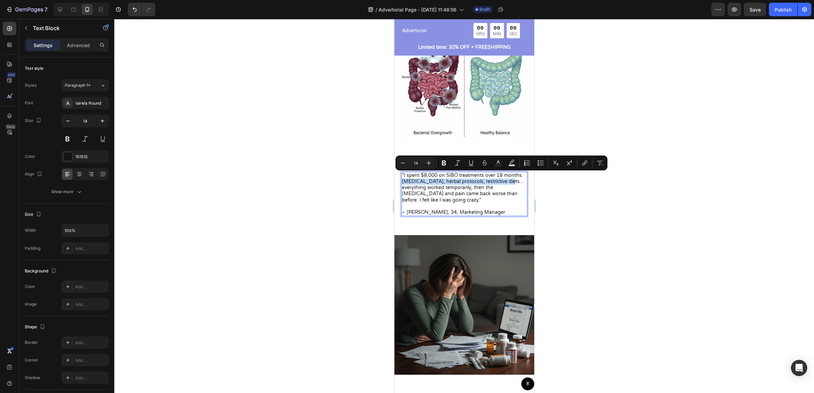
drag, startPoint x: 402, startPoint y: 177, endPoint x: 504, endPoint y: 178, distance: 101.4
click at [504, 178] on p ""I spent $8,000 on SIBO treatments over 18 months. [MEDICAL_DATA], herbal proto…" at bounding box center [464, 188] width 125 height 31
click at [444, 165] on icon "Editor contextual toolbar" at bounding box center [444, 163] width 4 height 5
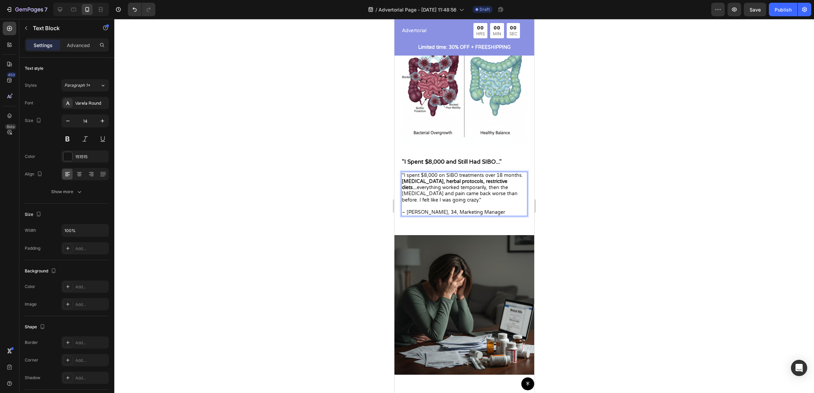
click at [487, 193] on p ""I spent $8,000 on SIBO treatments over 18 months. Rifaximin, herbal protocols,…" at bounding box center [464, 188] width 125 height 31
drag, startPoint x: 490, startPoint y: 188, endPoint x: 437, endPoint y: 195, distance: 53.7
click at [437, 195] on p ""I spent $8,000 on SIBO treatments over 18 months. Rifaximin, herbal protocols,…" at bounding box center [464, 188] width 125 height 31
type input "14"
click at [628, 208] on div at bounding box center [464, 206] width 700 height 374
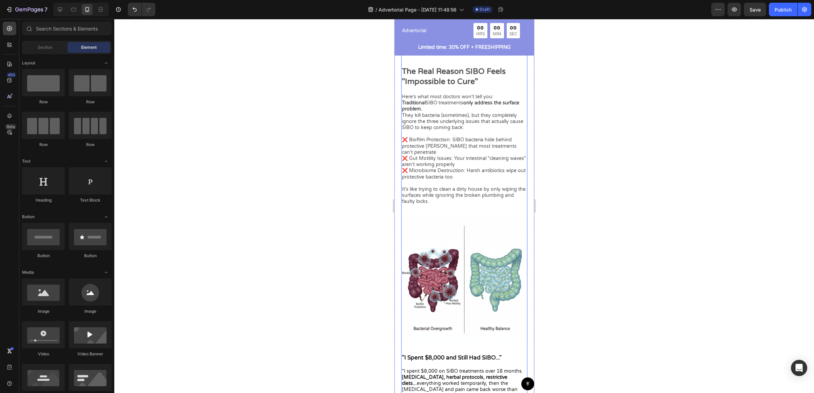
scroll to position [440, 0]
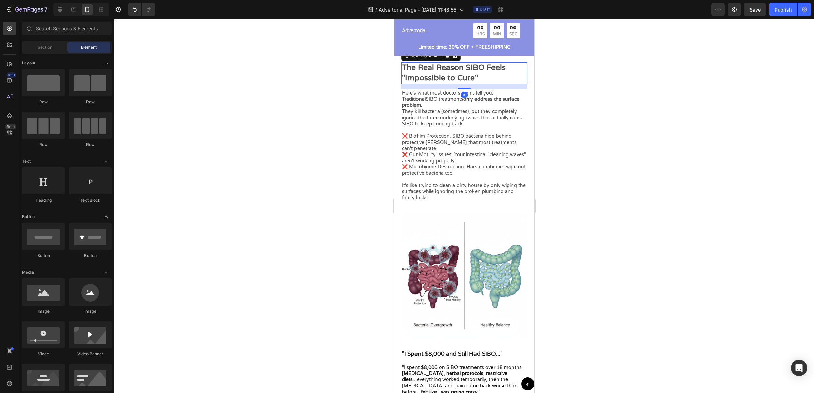
click at [443, 76] on p "The Real Reason SIBO Feels "Impossible to Cure"" at bounding box center [464, 73] width 125 height 20
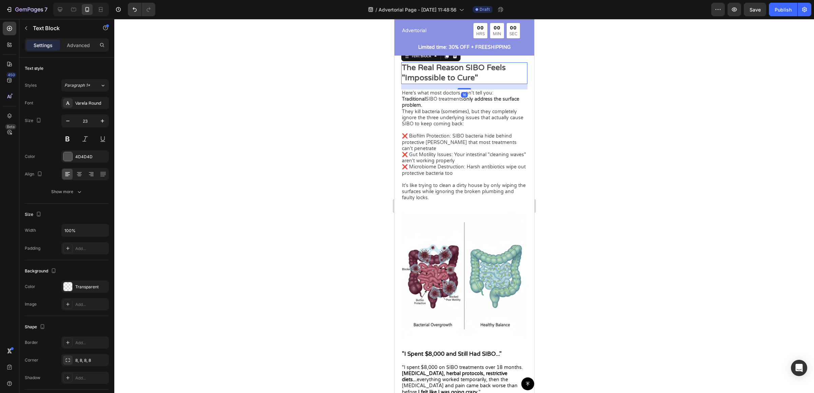
copy p "I felt like I was going crazy."
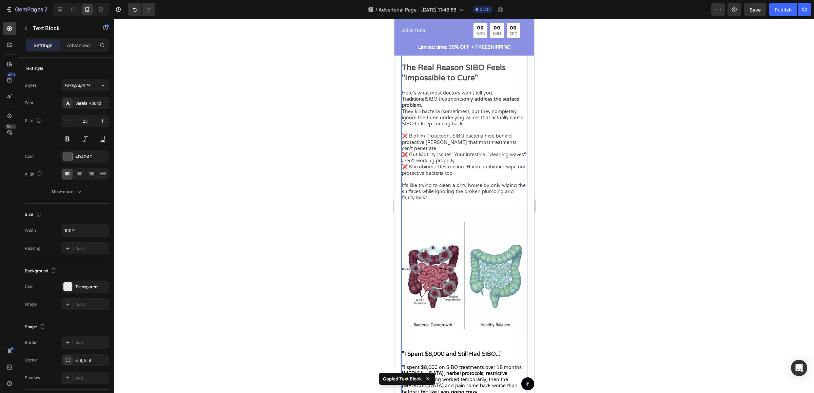
click at [426, 338] on div "Image You've tried the antibiotics . Maybe even multiple rounds. You've done th…" at bounding box center [464, 113] width 126 height 590
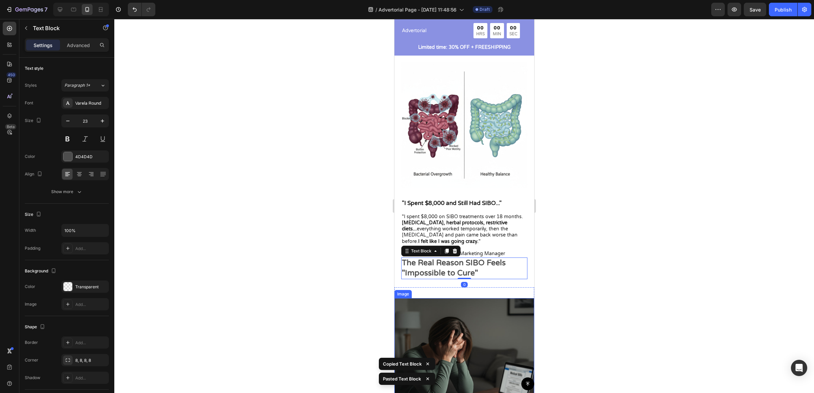
scroll to position [590, 0]
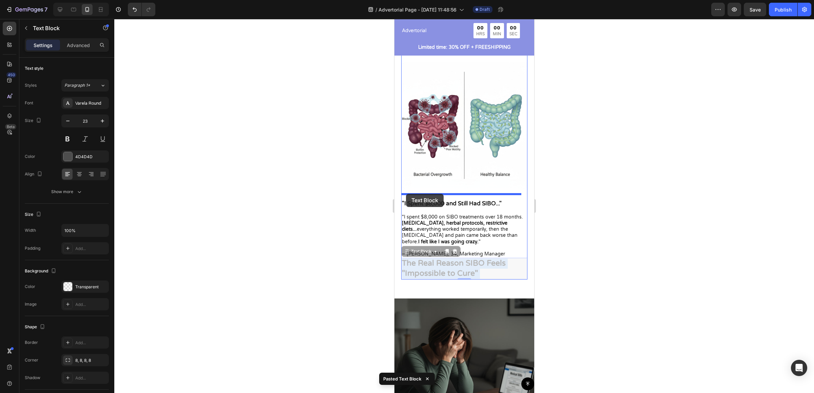
drag, startPoint x: 446, startPoint y: 263, endPoint x: 406, endPoint y: 194, distance: 79.8
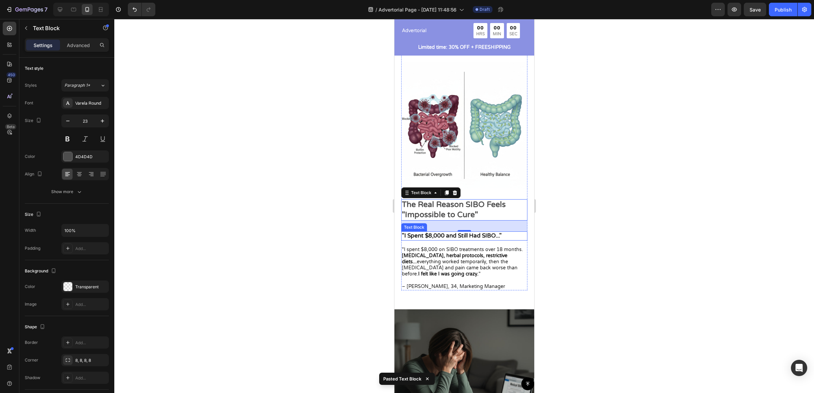
click at [465, 233] on p ""I Spent $8,000 and Still Had SIBO..."" at bounding box center [464, 235] width 125 height 7
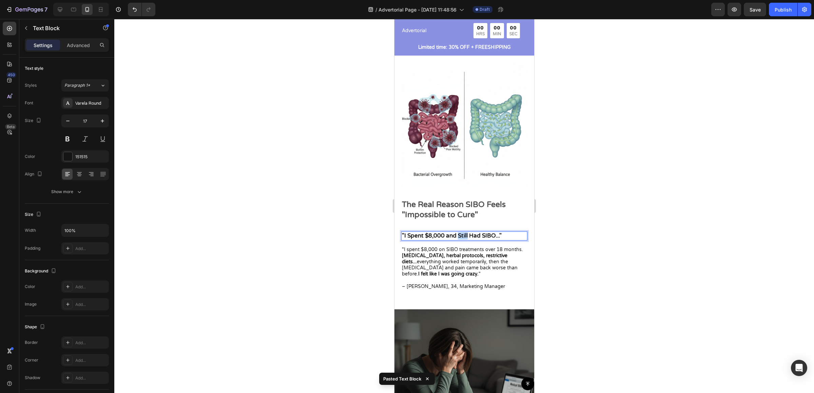
click at [465, 233] on p ""I Spent $8,000 and Still Had SIBO..."" at bounding box center [464, 235] width 125 height 7
click at [444, 204] on p "The Real Reason SIBO Feels "Impossible to Cure"" at bounding box center [464, 210] width 125 height 20
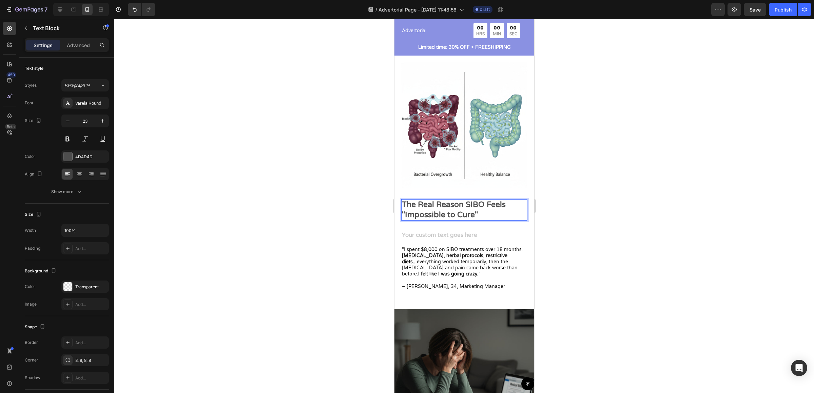
click at [444, 204] on p "The Real Reason SIBO Feels "Impossible to Cure"" at bounding box center [464, 210] width 125 height 20
click at [555, 218] on div at bounding box center [464, 206] width 700 height 374
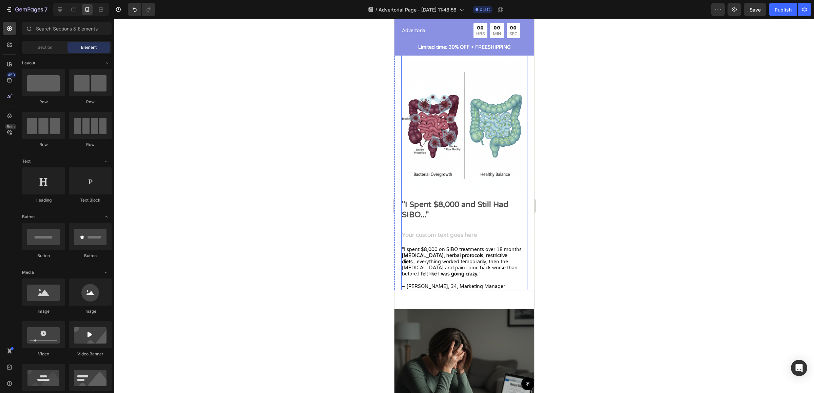
click at [481, 232] on div "Rich Text Editor. Editing area: main" at bounding box center [464, 236] width 126 height 9
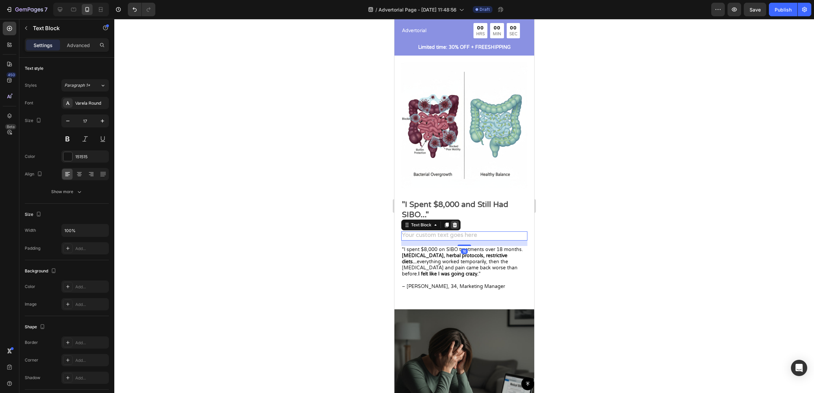
click at [453, 223] on icon at bounding box center [454, 225] width 4 height 5
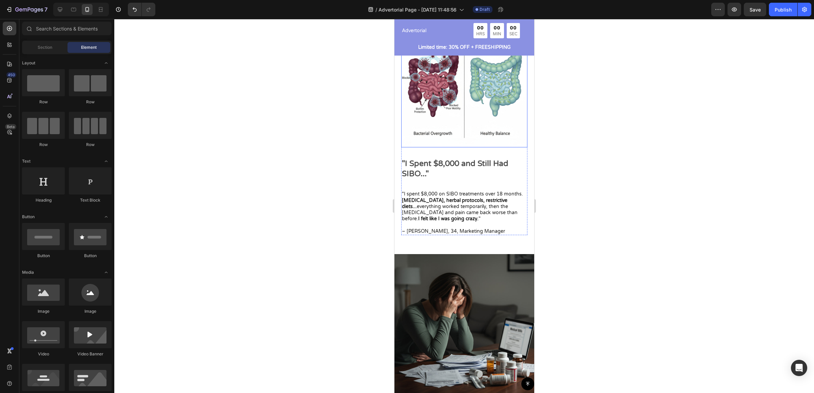
scroll to position [646, 0]
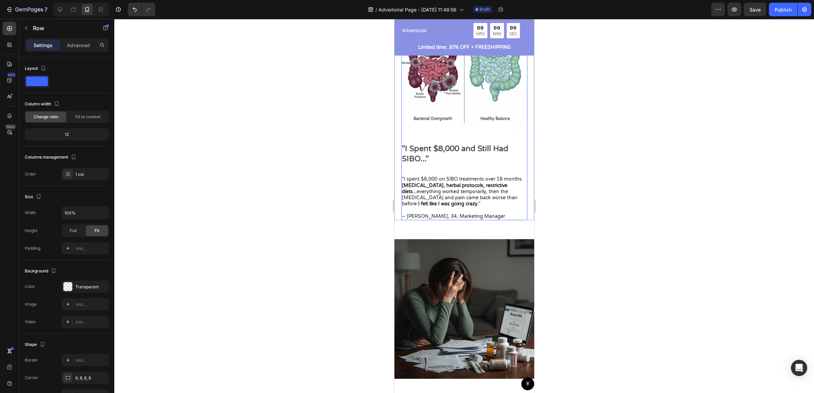
click at [439, 176] on p ""I spent $8,000 on SIBO treatments over 18 months. Rifaximin, herbal protocols,…" at bounding box center [464, 191] width 125 height 31
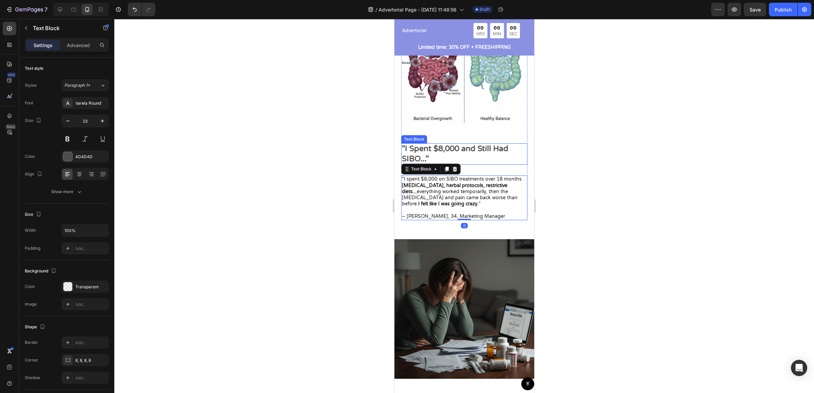
click at [472, 157] on p ""I Spent $8,000 and Still Had SIBO..."" at bounding box center [464, 154] width 125 height 20
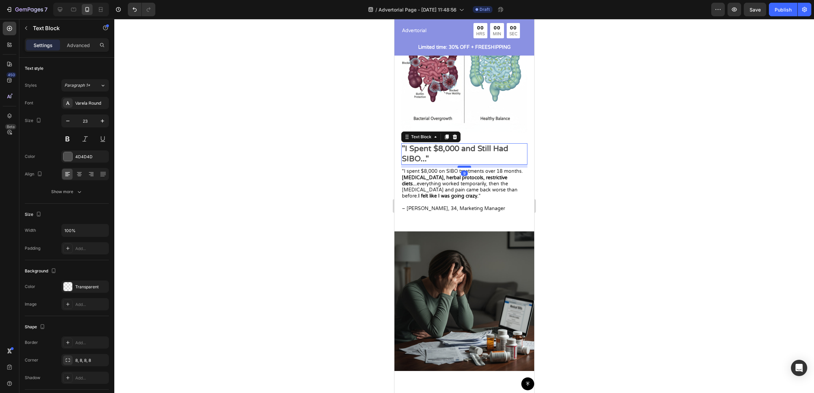
drag, startPoint x: 461, startPoint y: 170, endPoint x: 461, endPoint y: 162, distance: 7.1
click at [461, 166] on div at bounding box center [464, 167] width 14 height 2
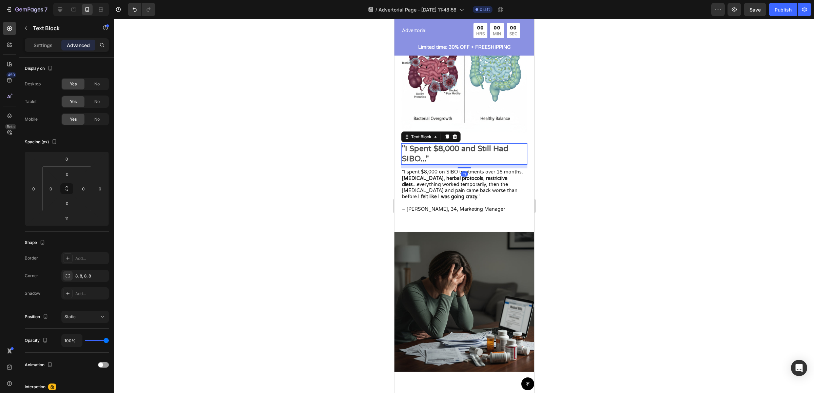
click at [616, 164] on div at bounding box center [464, 206] width 700 height 374
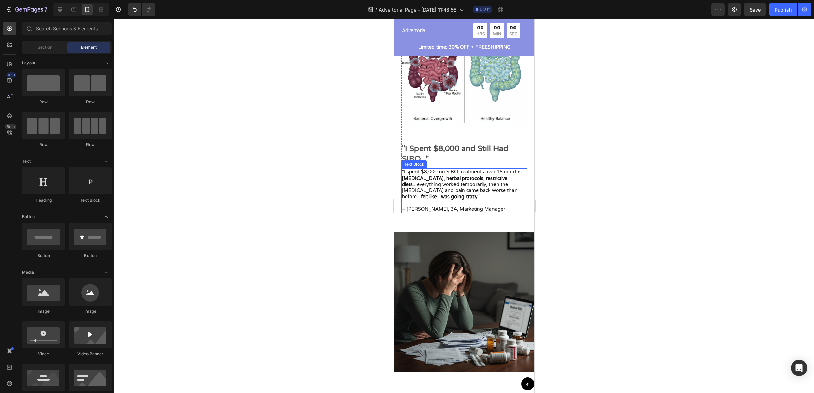
scroll to position [644, 0]
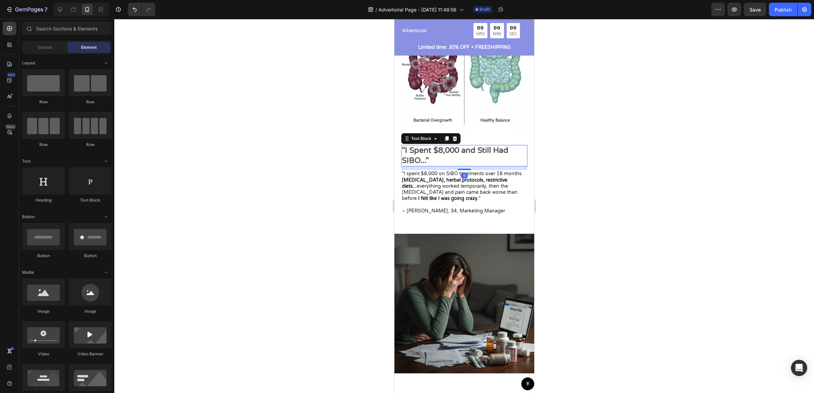
click at [461, 148] on p ""I Spent $8,000 and Still Had SIBO..."" at bounding box center [464, 156] width 125 height 20
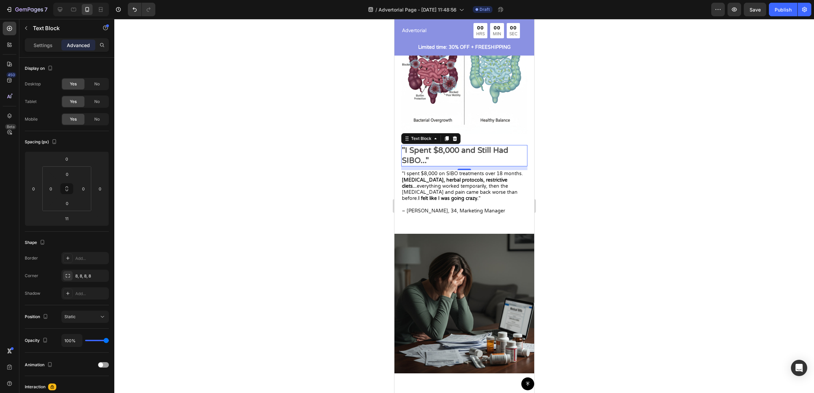
click at [636, 198] on div at bounding box center [464, 206] width 700 height 374
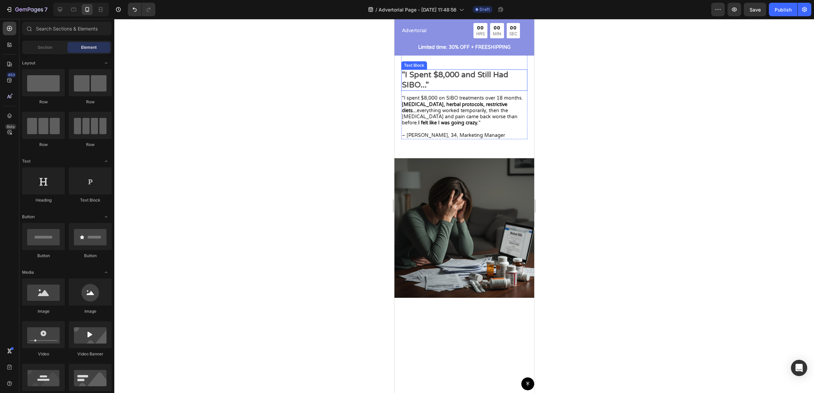
scroll to position [949, 0]
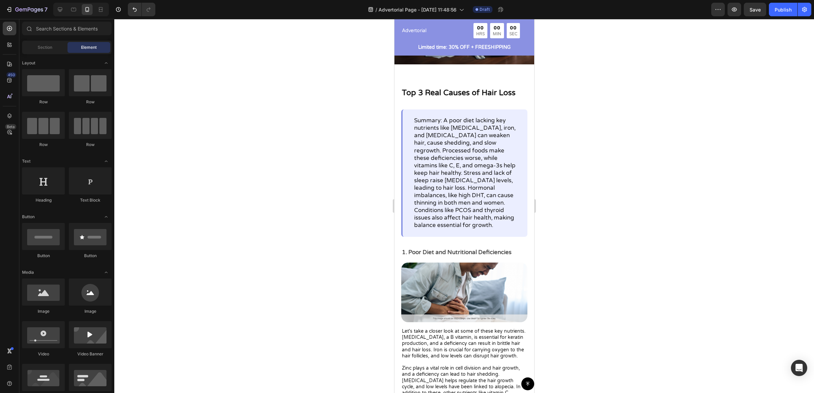
click at [477, 88] on p "Top 3 Real Causes of Hair Loss" at bounding box center [464, 93] width 125 height 10
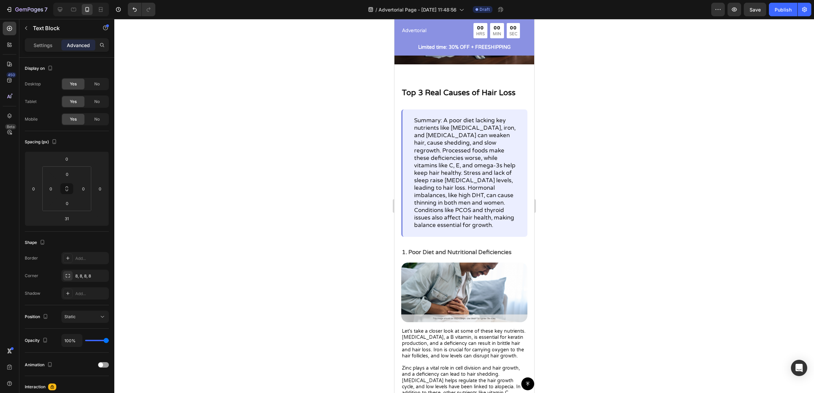
click at [477, 88] on p "Top 3 Real Causes of Hair Loss" at bounding box center [464, 93] width 125 height 10
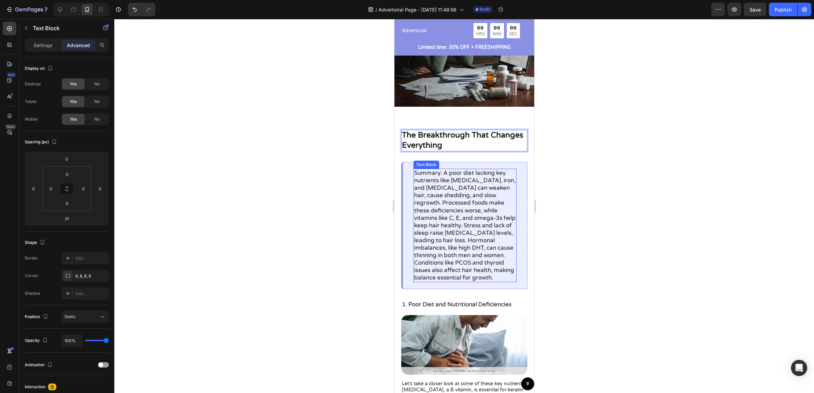
scroll to position [868, 0]
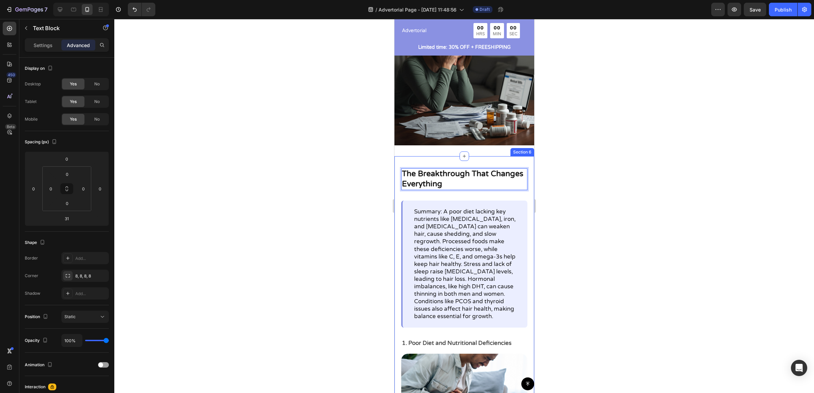
click at [605, 160] on div at bounding box center [464, 206] width 700 height 374
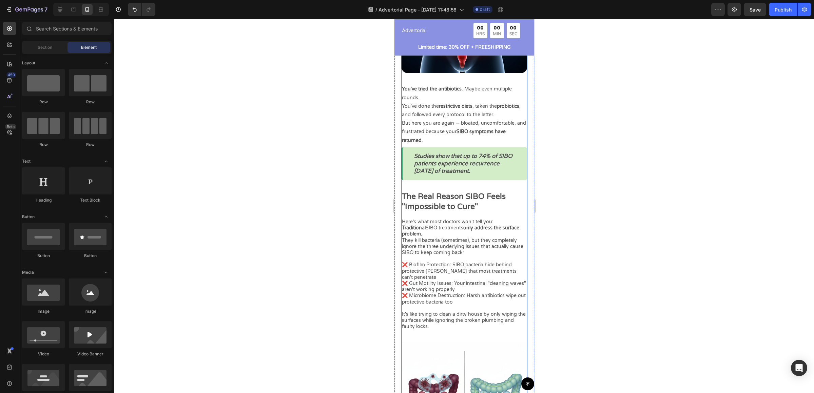
scroll to position [298, 0]
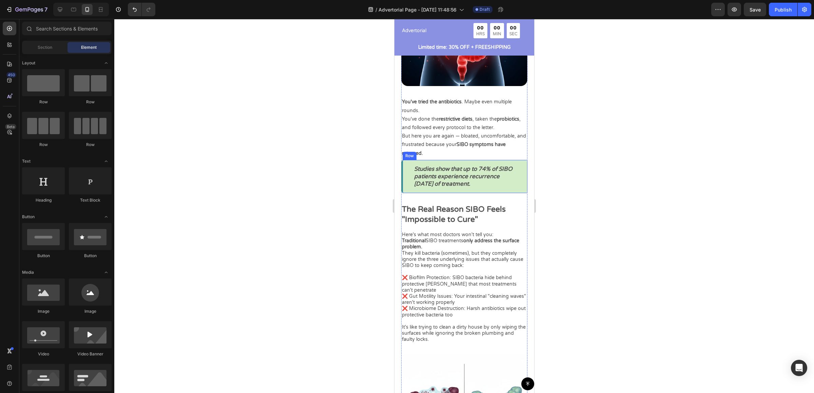
click at [516, 160] on div "Studies show that up to 74% of SIBO patients experience recurrence within 9 mon…" at bounding box center [464, 176] width 126 height 33
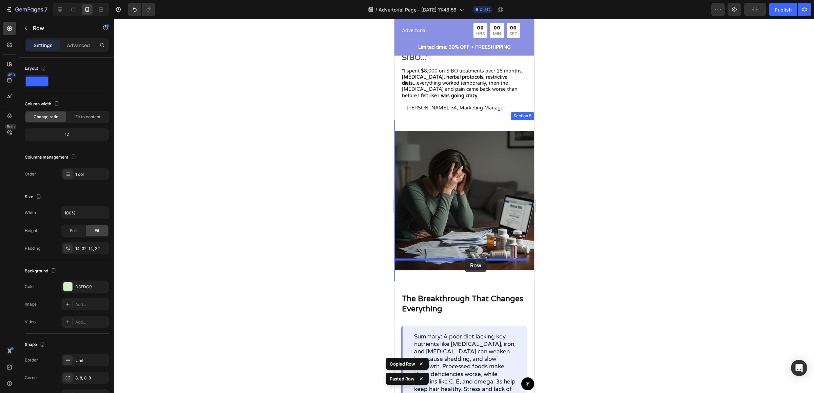
scroll to position [851, 0]
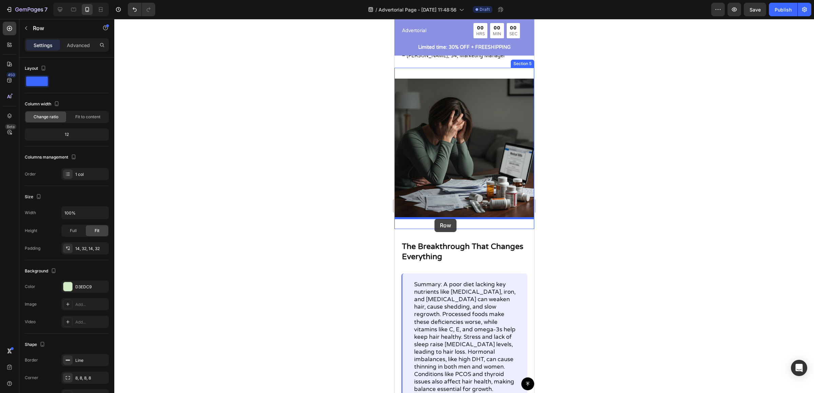
drag, startPoint x: 511, startPoint y: 190, endPoint x: 435, endPoint y: 218, distance: 81.1
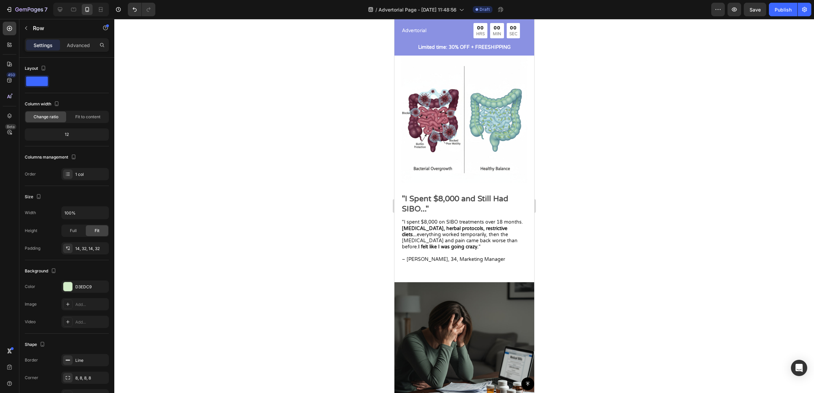
scroll to position [838, 0]
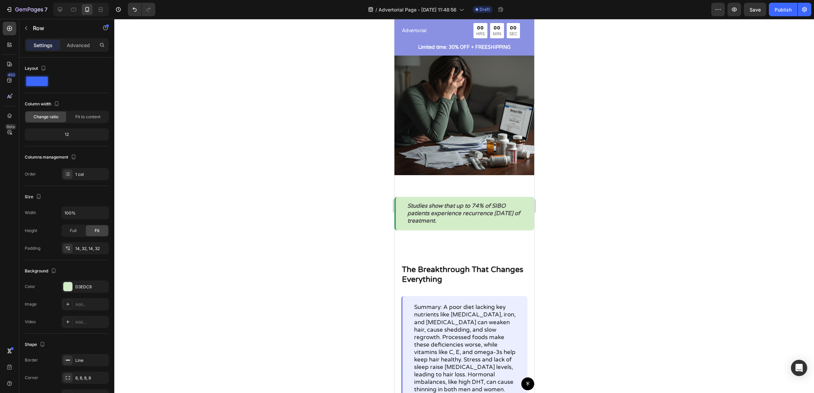
click at [425, 209] on icon "Studies show that up to 74% of SIBO patients experience recurrence within 9 mon…" at bounding box center [463, 213] width 113 height 22
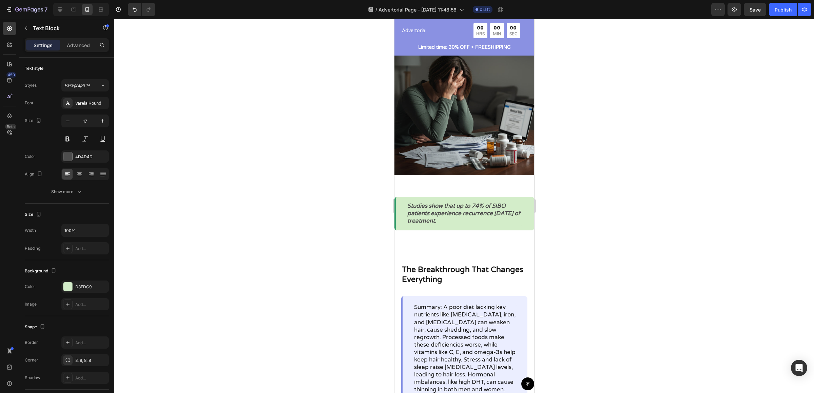
click at [425, 209] on icon "Studies show that up to 74% of SIBO patients experience recurrence within 9 mon…" at bounding box center [463, 213] width 113 height 22
click at [582, 209] on div at bounding box center [464, 206] width 700 height 374
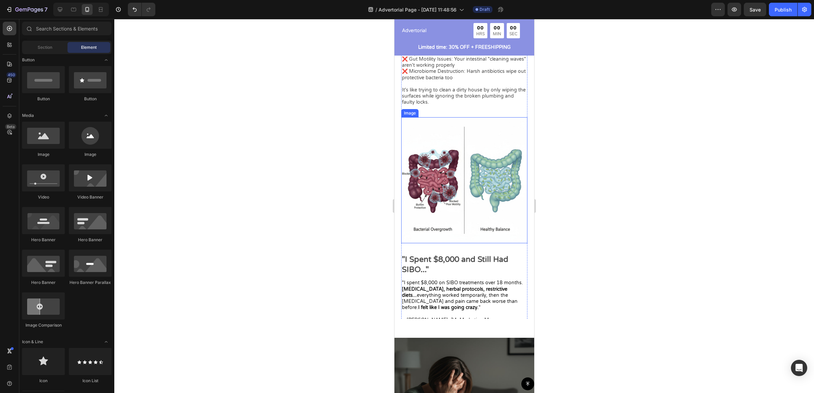
scroll to position [825, 0]
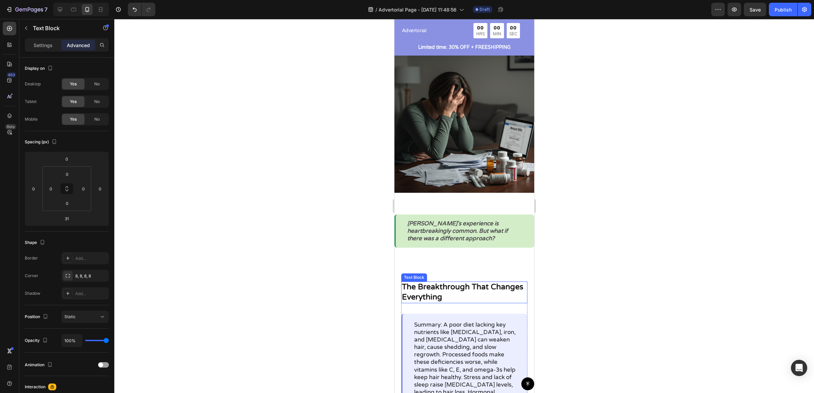
click at [459, 288] on p "The Breakthrough That Changes Everything" at bounding box center [464, 293] width 125 height 20
click at [45, 51] on div "Settings Advanced" at bounding box center [67, 45] width 84 height 14
click at [46, 46] on p "Settings" at bounding box center [43, 45] width 19 height 7
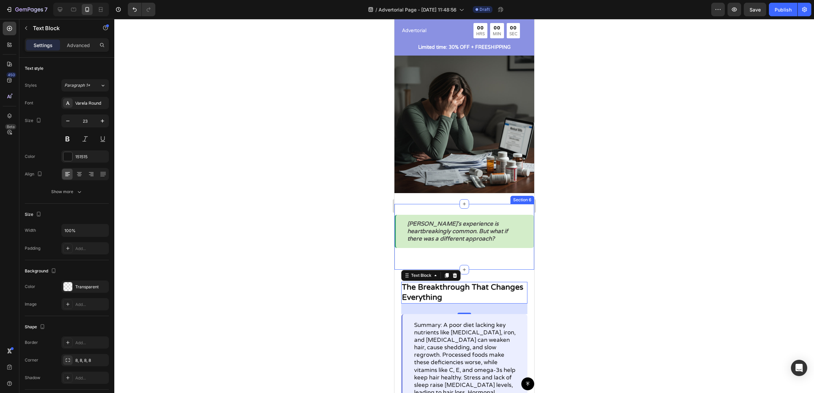
scroll to position [718, 0]
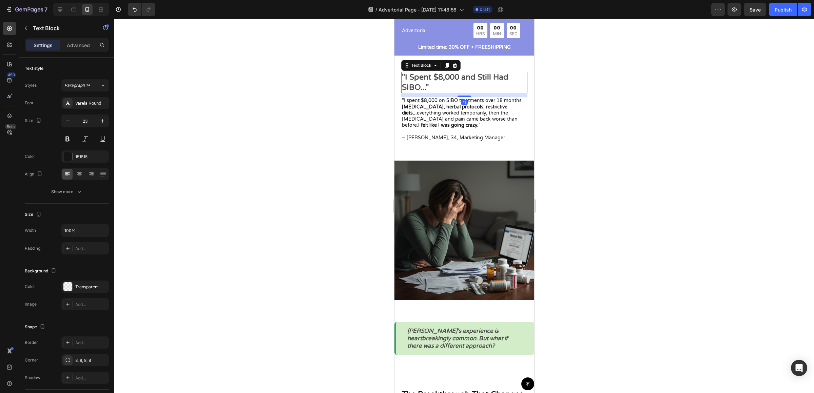
click at [429, 73] on p ""I Spent $8,000 and Still Had SIBO..."" at bounding box center [464, 83] width 125 height 20
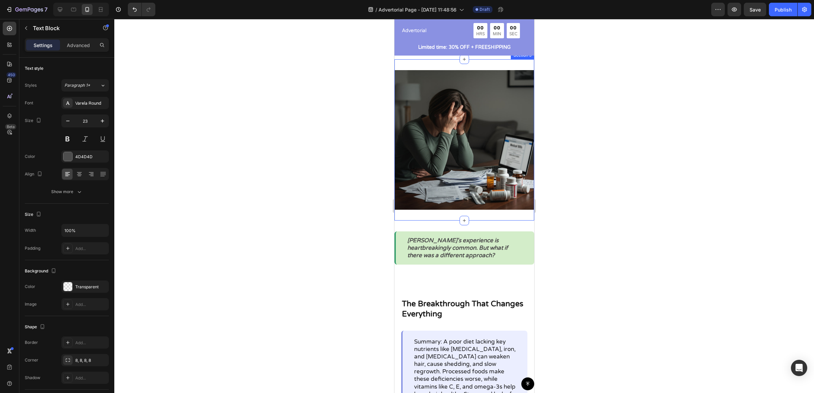
scroll to position [809, 0]
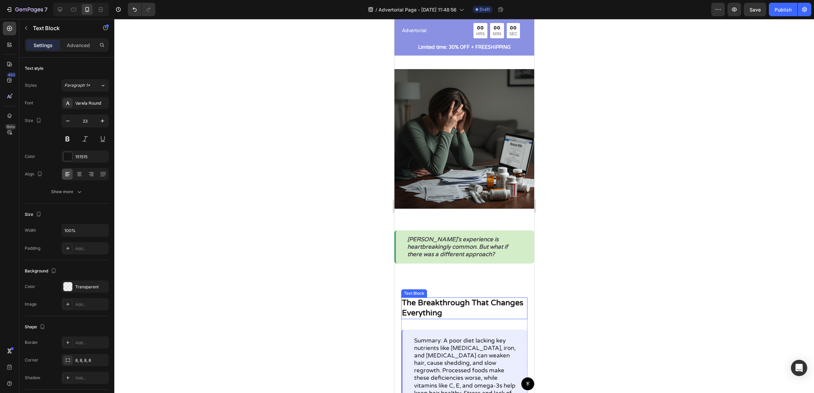
click at [459, 298] on p "The Breakthrough That Changes Everything" at bounding box center [464, 308] width 125 height 20
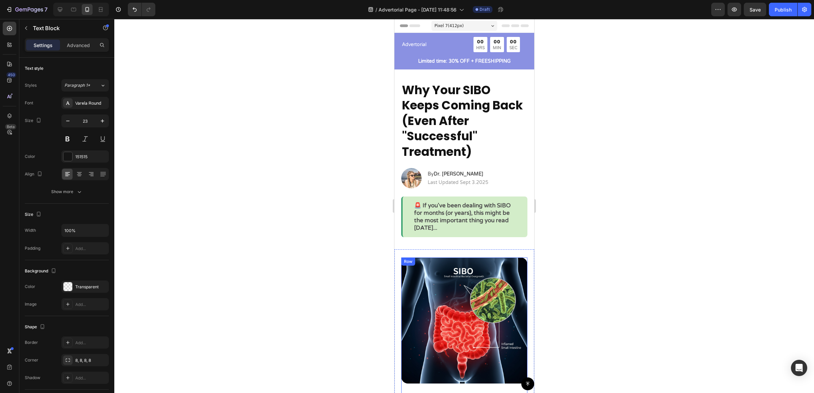
scroll to position [366, 0]
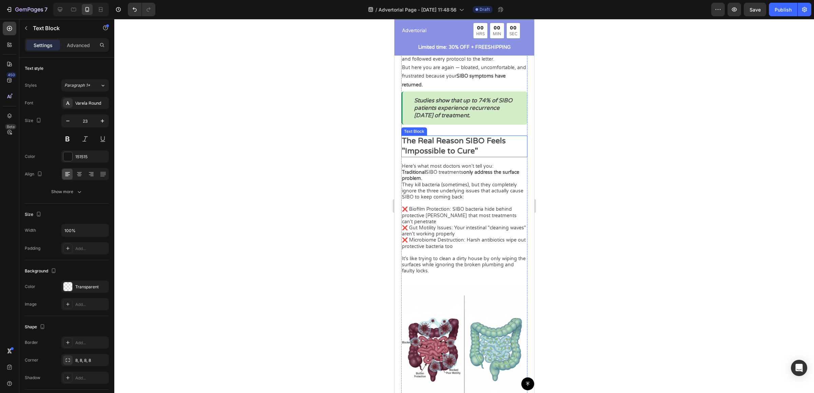
click at [457, 151] on p "The Real Reason SIBO Feels "Impossible to Cure"" at bounding box center [464, 146] width 125 height 20
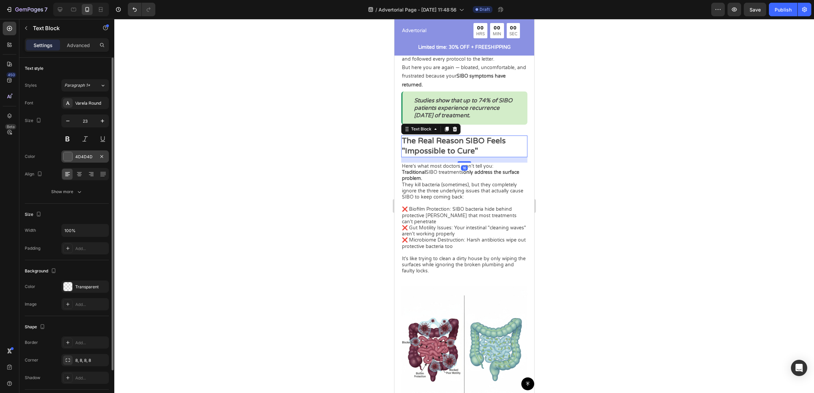
click at [86, 160] on div "4D4D4D" at bounding box center [85, 157] width 20 height 6
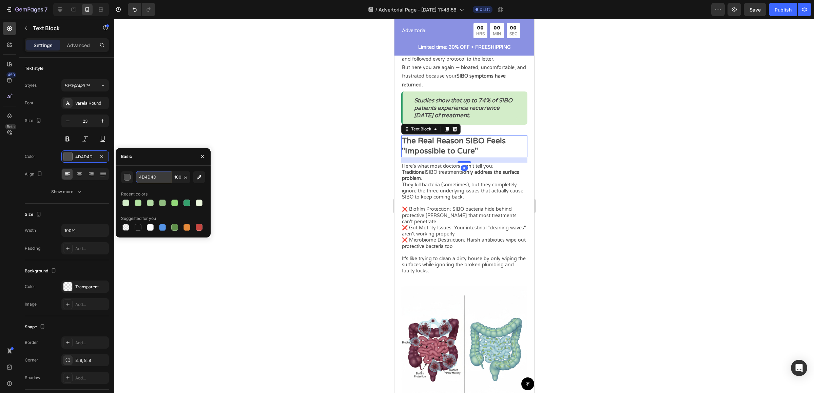
click at [149, 175] on input "4D4D4D" at bounding box center [153, 177] width 35 height 12
click at [647, 257] on div at bounding box center [464, 206] width 700 height 374
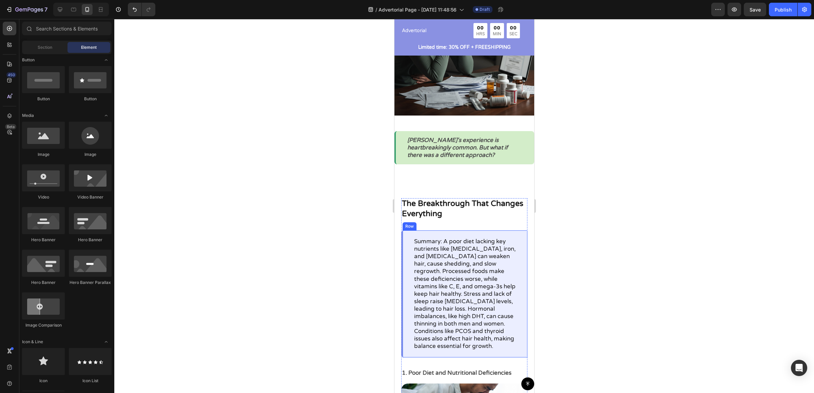
scroll to position [900, 0]
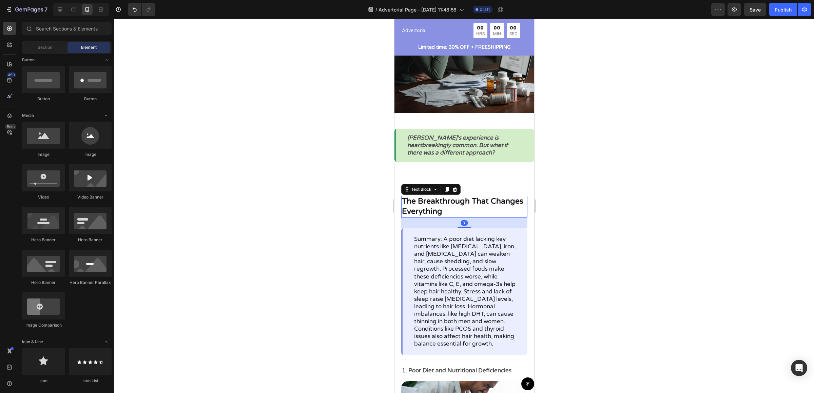
click at [458, 217] on p "The Breakthrough That Changes Everything" at bounding box center [464, 207] width 125 height 20
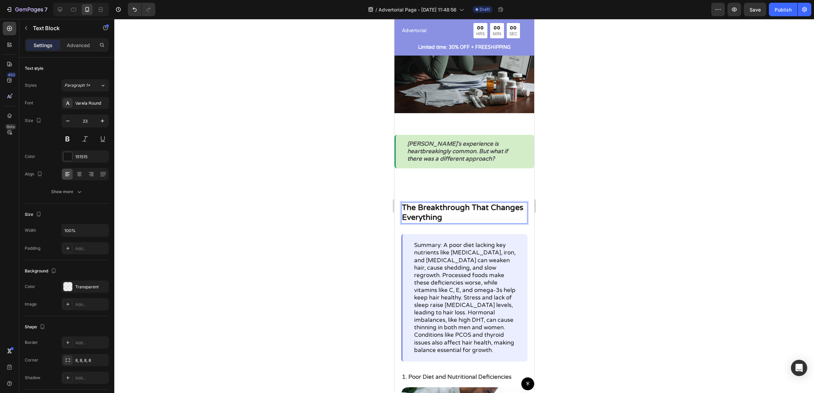
click at [458, 210] on p "The Breakthrough That Changes Everything" at bounding box center [464, 213] width 125 height 20
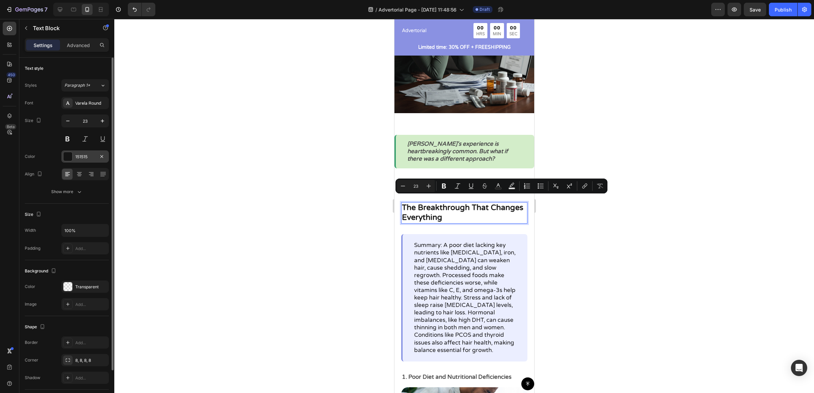
click at [80, 159] on div "151515" at bounding box center [85, 157] width 20 height 6
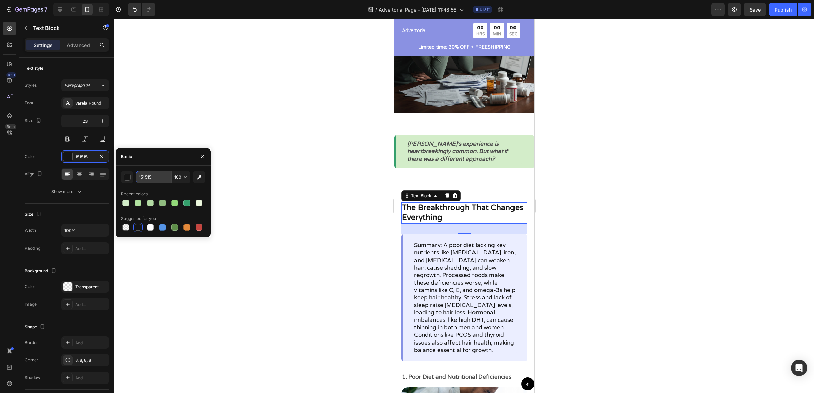
click at [158, 180] on input "151515" at bounding box center [153, 177] width 35 height 12
paste input "4D4D4D"
type input "4D4D4D"
drag, startPoint x: 224, startPoint y: 223, endPoint x: 236, endPoint y: 228, distance: 13.7
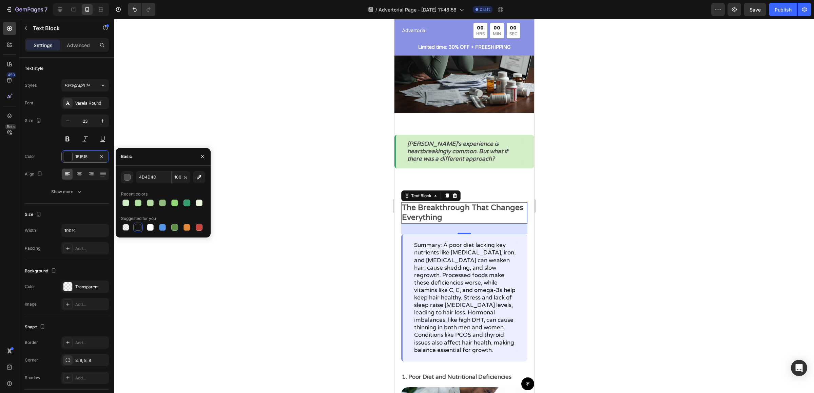
click at [224, 223] on div at bounding box center [464, 206] width 700 height 374
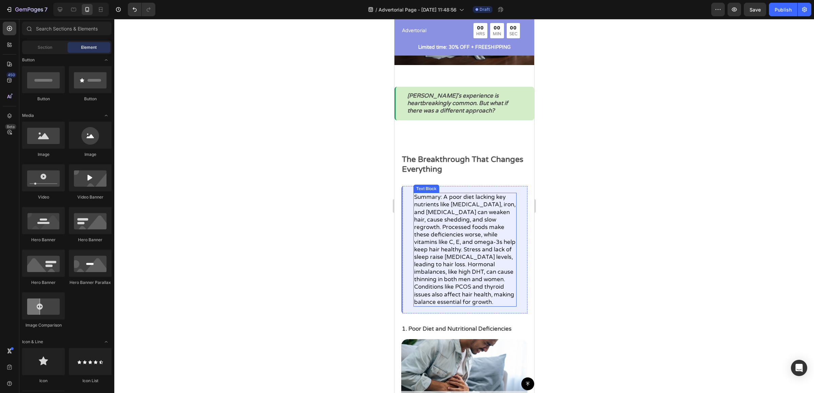
scroll to position [966, 0]
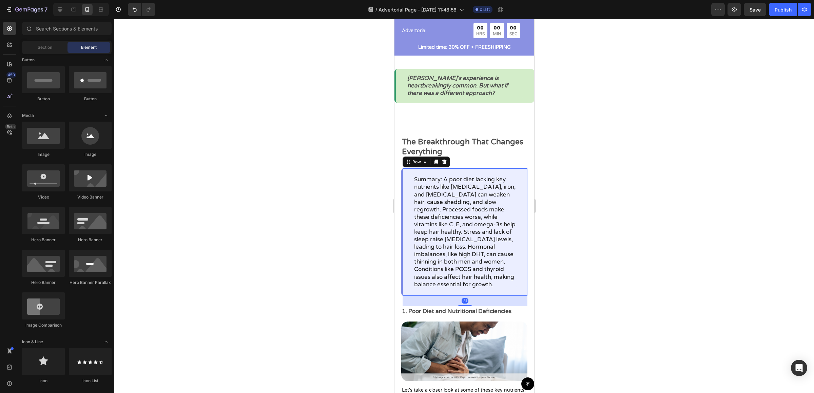
click at [482, 169] on div "Summary: A poor diet lacking key nutrients like biotin, iron, and vitamin D can…" at bounding box center [464, 232] width 126 height 127
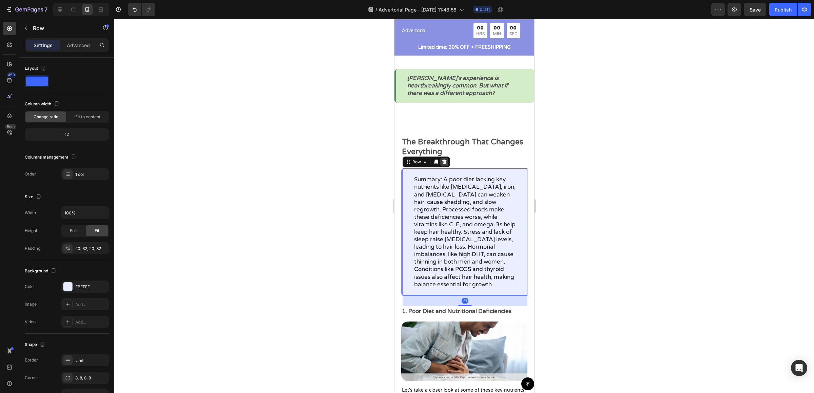
click at [447, 158] on div at bounding box center [444, 162] width 8 height 8
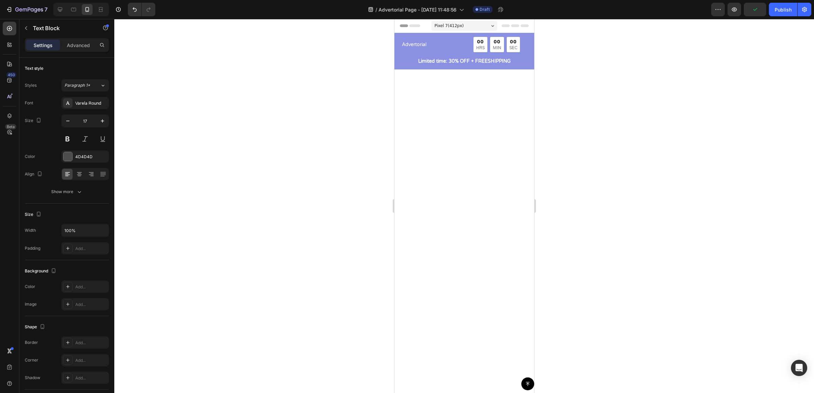
scroll to position [966, 0]
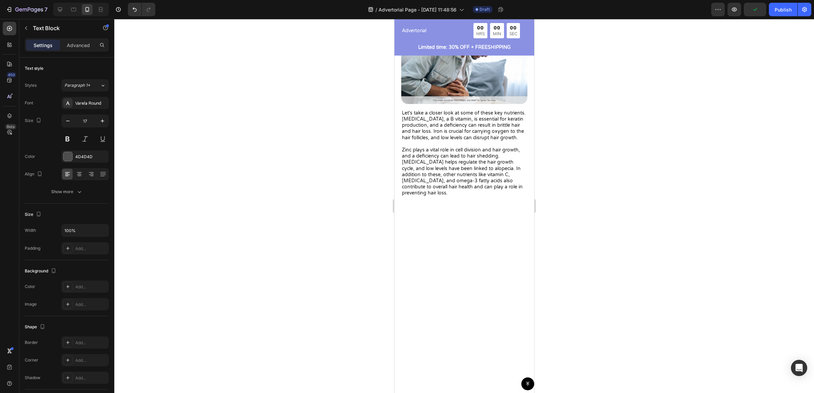
click at [456, 26] on div at bounding box center [454, 22] width 8 height 8
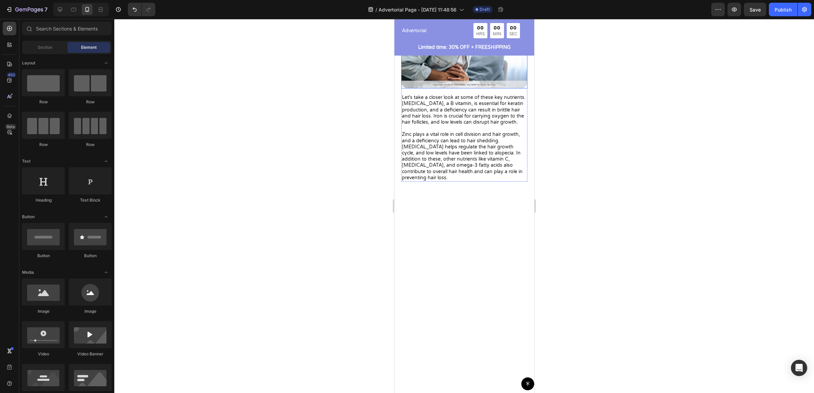
click at [457, 89] on img at bounding box center [464, 59] width 126 height 60
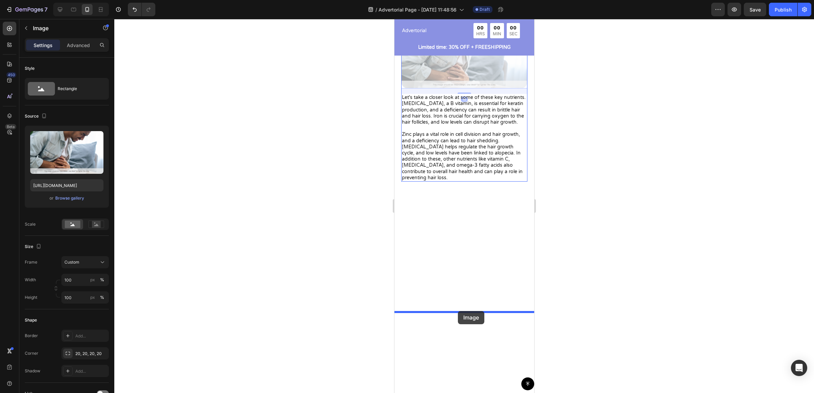
drag, startPoint x: 464, startPoint y: 181, endPoint x: 459, endPoint y: 315, distance: 134.0
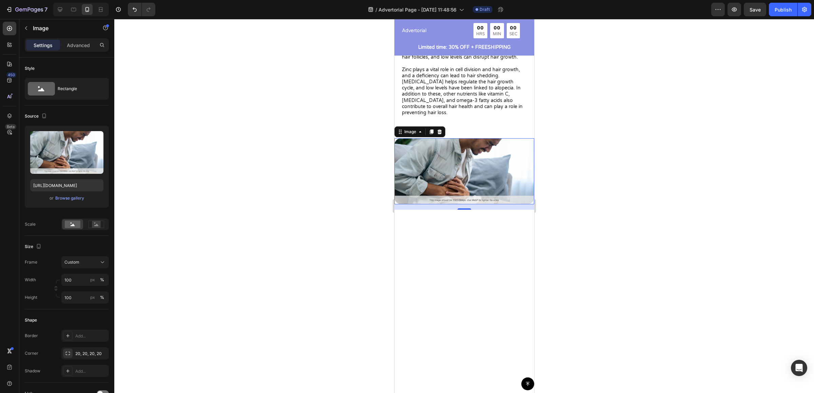
click at [452, 116] on p "Let's take a closer look at some of these key nutrients. Biotin, a B vitamin, i…" at bounding box center [464, 73] width 125 height 86
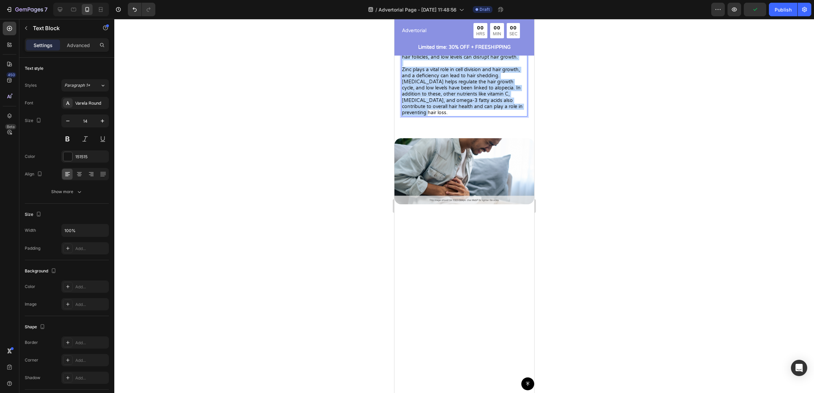
drag, startPoint x: 513, startPoint y: 246, endPoint x: 774, endPoint y: 182, distance: 269.2
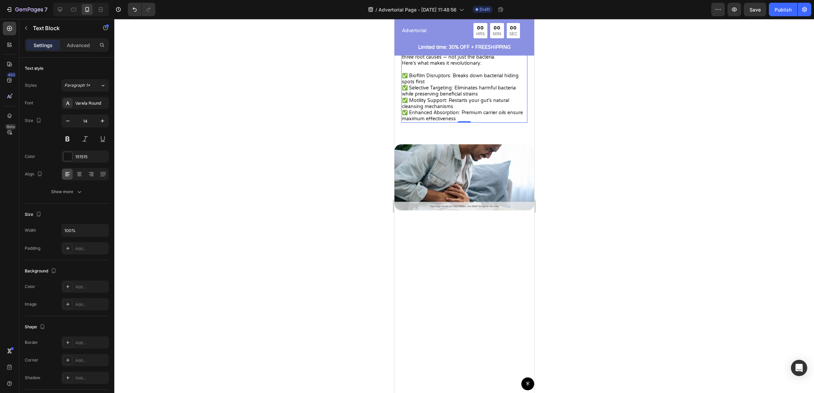
click at [663, 260] on div at bounding box center [464, 206] width 700 height 374
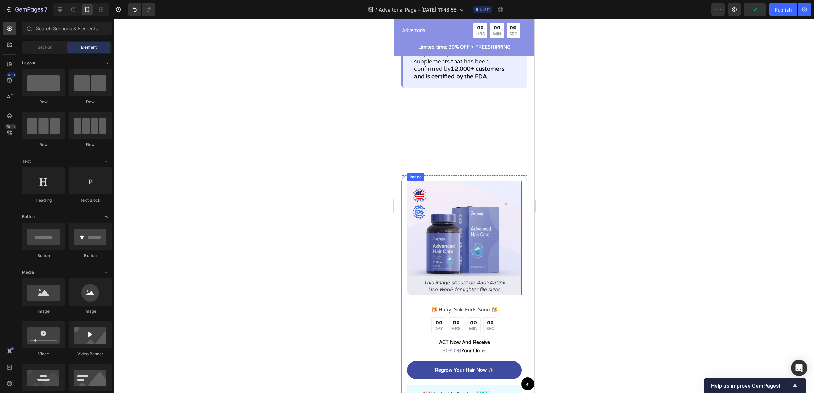
scroll to position [1587, 0]
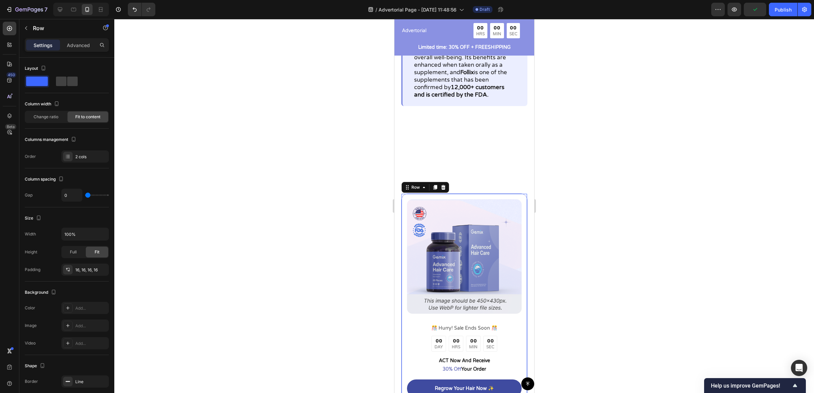
click at [506, 198] on div "Image ️🎊 Hurry! Sale Ends Soon ️🎊 Text Block 00 DAY 00 HRS 00 MIN 00 SEC Countd…" at bounding box center [464, 320] width 126 height 252
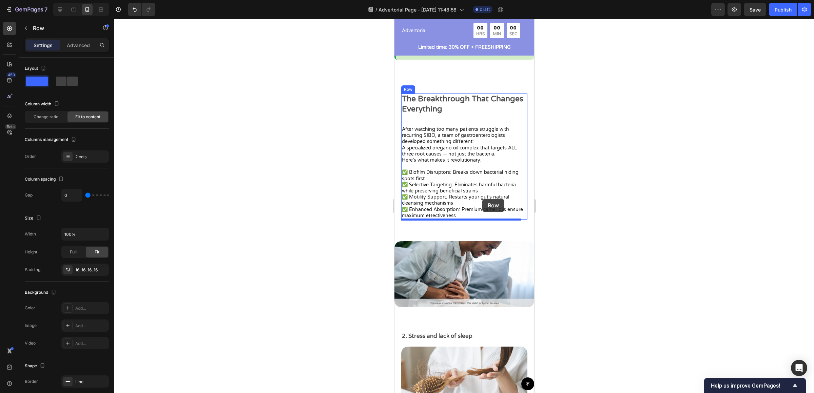
scroll to position [1004, 0]
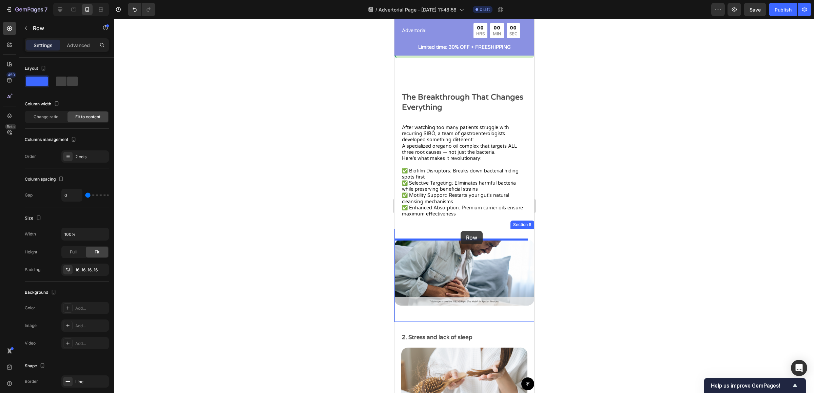
drag, startPoint x: 514, startPoint y: 213, endPoint x: 461, endPoint y: 231, distance: 56.5
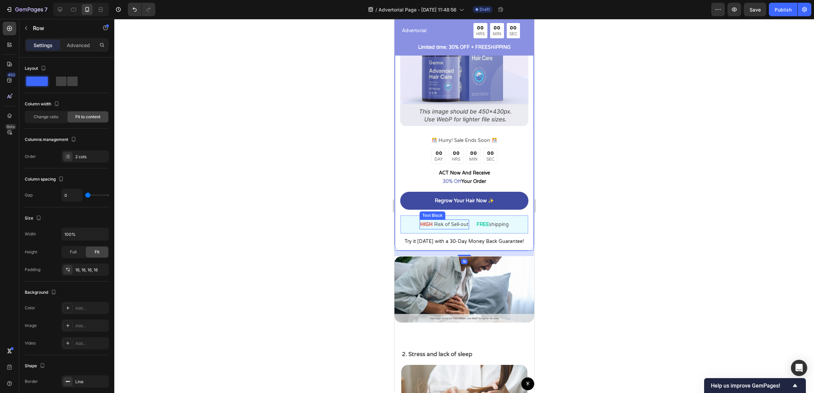
scroll to position [1260, 0]
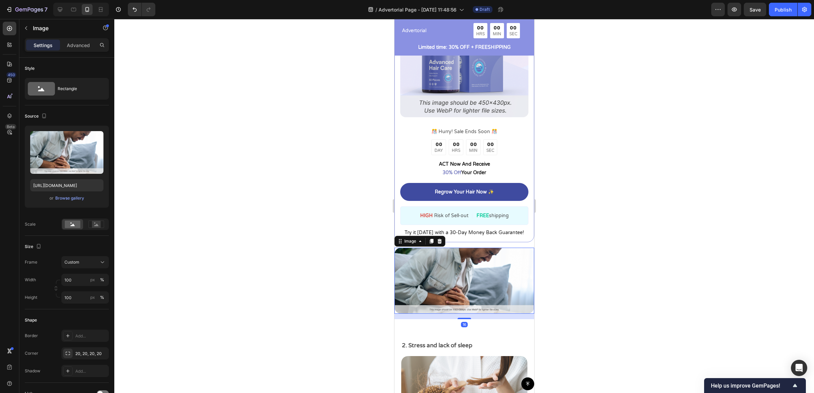
click at [477, 252] on img at bounding box center [464, 281] width 140 height 66
click at [437, 239] on icon at bounding box center [438, 241] width 5 height 5
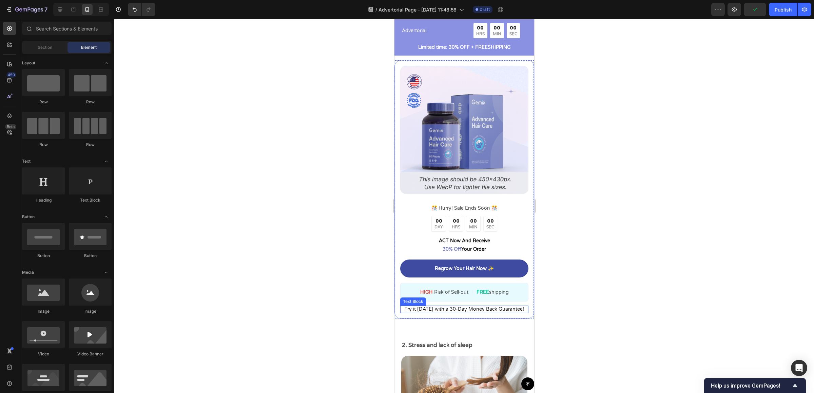
scroll to position [1095, 0]
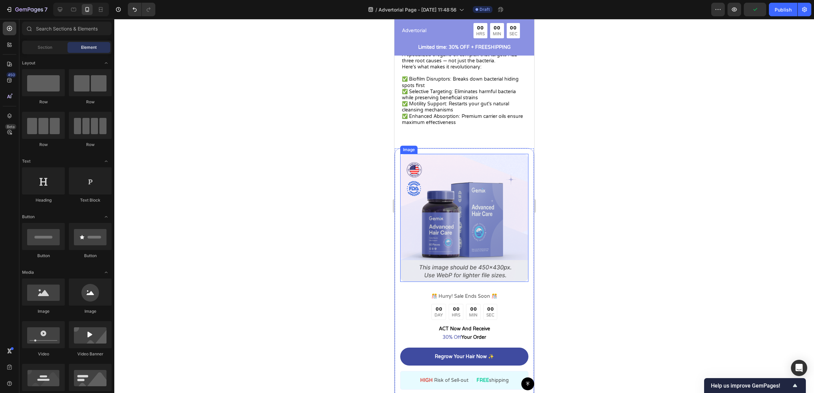
click at [458, 217] on img at bounding box center [464, 218] width 128 height 128
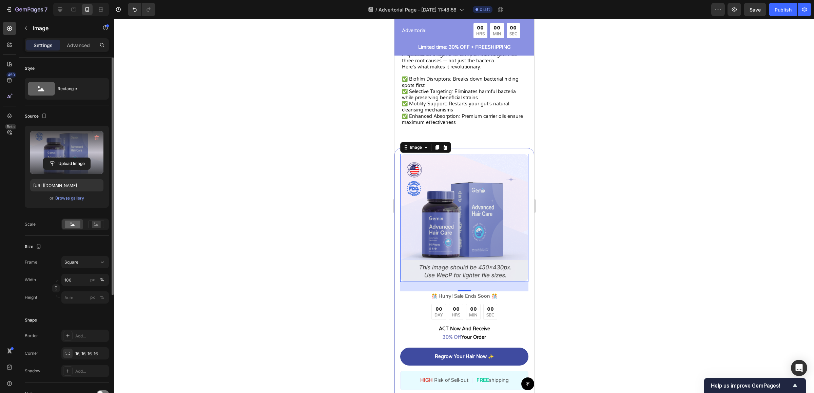
click at [66, 150] on label at bounding box center [66, 152] width 73 height 43
click at [66, 158] on input "file" at bounding box center [66, 164] width 47 height 12
type input "https://cdn.shopify.com/s/files/1/0673/4944/6882/files/gempages_484072994692399…"
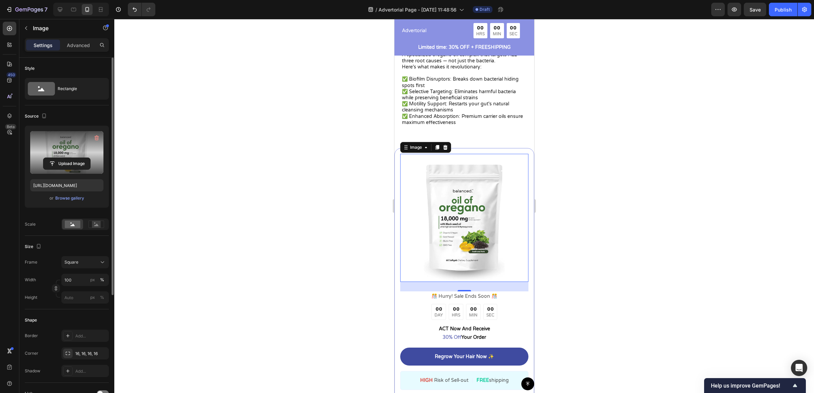
click at [614, 240] on div at bounding box center [464, 206] width 700 height 374
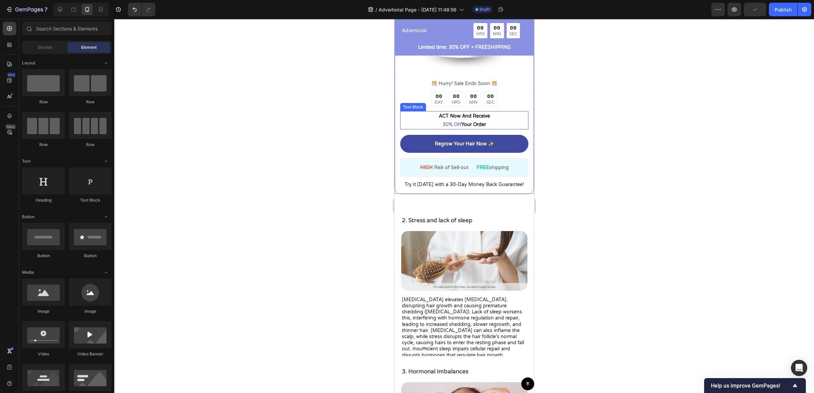
scroll to position [1315, 0]
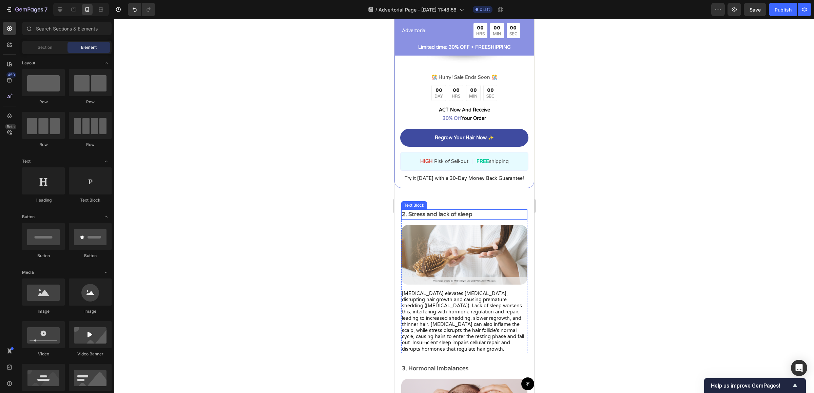
click at [439, 210] on p "2. Stress and lack of sleep" at bounding box center [464, 214] width 125 height 9
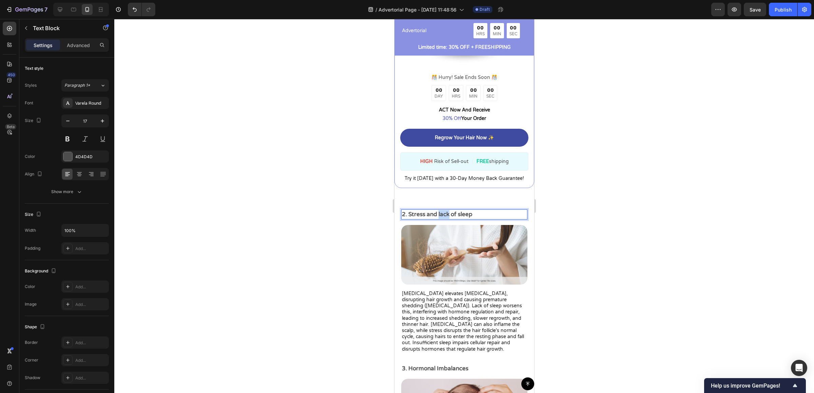
click at [439, 210] on p "2. Stress and lack of sleep" at bounding box center [464, 214] width 125 height 9
click at [568, 214] on div at bounding box center [464, 206] width 700 height 374
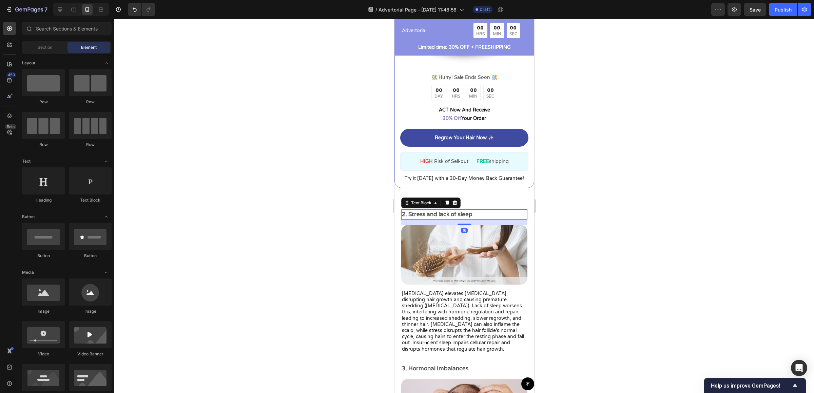
click at [447, 211] on p "2. Stress and lack of sleep" at bounding box center [464, 214] width 125 height 9
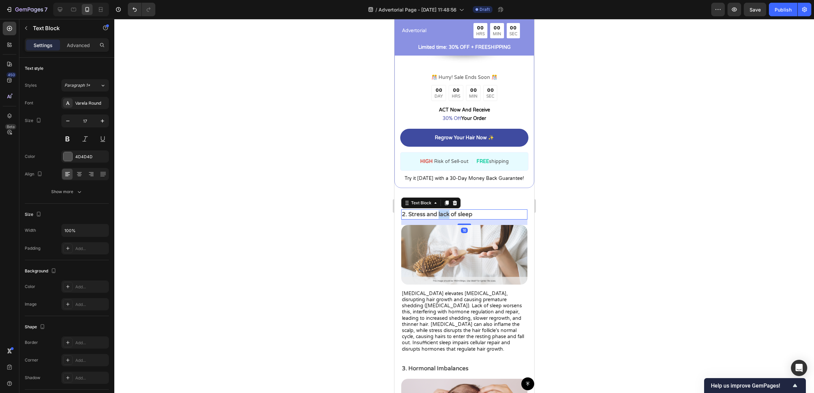
click at [447, 211] on p "2. Stress and lack of sleep" at bounding box center [464, 214] width 125 height 9
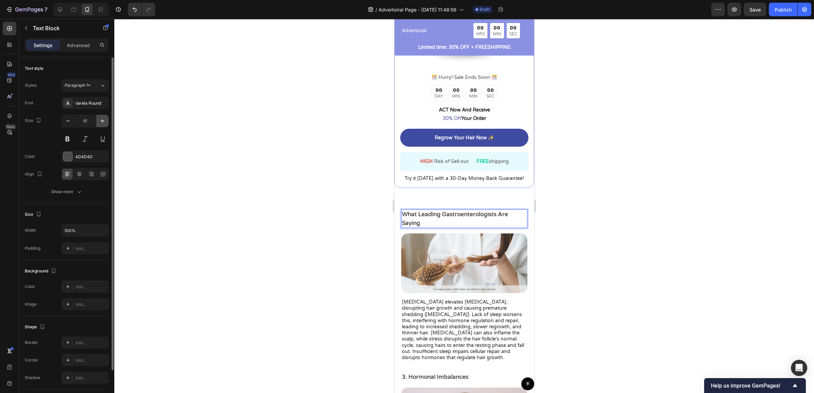
click at [101, 123] on icon "button" at bounding box center [102, 121] width 7 height 7
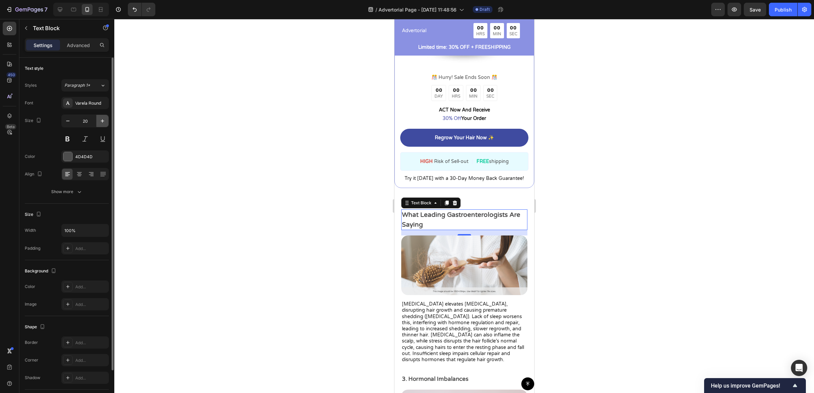
click at [101, 123] on icon "button" at bounding box center [102, 121] width 7 height 7
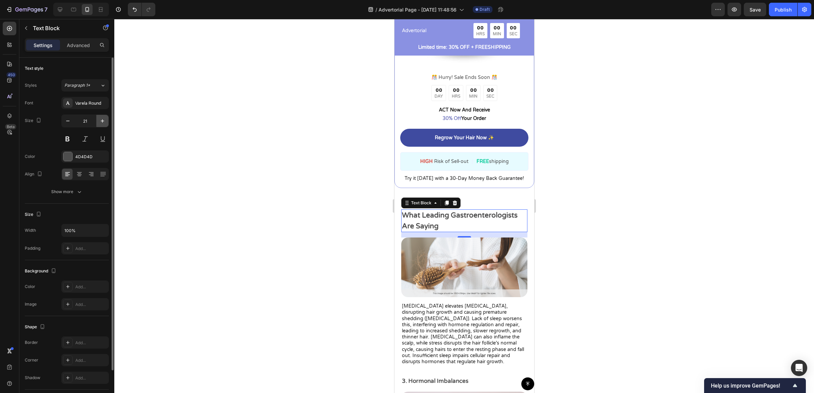
click at [101, 123] on icon "button" at bounding box center [102, 121] width 7 height 7
type input "23"
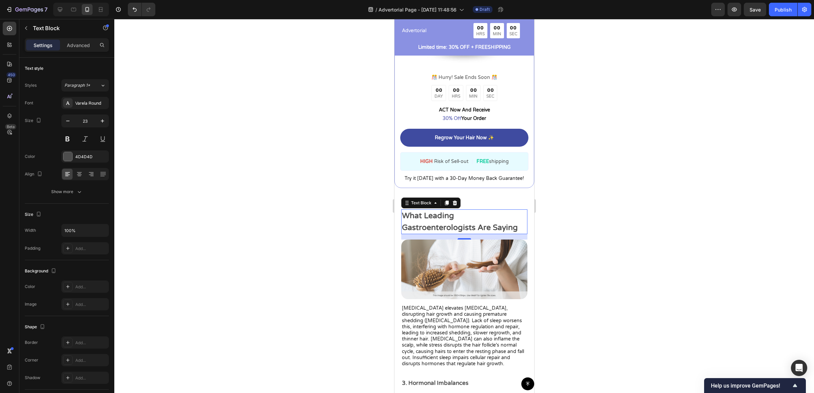
click at [661, 234] on div at bounding box center [464, 206] width 700 height 374
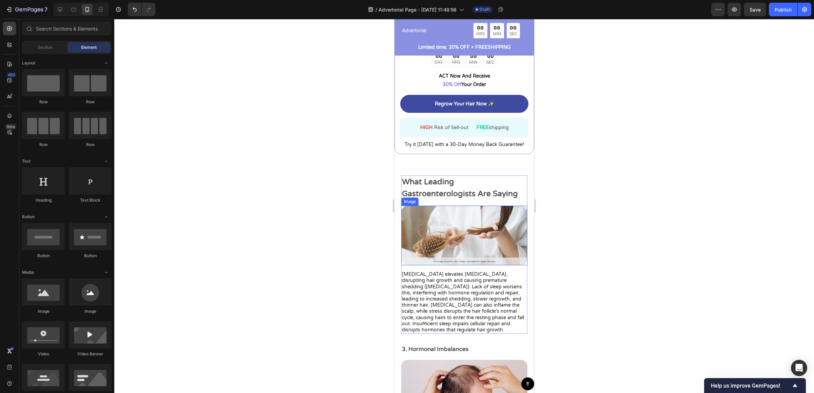
scroll to position [1349, 0]
click at [440, 281] on p "Chronic stress elevates cortisol, disrupting hair growth and causing premature …" at bounding box center [464, 302] width 125 height 62
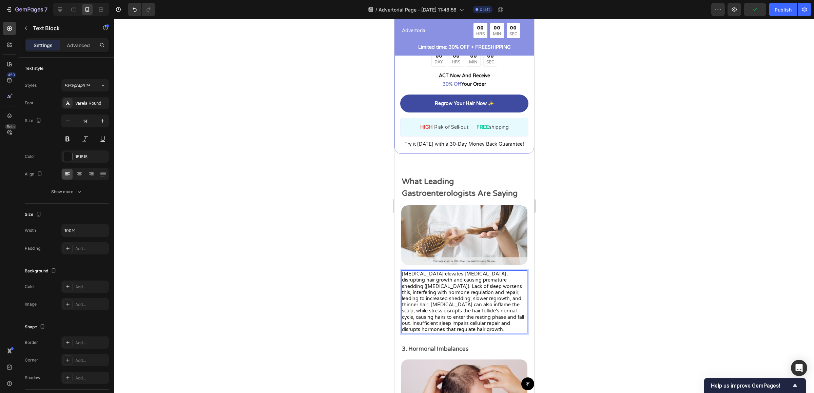
click at [440, 281] on p "Chronic stress elevates cortisol, disrupting hair growth and causing premature …" at bounding box center [464, 302] width 125 height 62
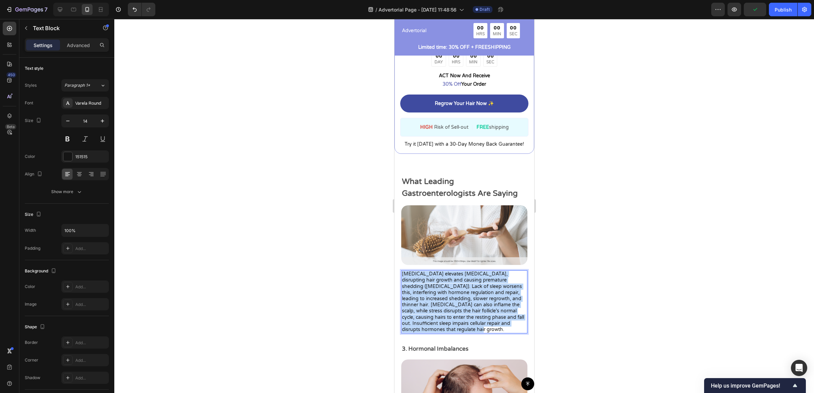
click at [440, 281] on p "Chronic stress elevates cortisol, disrupting hair growth and causing premature …" at bounding box center [464, 302] width 125 height 62
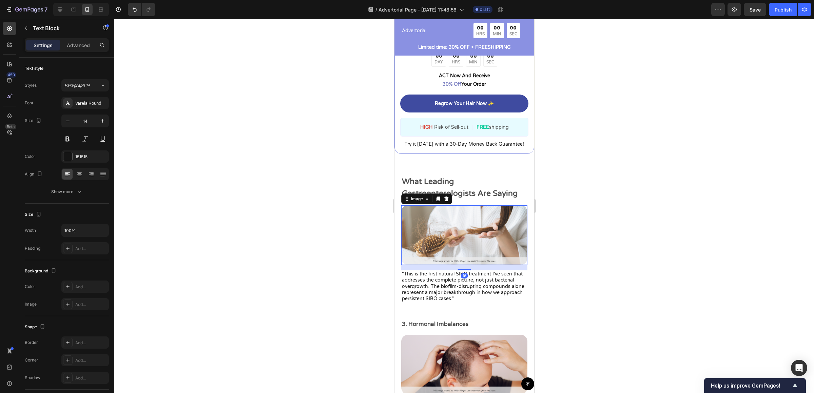
click at [464, 221] on img at bounding box center [464, 236] width 126 height 60
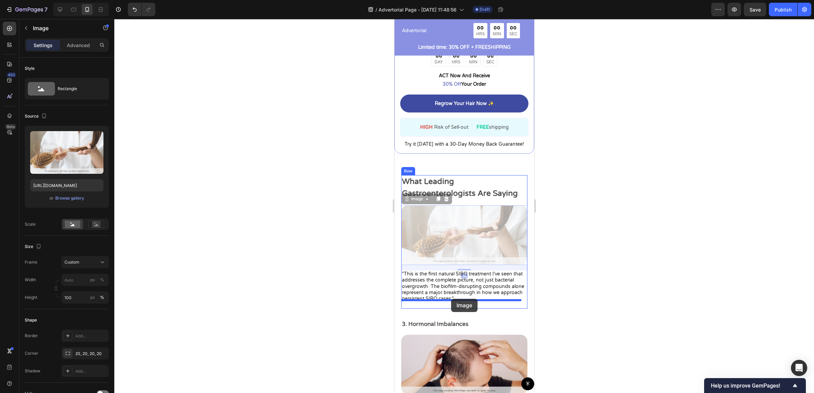
drag, startPoint x: 459, startPoint y: 215, endPoint x: 451, endPoint y: 299, distance: 84.5
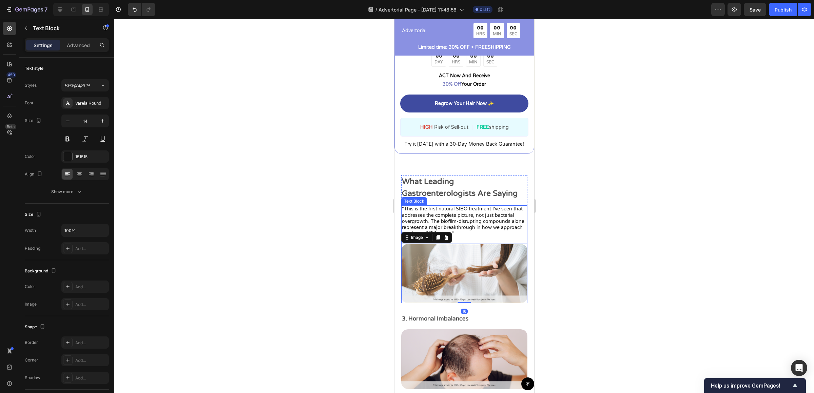
click at [482, 216] on p ""This is the first natural SIBO treatment I've seen that addresses the complete…" at bounding box center [464, 224] width 125 height 37
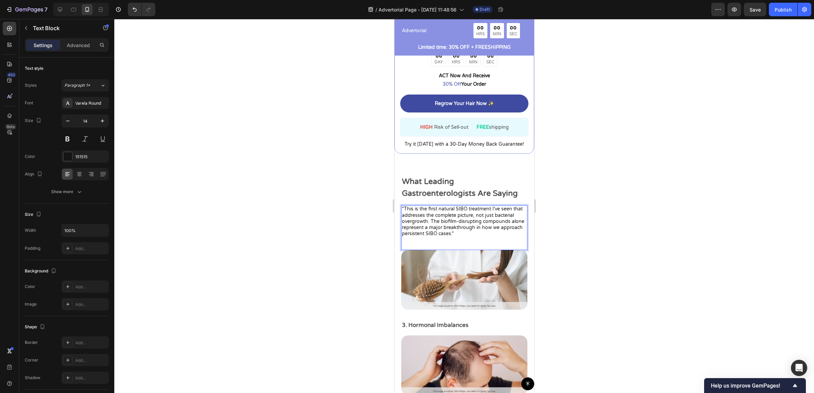
click at [502, 227] on p ""This is the first natural SIBO treatment I've seen that addresses the complete…" at bounding box center [464, 227] width 125 height 43
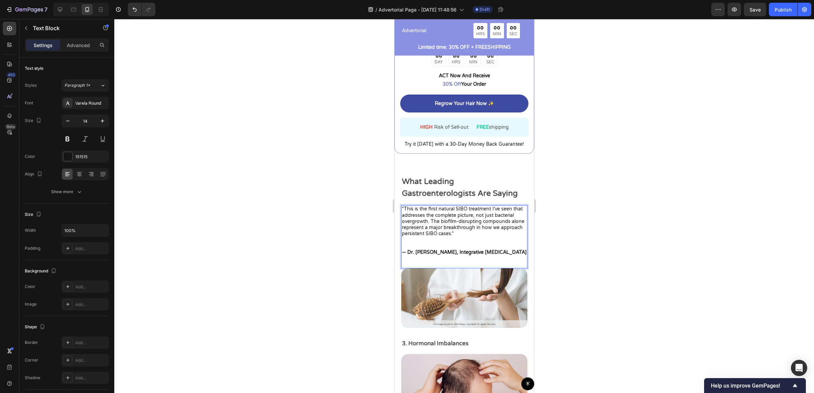
click at [429, 244] on p "Rich Text Editor. Editing area: main" at bounding box center [464, 247] width 125 height 6
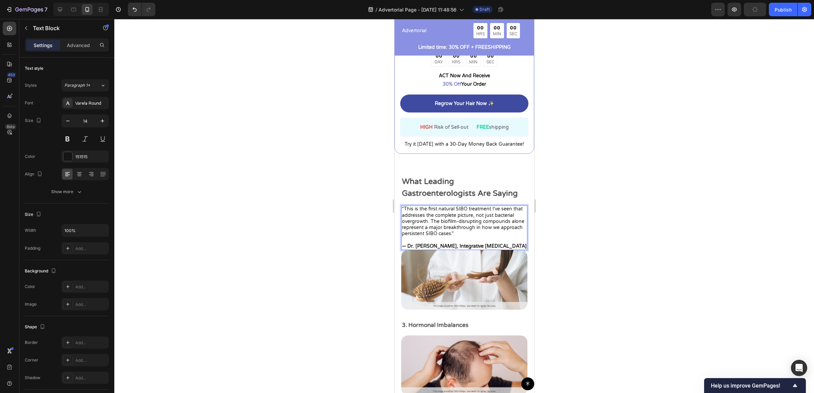
click at [557, 260] on div at bounding box center [464, 206] width 700 height 374
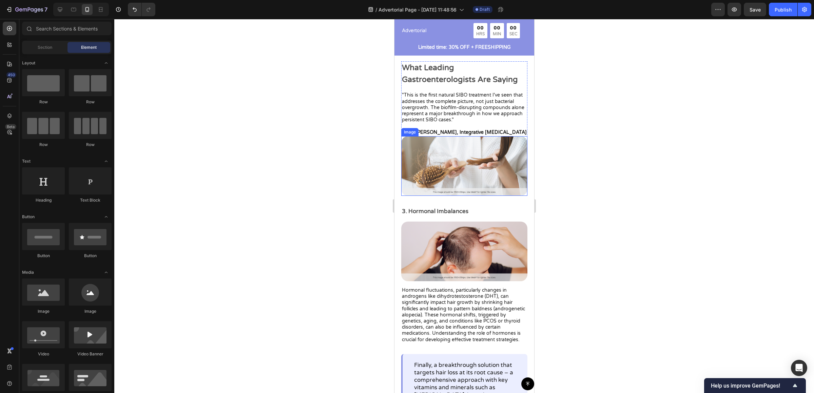
scroll to position [1464, 0]
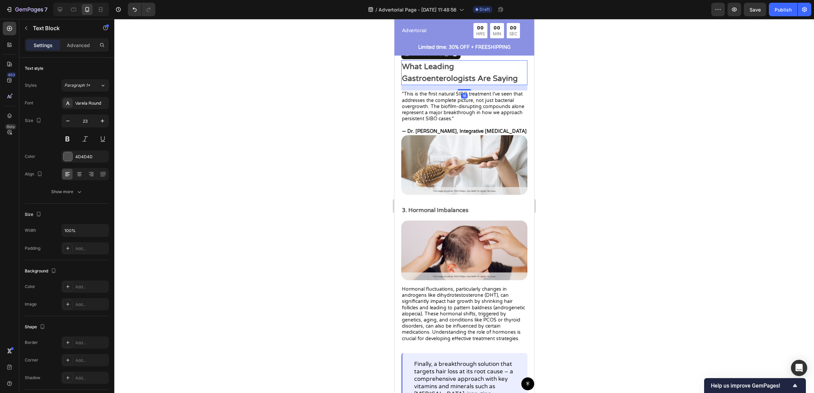
click at [420, 63] on p "What Leading Gastroenterologists Are Saying" at bounding box center [464, 72] width 125 height 23
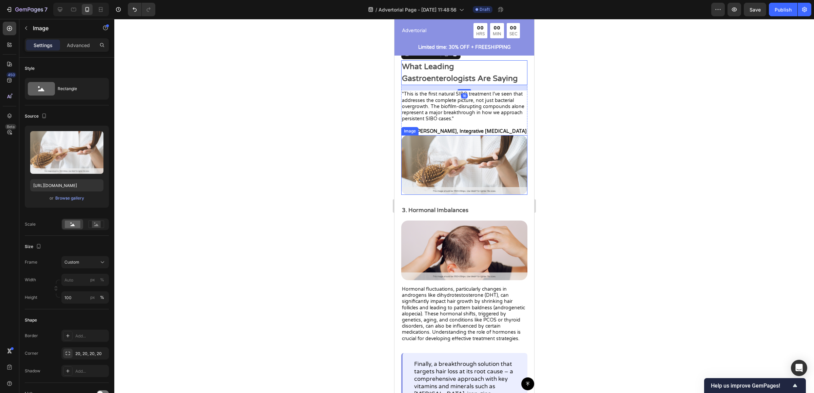
click at [474, 149] on img at bounding box center [464, 165] width 126 height 60
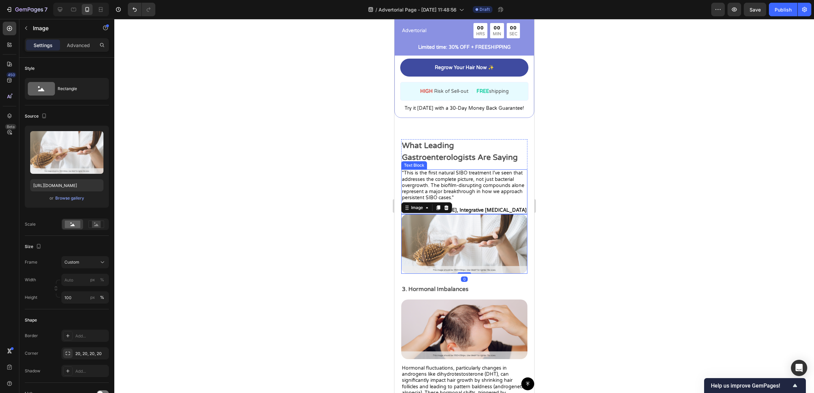
scroll to position [1379, 0]
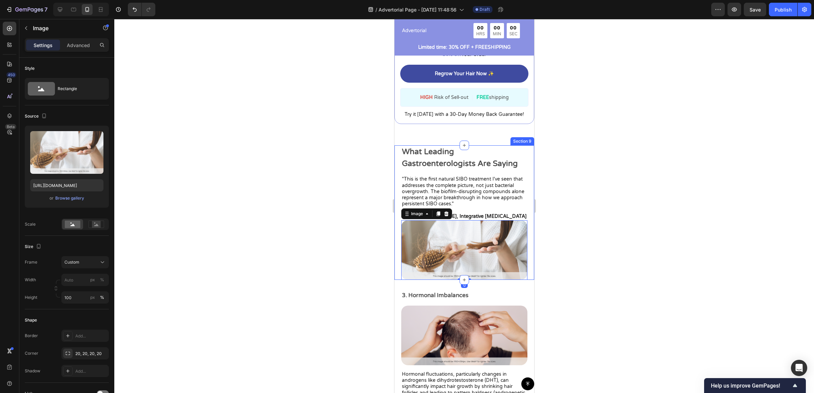
click at [397, 147] on div "What Leading Gastroenterologists Are Saying Text Block "This is the first natur…" at bounding box center [464, 212] width 140 height 134
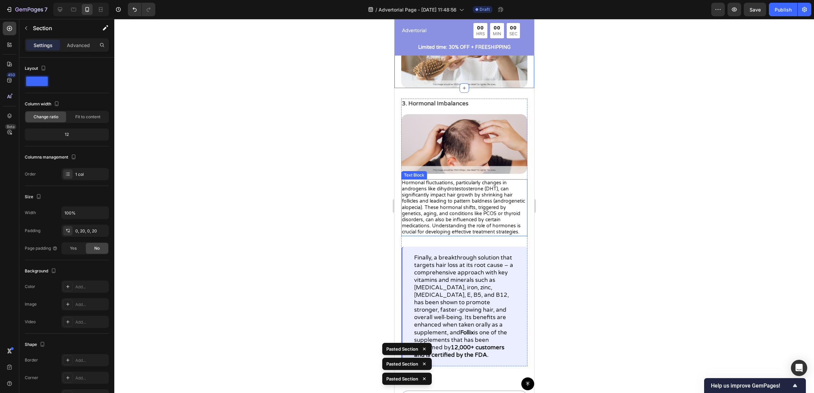
scroll to position [2130, 0]
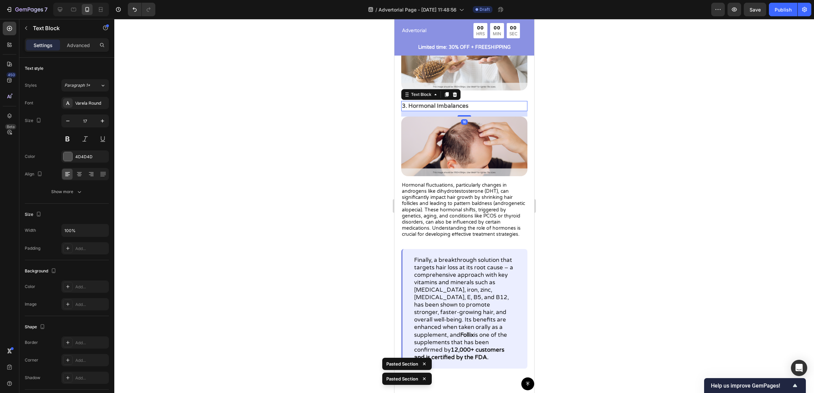
click at [481, 105] on p "3. Hormonal Imbalances" at bounding box center [464, 106] width 125 height 9
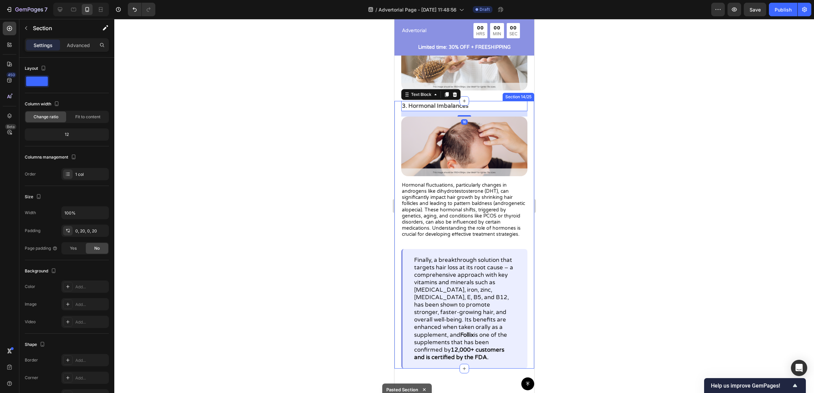
click at [397, 107] on div "3. Hormonal Imbalances Text Block 16 Image Hormonal fluctuations, particularly …" at bounding box center [464, 235] width 140 height 268
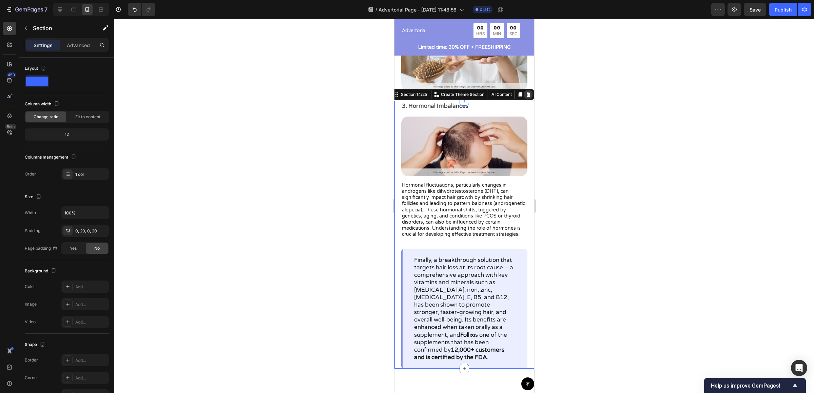
click at [526, 93] on icon at bounding box center [528, 94] width 4 height 5
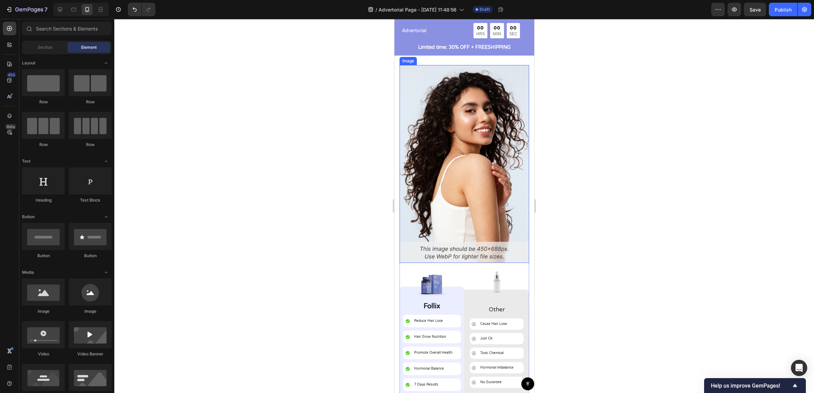
scroll to position [3125, 0]
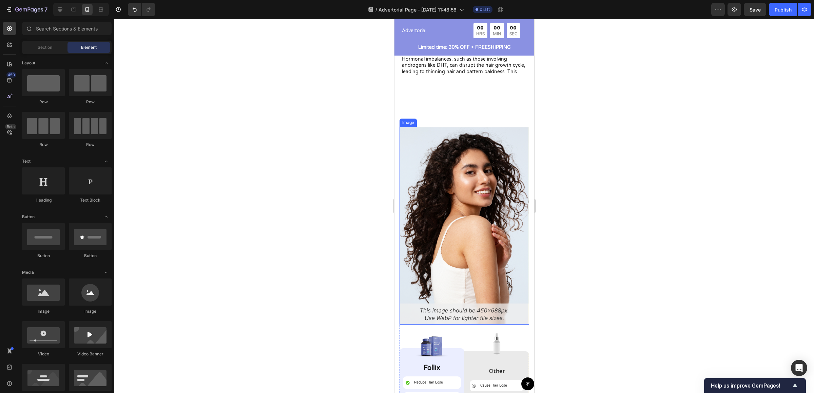
click at [426, 164] on img at bounding box center [464, 226] width 130 height 198
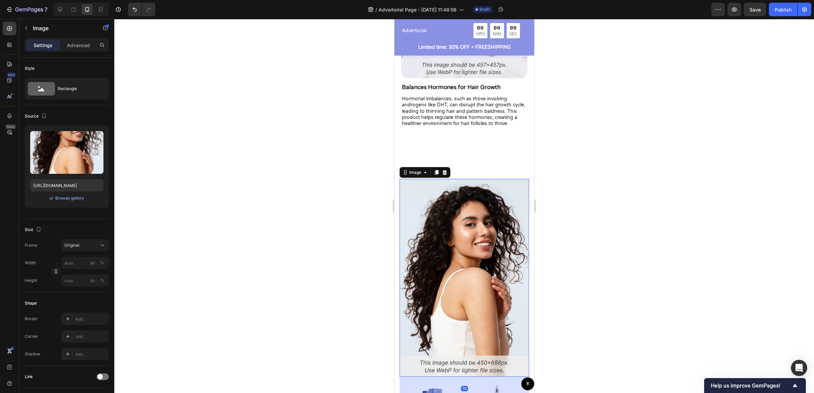
scroll to position [3030, 0]
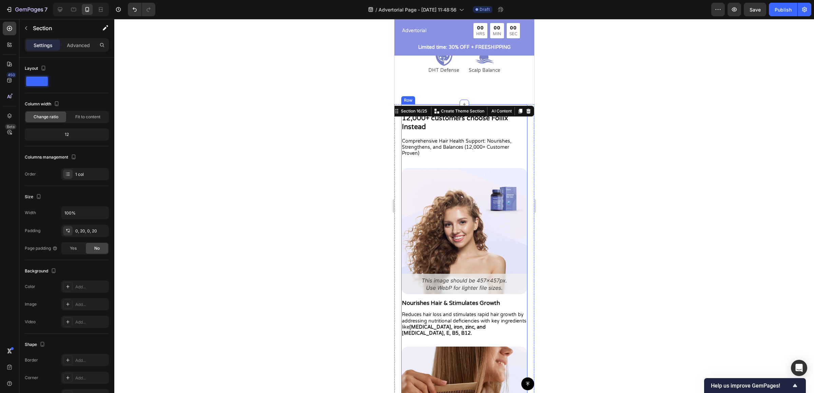
scroll to position [2476, 0]
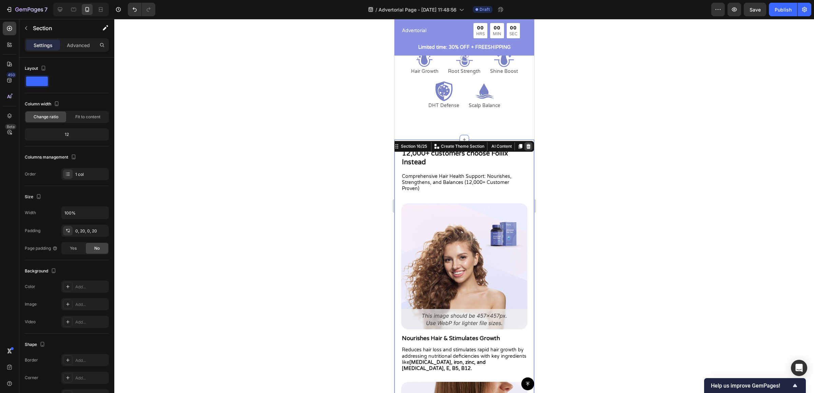
click at [526, 147] on icon at bounding box center [528, 146] width 4 height 5
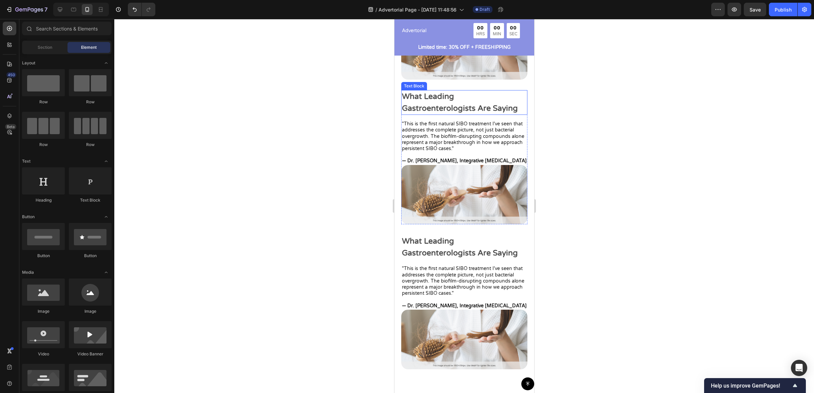
scroll to position [1577, 0]
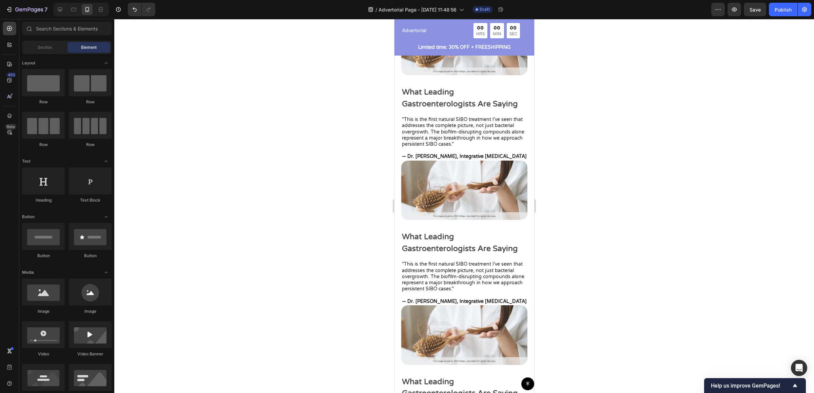
click at [450, 242] on p "What Leading Gastroenterologists Are Saying" at bounding box center [464, 242] width 125 height 23
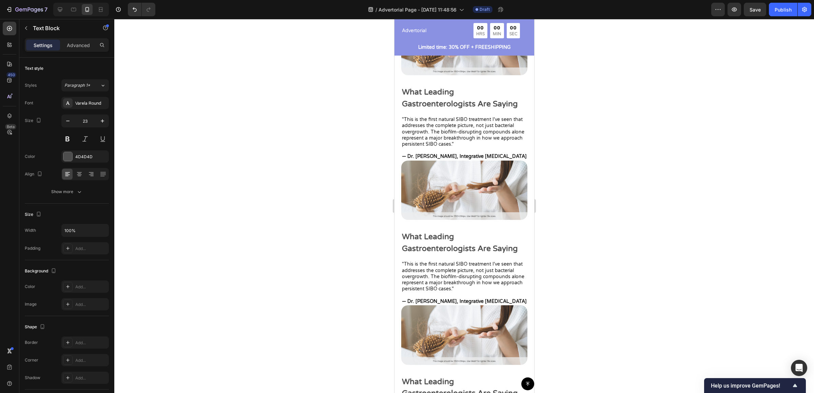
click at [450, 242] on p "What Leading Gastroenterologists Are Saying" at bounding box center [464, 242] width 125 height 23
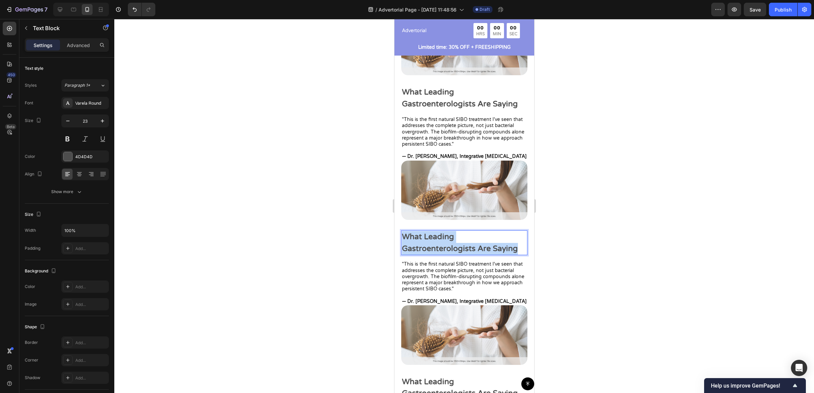
click at [450, 242] on p "What Leading Gastroenterologists Are Saying" at bounding box center [464, 242] width 125 height 23
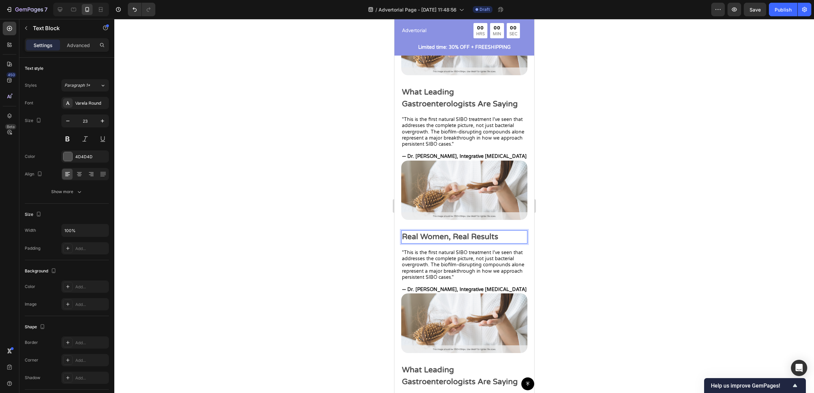
click at [434, 233] on p "Real Women, Real Results" at bounding box center [464, 237] width 125 height 12
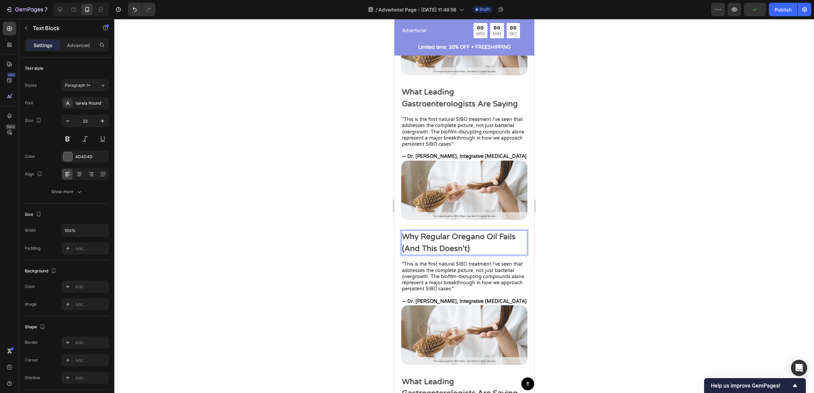
click at [462, 268] on p ""This is the first natural SIBO treatment I've seen that addresses the complete…" at bounding box center [464, 276] width 125 height 31
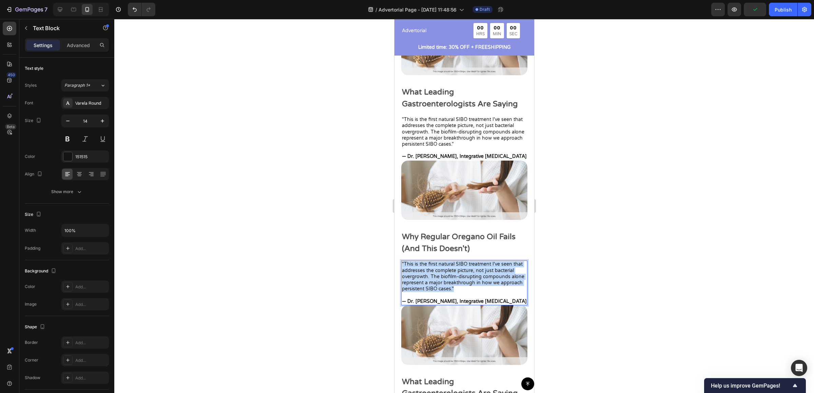
click at [462, 268] on p ""This is the first natural SIBO treatment I've seen that addresses the complete…" at bounding box center [464, 276] width 125 height 31
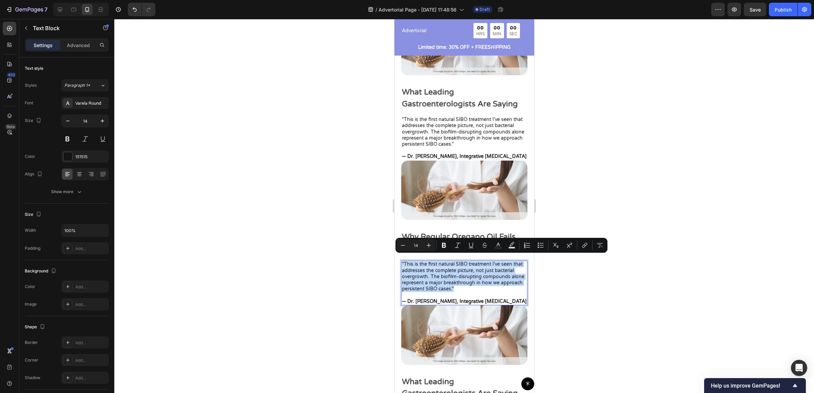
click at [517, 299] on p "— Dr. [PERSON_NAME], Integrative [MEDICAL_DATA]" at bounding box center [464, 302] width 125 height 6
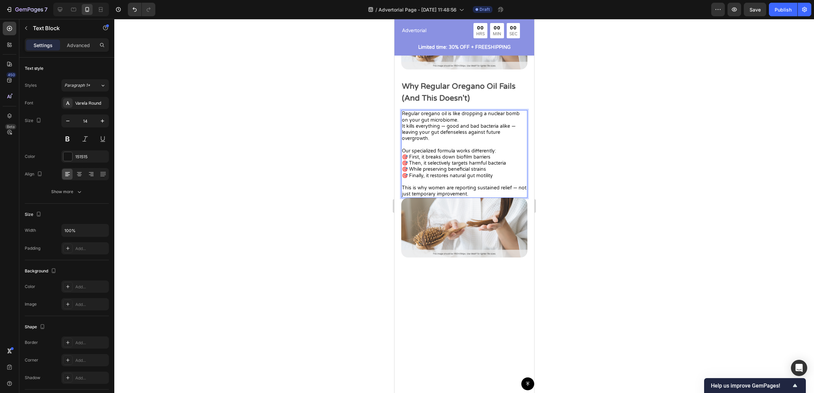
scroll to position [1771, 0]
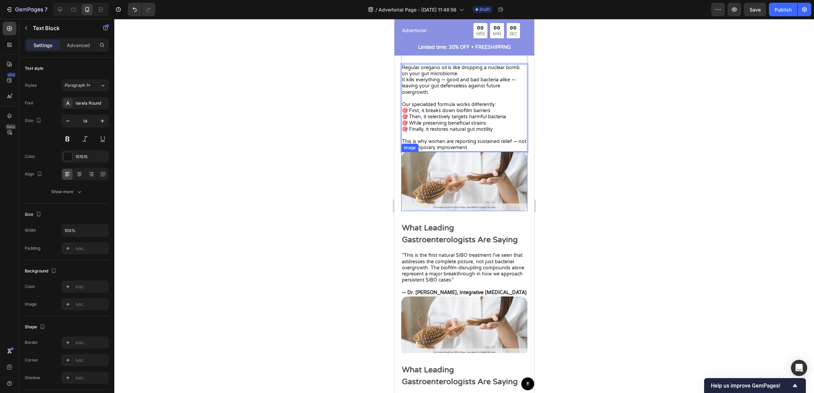
click at [468, 170] on img at bounding box center [464, 182] width 126 height 60
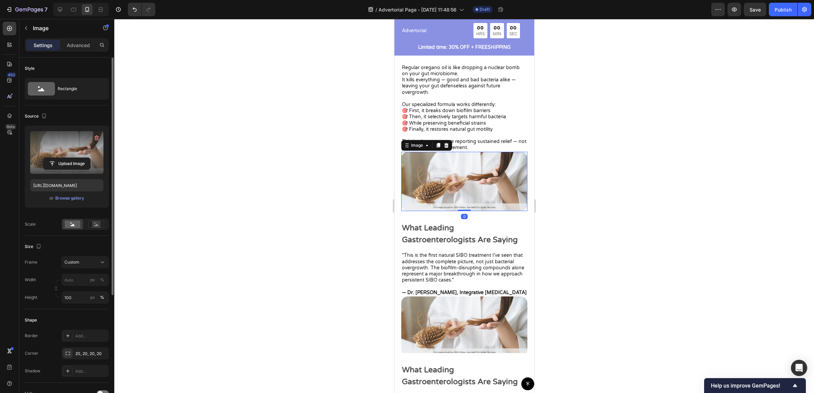
click at [78, 156] on label at bounding box center [66, 152] width 73 height 43
click at [78, 158] on input "file" at bounding box center [66, 164] width 47 height 12
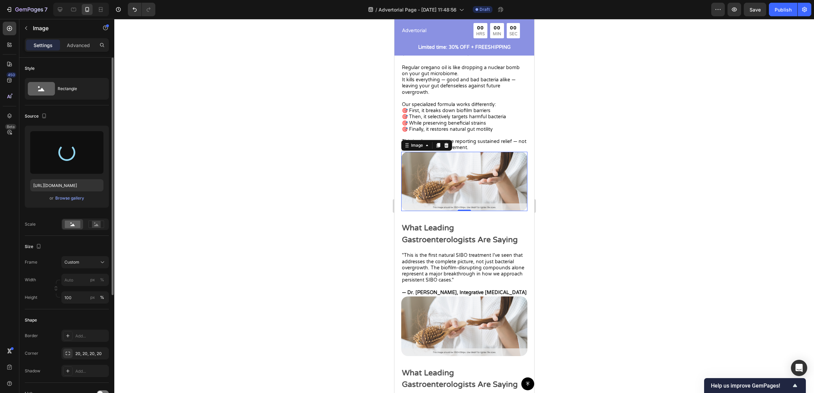
type input "https://cdn.shopify.com/s/files/1/0673/4944/6882/files/gempages_484072994692399…"
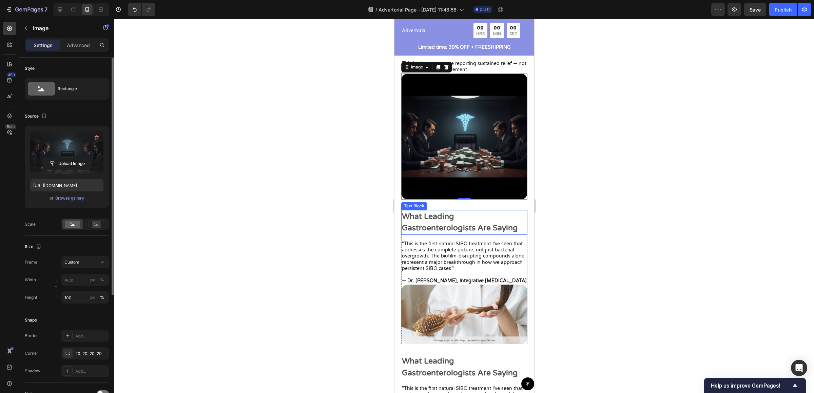
scroll to position [1853, 0]
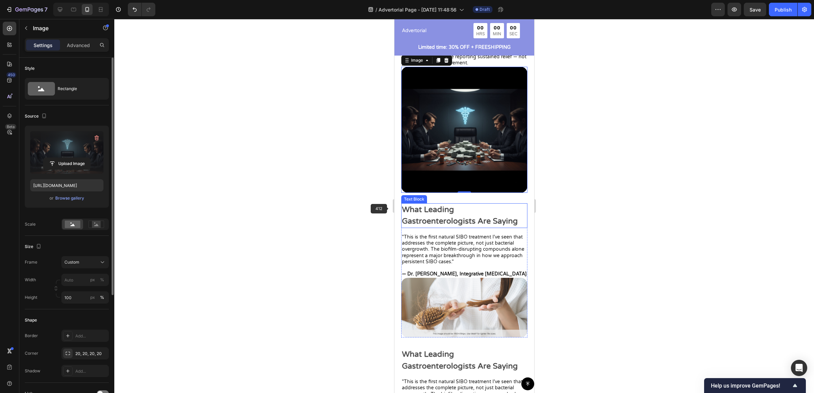
click at [428, 207] on p "What Leading Gastroenterologists Are Saying" at bounding box center [464, 215] width 125 height 23
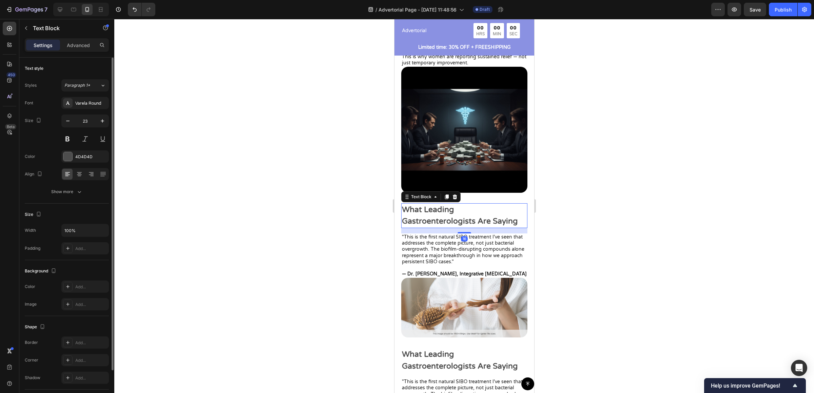
click at [428, 207] on p "What Leading Gastroenterologists Are Saying" at bounding box center [464, 215] width 125 height 23
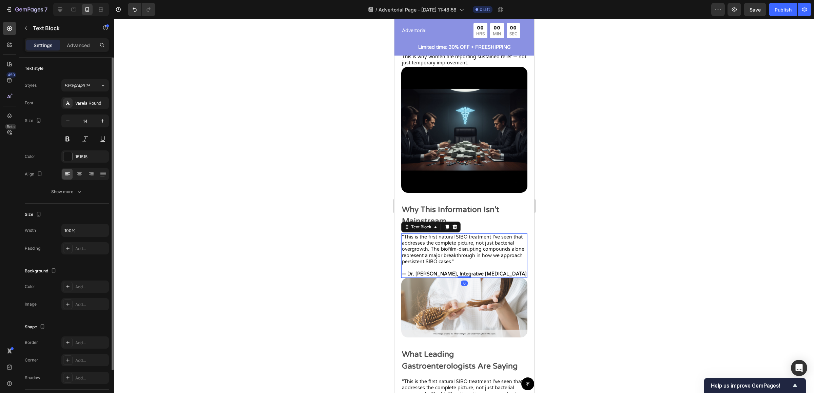
click at [511, 271] on strong "— Dr. [PERSON_NAME], Integrative [MEDICAL_DATA]" at bounding box center [464, 274] width 125 height 6
click at [512, 271] on strong "— Dr. [PERSON_NAME], Integrative [MEDICAL_DATA]" at bounding box center [464, 274] width 125 height 6
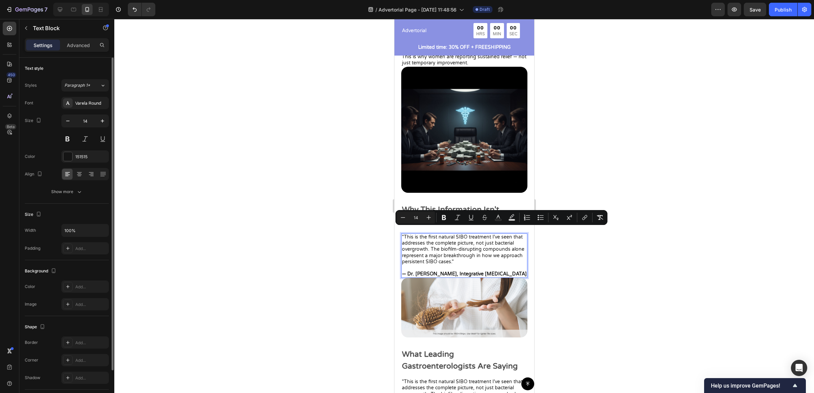
drag, startPoint x: 515, startPoint y: 268, endPoint x: 389, endPoint y: 230, distance: 130.9
click at [394, 230] on html "Pixel 7 ( 412 px) iPhone 13 Mini iPhone 13 Pro iPhone 11 Pro Max iPhone 15 Pro …" at bounding box center [464, 122] width 140 height 3912
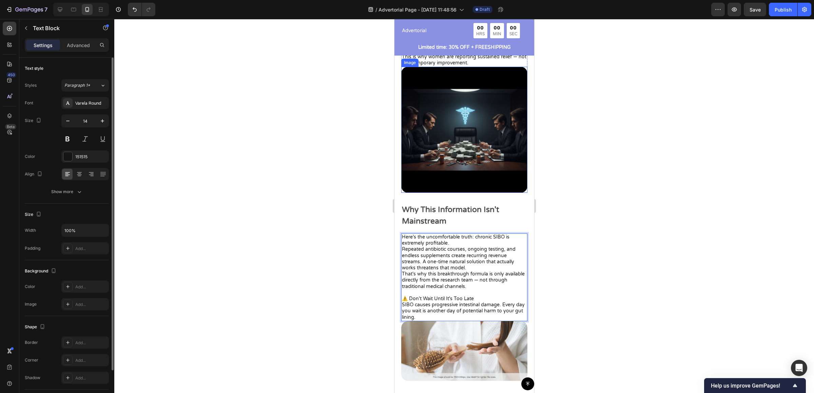
click at [469, 138] on img at bounding box center [464, 130] width 126 height 126
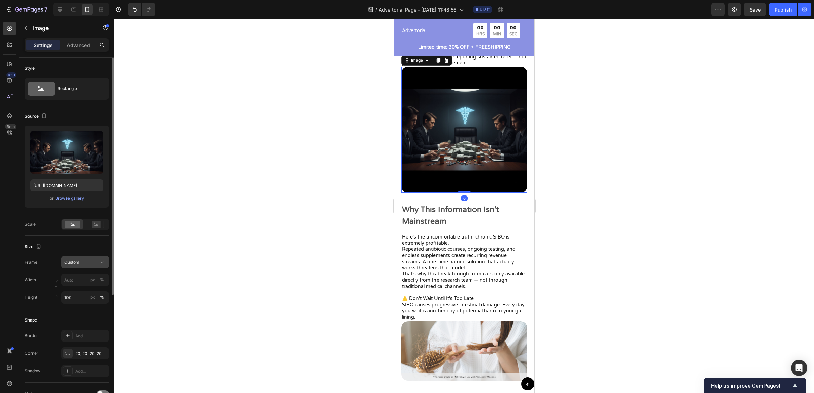
click at [91, 262] on div "Custom" at bounding box center [80, 262] width 33 height 6
click at [96, 306] on div "Horizontal" at bounding box center [83, 305] width 39 height 7
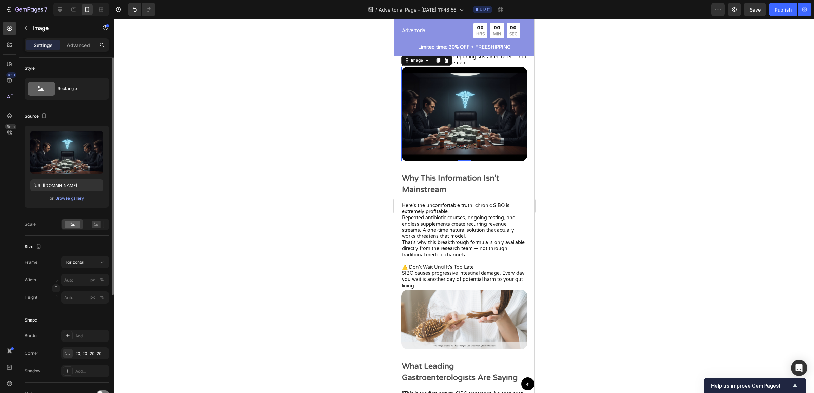
click at [586, 156] on div at bounding box center [464, 206] width 700 height 374
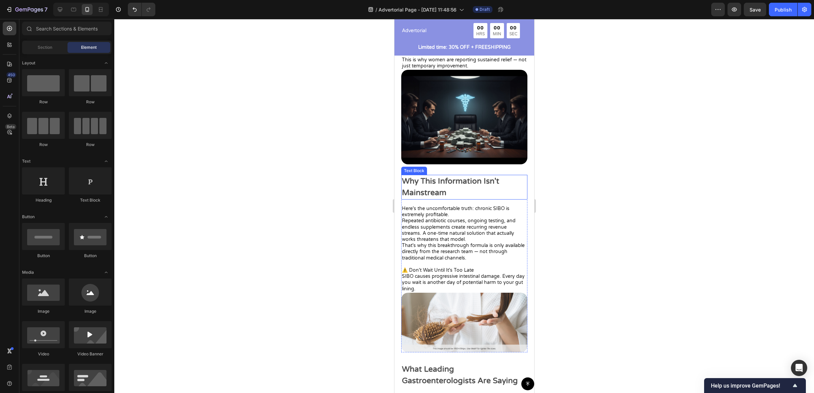
scroll to position [1850, 0]
click at [479, 328] on img at bounding box center [464, 323] width 126 height 60
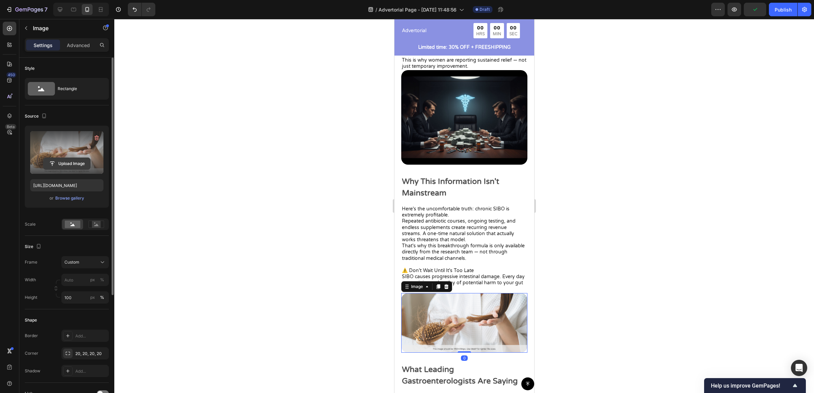
click at [47, 159] on input "file" at bounding box center [66, 164] width 47 height 12
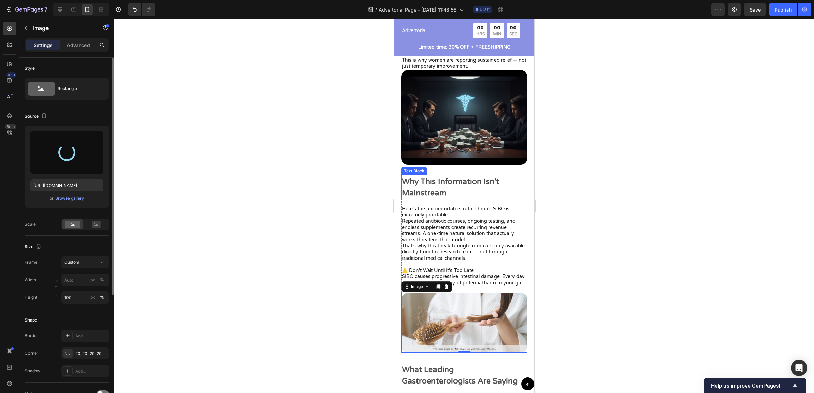
type input "https://cdn.shopify.com/s/files/1/0673/4944/6882/files/gempages_484072994692399…"
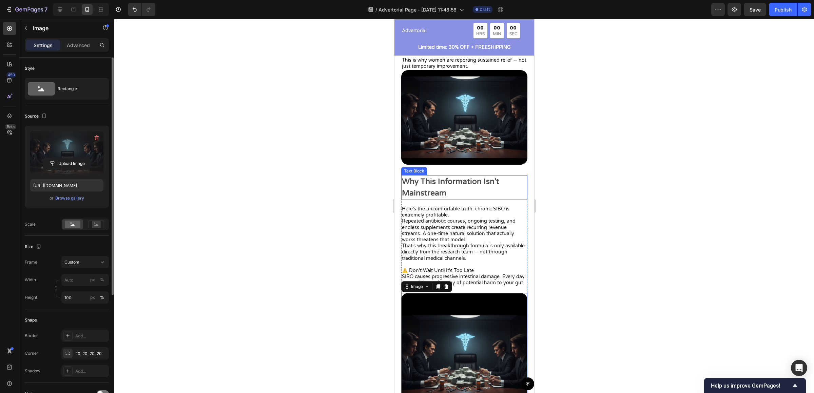
click at [474, 144] on img at bounding box center [464, 117] width 126 height 95
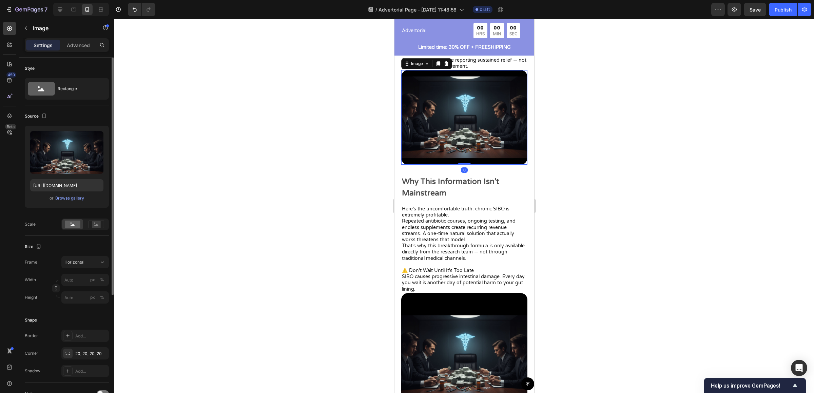
click at [470, 146] on img at bounding box center [464, 117] width 126 height 95
click at [443, 85] on img at bounding box center [464, 117] width 126 height 95
click at [69, 154] on label at bounding box center [66, 152] width 73 height 43
click at [69, 158] on input "file" at bounding box center [66, 164] width 47 height 12
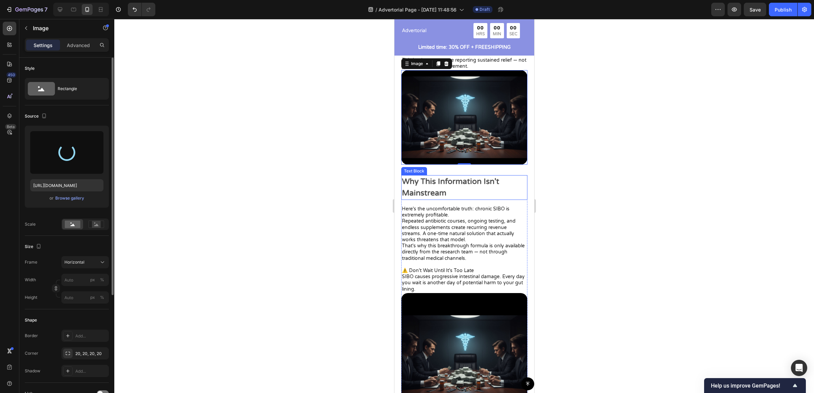
type input "https://cdn.shopify.com/s/files/1/0673/4944/6882/files/gempages_484072994692399…"
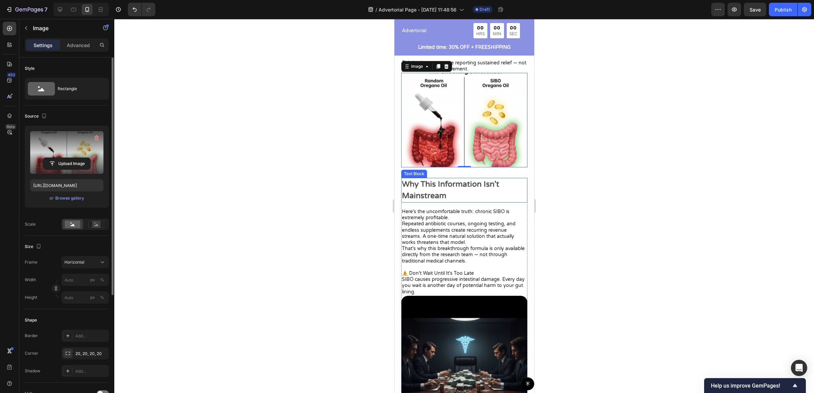
scroll to position [1847, 0]
click at [92, 265] on div "Horizontal" at bounding box center [80, 262] width 33 height 6
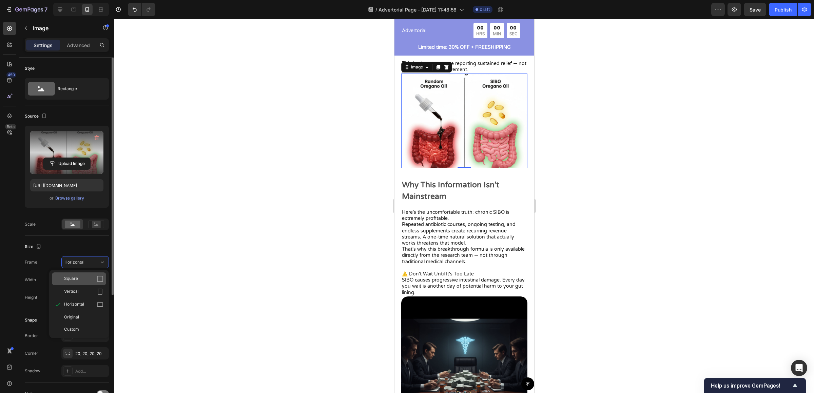
click at [90, 274] on div "Square" at bounding box center [79, 279] width 54 height 13
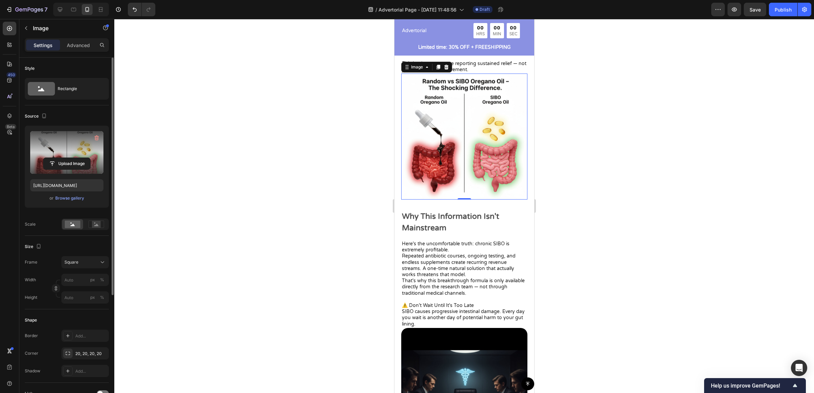
click at [613, 230] on div at bounding box center [464, 206] width 700 height 374
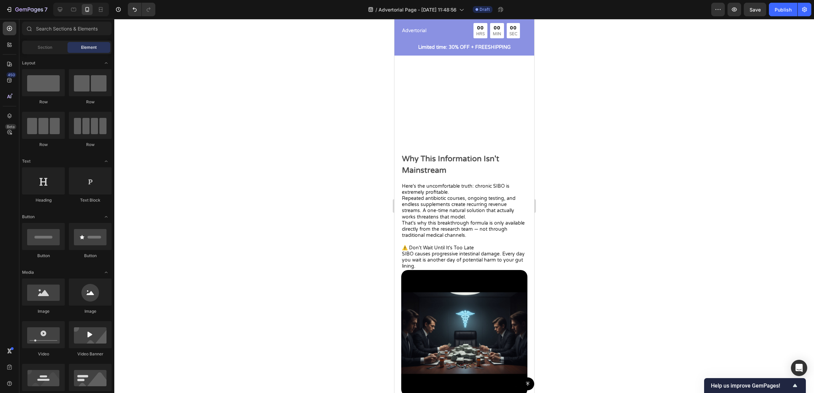
scroll to position [2054, 0]
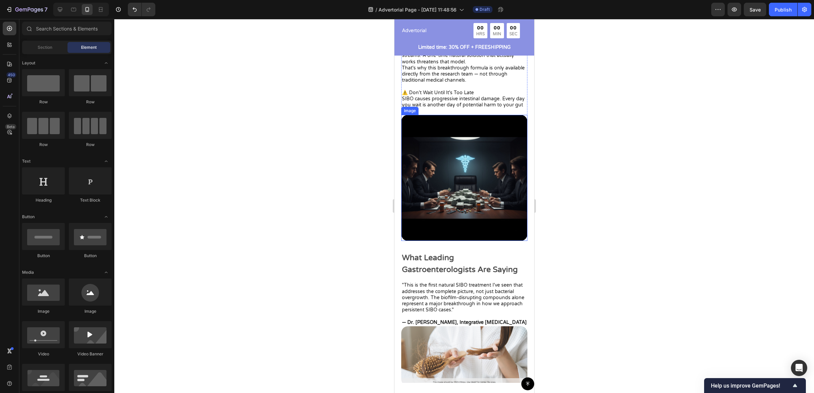
click at [487, 181] on img at bounding box center [464, 178] width 126 height 126
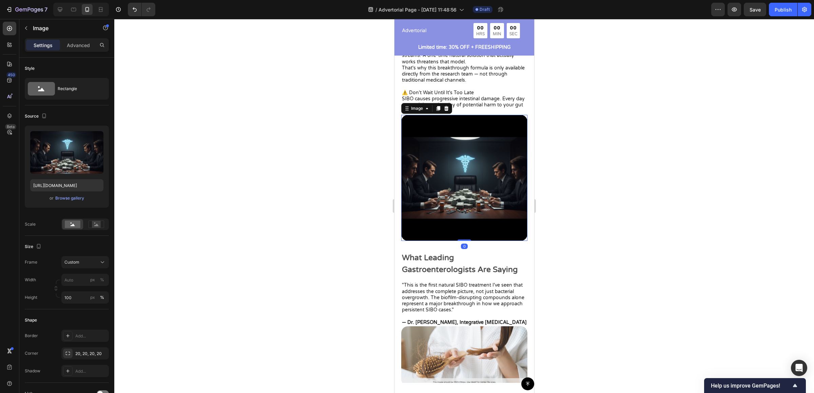
click at [487, 181] on img at bounding box center [464, 178] width 126 height 126
click at [95, 266] on button "Custom" at bounding box center [84, 262] width 47 height 12
click at [94, 228] on rect at bounding box center [96, 224] width 9 height 7
click at [71, 225] on rect at bounding box center [73, 224] width 16 height 7
click at [77, 260] on span "Custom" at bounding box center [71, 262] width 15 height 6
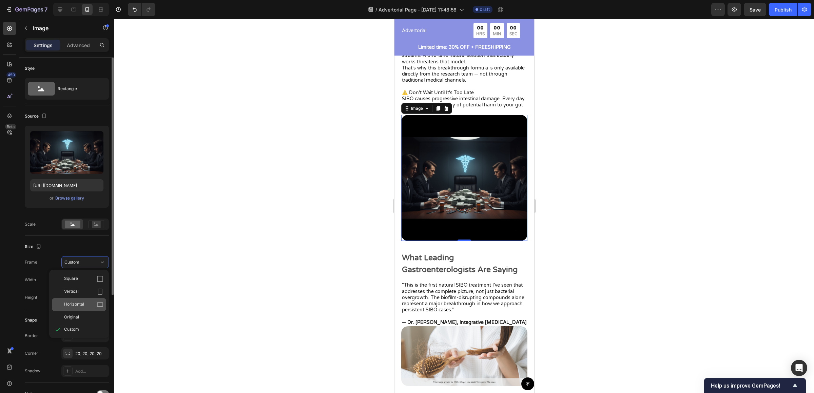
click at [84, 304] on div "Horizontal" at bounding box center [83, 305] width 39 height 7
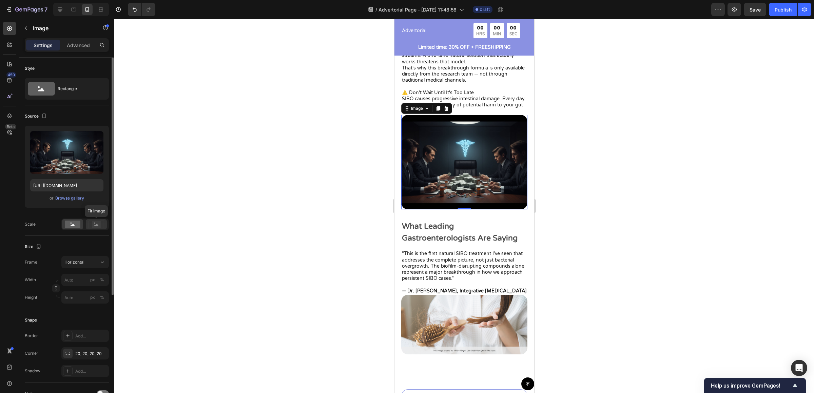
click at [95, 229] on div at bounding box center [96, 224] width 21 height 10
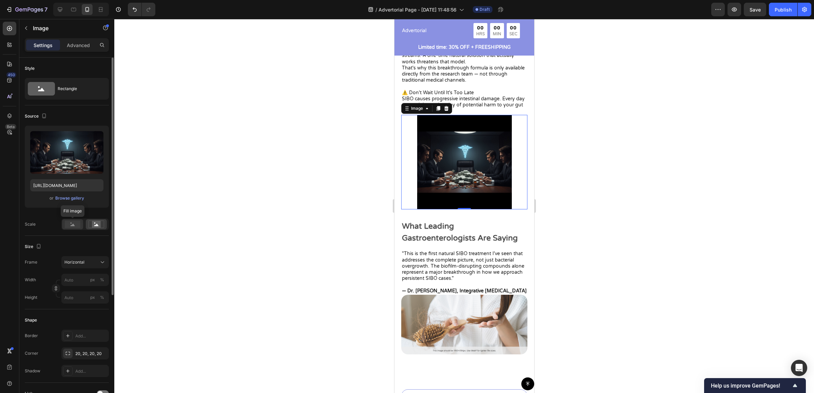
click at [78, 225] on rect at bounding box center [73, 224] width 16 height 7
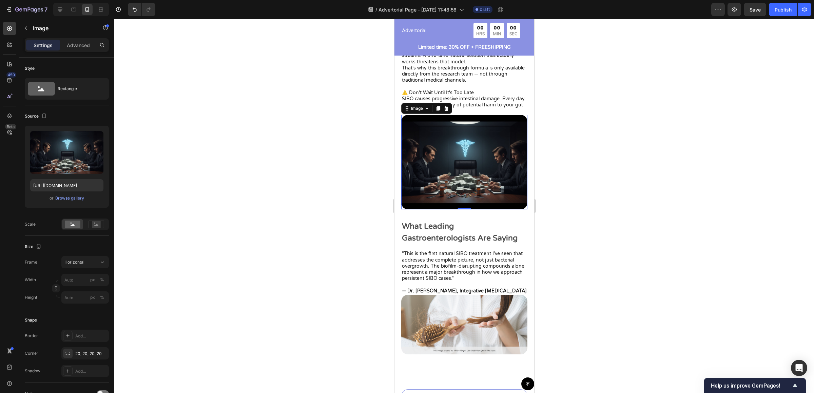
click at [718, 243] on div at bounding box center [464, 206] width 700 height 374
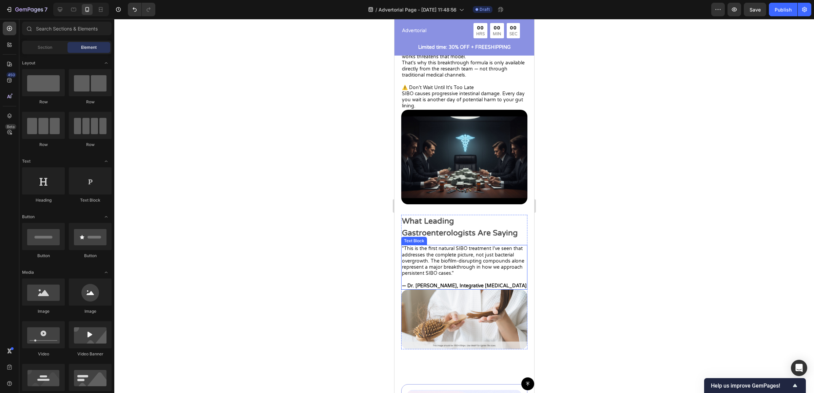
scroll to position [2072, 0]
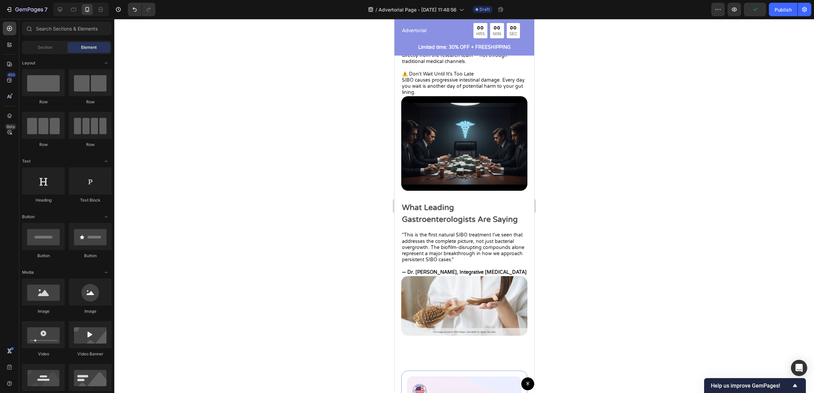
click at [458, 217] on p "What Leading Gastroenterologists Are Saying" at bounding box center [464, 213] width 125 height 23
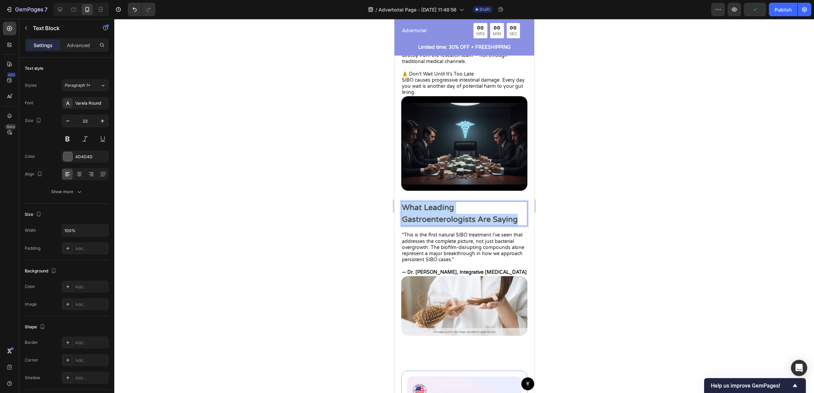
click at [458, 217] on p "What Leading Gastroenterologists Are Saying" at bounding box center [464, 213] width 125 height 23
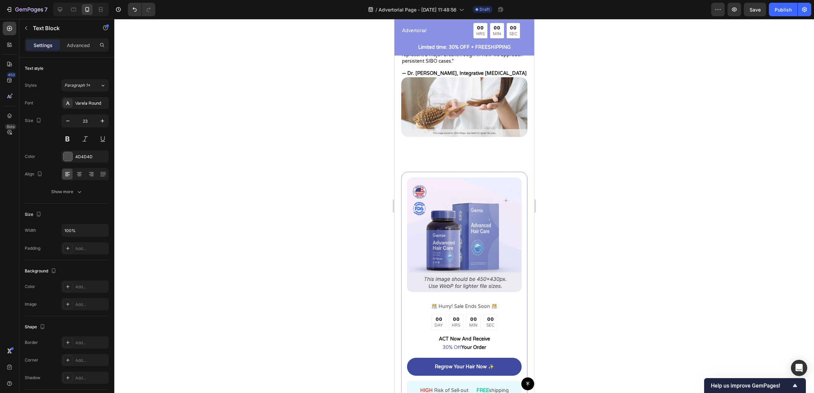
scroll to position [2161, 0]
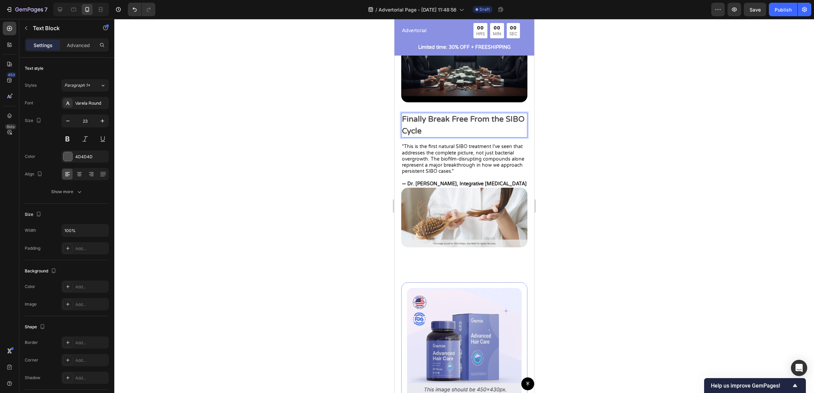
click at [448, 157] on p ""This is the first natural SIBO treatment I've seen that addresses the complete…" at bounding box center [464, 159] width 125 height 31
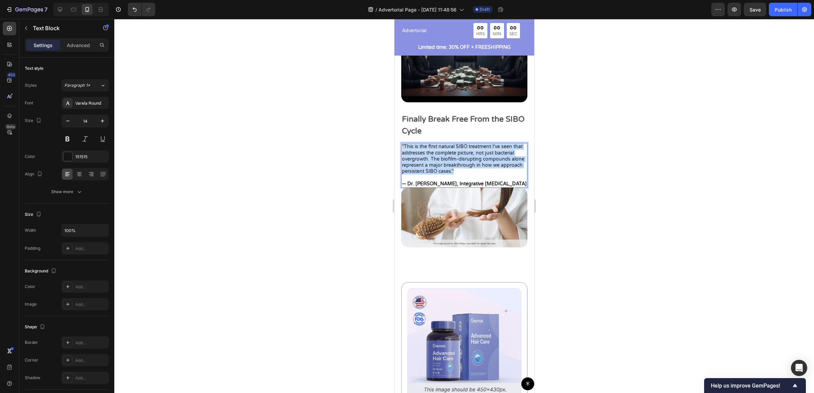
click at [448, 157] on p ""This is the first natural SIBO treatment I've seen that addresses the complete…" at bounding box center [464, 159] width 125 height 31
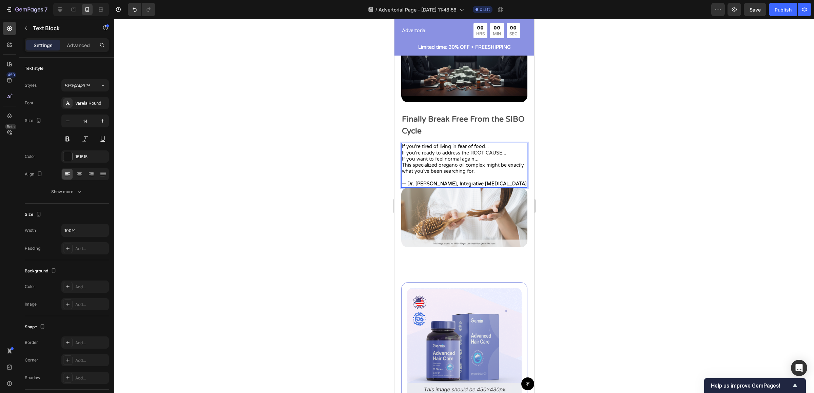
click at [502, 144] on p "If you're tired of living in fear of food..." at bounding box center [464, 147] width 125 height 6
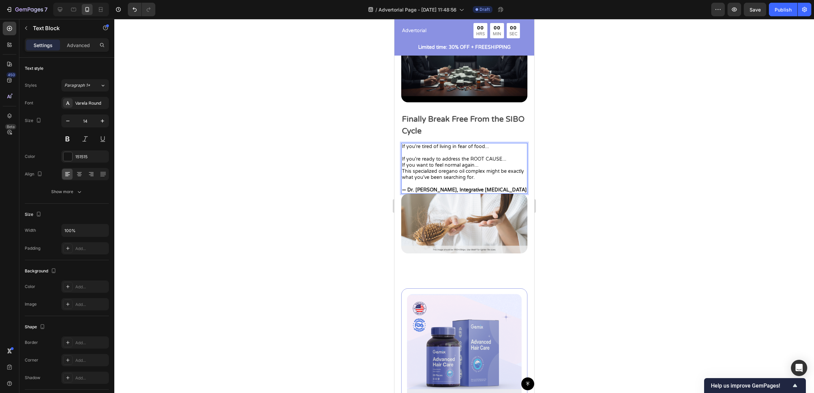
click at [505, 162] on p "If you want to feel normal again..." at bounding box center [464, 165] width 125 height 6
click at [507, 156] on p "If you're ready to address the ROOT CAUSE..." at bounding box center [464, 159] width 125 height 6
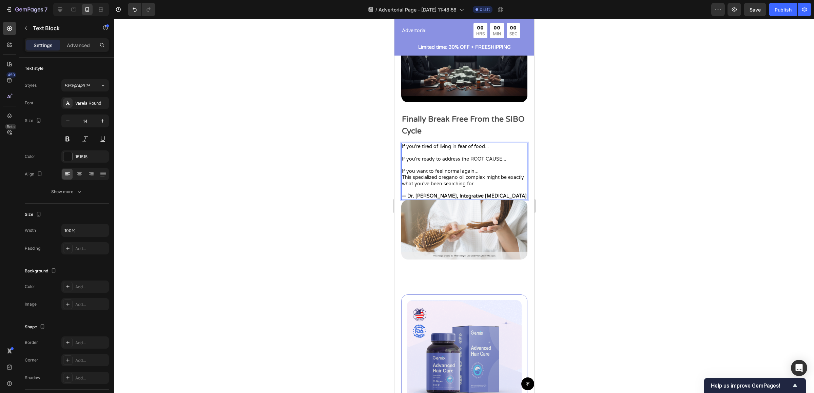
click at [506, 169] on p "If you want to feel normal again..." at bounding box center [464, 172] width 125 height 6
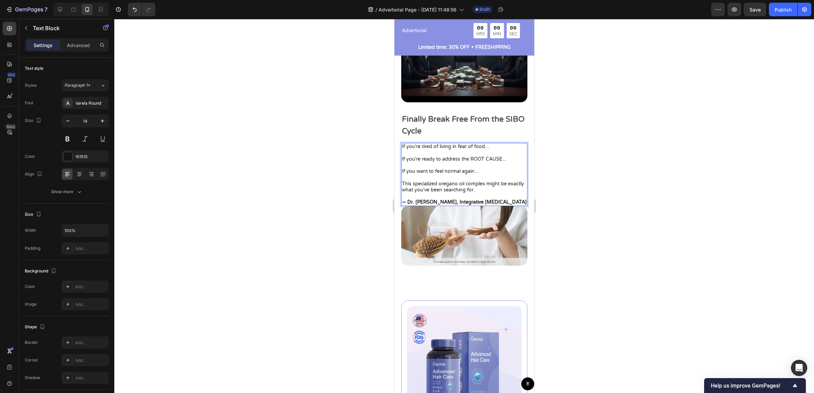
click at [506, 199] on strong "— Dr. [PERSON_NAME], Integrative [MEDICAL_DATA]" at bounding box center [464, 202] width 125 height 6
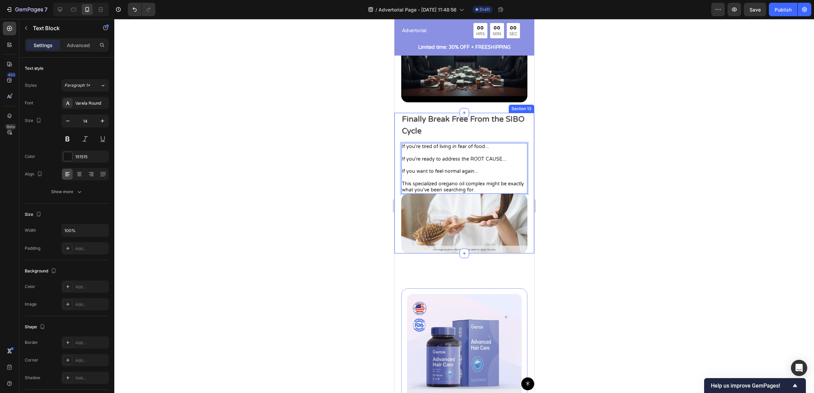
click at [561, 198] on div at bounding box center [464, 206] width 700 height 374
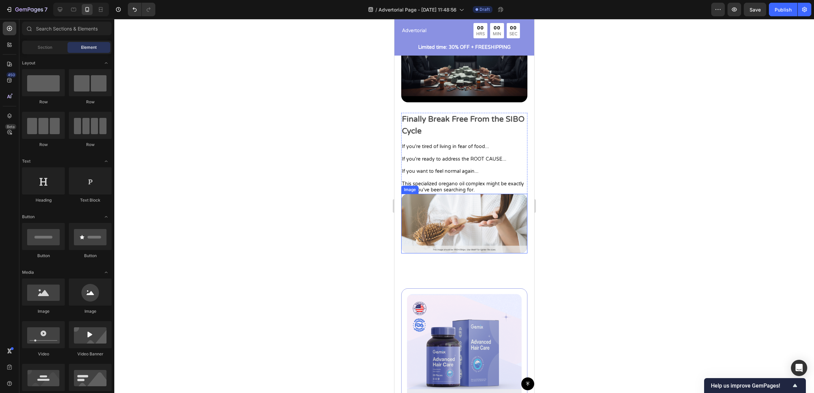
click at [484, 209] on img at bounding box center [464, 224] width 126 height 60
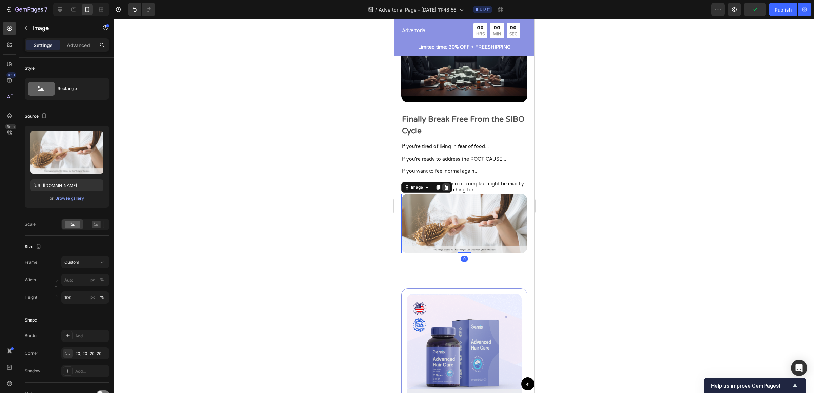
click at [447, 185] on icon at bounding box center [446, 187] width 4 height 5
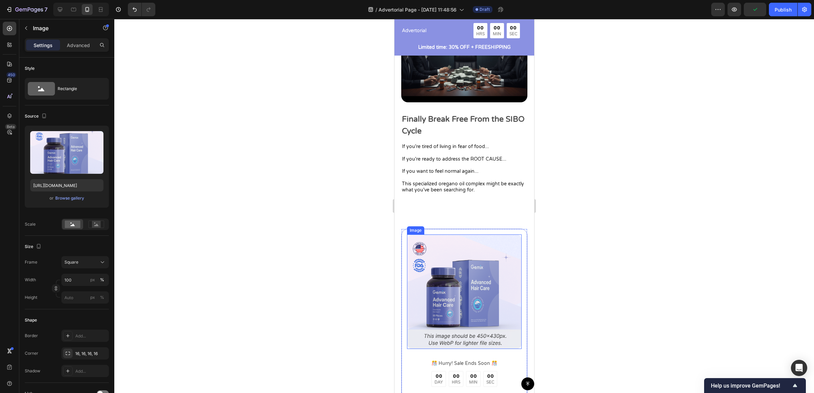
click at [455, 245] on img at bounding box center [464, 292] width 115 height 115
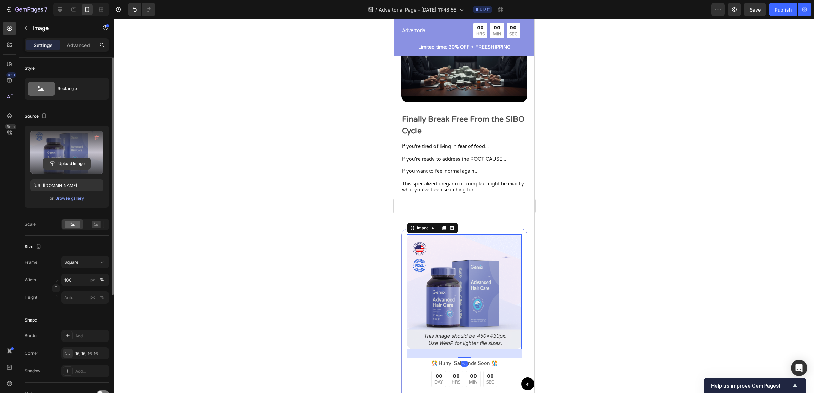
click at [75, 158] on input "file" at bounding box center [66, 164] width 47 height 12
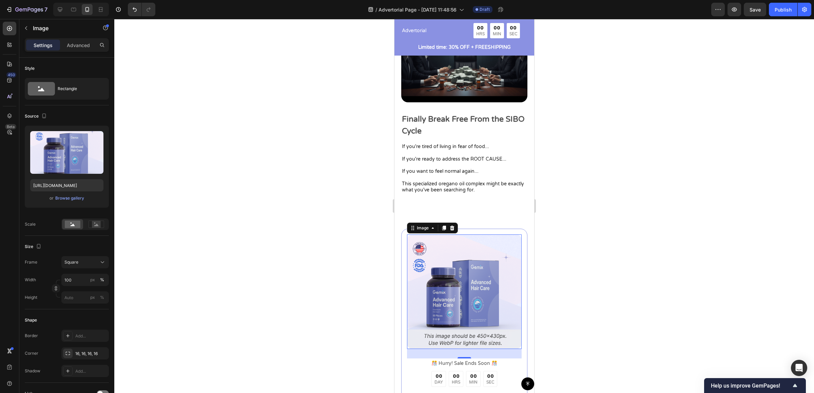
type input "https://cdn.shopify.com/s/files/1/0673/4944/6882/files/gempages_484072994692399…"
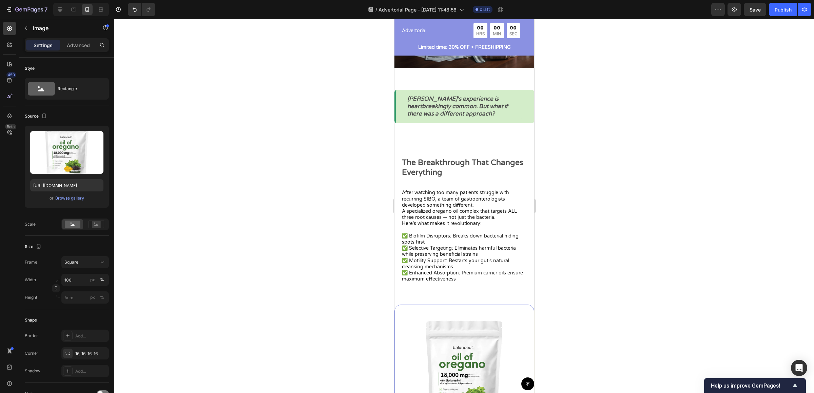
scroll to position [962, 0]
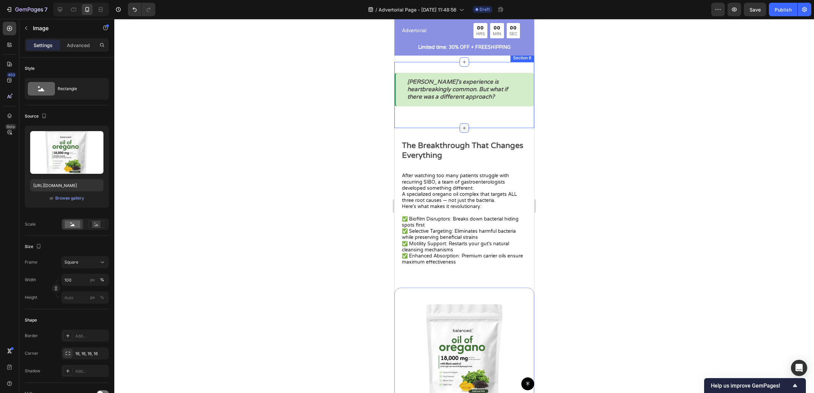
click at [459, 123] on div at bounding box center [463, 127] width 9 height 9
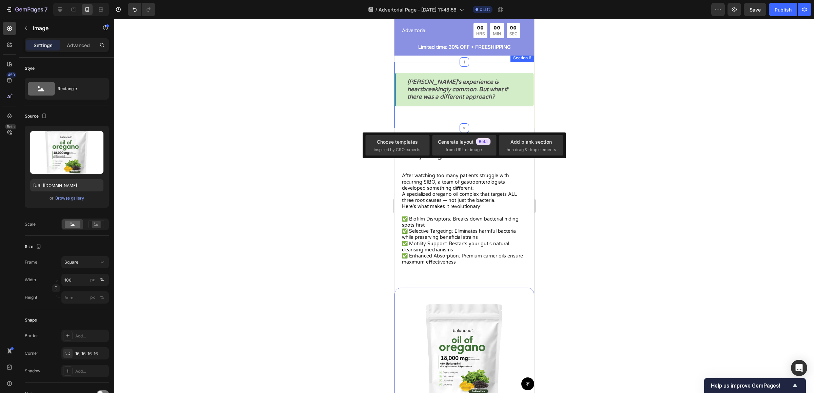
click at [475, 109] on div "Sarah's experience is heartbreakingly common. But what if there was a different…" at bounding box center [464, 95] width 140 height 44
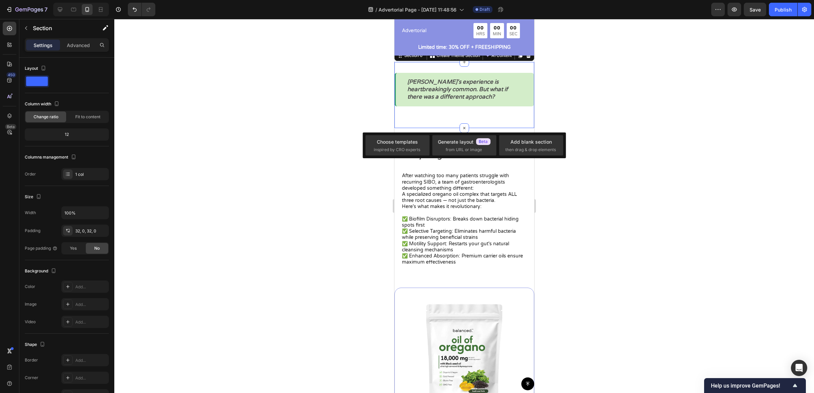
click at [410, 112] on div "Sarah's experience is heartbreakingly common. But what if there was a different…" at bounding box center [464, 95] width 140 height 66
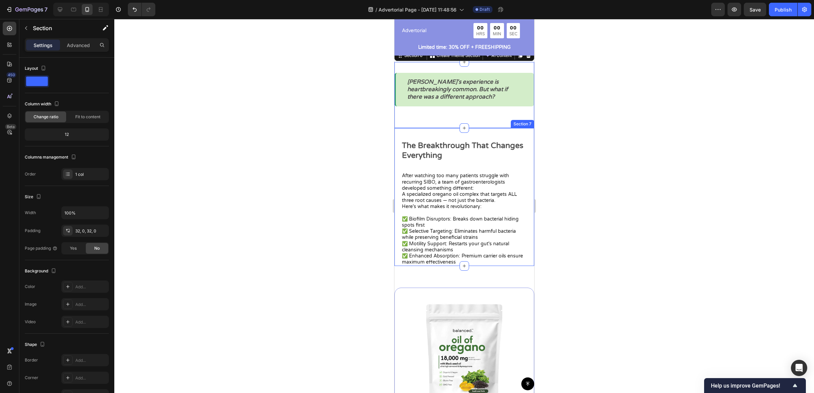
click at [420, 130] on div "The Breakthrough That Changes Everything Text Block After watching too many pat…" at bounding box center [464, 197] width 140 height 138
click at [435, 101] on div "Sarah's experience is heartbreakingly common. But what if there was a different…" at bounding box center [464, 95] width 140 height 44
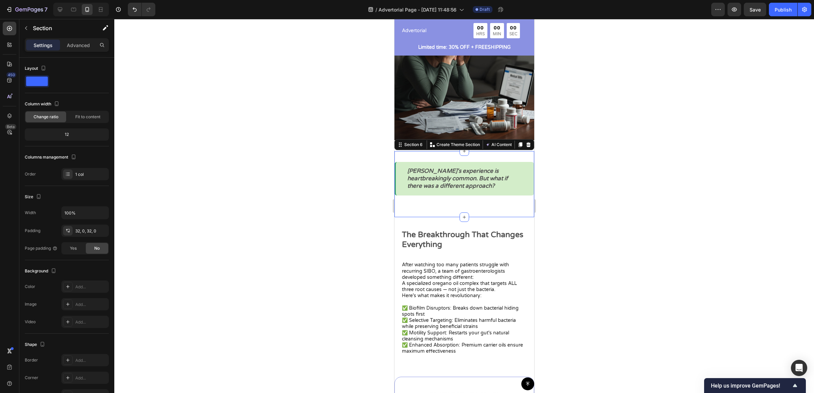
scroll to position [872, 0]
click at [496, 191] on div "Sarah's experience is heartbreakingly common. But what if there was a different…" at bounding box center [464, 185] width 140 height 44
click at [77, 50] on div "Advanced" at bounding box center [78, 45] width 34 height 11
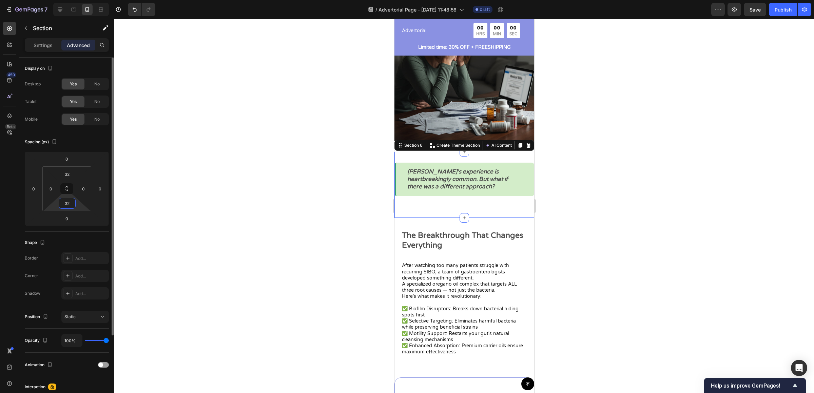
click at [71, 203] on input "32" at bounding box center [67, 203] width 14 height 10
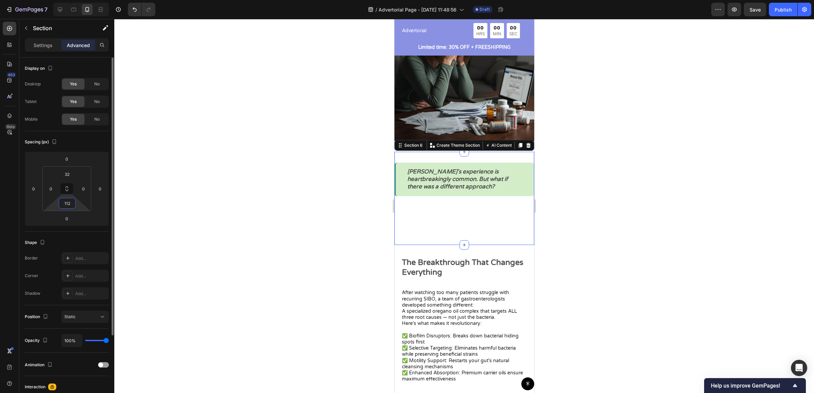
click at [69, 200] on input "112" at bounding box center [67, 203] width 14 height 10
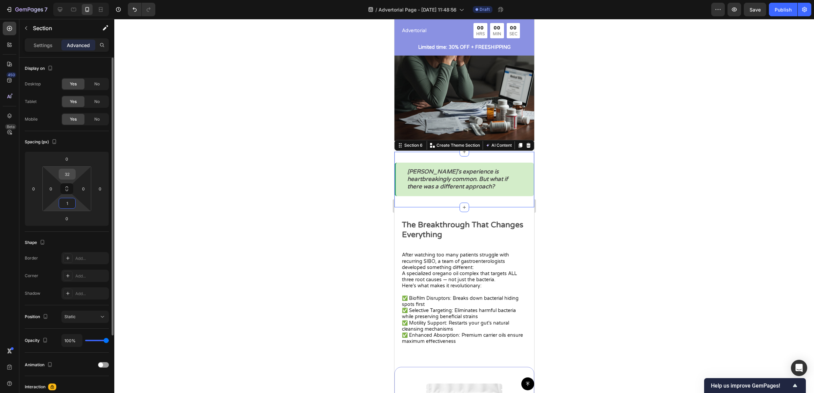
type input "1"
click at [65, 172] on input "32" at bounding box center [67, 174] width 14 height 10
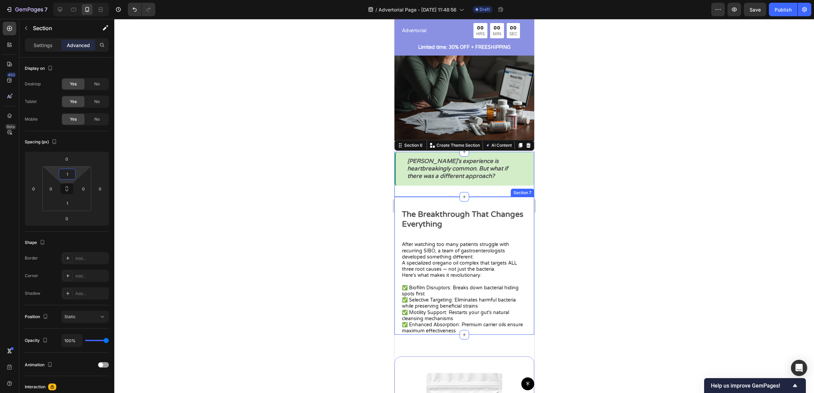
type input "1"
click at [610, 203] on div at bounding box center [464, 206] width 700 height 374
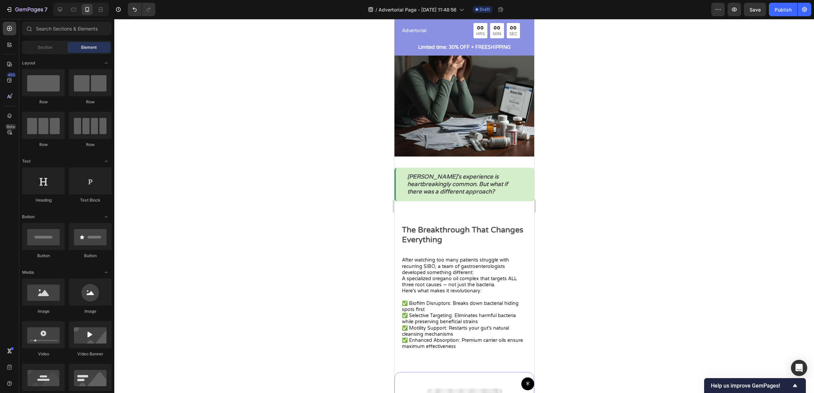
scroll to position [856, 0]
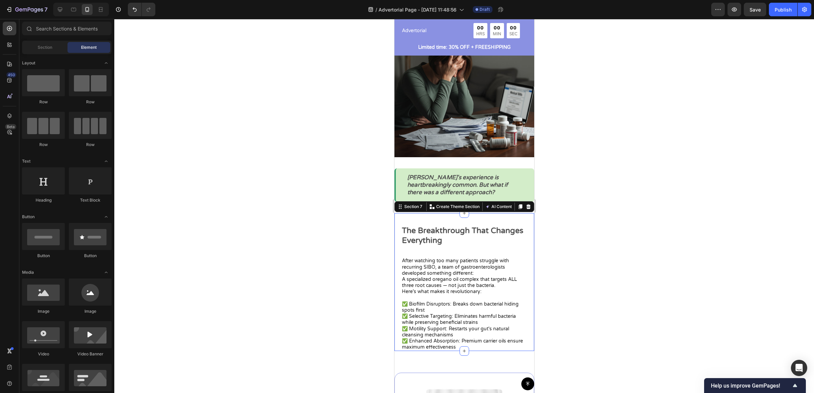
click at [481, 213] on div "The Breakthrough That Changes Everything Text Block After watching too many pat…" at bounding box center [464, 282] width 140 height 138
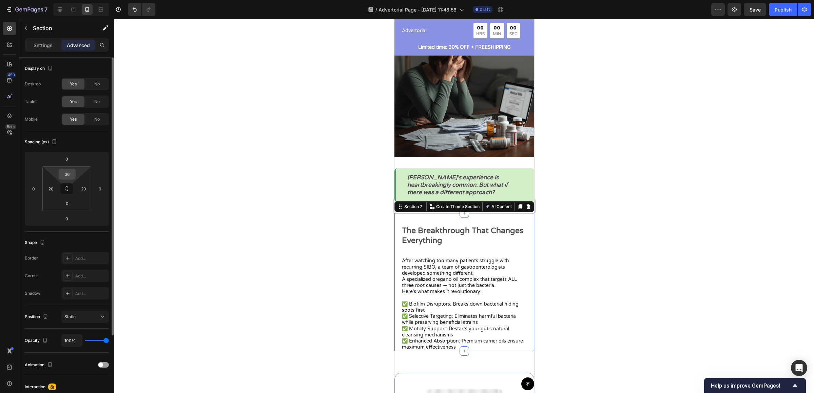
click at [66, 174] on input "36" at bounding box center [67, 174] width 14 height 10
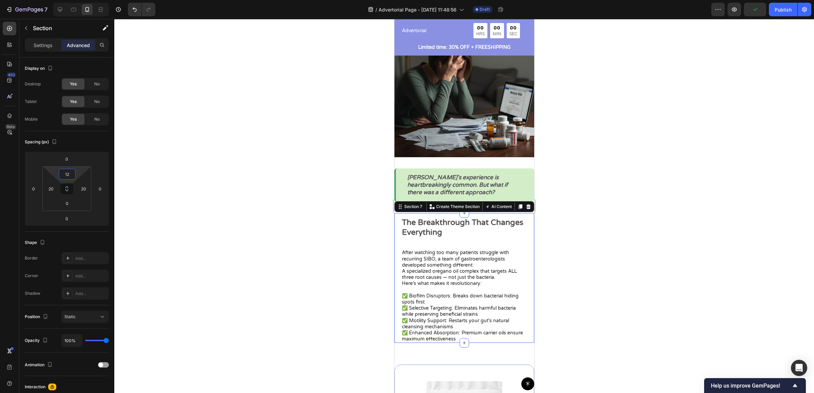
type input "12"
click at [611, 242] on div at bounding box center [464, 206] width 700 height 374
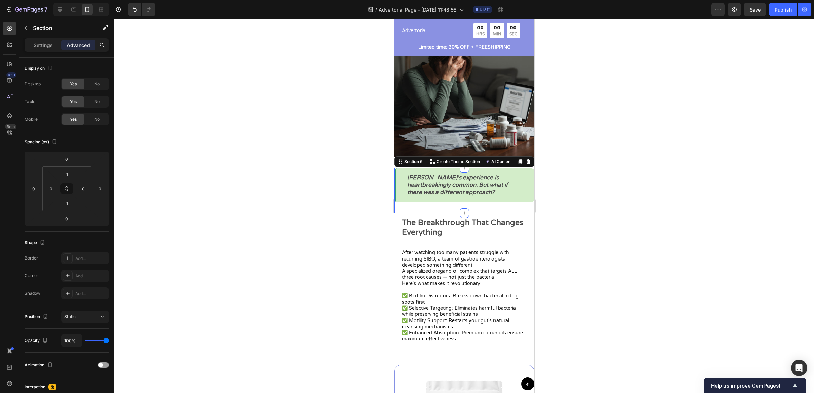
click at [471, 201] on div "Sarah's experience is heartbreakingly common. But what if there was a different…" at bounding box center [464, 191] width 140 height 44
click at [69, 204] on input "1" at bounding box center [67, 203] width 14 height 10
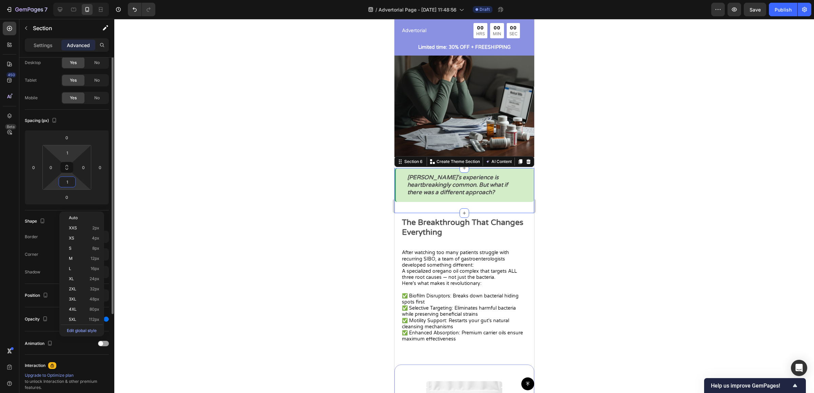
scroll to position [0, 0]
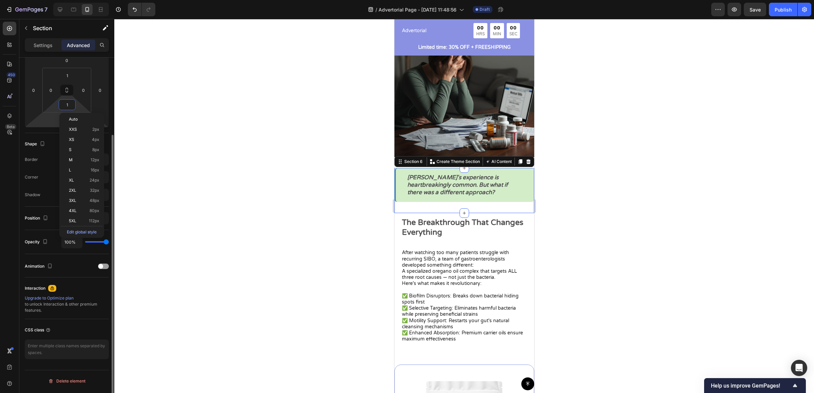
click at [47, 0] on html "7 Version history / Advertorial Page - Sep 27, 11:48:56 Draft Preview Save Publ…" at bounding box center [407, 0] width 814 height 0
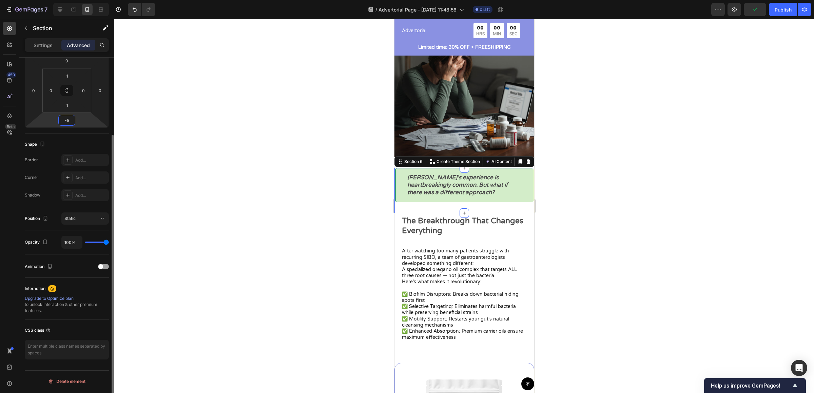
type input "0"
click at [243, 144] on div at bounding box center [464, 206] width 700 height 374
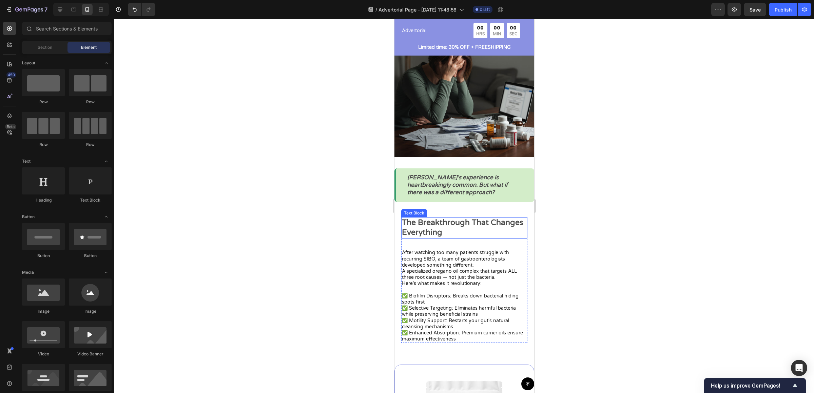
click at [469, 218] on p "The Breakthrough That Changes Everything" at bounding box center [464, 228] width 125 height 20
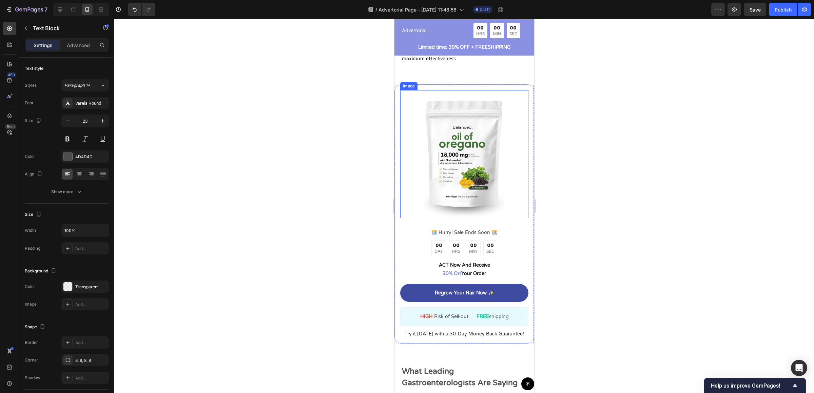
scroll to position [1136, 0]
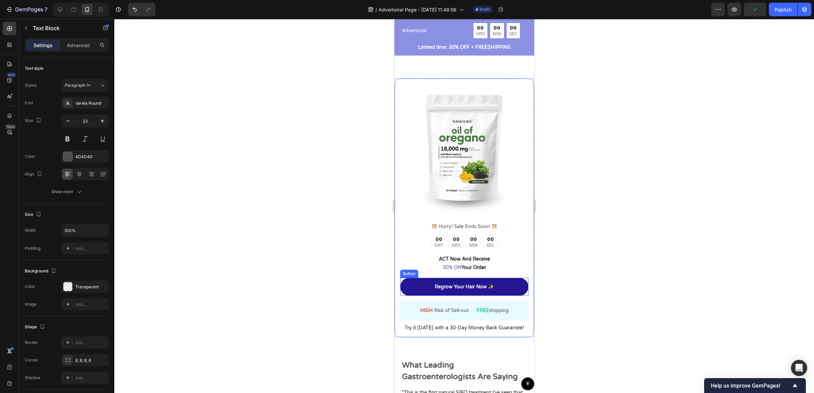
click at [509, 278] on link "Regrow Your Hair Now ✨" at bounding box center [464, 287] width 128 height 18
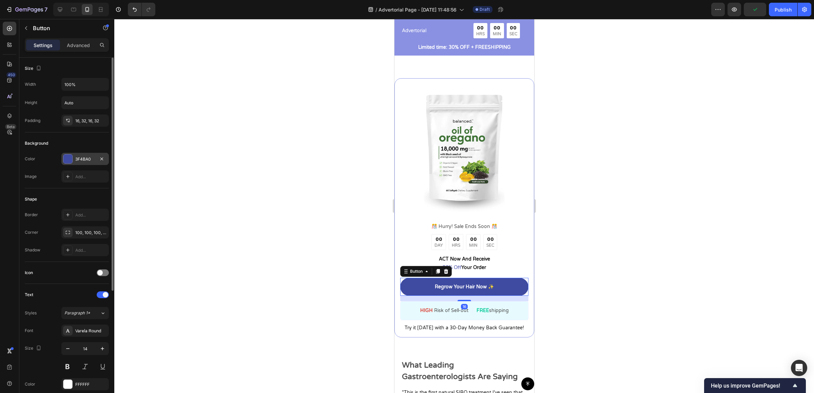
drag, startPoint x: 77, startPoint y: 162, endPoint x: 72, endPoint y: 160, distance: 4.7
click at [75, 161] on div "3F4BA0" at bounding box center [85, 159] width 20 height 6
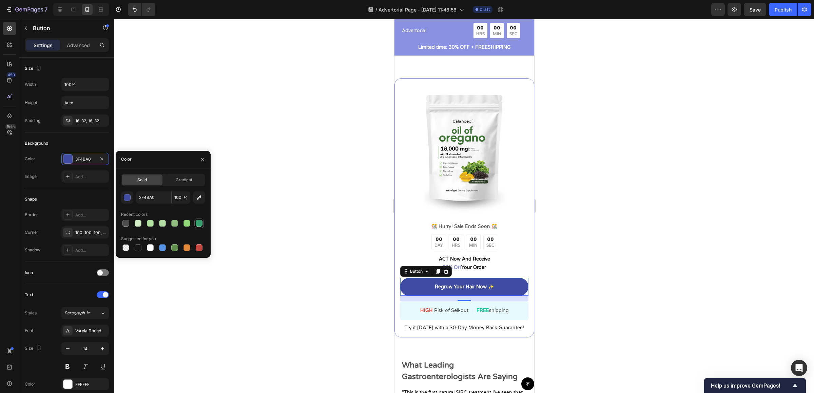
click at [195, 225] on div at bounding box center [199, 223] width 8 height 8
type input "349F6C"
click at [654, 201] on div at bounding box center [464, 206] width 700 height 374
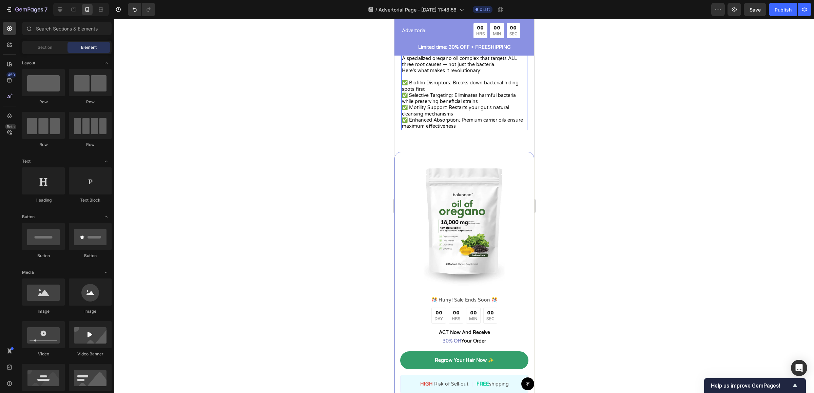
scroll to position [1061, 0]
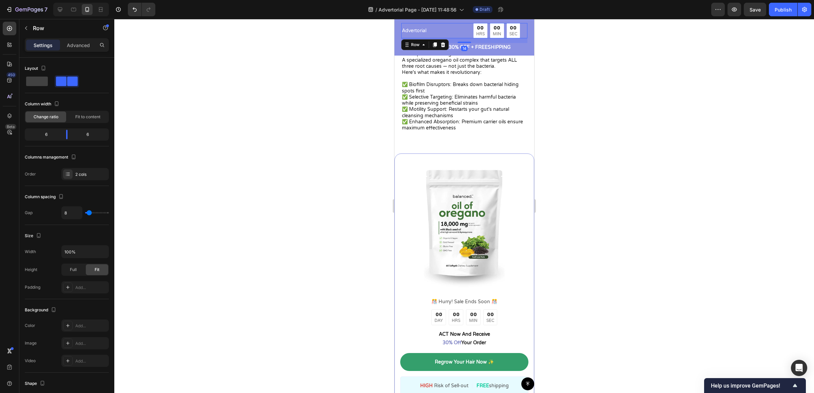
click at [437, 35] on div "Advertorial Text Block" at bounding box center [432, 30] width 62 height 15
click at [397, 51] on div "Advertorial Text Block 00 HRS 00 MIN 00 SEC Countdown Timer Row 14 Limited time…" at bounding box center [464, 37] width 140 height 28
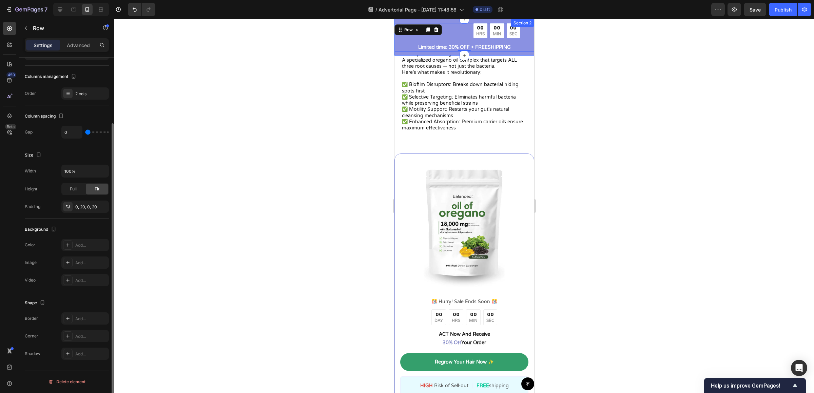
click at [397, 54] on div "Advertorial Text Block 00 HRS 00 MIN 00 SEC Countdown Timer Row Limited time: 3…" at bounding box center [464, 39] width 140 height 33
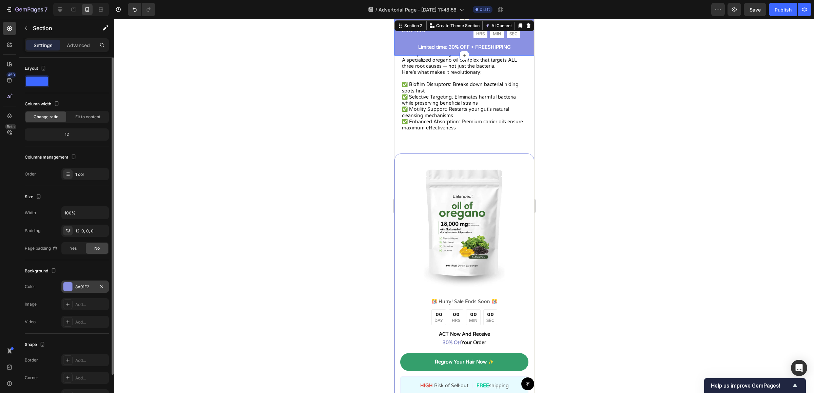
click at [65, 289] on div at bounding box center [67, 287] width 9 height 9
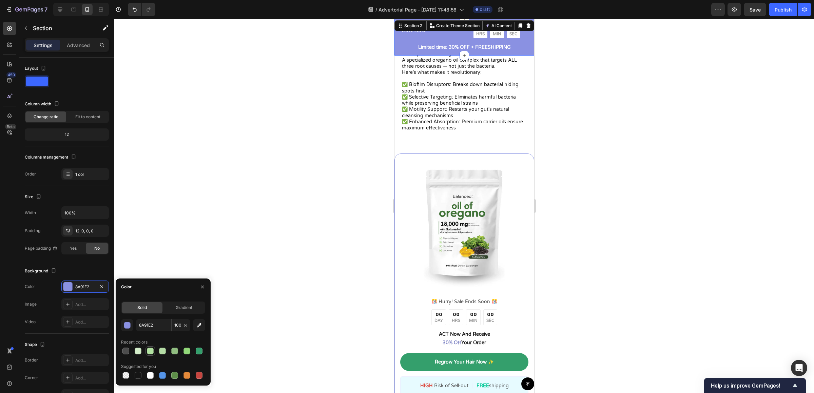
click at [149, 351] on div at bounding box center [150, 351] width 7 height 7
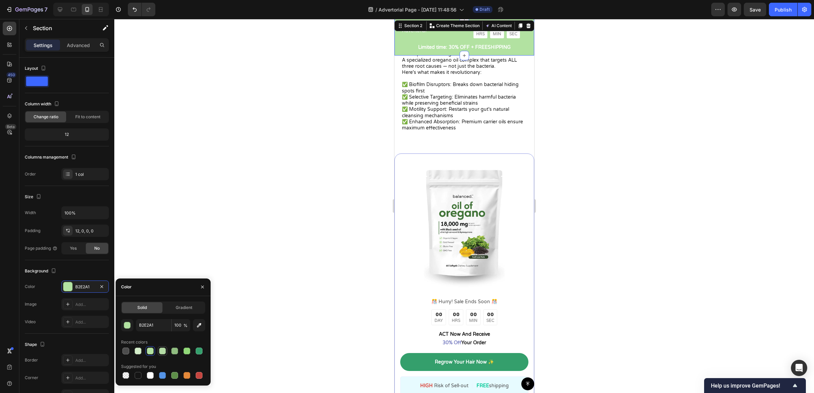
click at [163, 354] on div at bounding box center [162, 351] width 7 height 7
click at [168, 354] on div at bounding box center [163, 351] width 84 height 9
click at [172, 353] on div at bounding box center [174, 351] width 7 height 7
type input "90BC80"
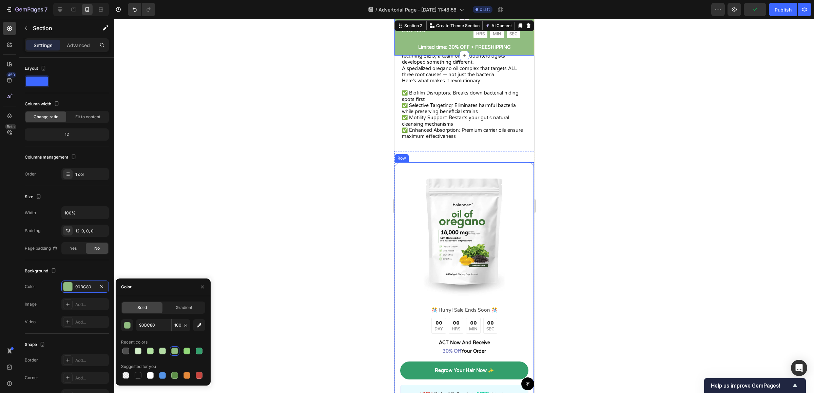
scroll to position [811, 0]
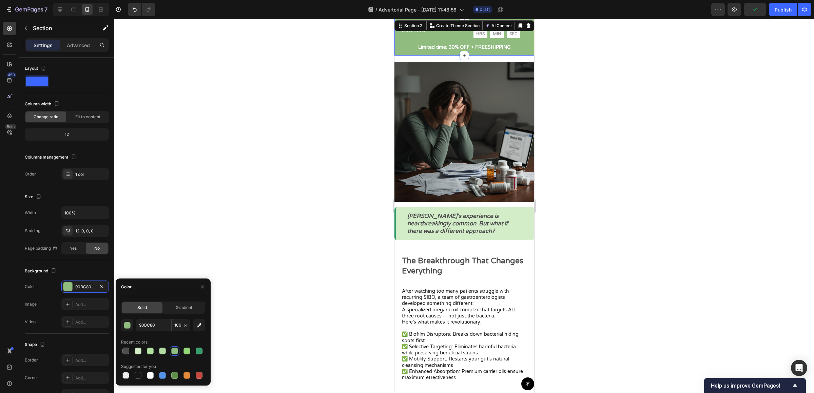
click at [625, 132] on div at bounding box center [464, 206] width 700 height 374
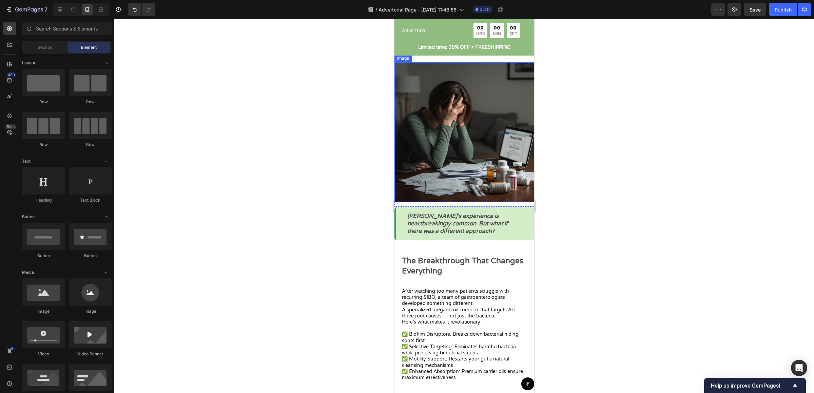
scroll to position [559, 0]
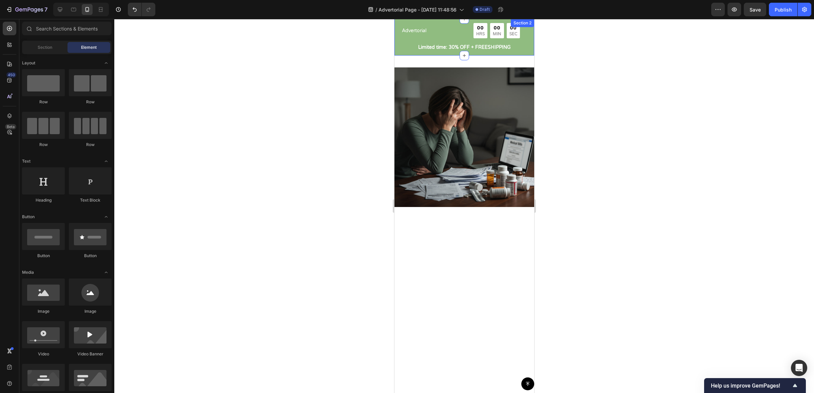
click at [398, 53] on div "Advertorial Text Block 00 HRS 00 MIN 00 SEC Countdown Timer Row Limited time: 3…" at bounding box center [464, 39] width 140 height 33
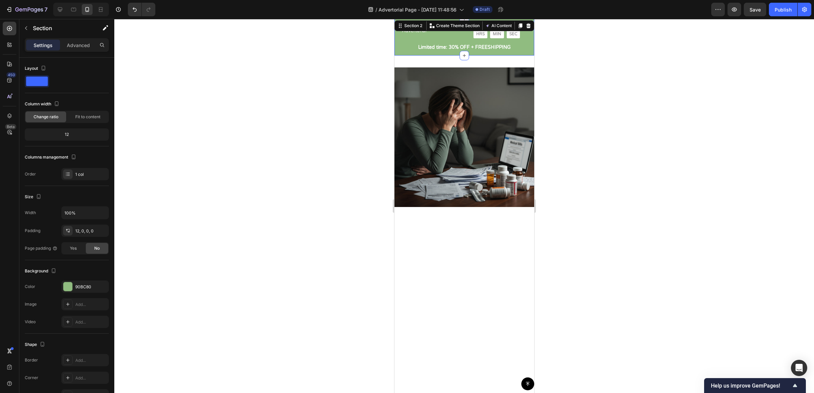
click at [526, 24] on icon at bounding box center [528, 25] width 4 height 5
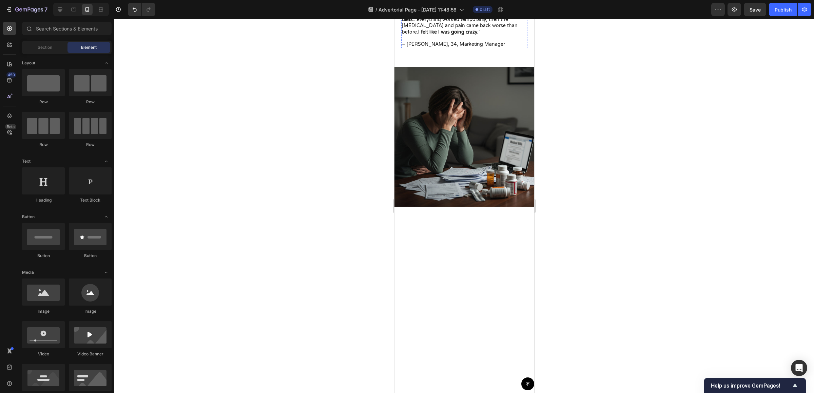
scroll to position [0, 0]
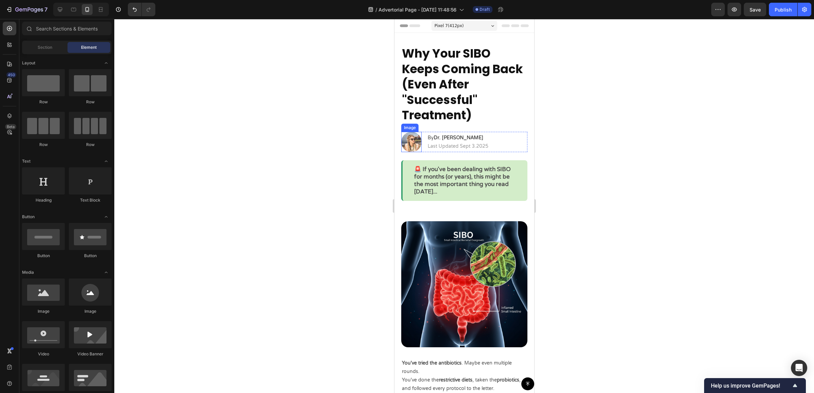
click at [408, 144] on img at bounding box center [411, 142] width 20 height 20
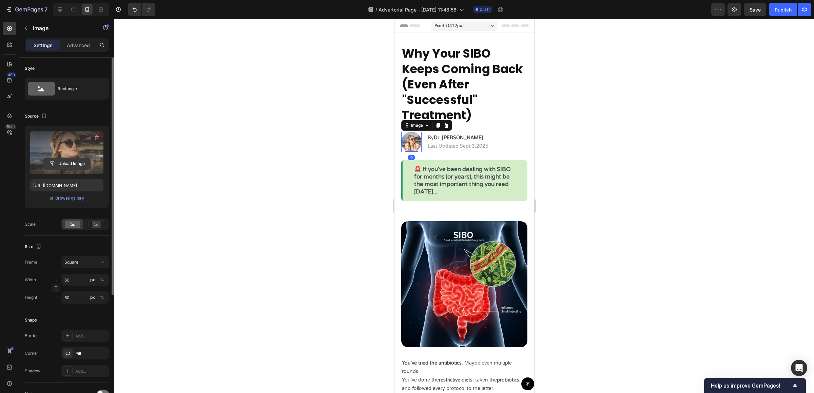
click at [67, 158] on button "Upload Image" at bounding box center [66, 164] width 47 height 12
click at [51, 166] on input "file" at bounding box center [66, 164] width 47 height 12
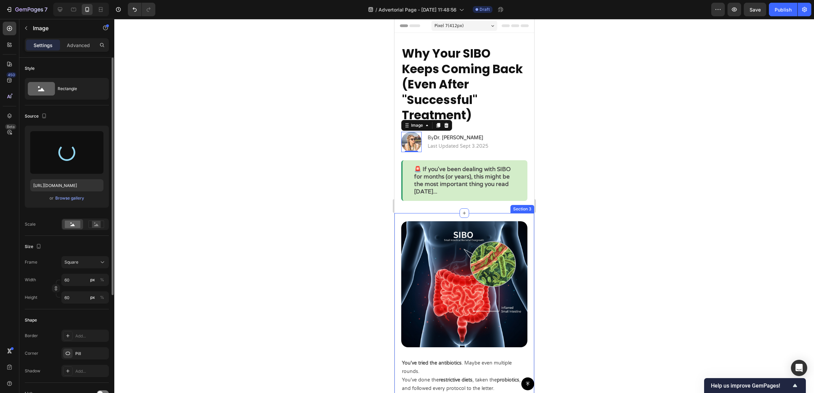
type input "https://cdn.shopify.com/s/files/1/0673/4944/6882/files/gempages_484072994692399…"
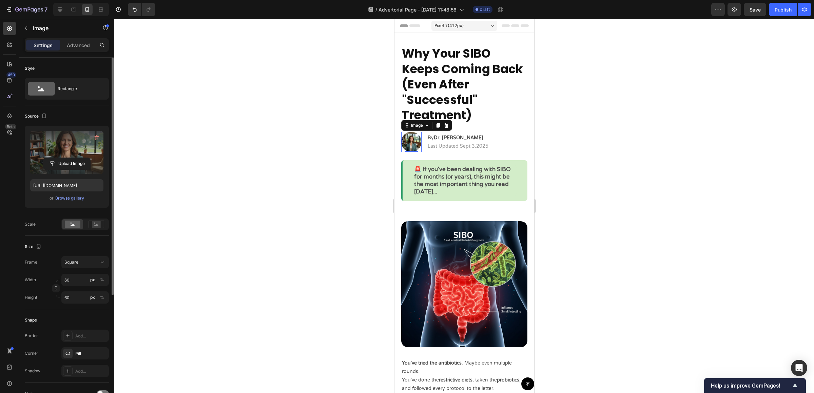
click at [629, 144] on div at bounding box center [464, 206] width 700 height 374
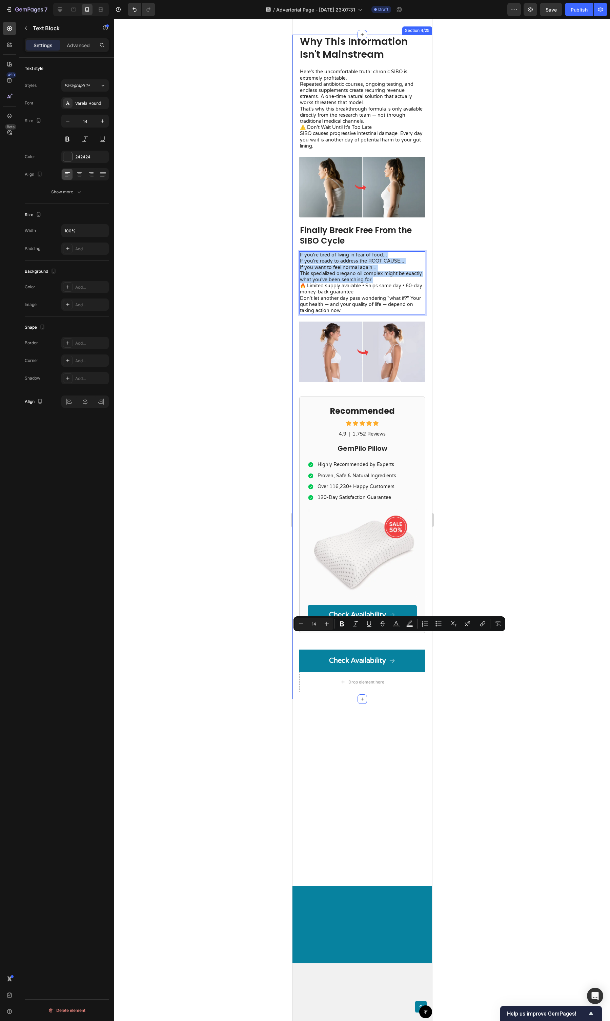
drag, startPoint x: 391, startPoint y: 662, endPoint x: 293, endPoint y: 639, distance: 100.2
click at [293, 639] on div "Why This Information Isn't Mainstream Heading Here's the uncomfortable truth: c…" at bounding box center [362, 367] width 140 height 664
copy div "If you're tired of living in fear of food... If you're ready to address the ROO…"
